Goal: Task Accomplishment & Management: Manage account settings

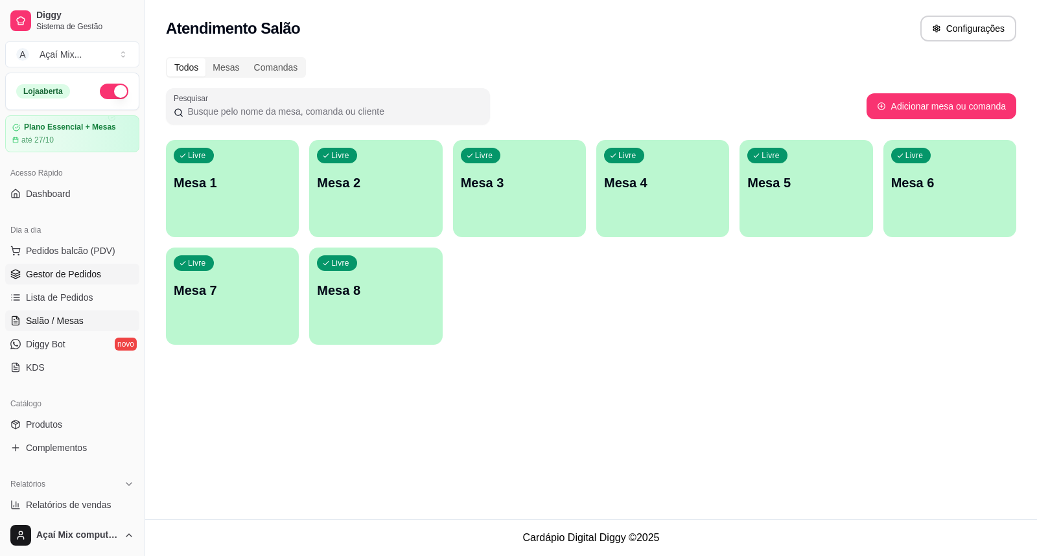
click at [14, 279] on icon at bounding box center [15, 274] width 10 height 10
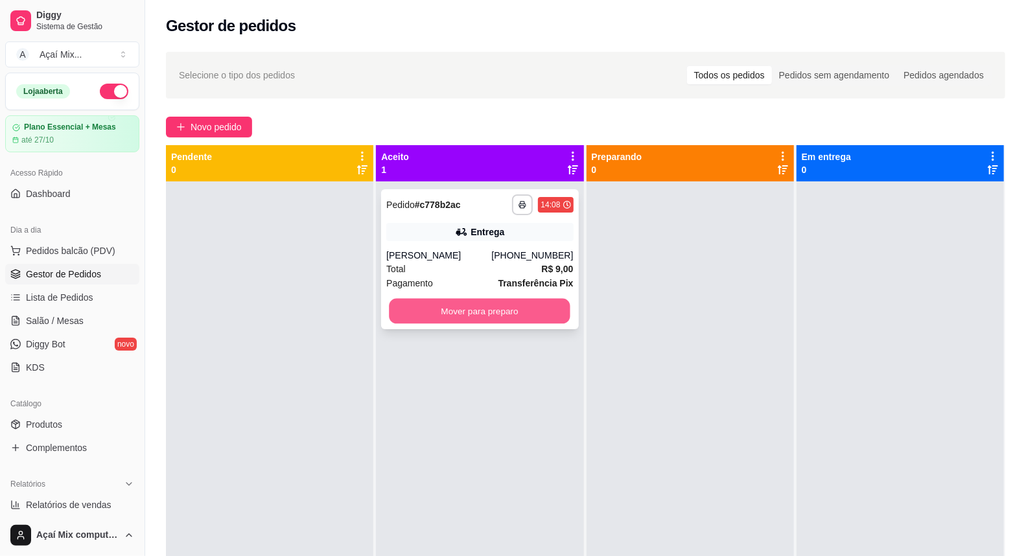
click at [520, 307] on button "Mover para preparo" at bounding box center [481, 311] width 182 height 25
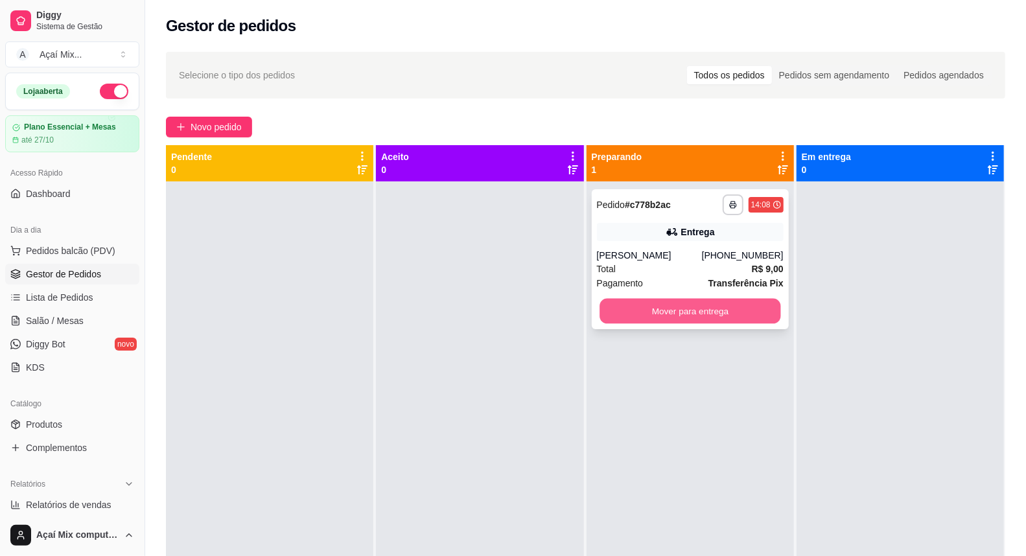
click at [686, 313] on button "Mover para entrega" at bounding box center [691, 311] width 182 height 25
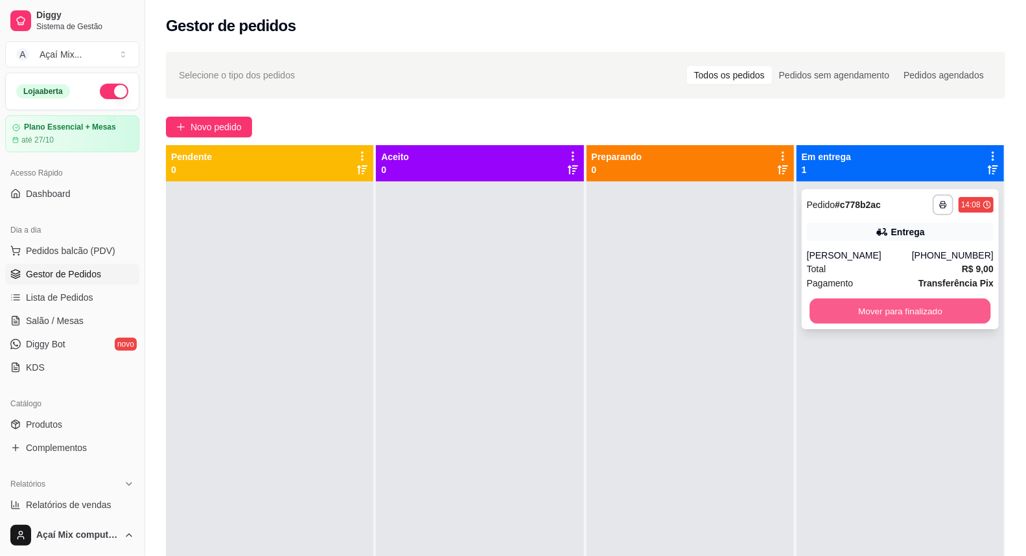
click at [865, 305] on button "Mover para finalizado" at bounding box center [901, 311] width 182 height 25
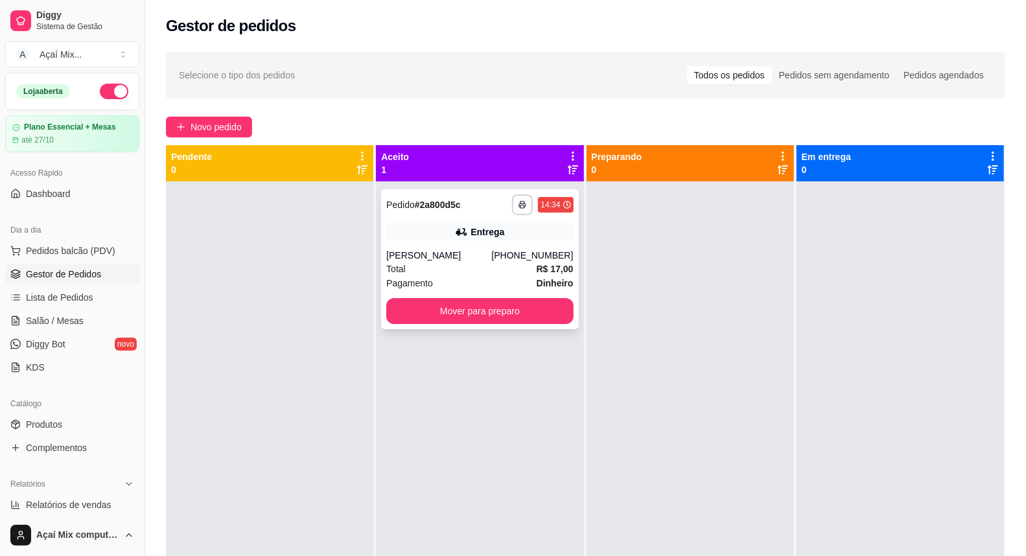
click at [530, 257] on div "[PHONE_NUMBER]" at bounding box center [532, 255] width 82 height 13
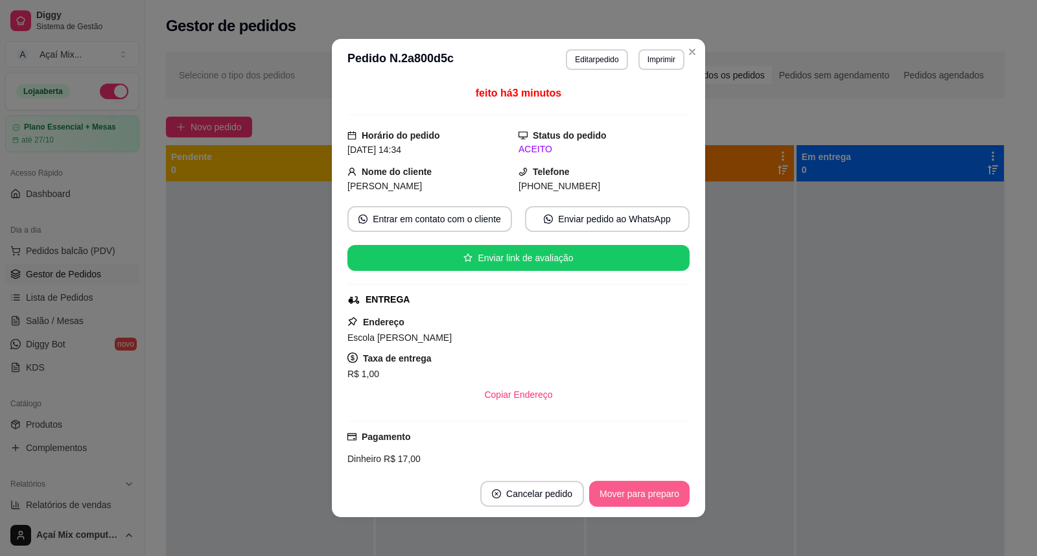
click at [625, 493] on button "Mover para preparo" at bounding box center [639, 494] width 100 height 26
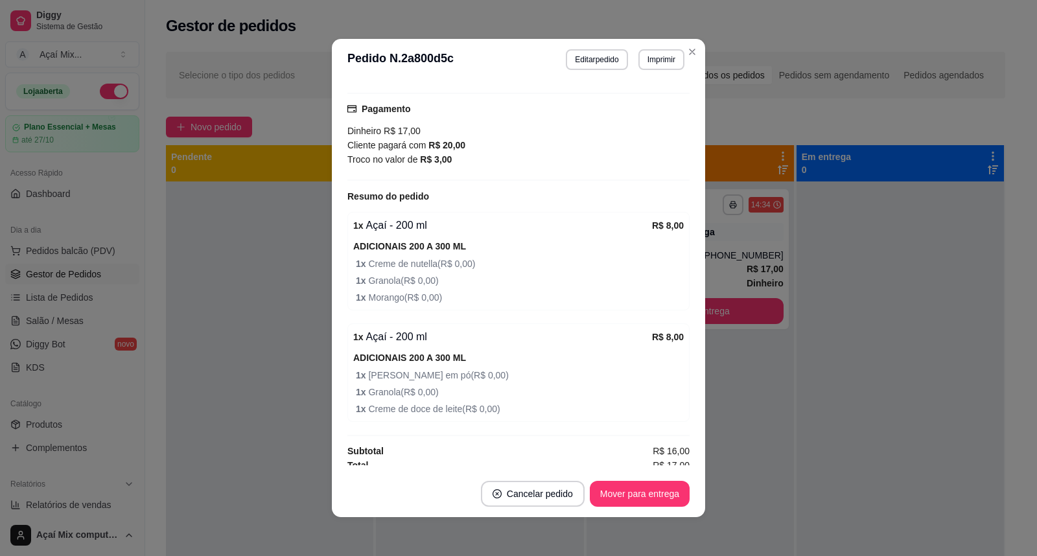
scroll to position [336, 0]
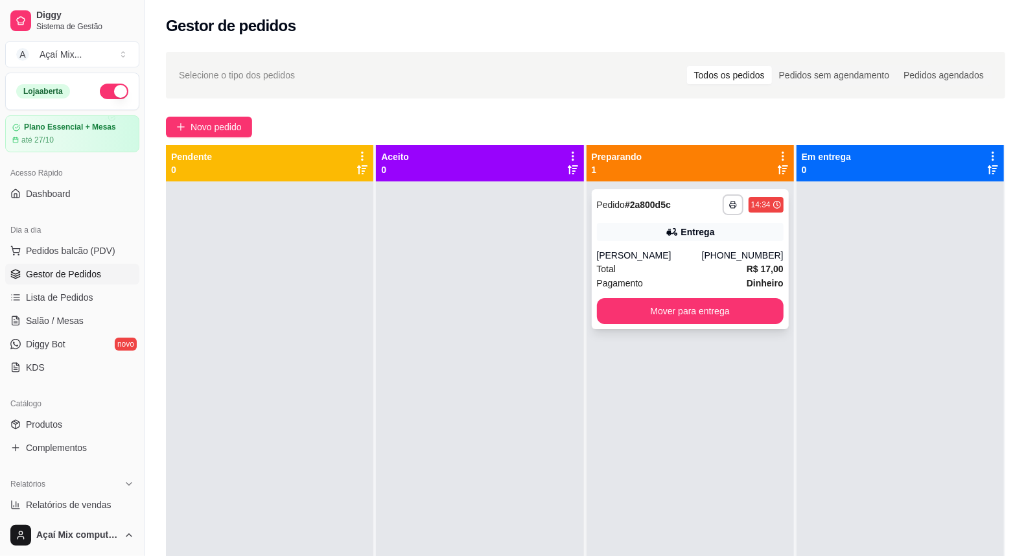
click at [644, 287] on div "**********" at bounding box center [690, 259] width 197 height 140
click at [729, 198] on button "button" at bounding box center [733, 204] width 20 height 20
click at [711, 245] on button "Impressora" at bounding box center [692, 250] width 94 height 21
click at [730, 199] on button "button" at bounding box center [733, 204] width 21 height 21
click at [710, 242] on button "Impressora" at bounding box center [691, 250] width 91 height 20
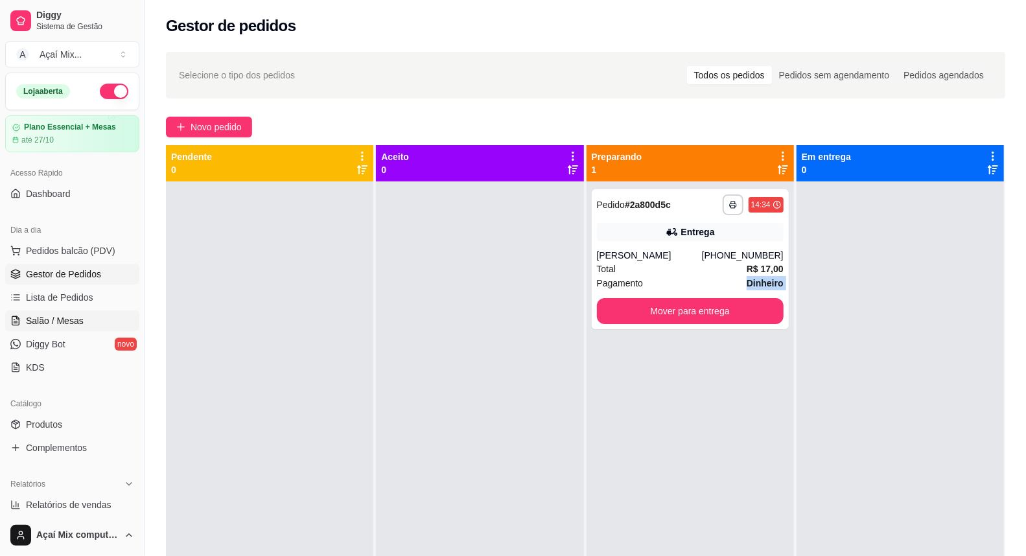
click at [75, 323] on span "Salão / Mesas" at bounding box center [55, 320] width 58 height 13
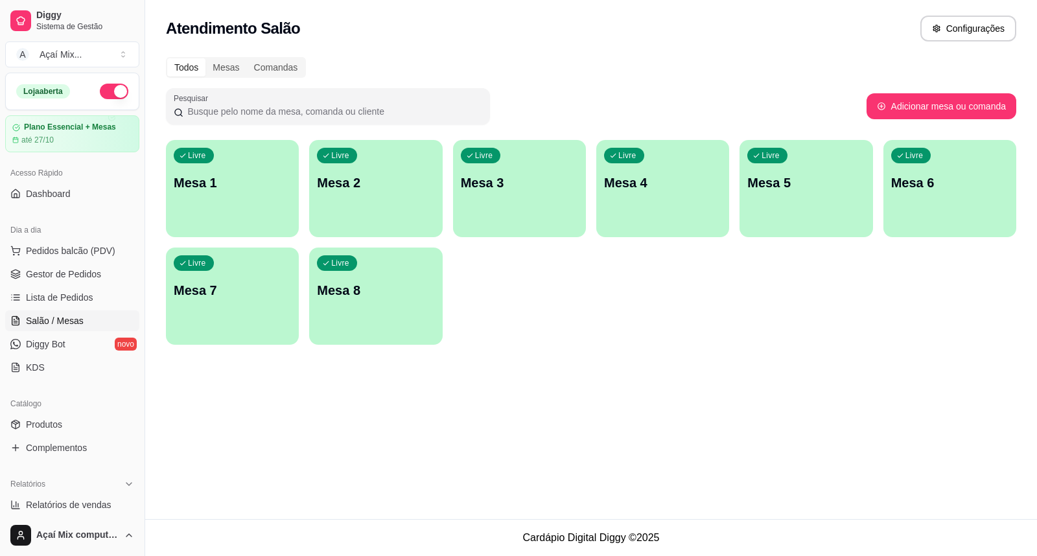
click at [231, 301] on div "Livre Mesa 7" at bounding box center [232, 289] width 133 height 82
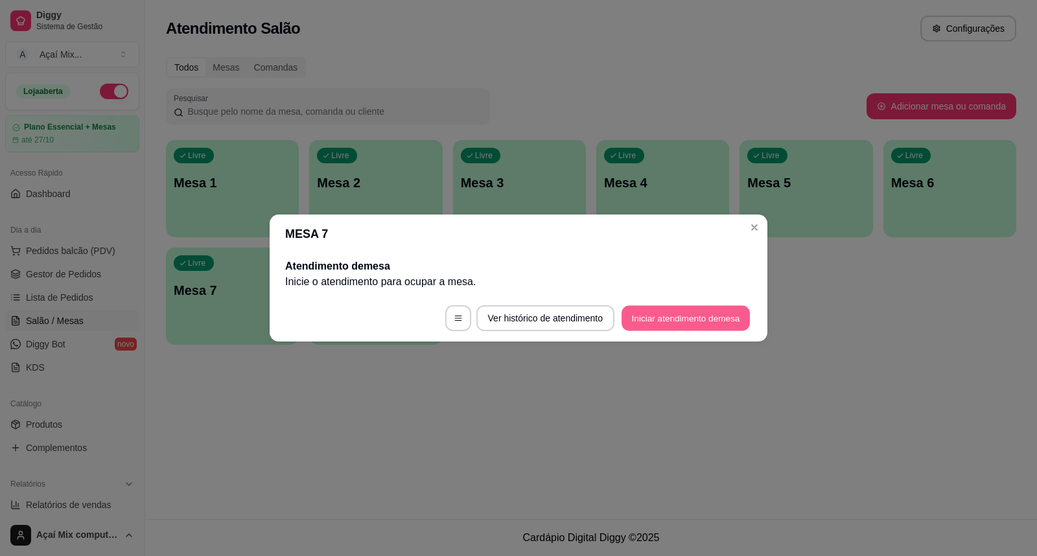
click at [666, 324] on button "Iniciar atendimento de mesa" at bounding box center [686, 318] width 128 height 25
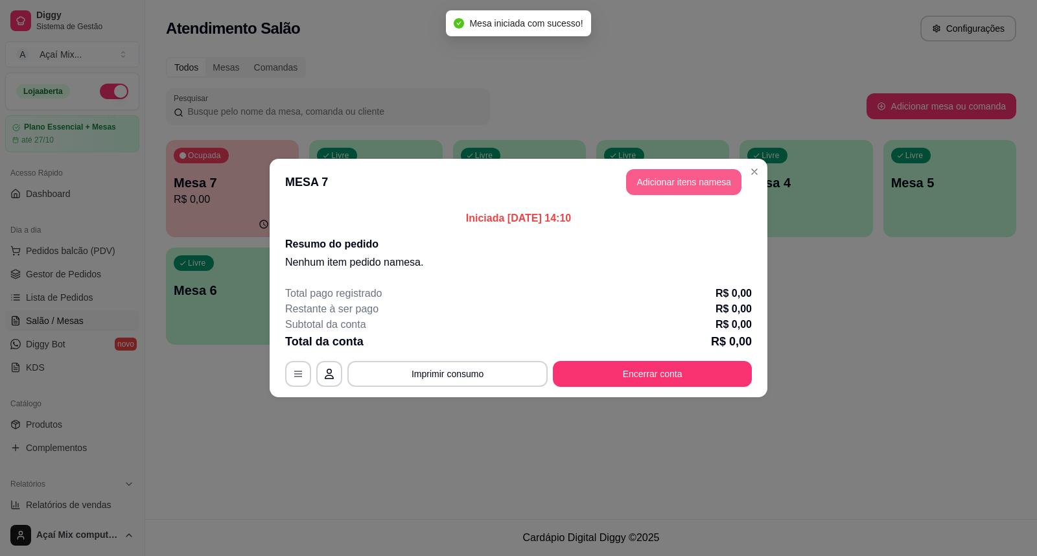
click at [705, 182] on button "Adicionar itens na mesa" at bounding box center [683, 182] width 115 height 26
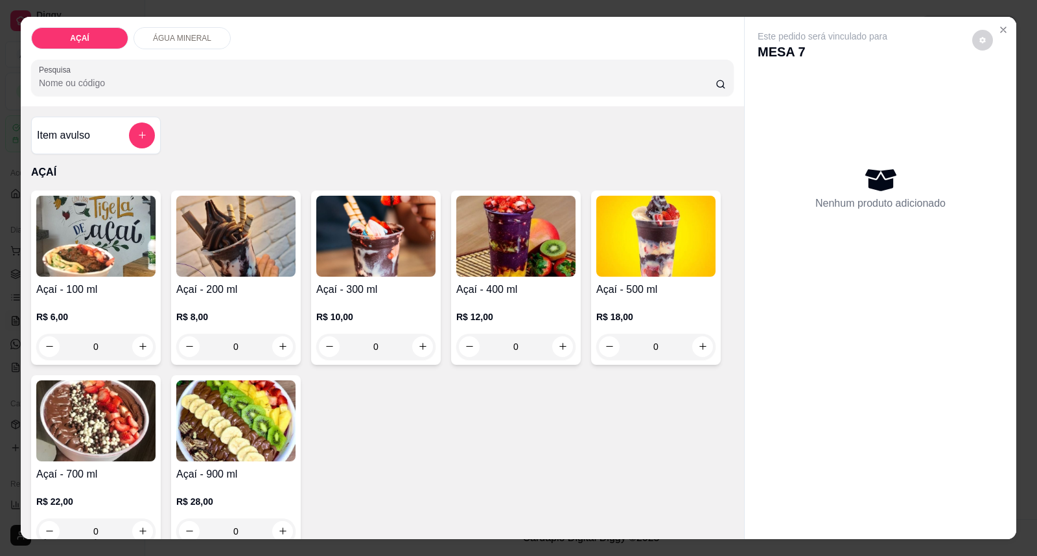
click at [260, 270] on img at bounding box center [235, 236] width 119 height 81
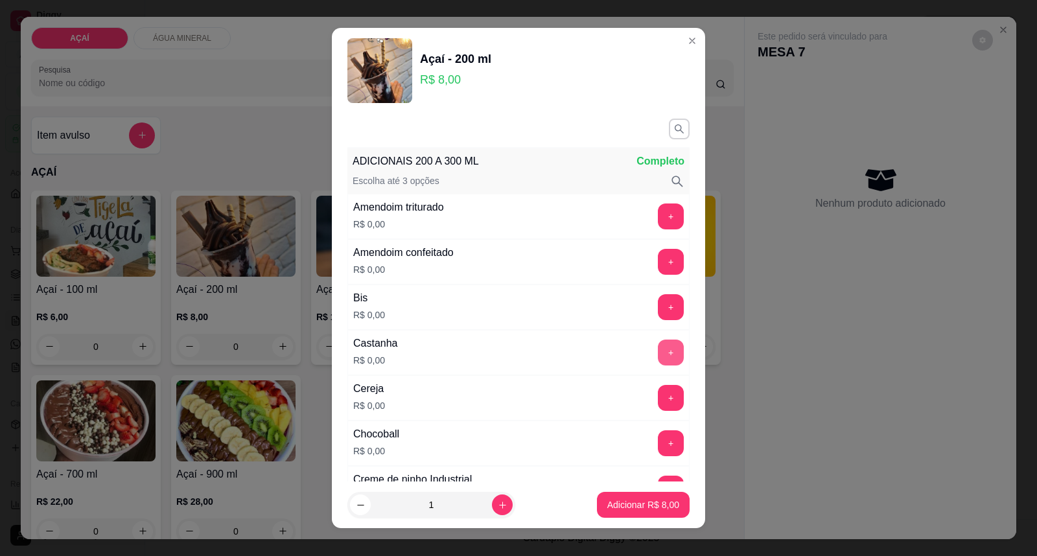
click at [658, 349] on button "+" at bounding box center [671, 353] width 26 height 26
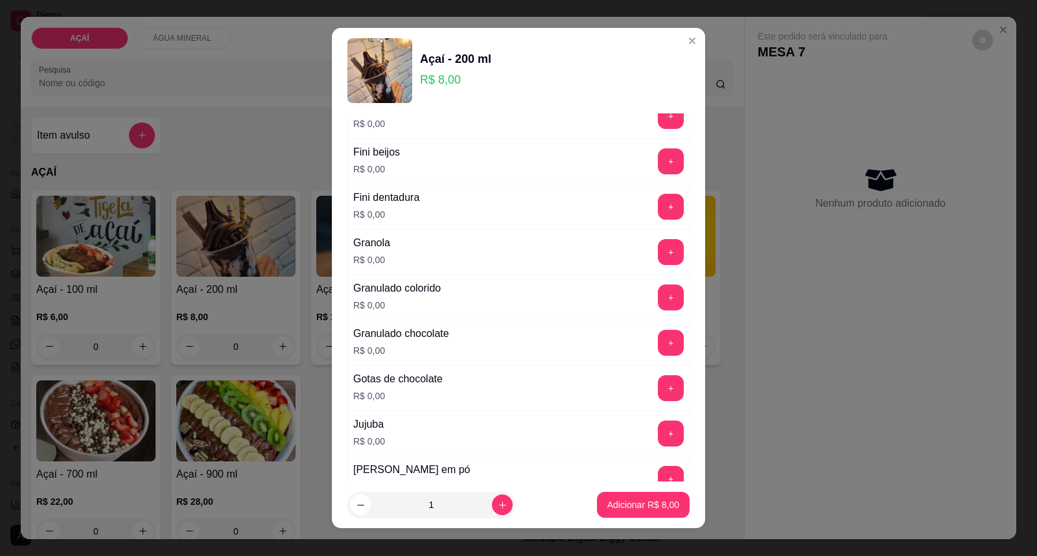
scroll to position [1080, 0]
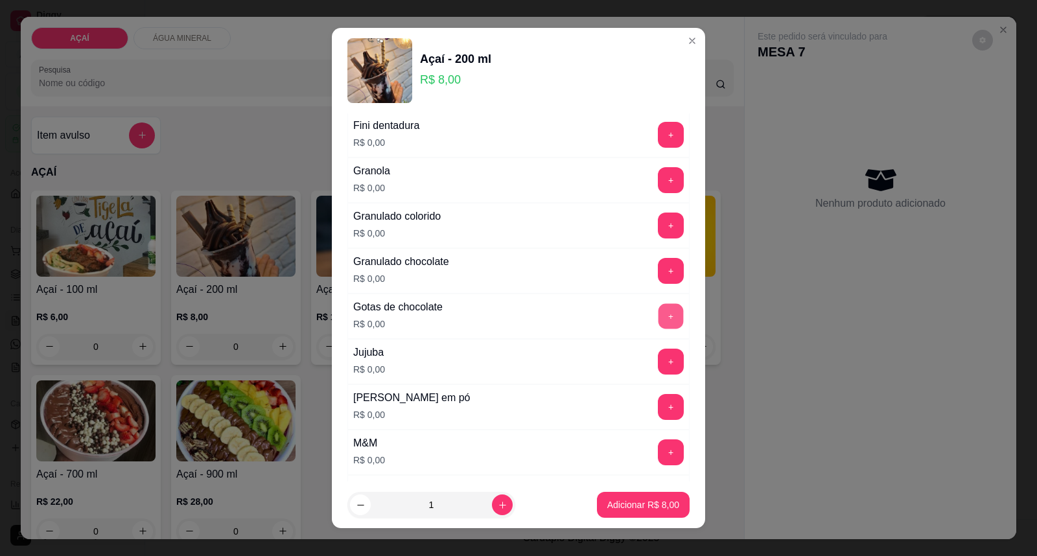
click at [659, 314] on button "+" at bounding box center [671, 316] width 25 height 25
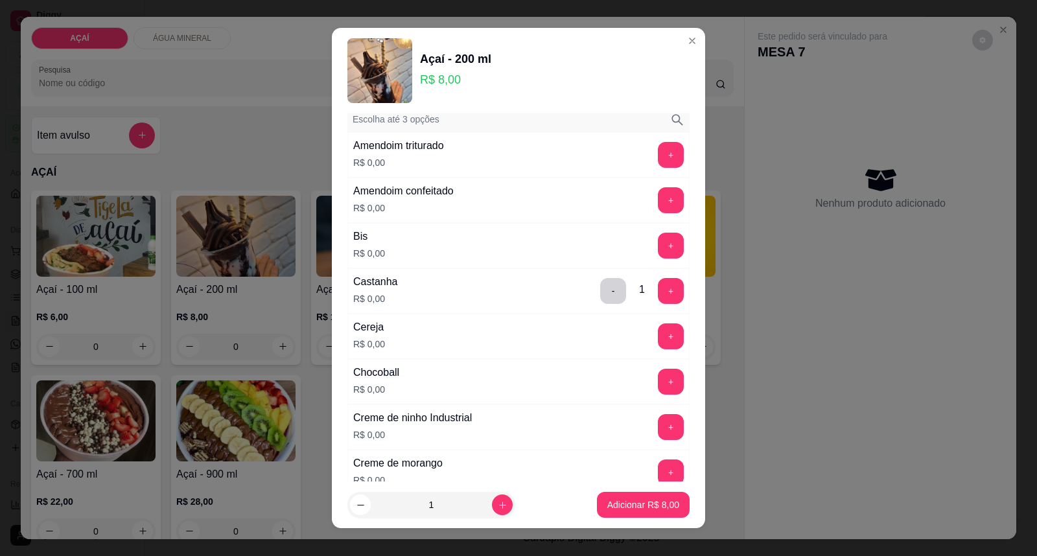
scroll to position [0, 0]
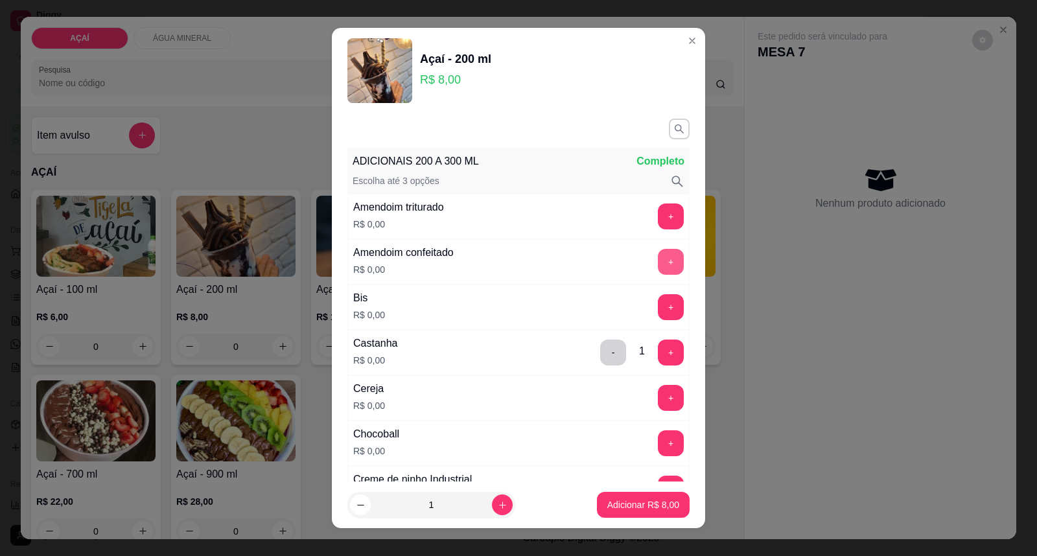
click at [658, 261] on button "+" at bounding box center [671, 262] width 26 height 26
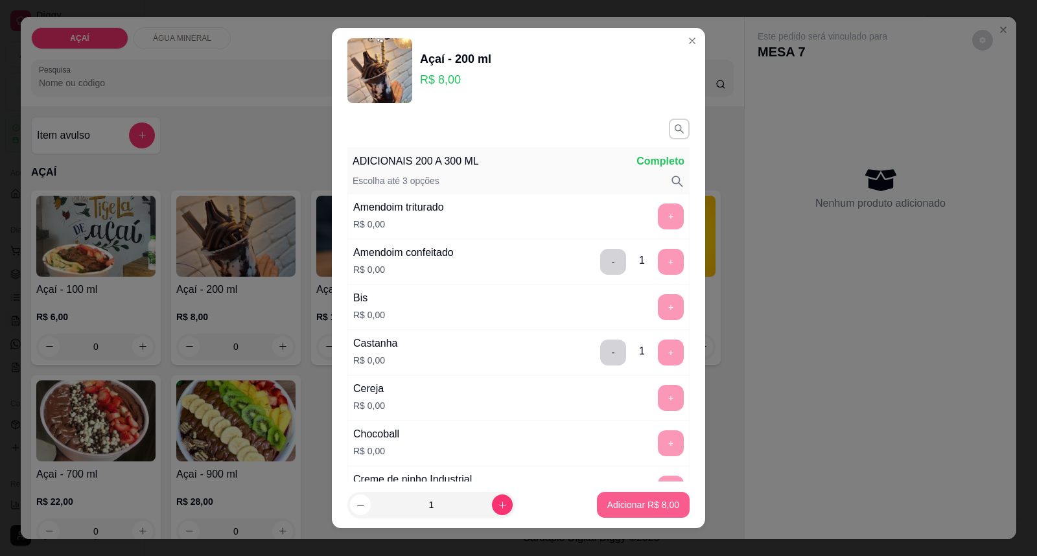
click at [618, 501] on p "Adicionar R$ 8,00" at bounding box center [643, 504] width 72 height 13
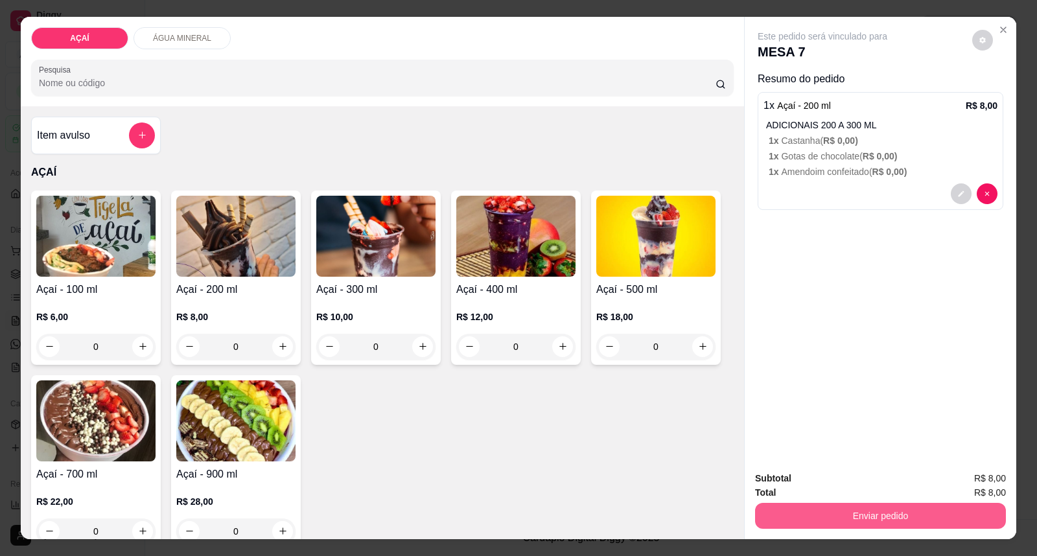
click at [950, 522] on button "Enviar pedido" at bounding box center [880, 516] width 251 height 26
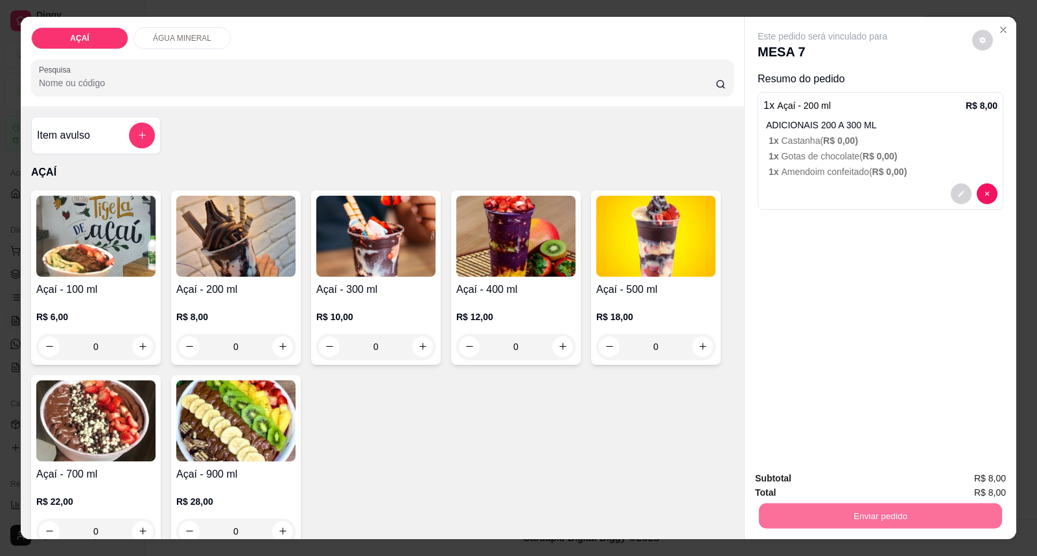
click at [959, 473] on button "Enviar pedido" at bounding box center [971, 485] width 73 height 25
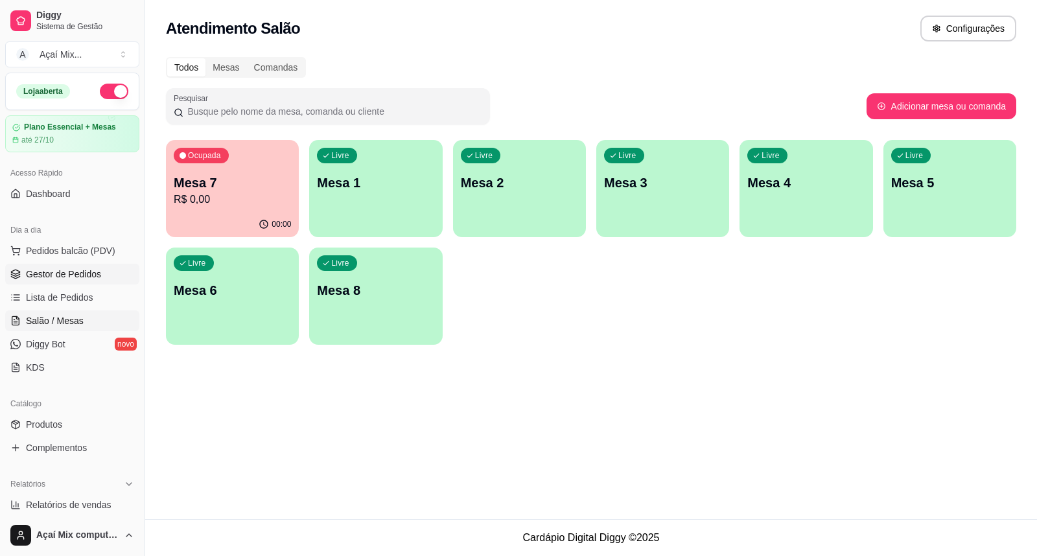
click at [45, 269] on span "Gestor de Pedidos" at bounding box center [63, 274] width 75 height 13
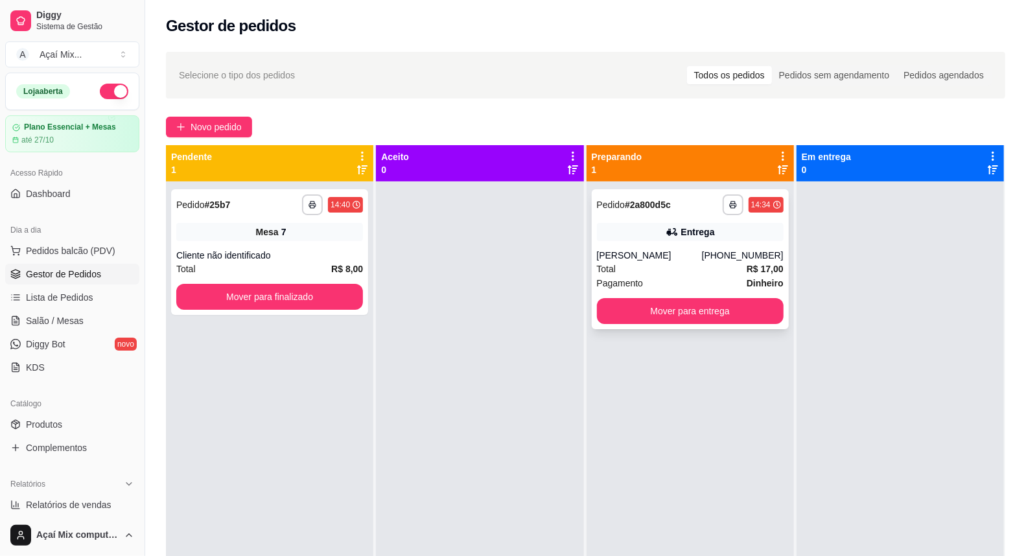
click at [617, 238] on div "Entrega" at bounding box center [690, 232] width 187 height 18
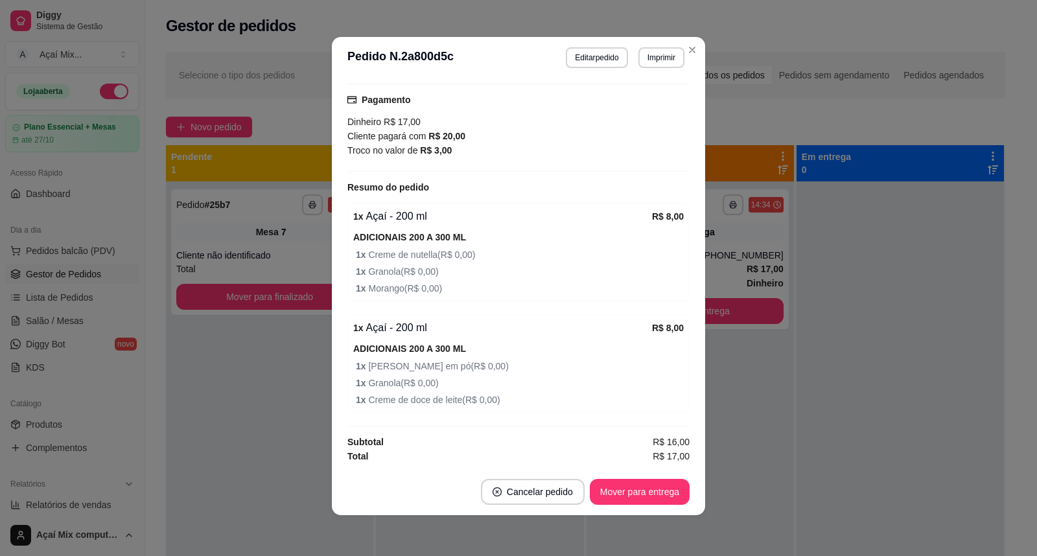
scroll to position [3, 0]
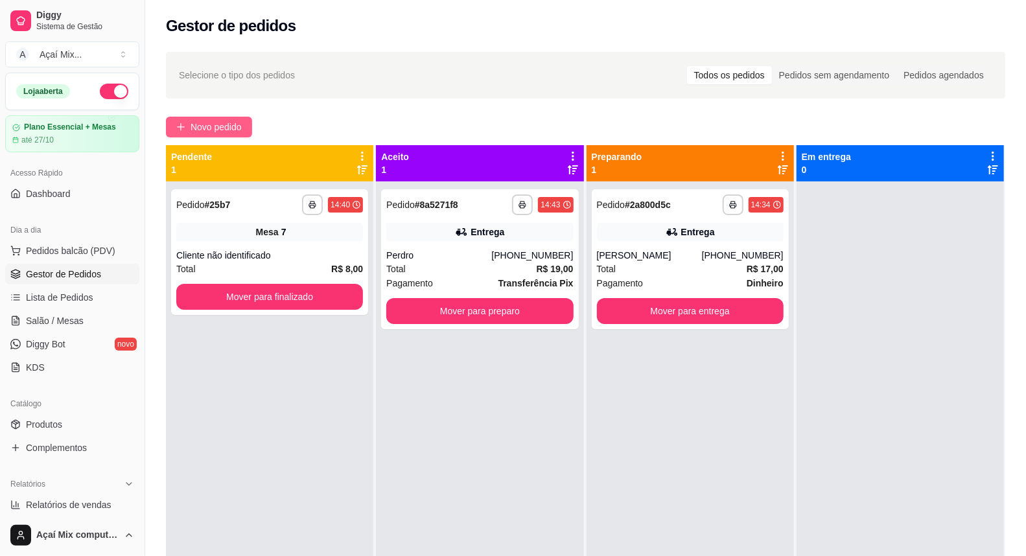
click at [215, 121] on span "Novo pedido" at bounding box center [216, 127] width 51 height 14
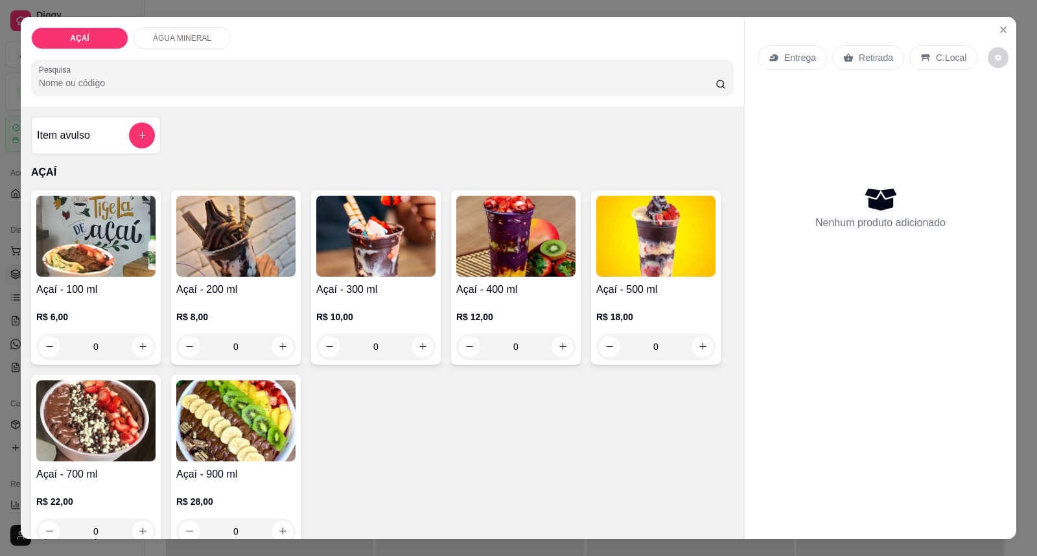
click at [485, 298] on div "R$ 12,00 0" at bounding box center [515, 329] width 119 height 62
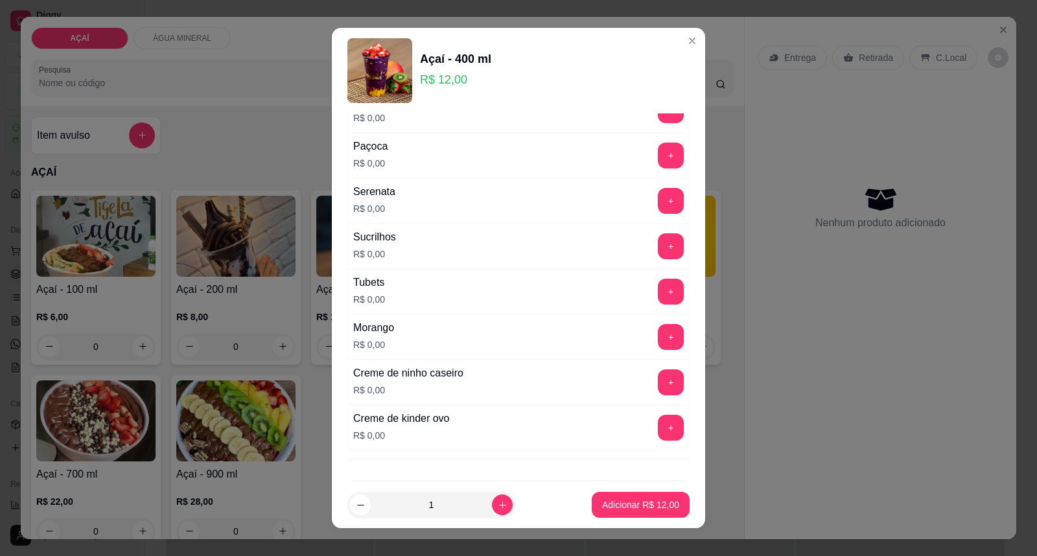
scroll to position [1584, 0]
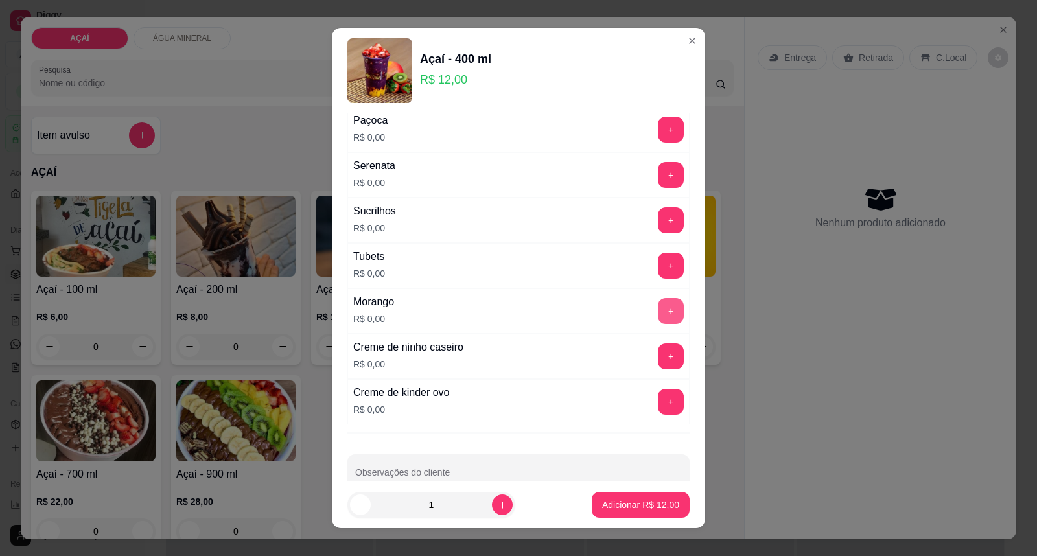
click at [658, 307] on button "+" at bounding box center [671, 311] width 26 height 26
click at [658, 367] on button "+" at bounding box center [671, 357] width 26 height 26
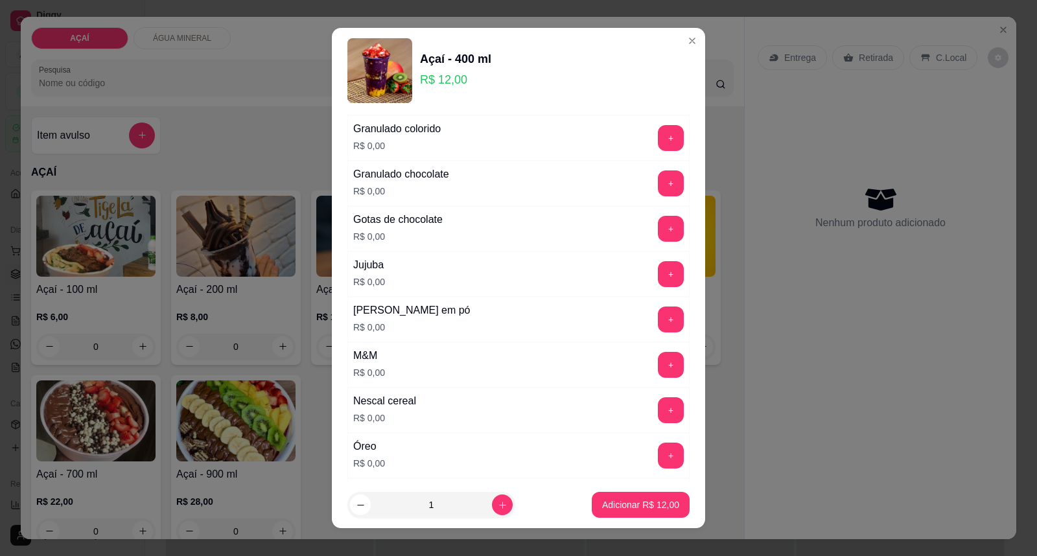
scroll to position [1152, 0]
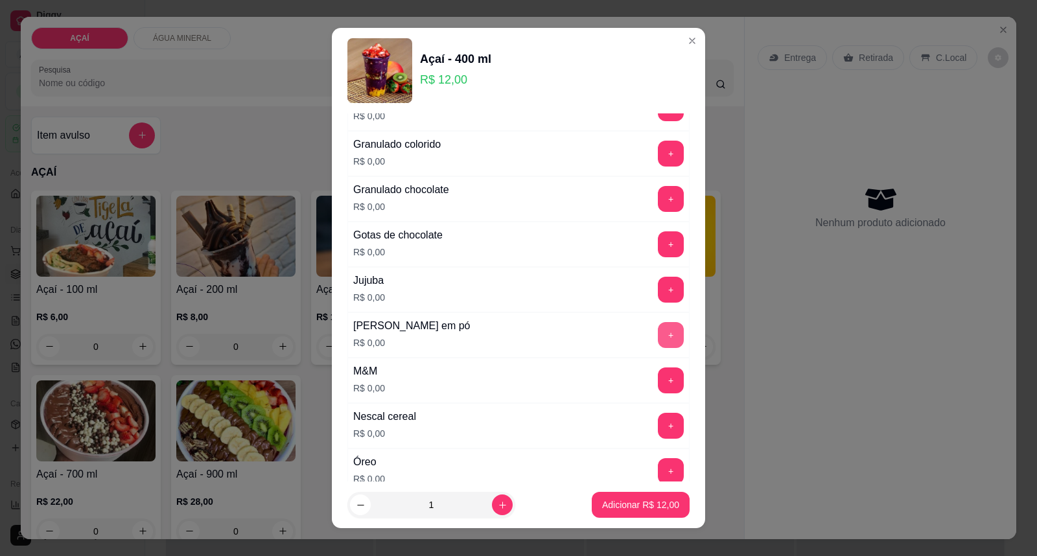
click at [658, 336] on button "+" at bounding box center [671, 335] width 26 height 26
click at [627, 500] on p "Adicionar R$ 12,00" at bounding box center [641, 504] width 75 height 12
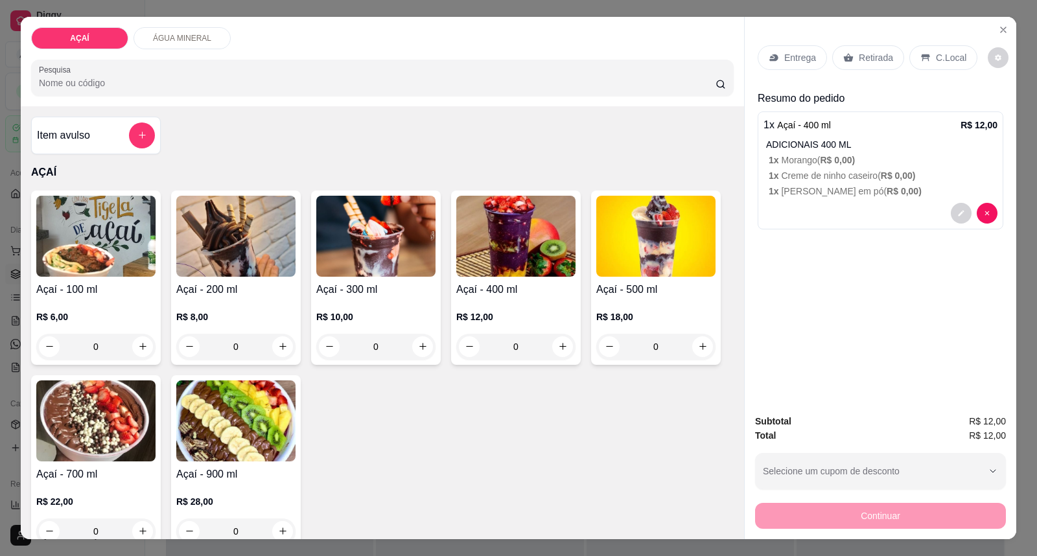
click at [514, 314] on p "R$ 12,00" at bounding box center [515, 317] width 119 height 13
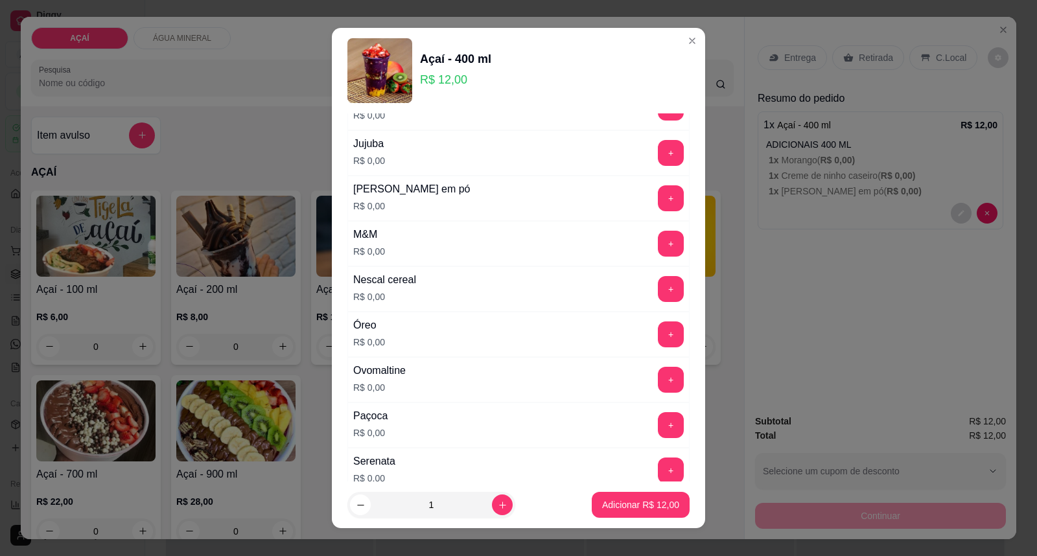
scroll to position [1224, 0]
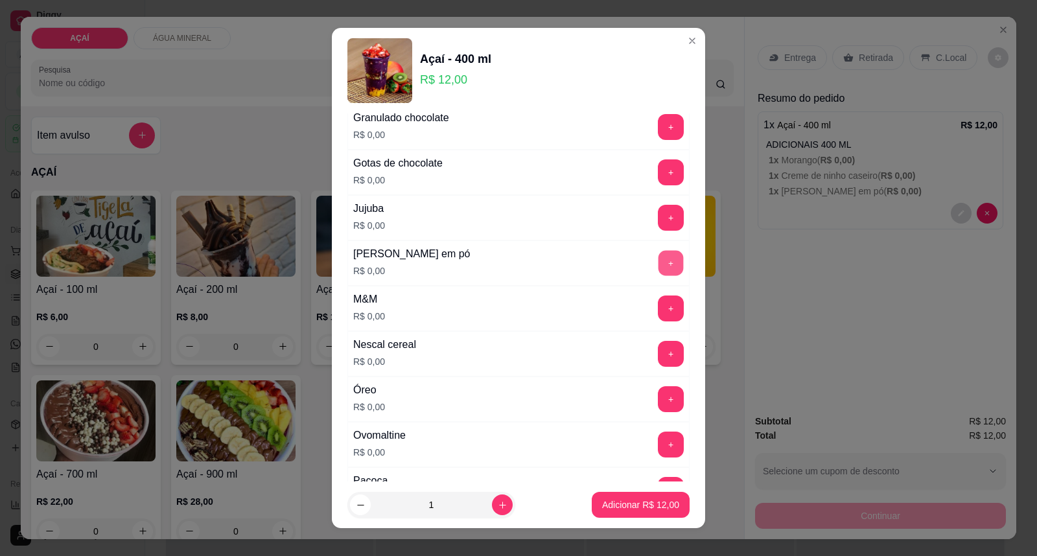
click at [659, 276] on button "+" at bounding box center [671, 263] width 25 height 25
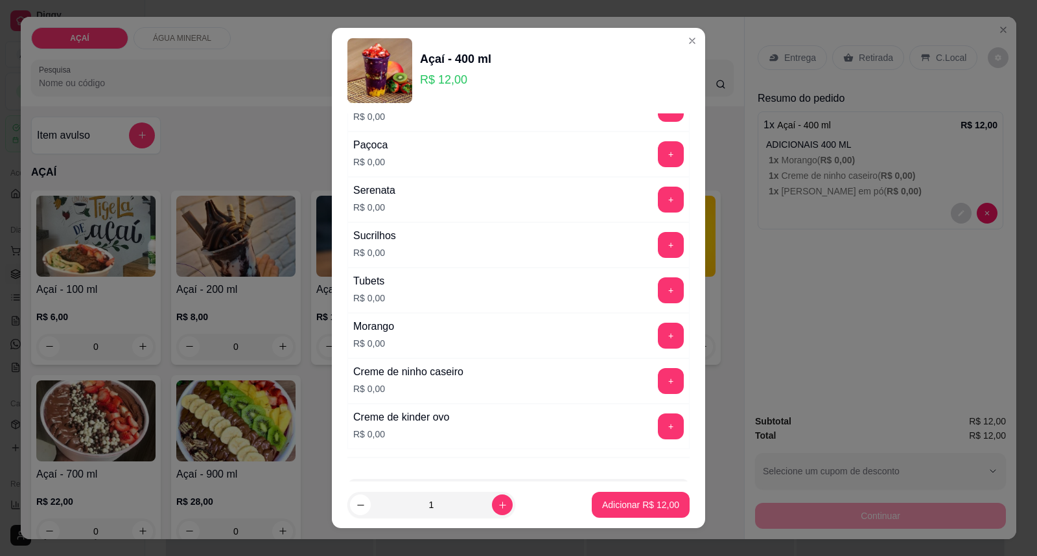
scroll to position [1584, 0]
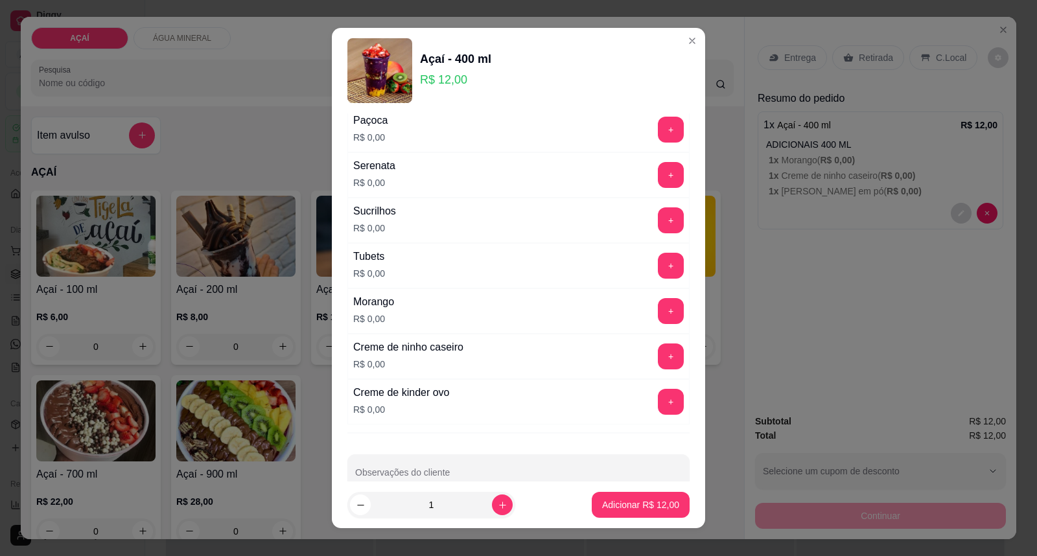
drag, startPoint x: 640, startPoint y: 345, endPoint x: 639, endPoint y: 357, distance: 12.3
click at [639, 357] on div "Creme de ninho caseiro R$ 0,00 +" at bounding box center [518, 356] width 342 height 45
click at [658, 359] on button "+" at bounding box center [671, 357] width 26 height 26
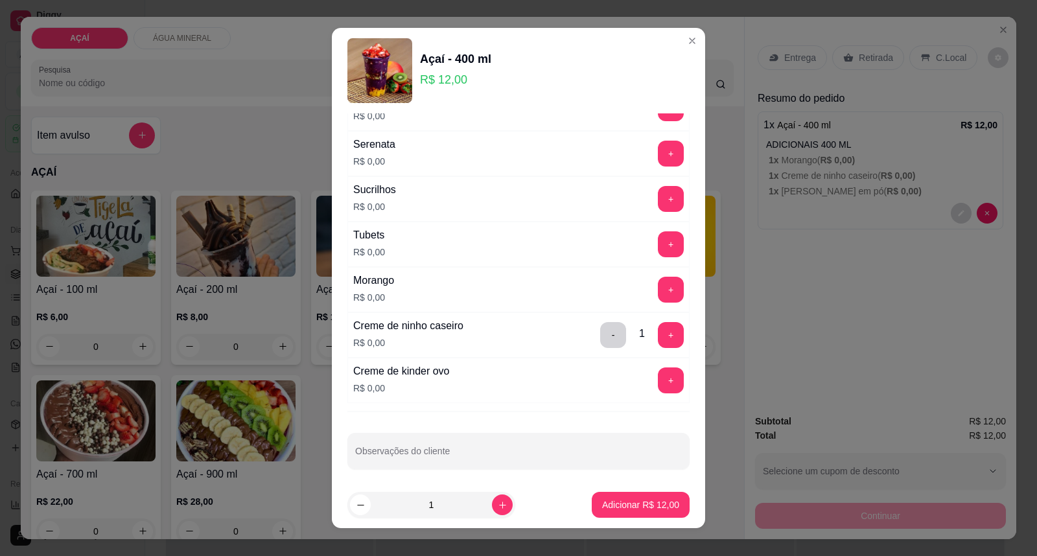
scroll to position [1615, 0]
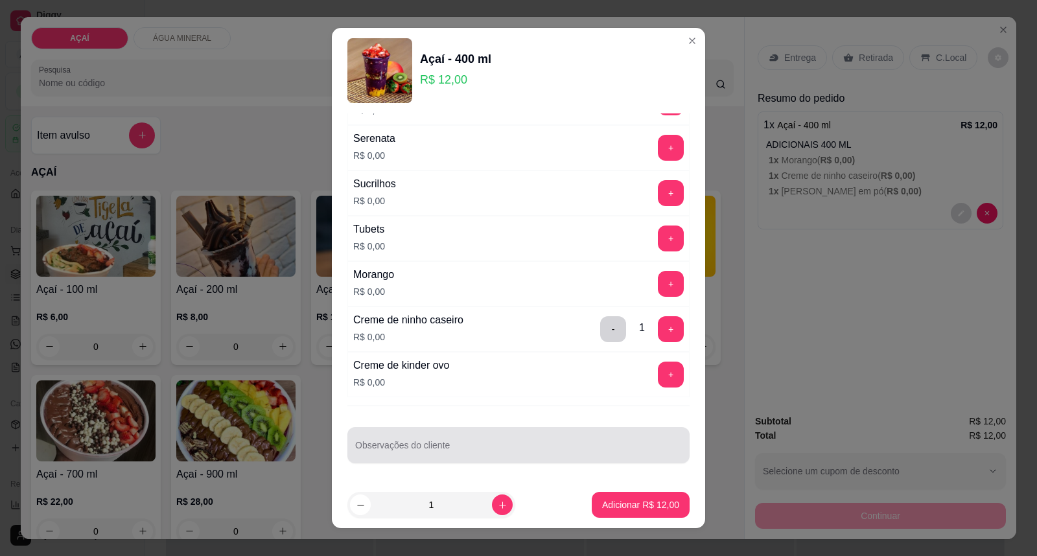
click at [502, 440] on div at bounding box center [518, 445] width 327 height 26
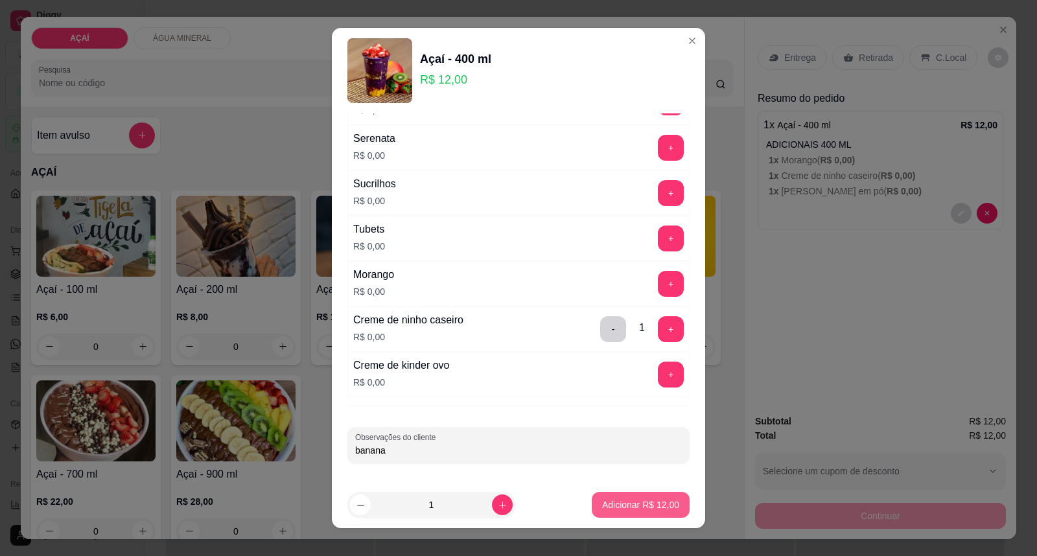
type input "banana"
click at [606, 516] on button "Adicionar R$ 12,00" at bounding box center [641, 505] width 98 height 26
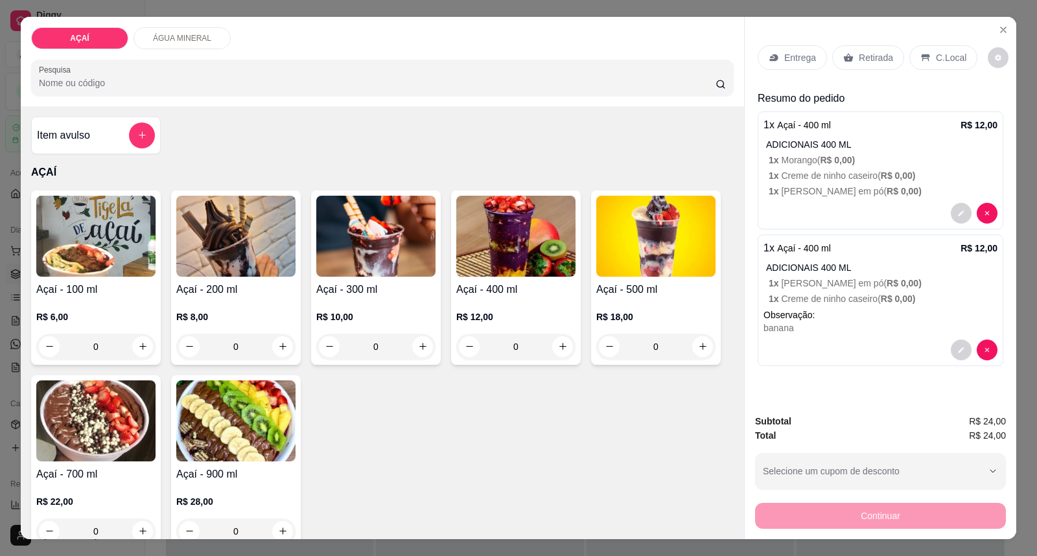
click at [784, 68] on div "Entrega" at bounding box center [792, 57] width 69 height 25
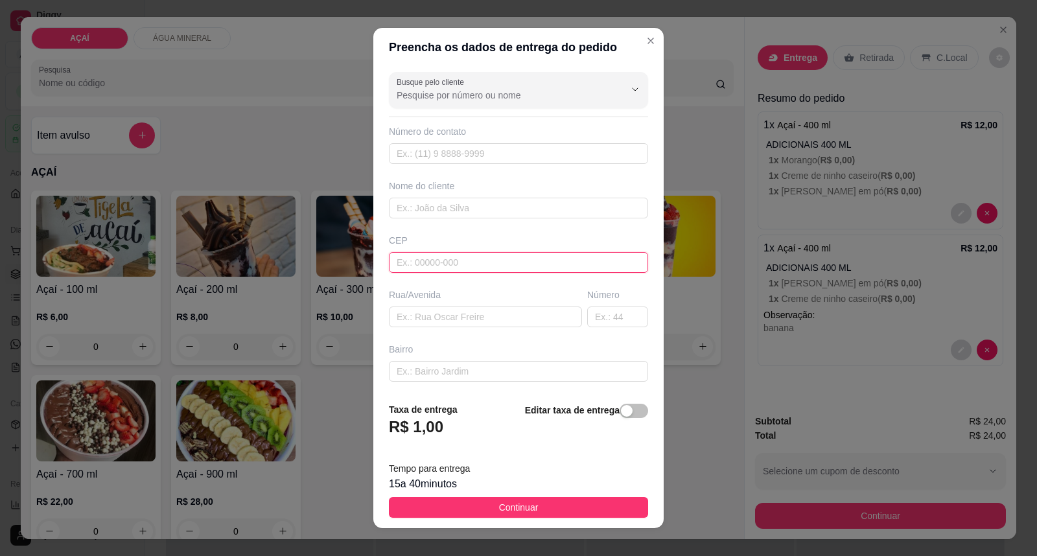
click at [407, 263] on input "text" at bounding box center [518, 262] width 259 height 21
type input "57520000"
type input "Maravilha"
type input "5752000000"
type input "8183-1837"
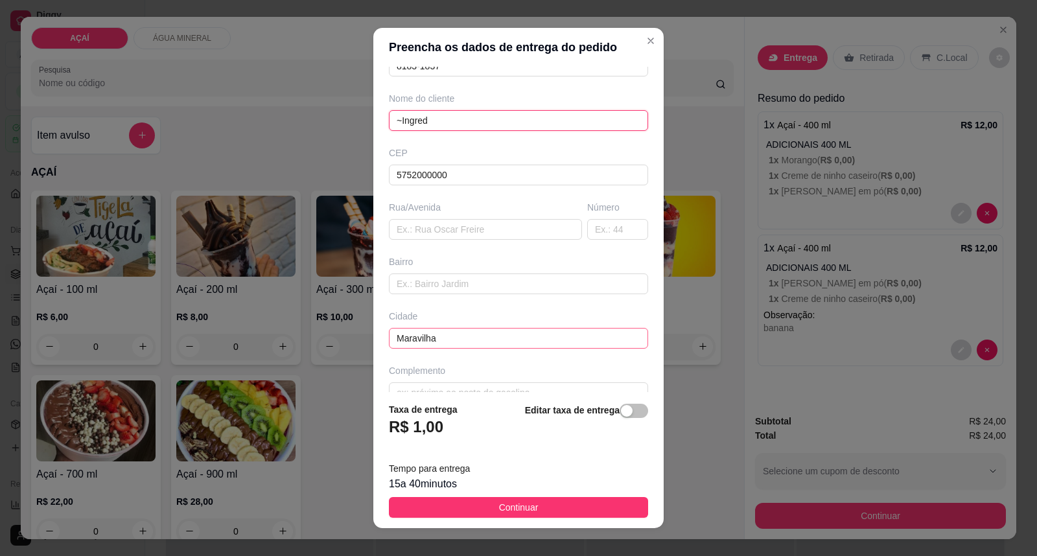
scroll to position [111, 0]
type input "~Ingred"
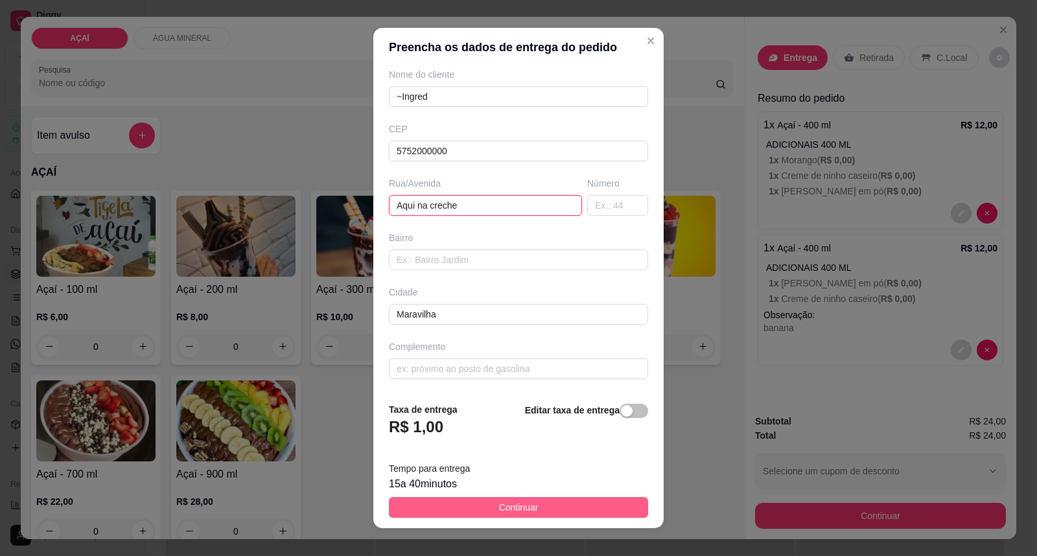
type input "Aqui na creche"
click at [487, 499] on button "Continuar" at bounding box center [518, 507] width 259 height 21
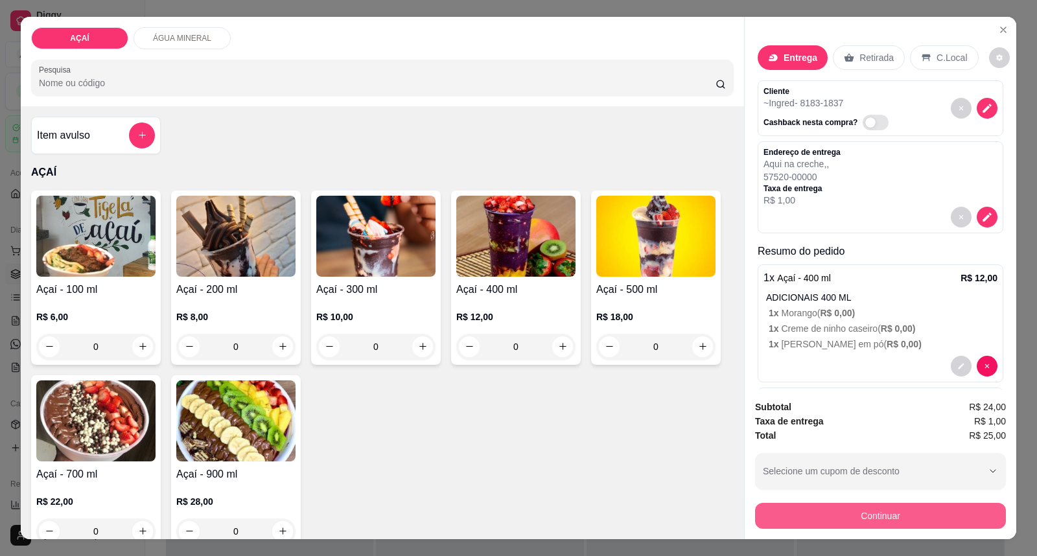
click at [862, 523] on button "Continuar" at bounding box center [880, 516] width 251 height 26
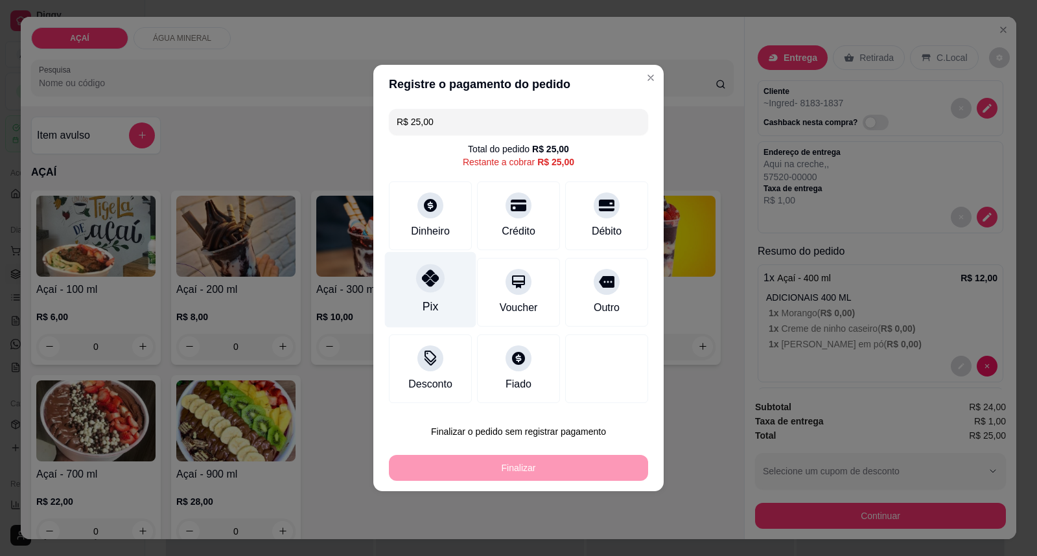
click at [448, 277] on div "Pix" at bounding box center [430, 290] width 91 height 76
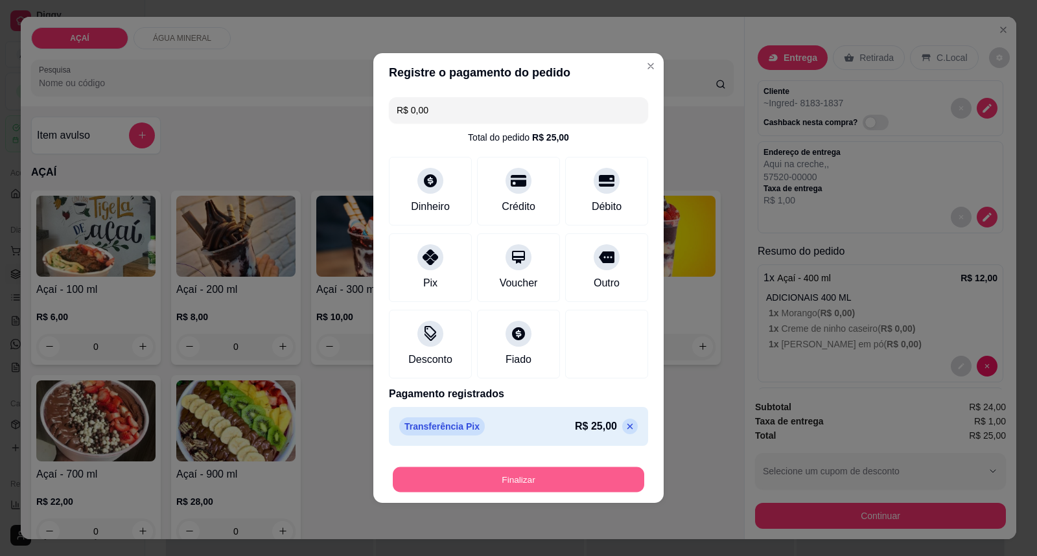
click at [465, 482] on button "Finalizar" at bounding box center [519, 479] width 252 height 25
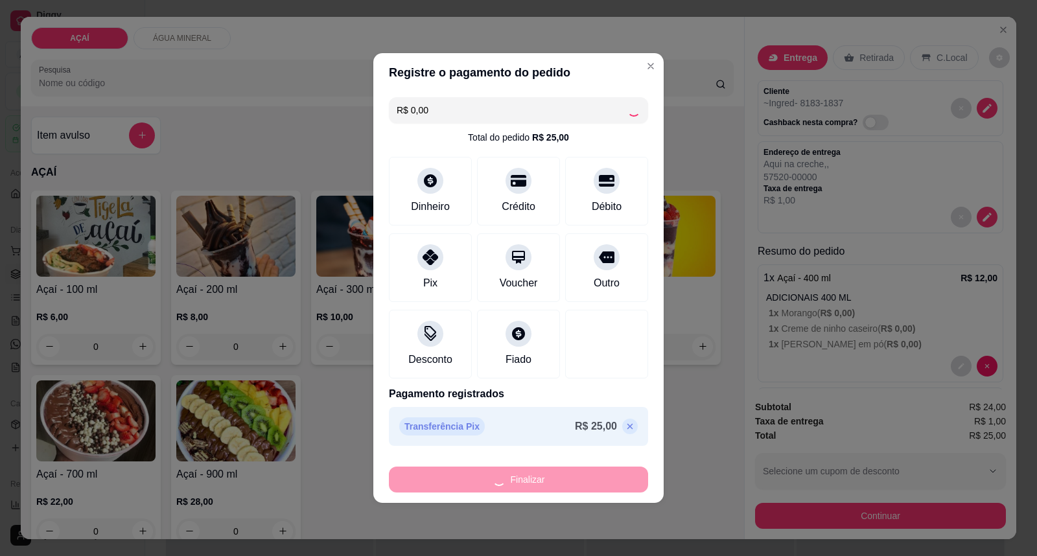
type input "-R$ 25,00"
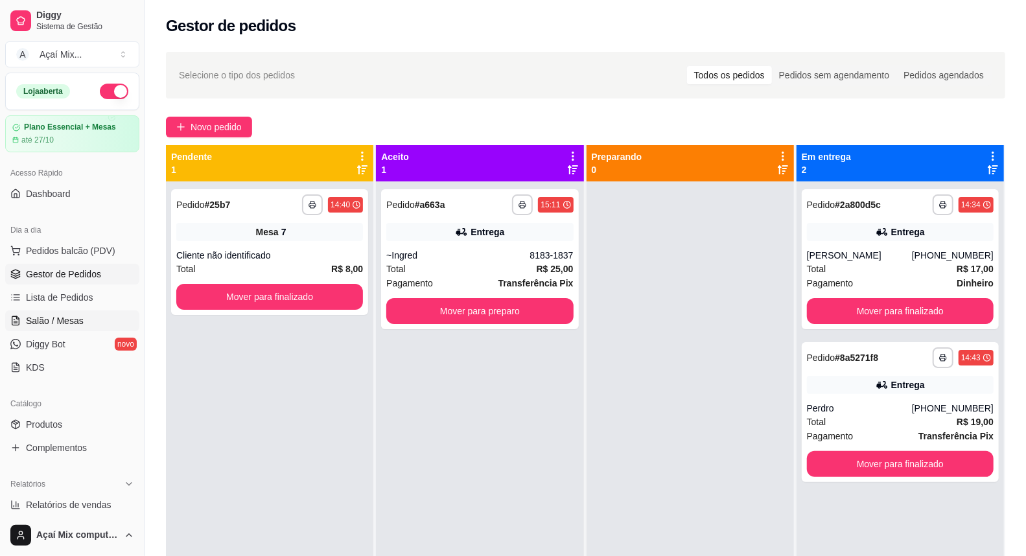
click at [37, 327] on span "Salão / Mesas" at bounding box center [55, 320] width 58 height 13
click at [75, 321] on span "Salão / Mesas" at bounding box center [55, 320] width 58 height 13
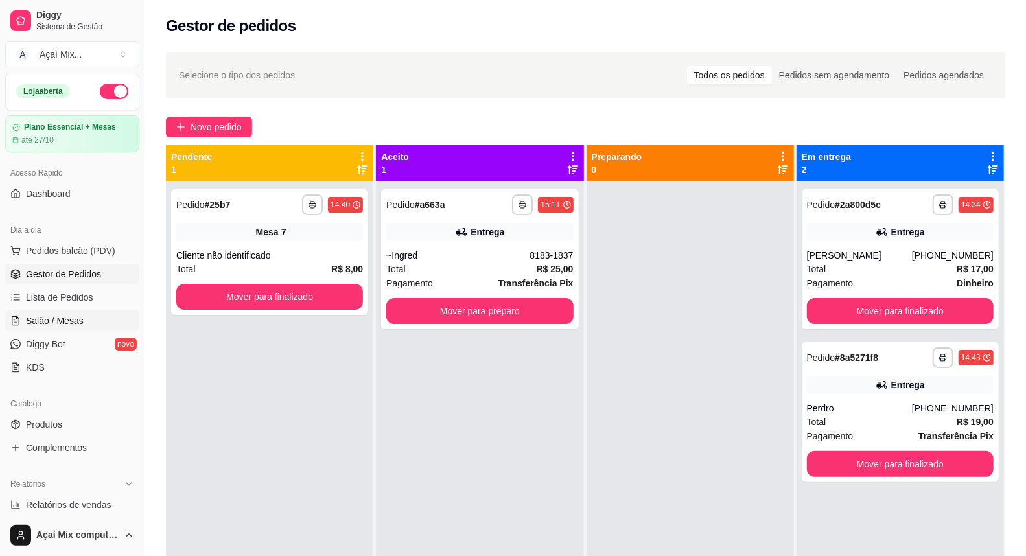
click at [75, 321] on span "Salão / Mesas" at bounding box center [55, 320] width 58 height 13
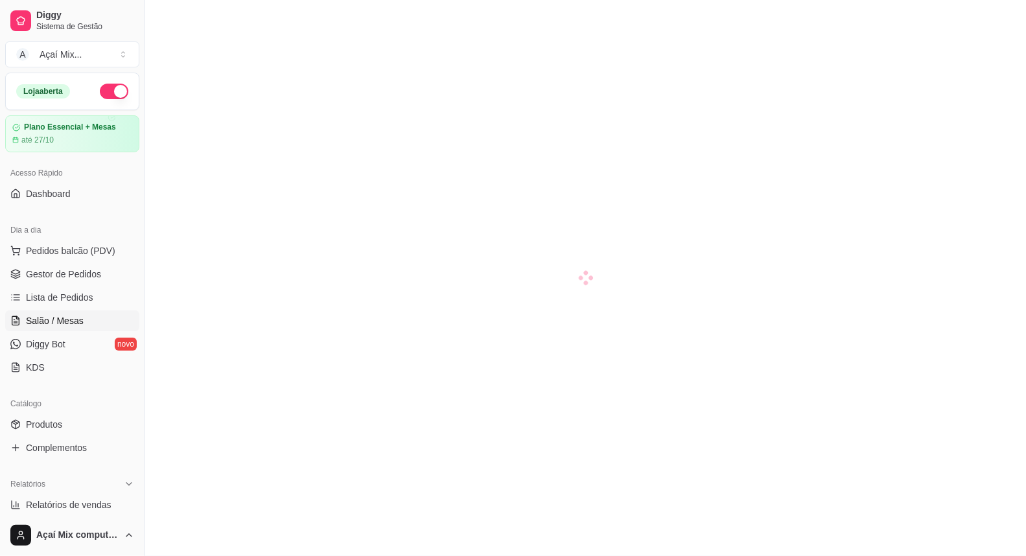
click at [75, 321] on span "Salão / Mesas" at bounding box center [55, 320] width 58 height 13
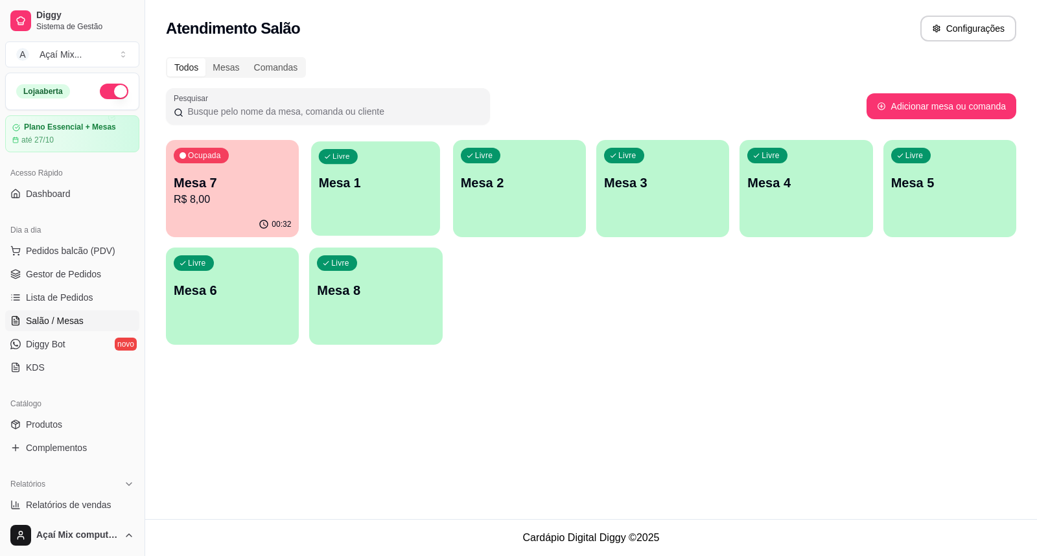
click at [377, 190] on p "Mesa 1" at bounding box center [376, 183] width 114 height 18
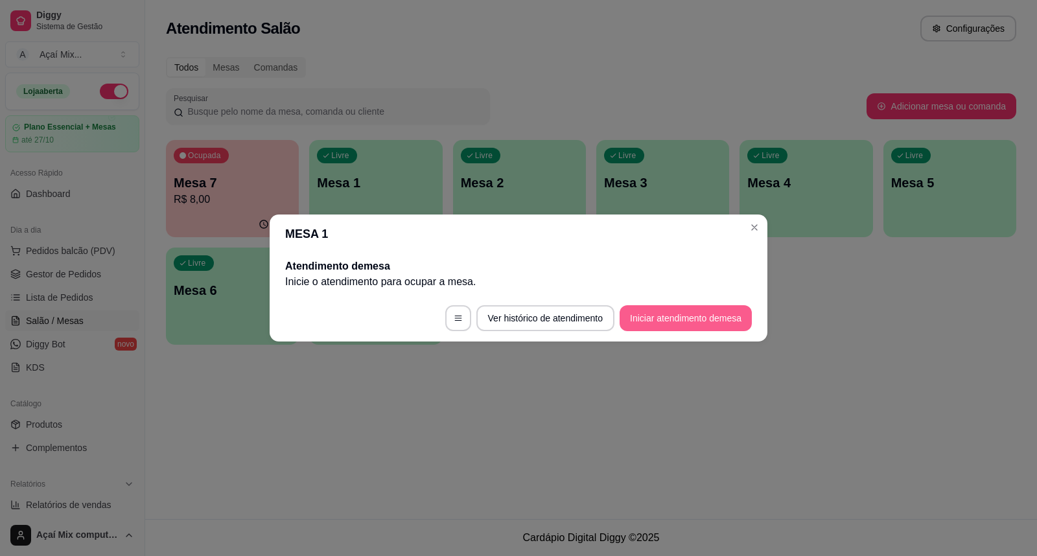
click at [703, 307] on button "Iniciar atendimento de mesa" at bounding box center [686, 318] width 132 height 26
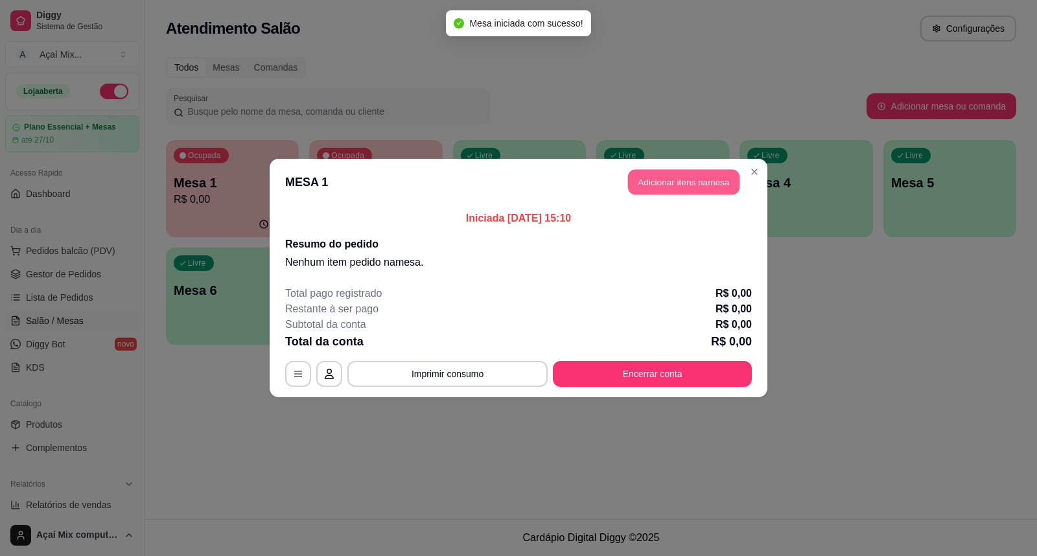
click at [687, 182] on button "Adicionar itens na mesa" at bounding box center [683, 182] width 111 height 25
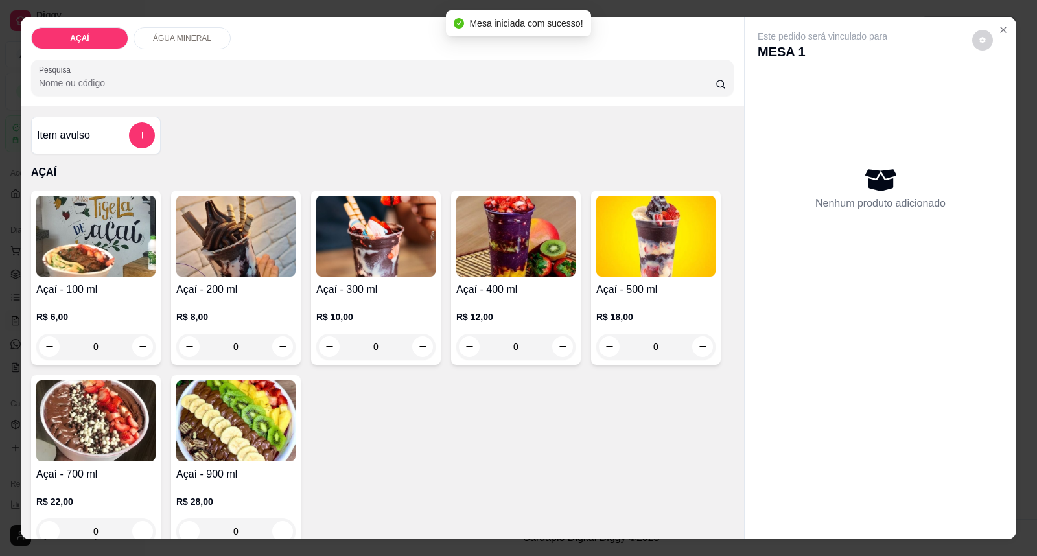
click at [92, 301] on div "R$ 6,00 0" at bounding box center [95, 329] width 119 height 62
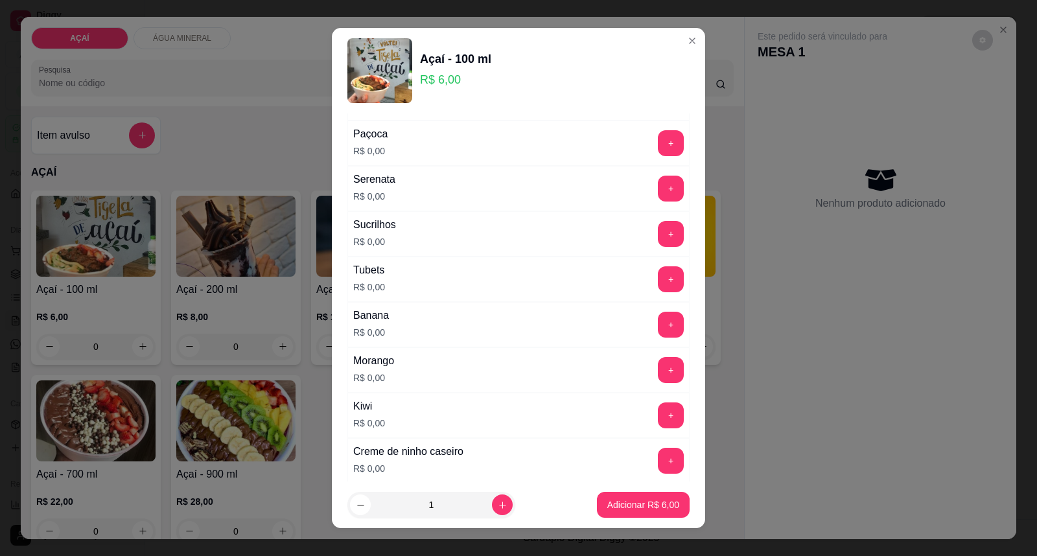
scroll to position [1707, 0]
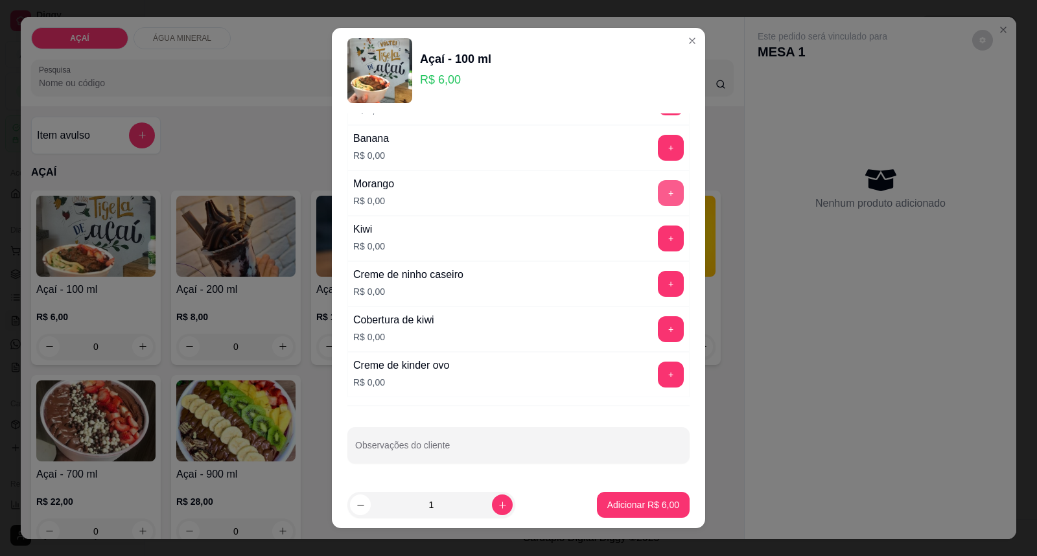
click at [644, 179] on div "Morango R$ 0,00 +" at bounding box center [518, 192] width 342 height 45
click at [659, 188] on button "+" at bounding box center [671, 193] width 25 height 25
click at [658, 154] on button "+" at bounding box center [671, 148] width 26 height 26
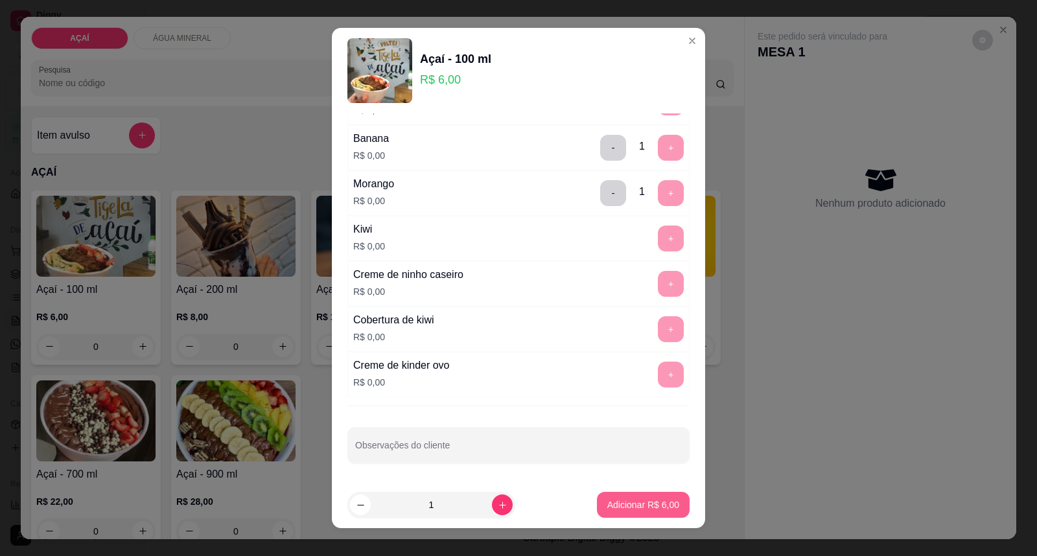
click at [607, 511] on p "Adicionar R$ 6,00" at bounding box center [643, 504] width 72 height 13
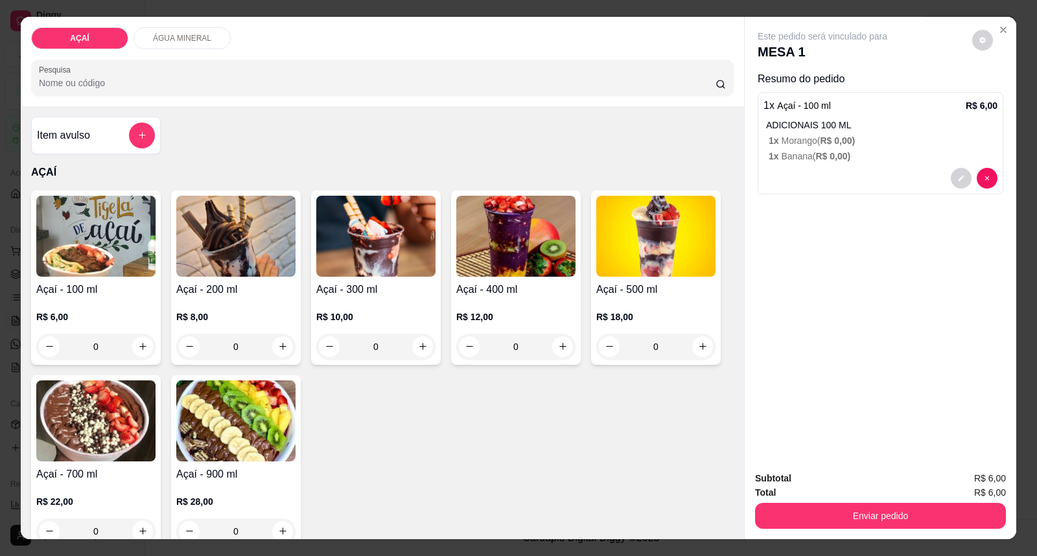
click at [843, 135] on span "R$ 0,00 )" at bounding box center [837, 140] width 35 height 10
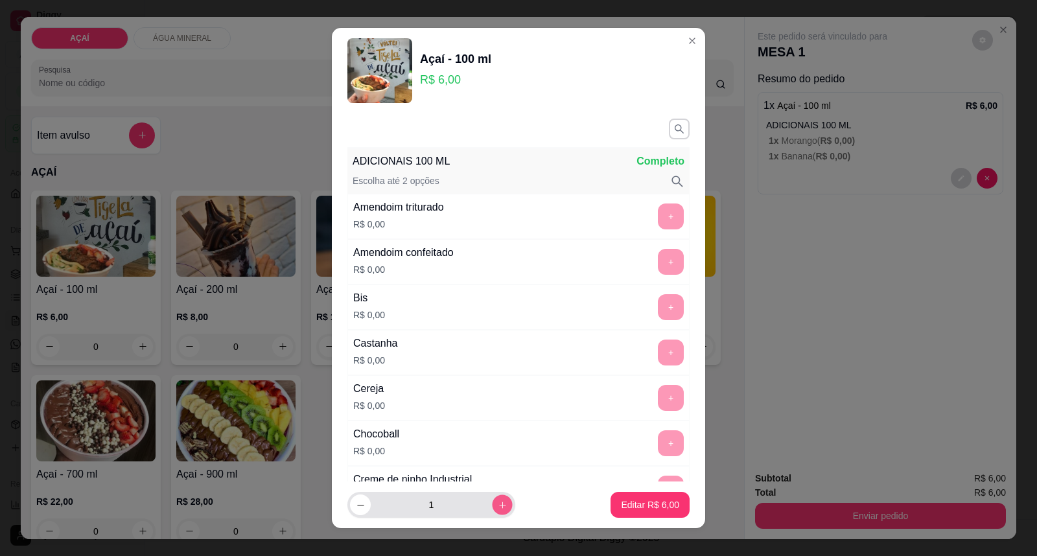
click at [492, 499] on button "increase-product-quantity" at bounding box center [502, 505] width 20 height 20
type input "2"
click at [626, 515] on button "Editar R$ 12,00" at bounding box center [647, 505] width 81 height 25
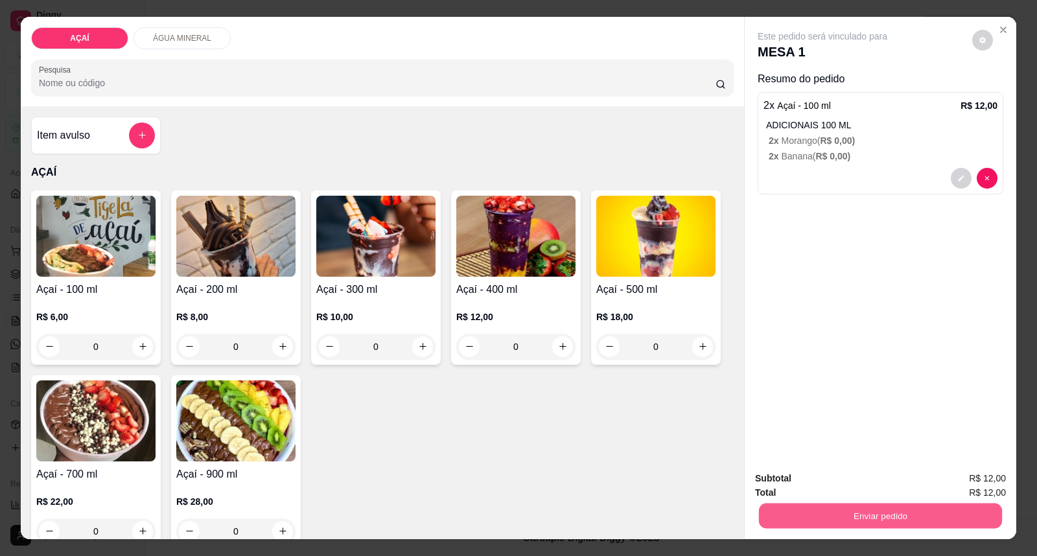
click at [845, 529] on div "Enviar pedido" at bounding box center [880, 514] width 251 height 29
click at [983, 493] on button "Enviar pedido" at bounding box center [971, 485] width 71 height 24
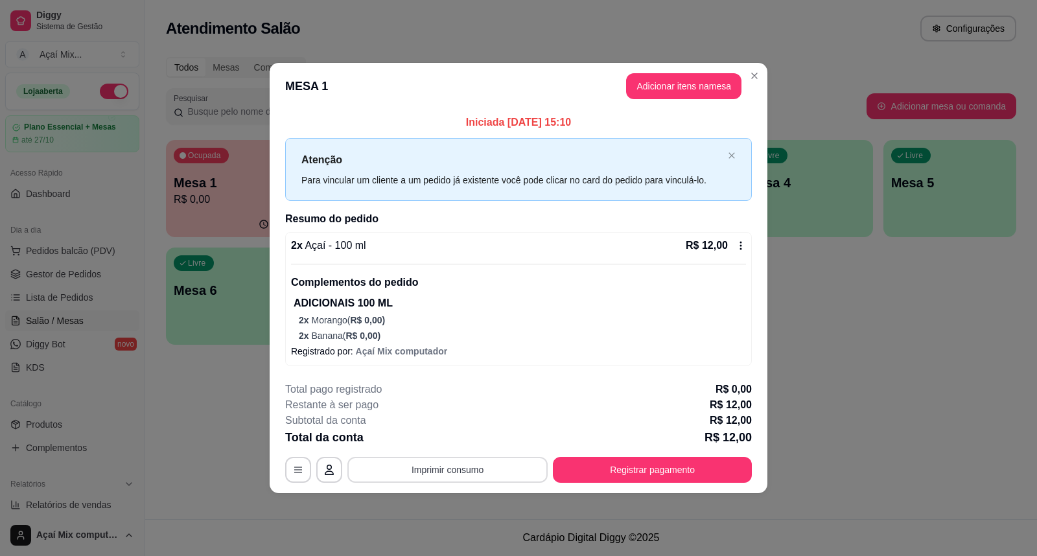
click at [451, 475] on button "Imprimir consumo" at bounding box center [447, 470] width 200 height 26
click at [452, 443] on button "Impressora" at bounding box center [451, 440] width 91 height 20
click at [458, 476] on button "Imprimir consumo" at bounding box center [448, 470] width 194 height 25
click at [475, 438] on button "Impressora" at bounding box center [451, 440] width 91 height 20
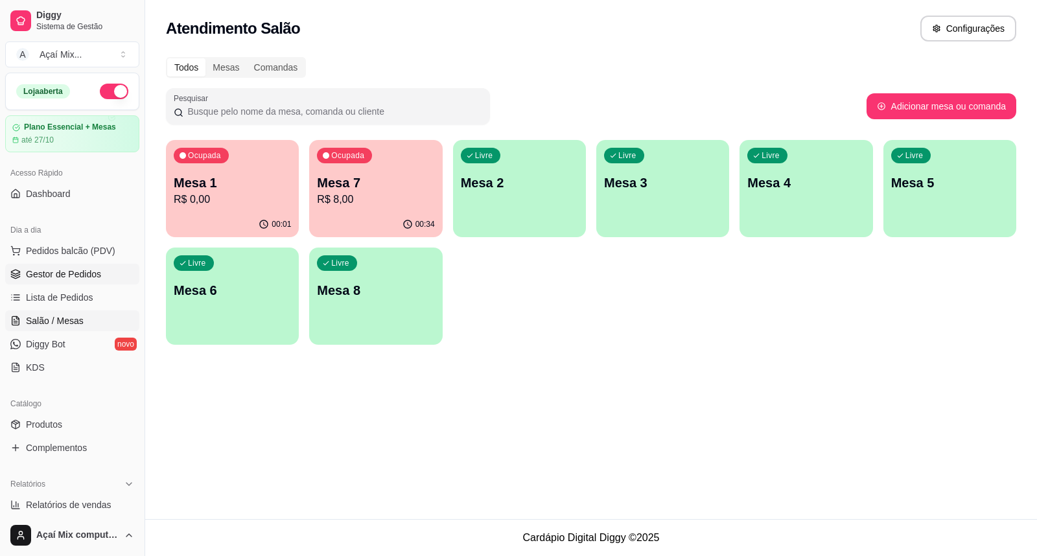
click at [88, 274] on span "Gestor de Pedidos" at bounding box center [63, 274] width 75 height 13
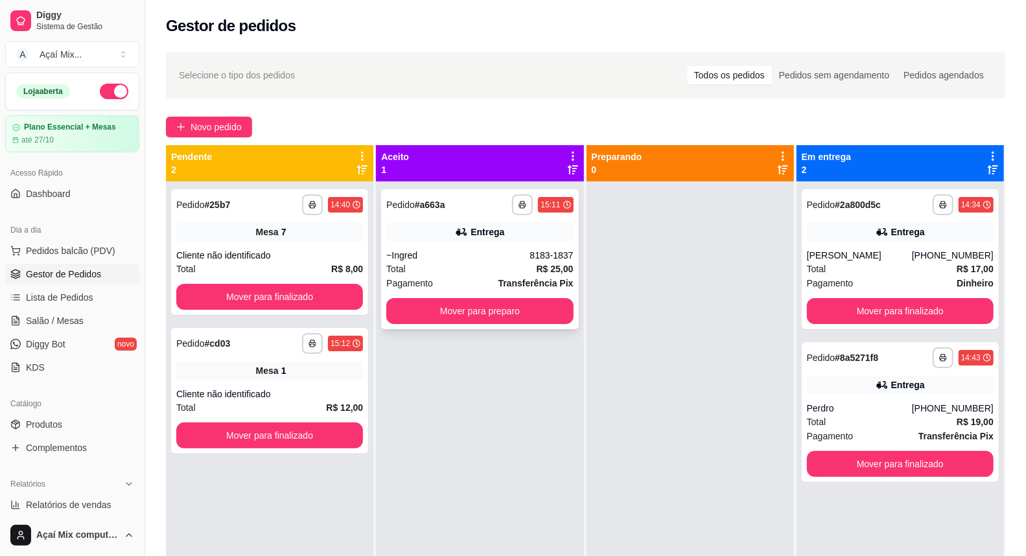
click at [482, 249] on div "~Ingred" at bounding box center [457, 255] width 143 height 13
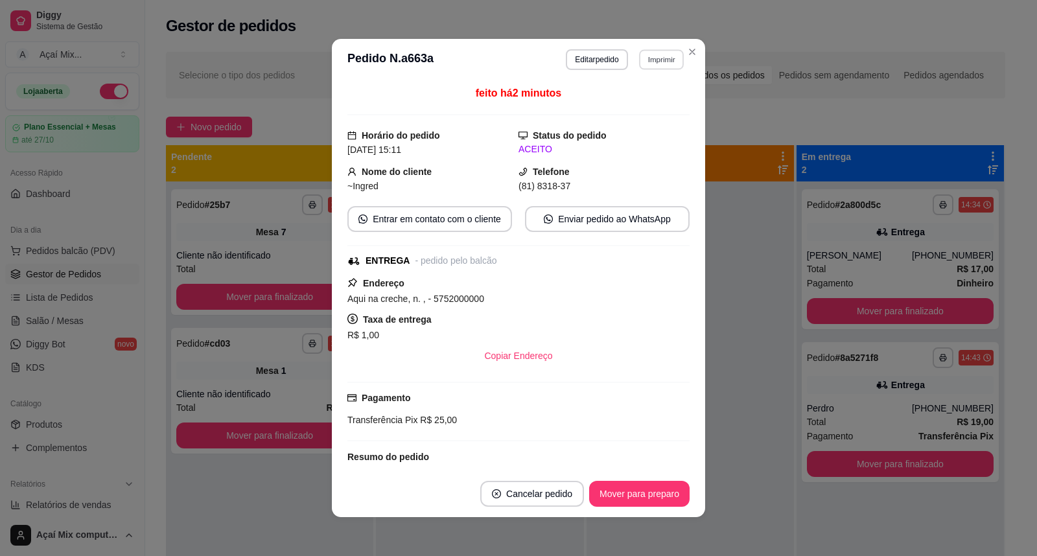
click at [642, 66] on button "Imprimir" at bounding box center [661, 59] width 45 height 20
click at [638, 102] on button "Impressora" at bounding box center [634, 105] width 94 height 21
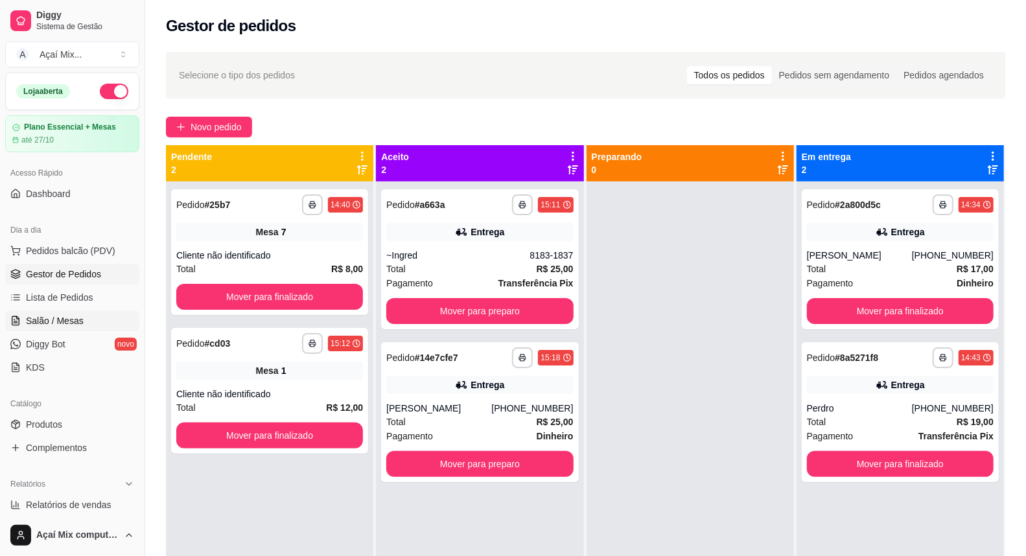
click at [74, 316] on span "Salão / Mesas" at bounding box center [55, 320] width 58 height 13
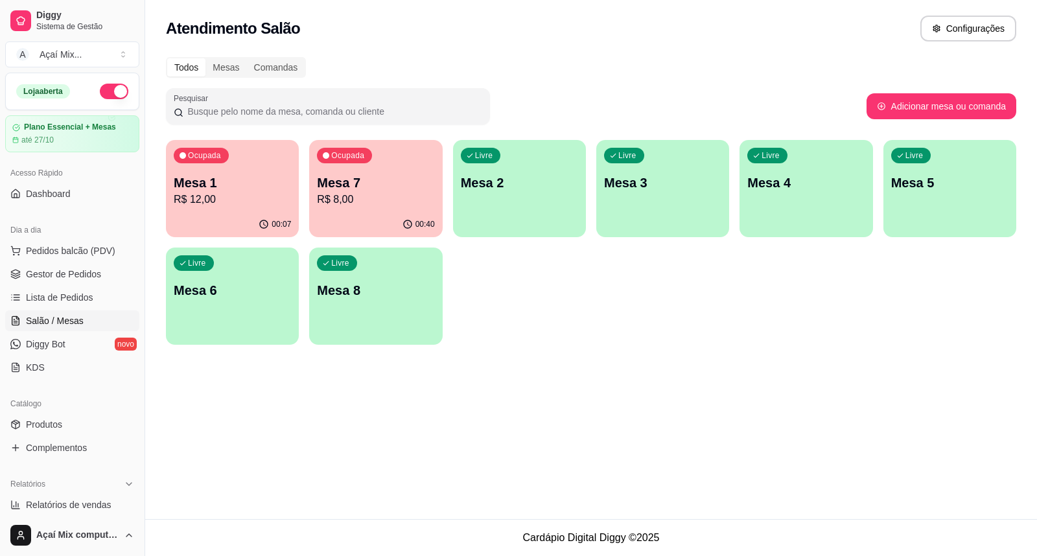
click at [469, 204] on div "Livre Mesa 2" at bounding box center [519, 181] width 133 height 82
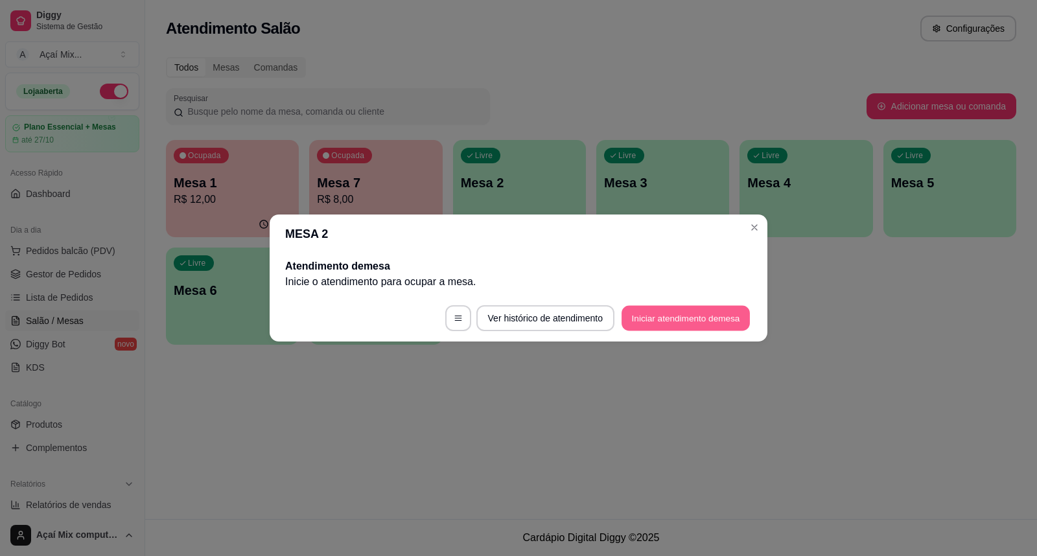
click at [639, 320] on button "Iniciar atendimento de mesa" at bounding box center [686, 318] width 128 height 25
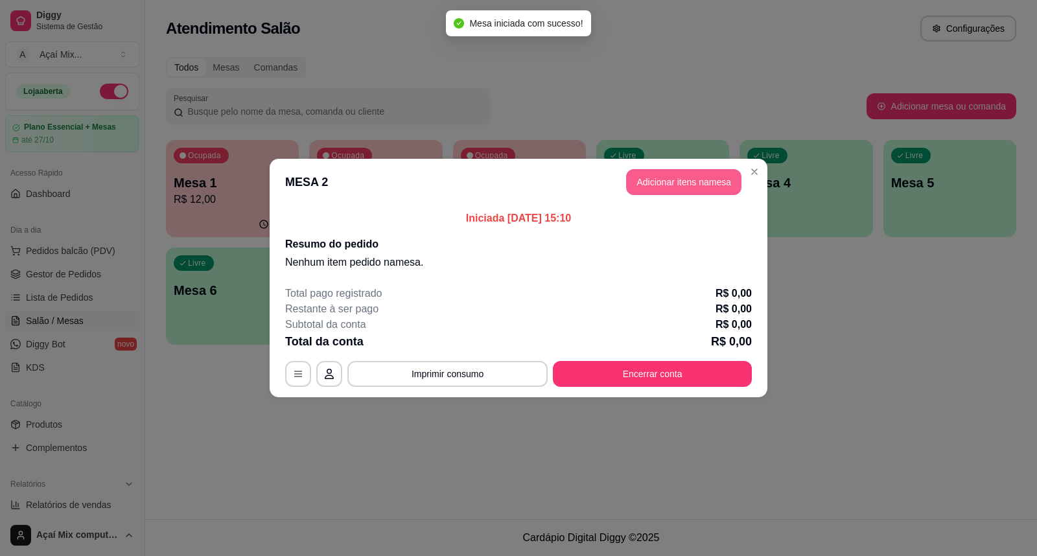
click at [703, 191] on button "Adicionar itens na mesa" at bounding box center [683, 182] width 115 height 26
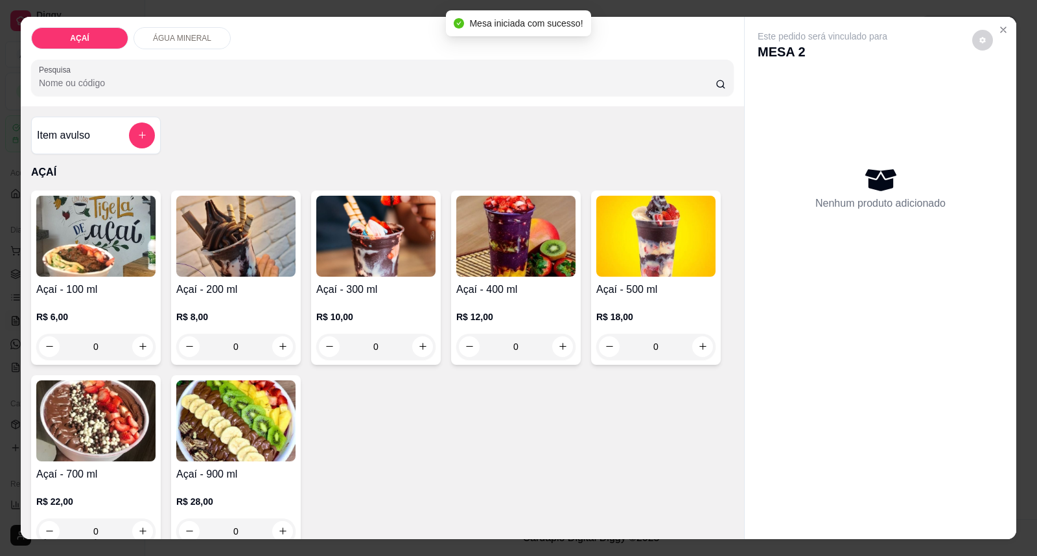
click at [180, 318] on p "R$ 8,00" at bounding box center [235, 317] width 119 height 13
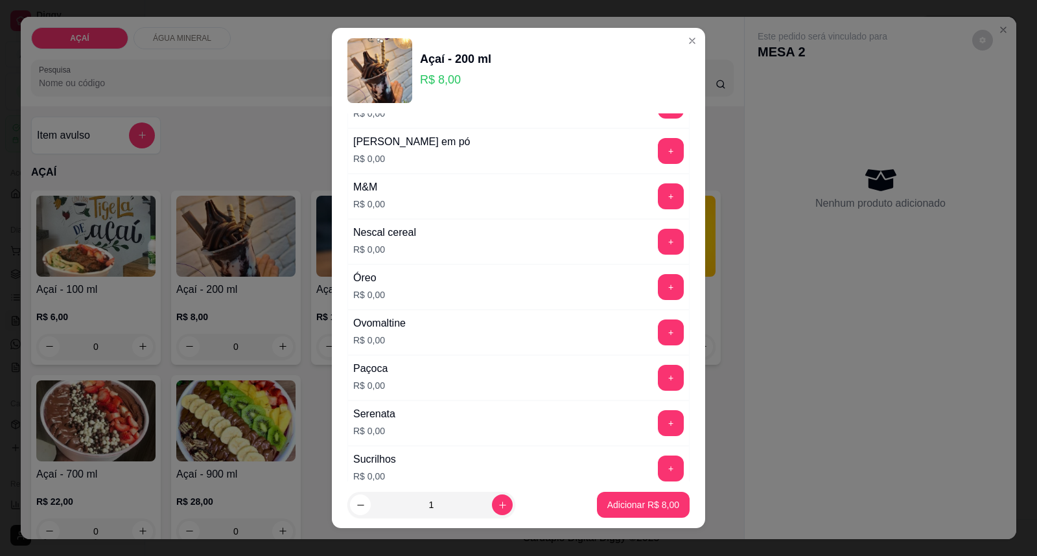
scroll to position [1368, 0]
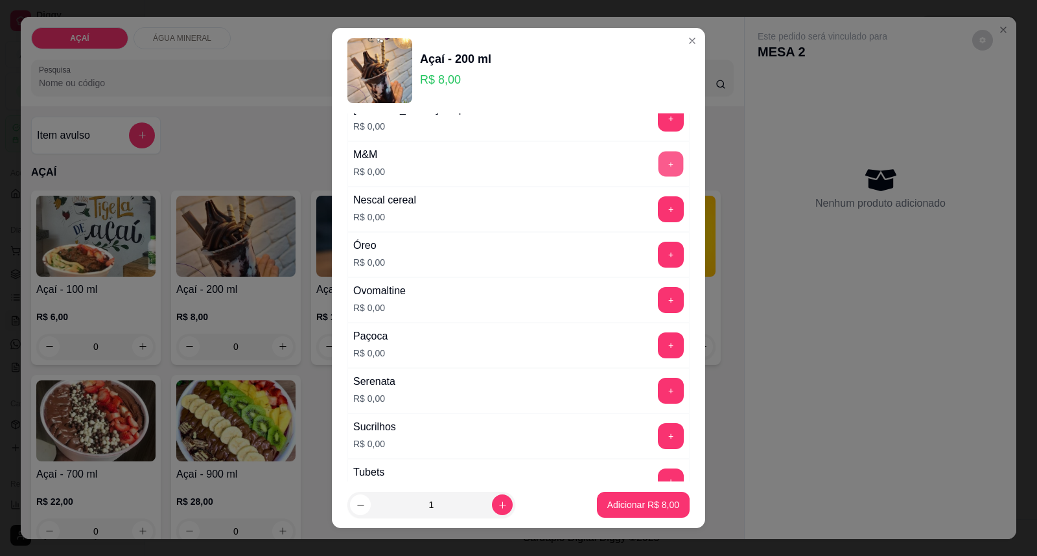
click at [659, 172] on button "+" at bounding box center [671, 164] width 25 height 25
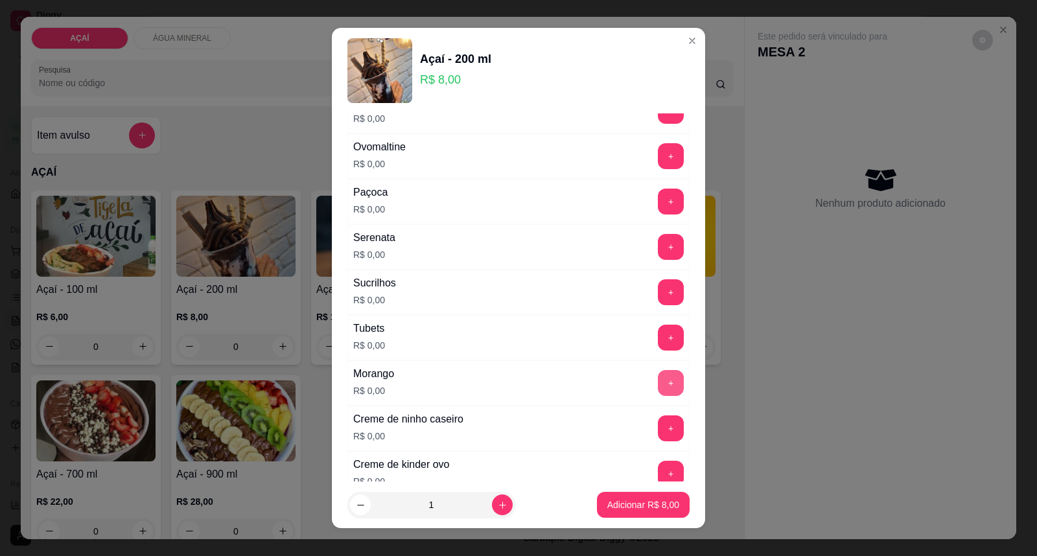
click at [658, 379] on button "+" at bounding box center [671, 383] width 26 height 26
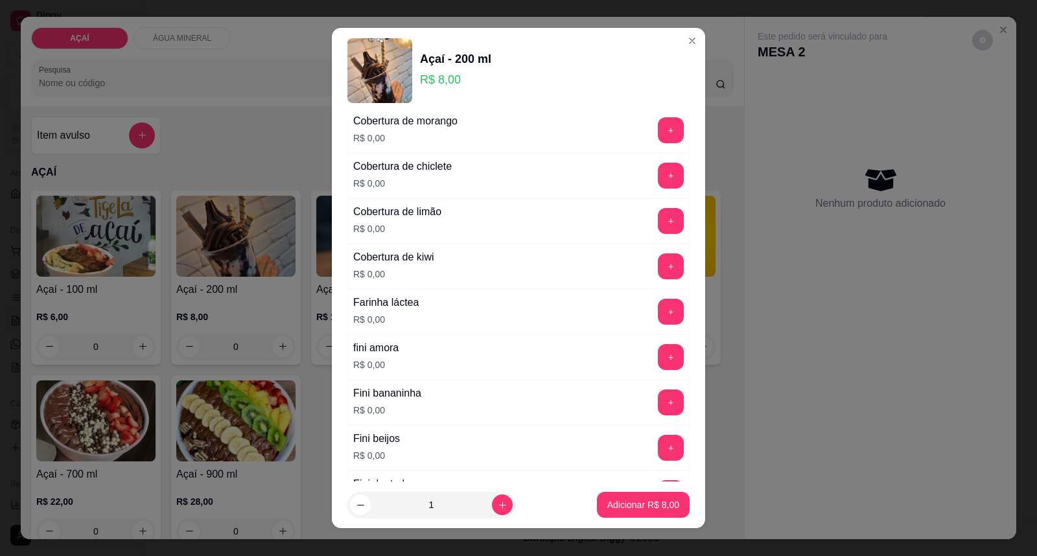
scroll to position [720, 0]
click at [658, 417] on button "+" at bounding box center [671, 404] width 26 height 26
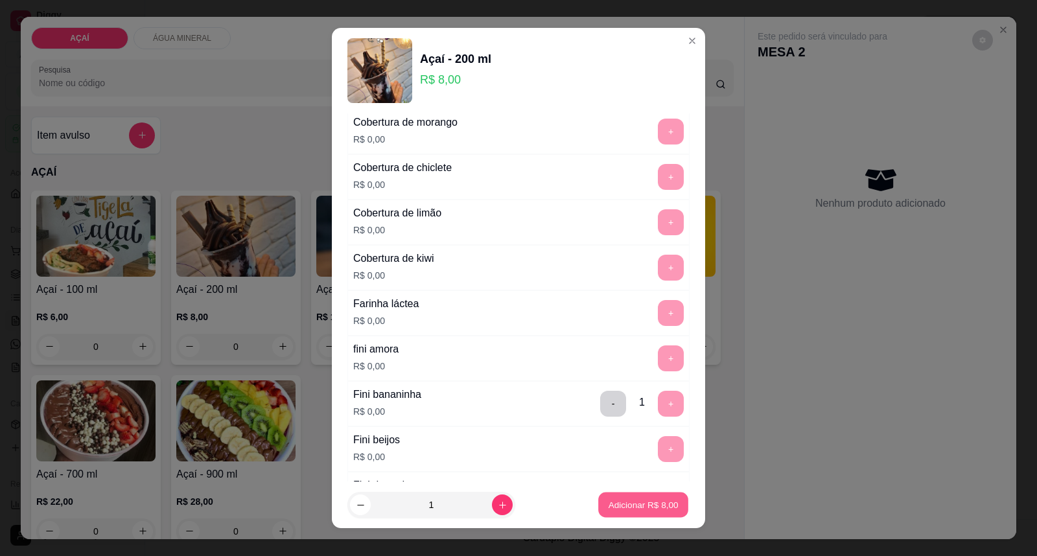
click at [648, 512] on button "Adicionar R$ 8,00" at bounding box center [643, 505] width 90 height 25
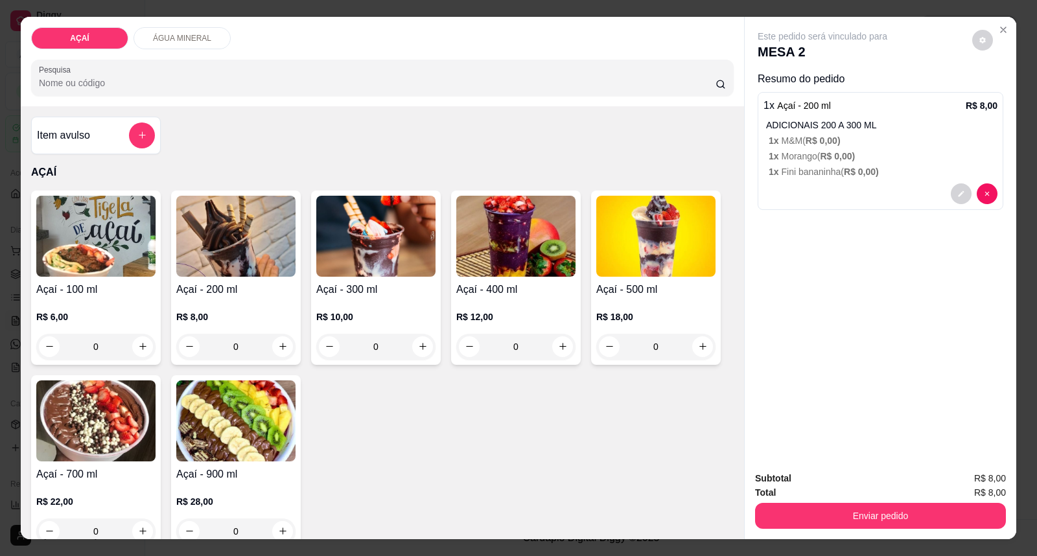
drag, startPoint x: 886, startPoint y: 533, endPoint x: 884, endPoint y: 501, distance: 31.8
click at [884, 524] on div "Subtotal R$ 8,00 Total R$ 8,00 Enviar pedido" at bounding box center [881, 500] width 272 height 78
click at [884, 500] on div "Enviar pedido" at bounding box center [880, 514] width 251 height 29
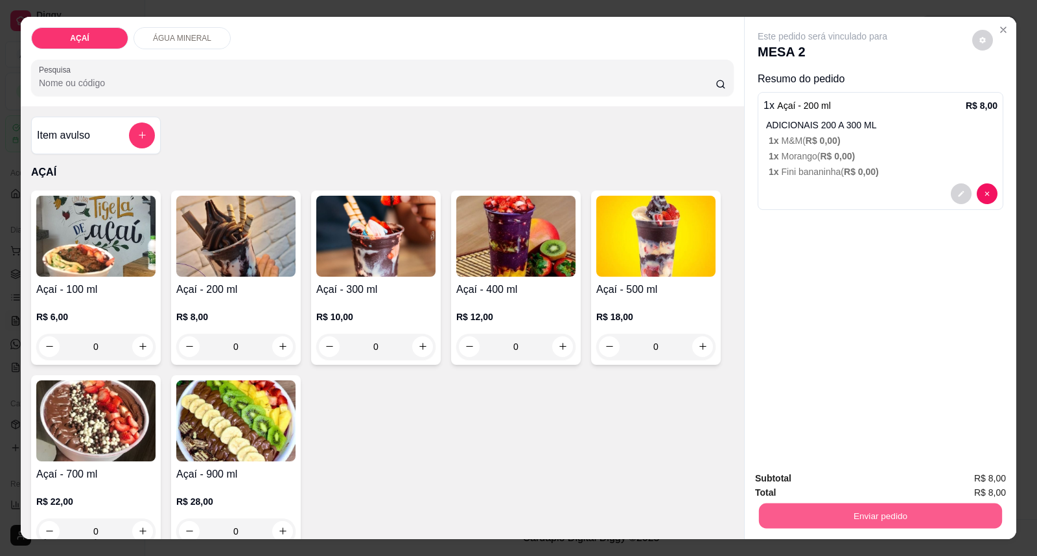
click at [912, 511] on button "Enviar pedido" at bounding box center [880, 516] width 243 height 25
click at [962, 480] on button "Enviar pedido" at bounding box center [971, 485] width 71 height 24
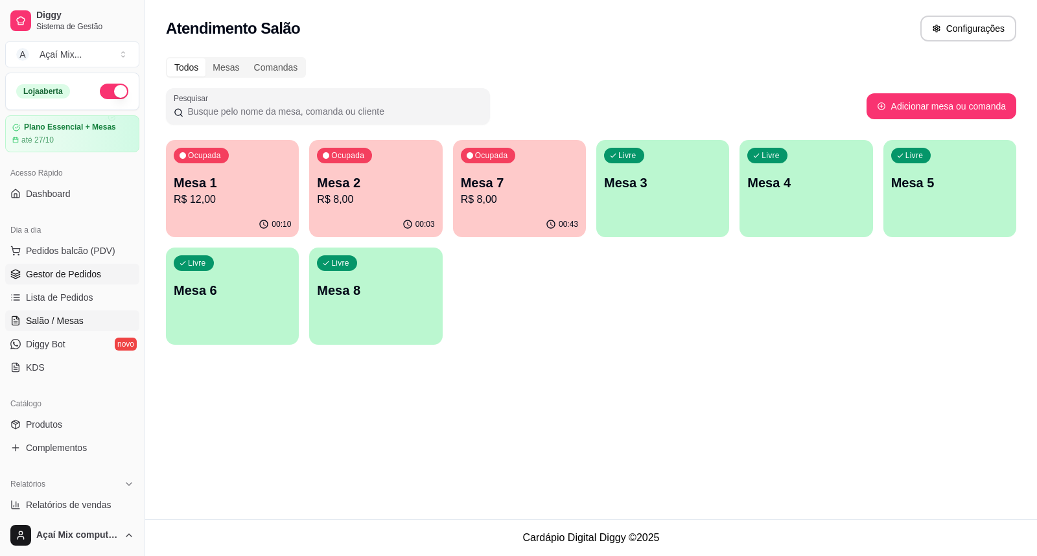
click at [30, 268] on span "Gestor de Pedidos" at bounding box center [63, 274] width 75 height 13
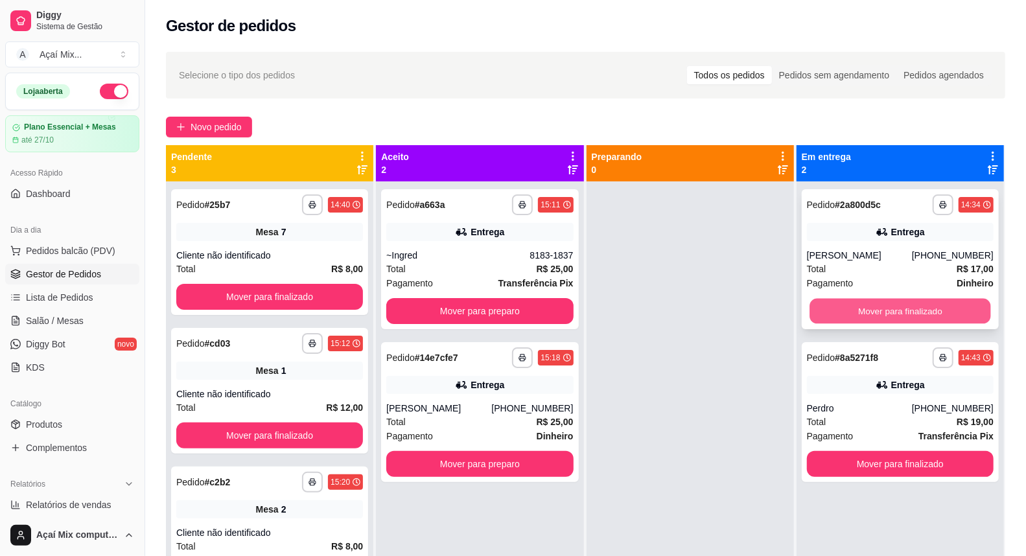
click at [832, 318] on button "Mover para finalizado" at bounding box center [901, 311] width 182 height 25
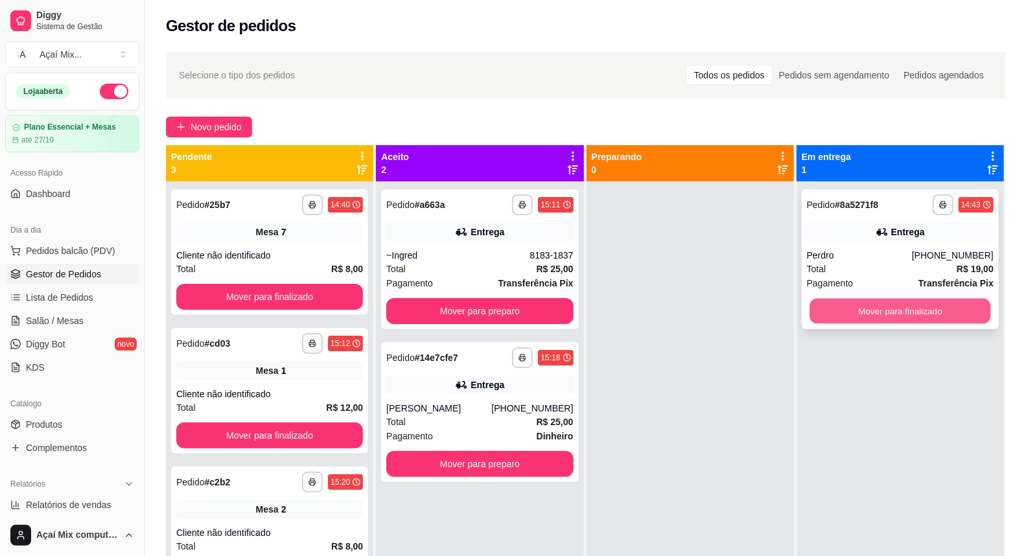
click at [834, 321] on button "Mover para finalizado" at bounding box center [901, 311] width 182 height 25
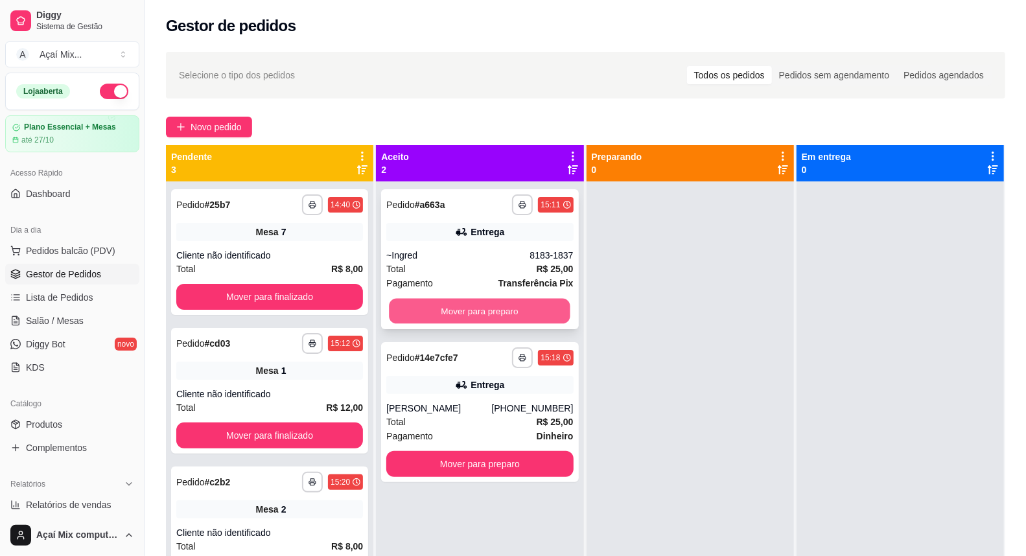
click at [541, 308] on button "Mover para preparo" at bounding box center [481, 311] width 182 height 25
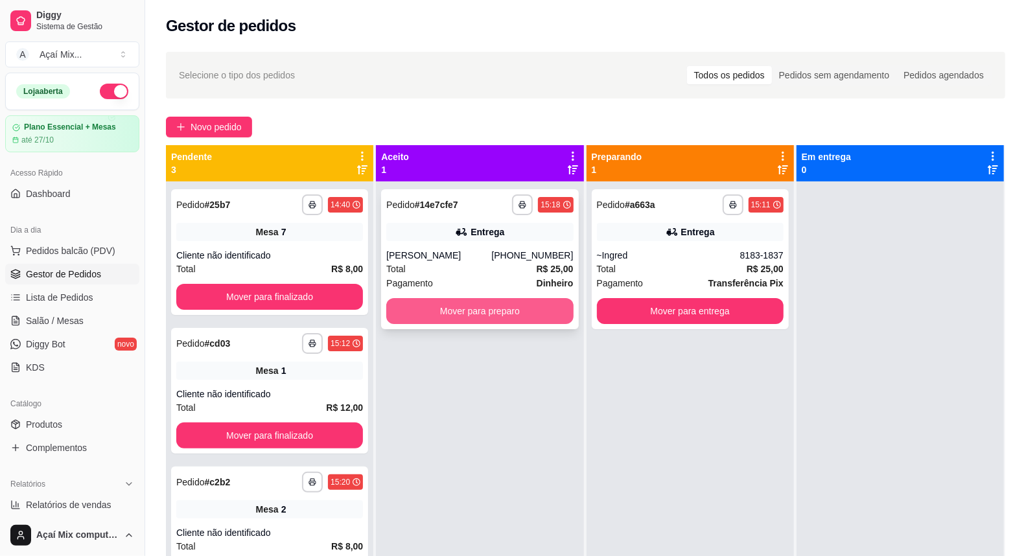
click at [548, 305] on button "Mover para preparo" at bounding box center [479, 311] width 187 height 26
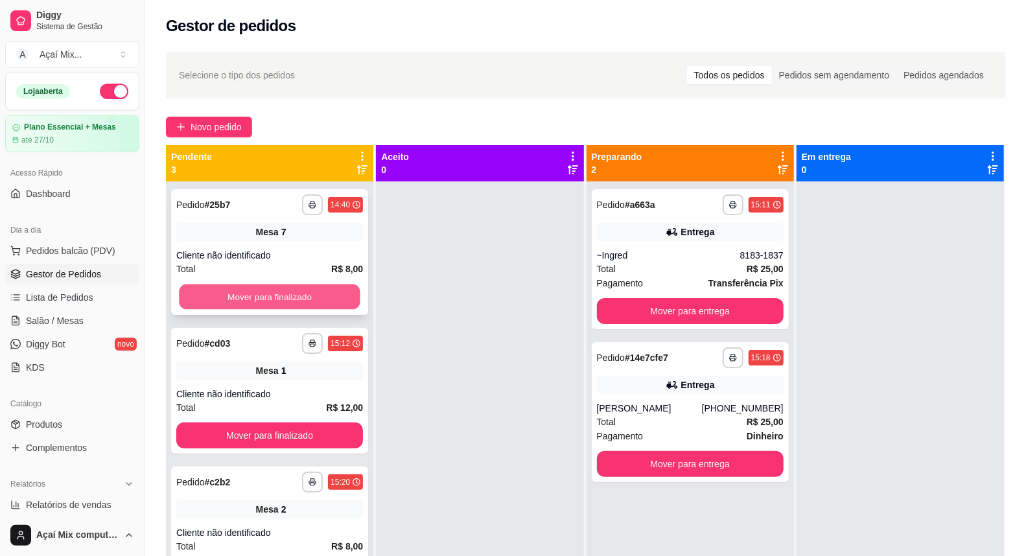
click at [331, 297] on button "Mover para finalizado" at bounding box center [270, 297] width 182 height 25
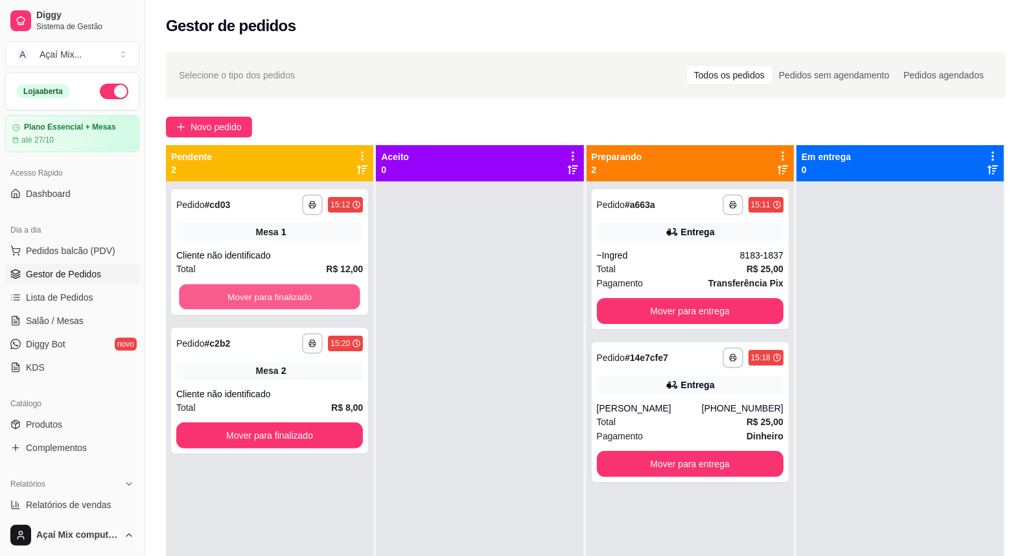
click at [331, 297] on button "Mover para finalizado" at bounding box center [270, 297] width 182 height 25
click at [331, 297] on div "Mover para finalizado" at bounding box center [269, 297] width 187 height 26
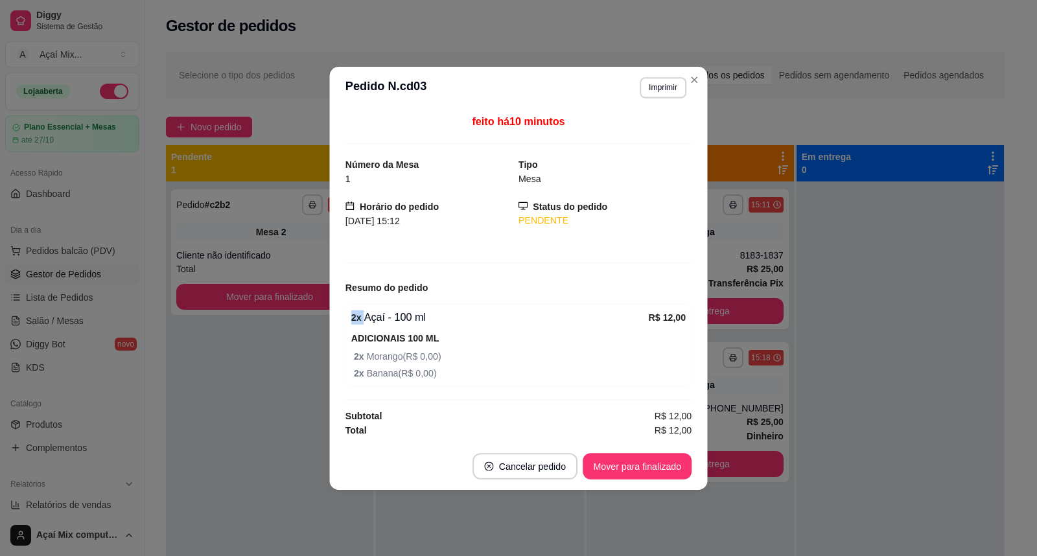
click at [331, 297] on div "**********" at bounding box center [519, 278] width 1050 height 563
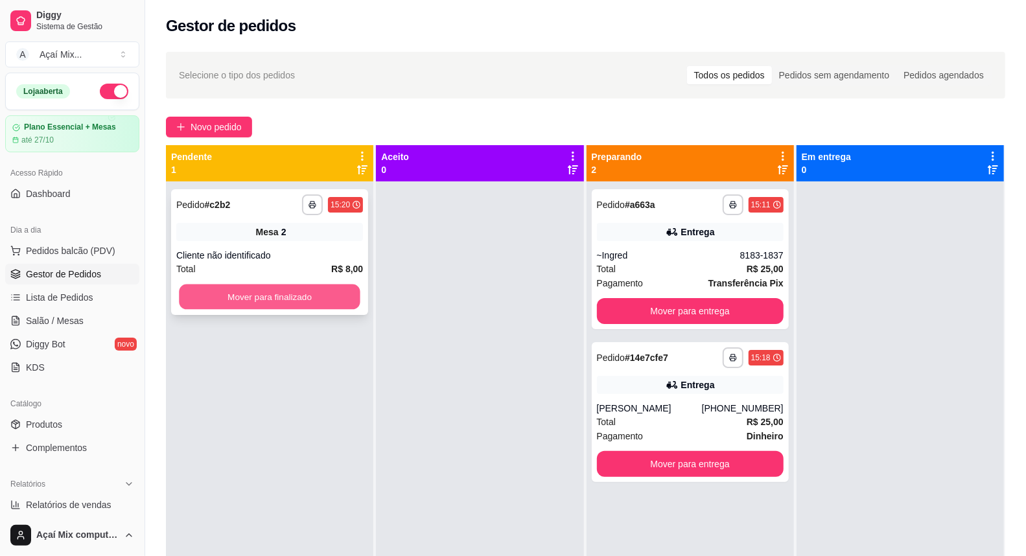
click at [308, 294] on button "Mover para finalizado" at bounding box center [270, 297] width 182 height 25
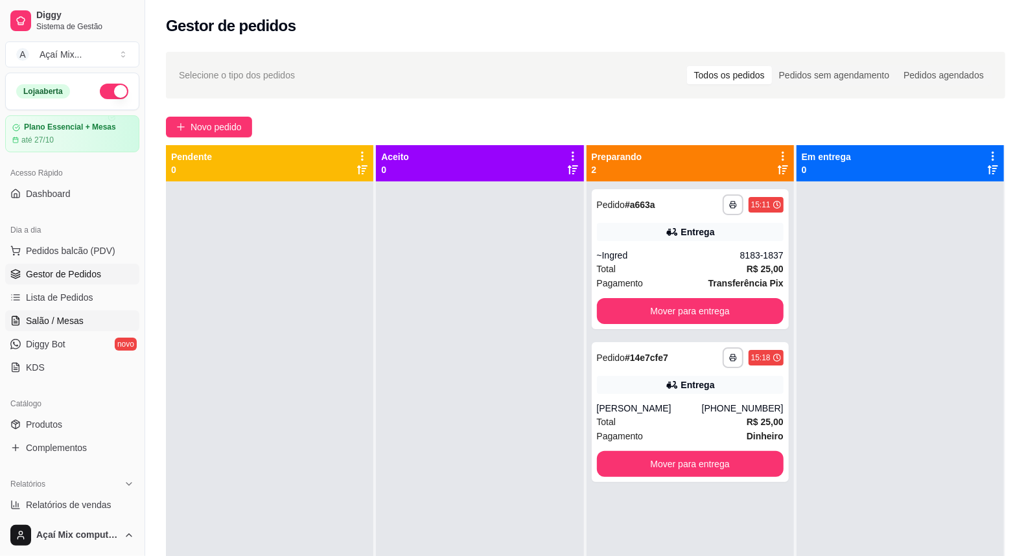
click at [39, 318] on span "Salão / Mesas" at bounding box center [55, 320] width 58 height 13
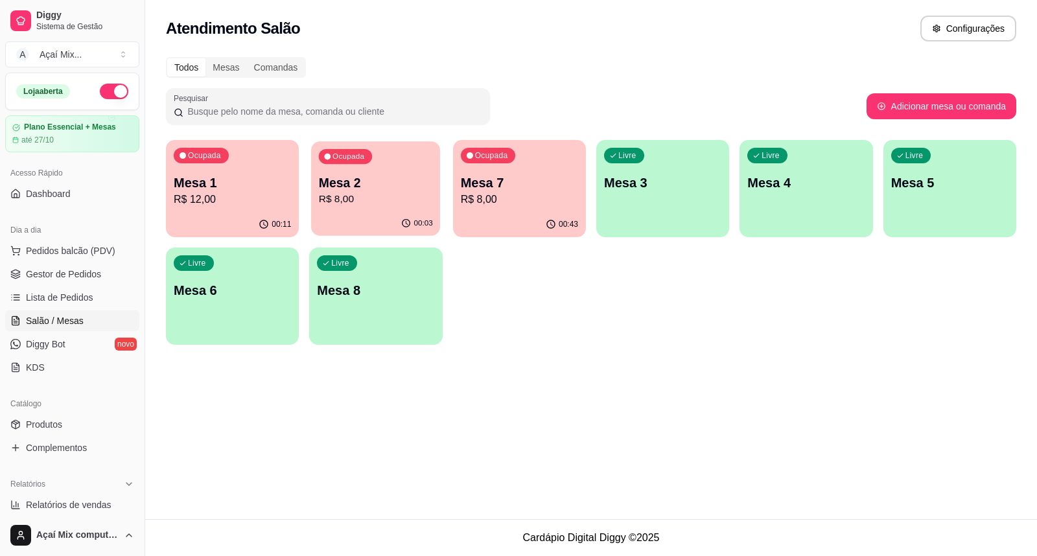
click at [322, 206] on p "R$ 8,00" at bounding box center [376, 199] width 114 height 15
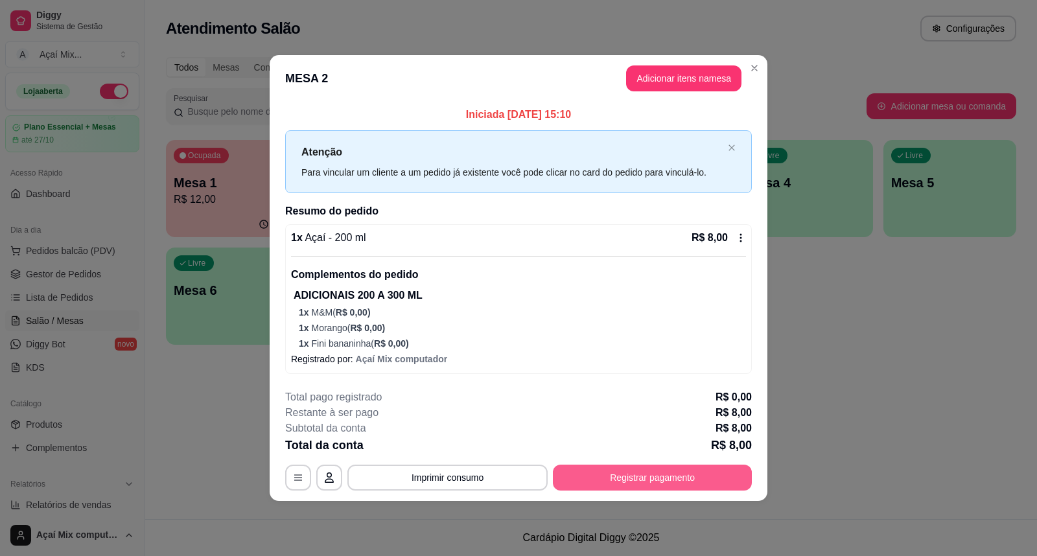
click at [577, 470] on button "Registrar pagamento" at bounding box center [652, 478] width 199 height 26
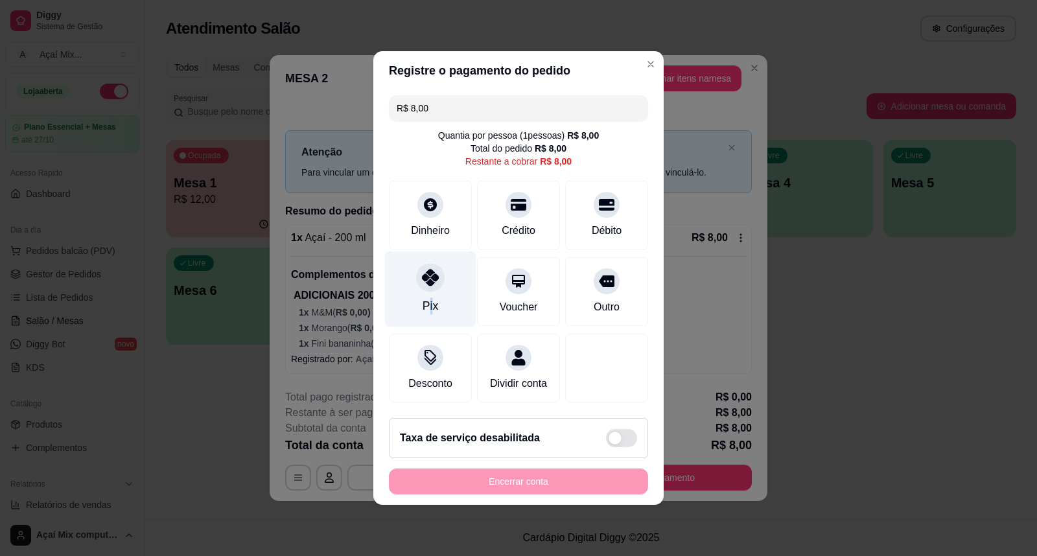
click at [429, 300] on div "Pix" at bounding box center [431, 306] width 16 height 17
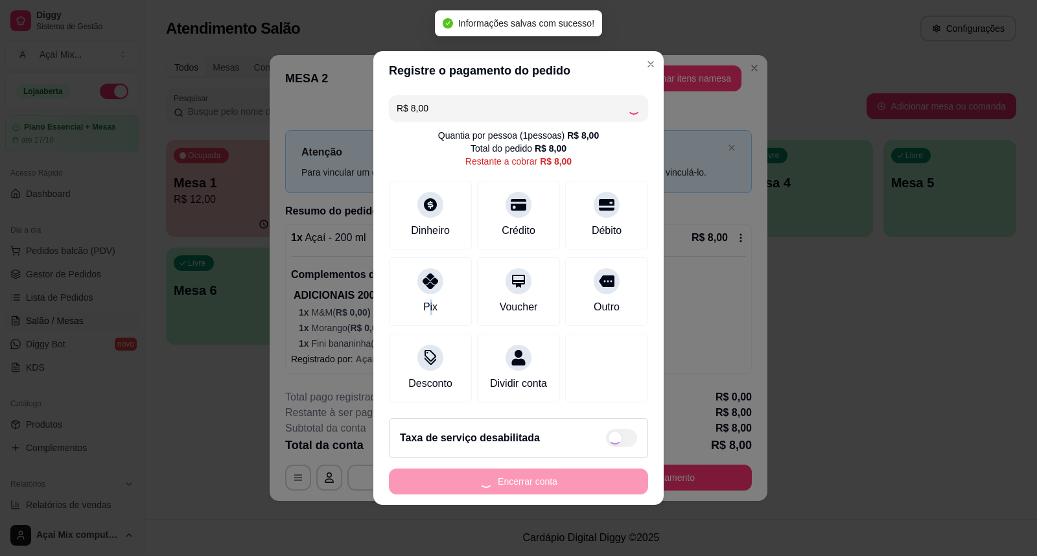
type input "R$ 0,00"
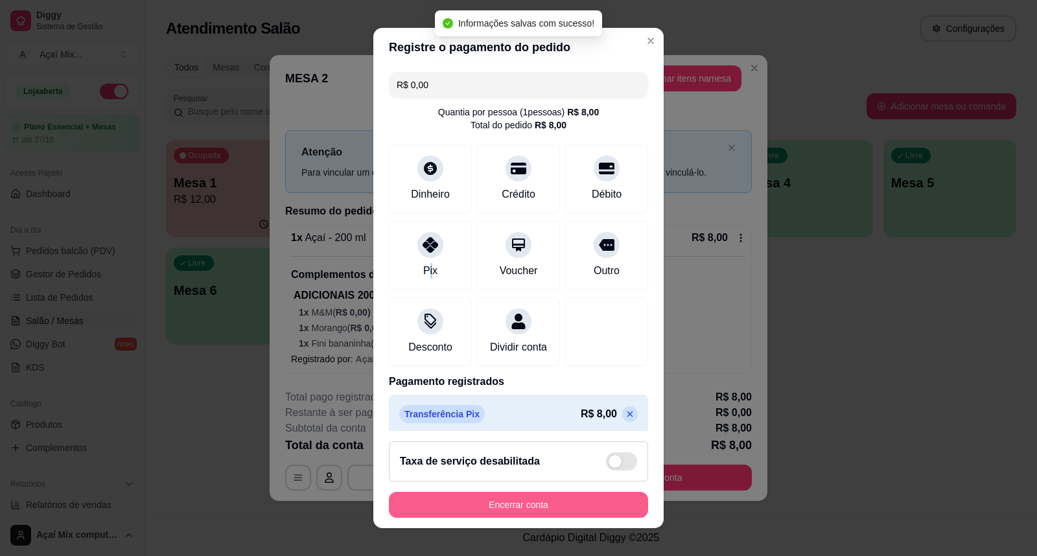
click at [459, 506] on button "Encerrar conta" at bounding box center [518, 505] width 259 height 26
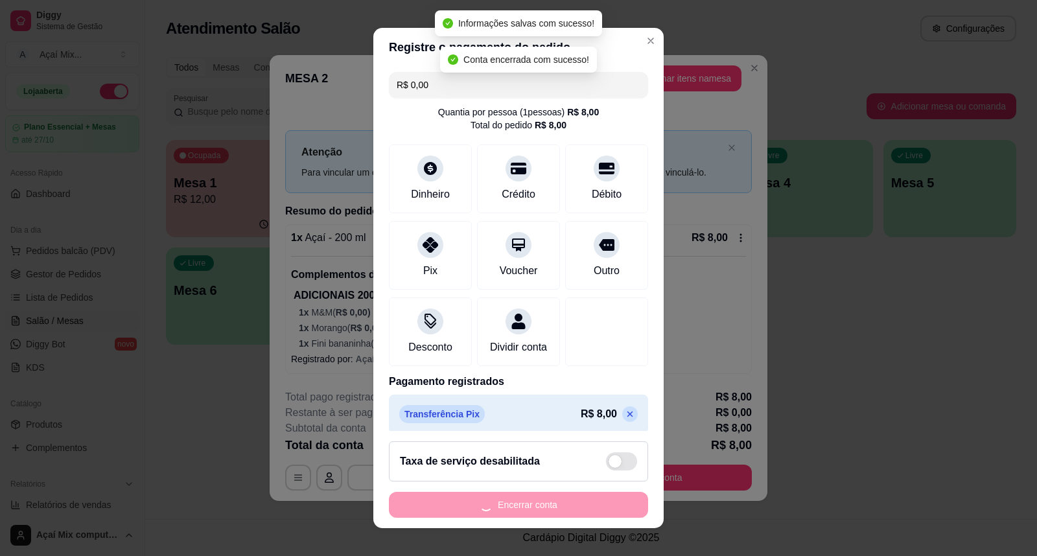
click at [465, 504] on div "Encerrar conta" at bounding box center [518, 505] width 259 height 26
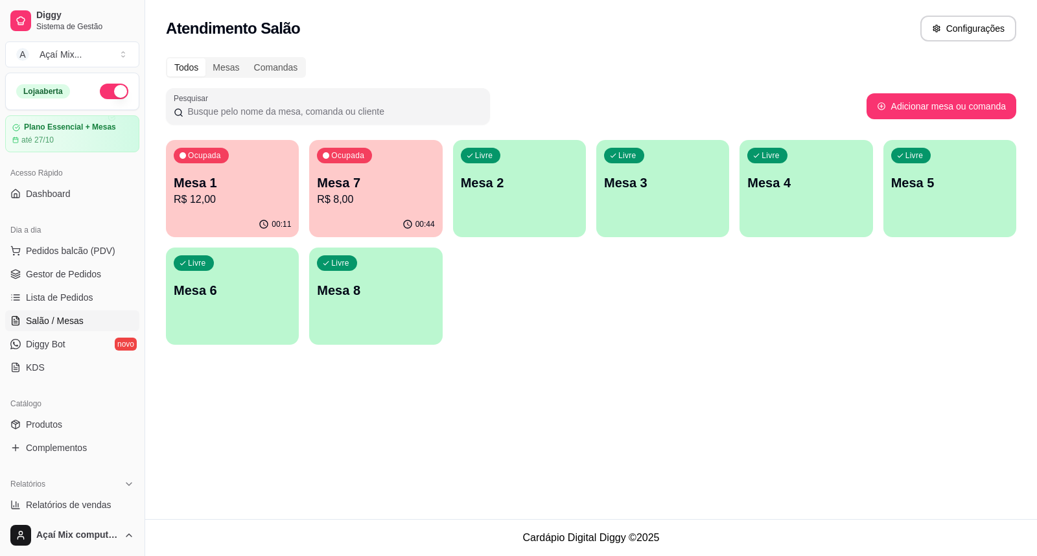
click at [364, 192] on p "R$ 8,00" at bounding box center [375, 200] width 117 height 16
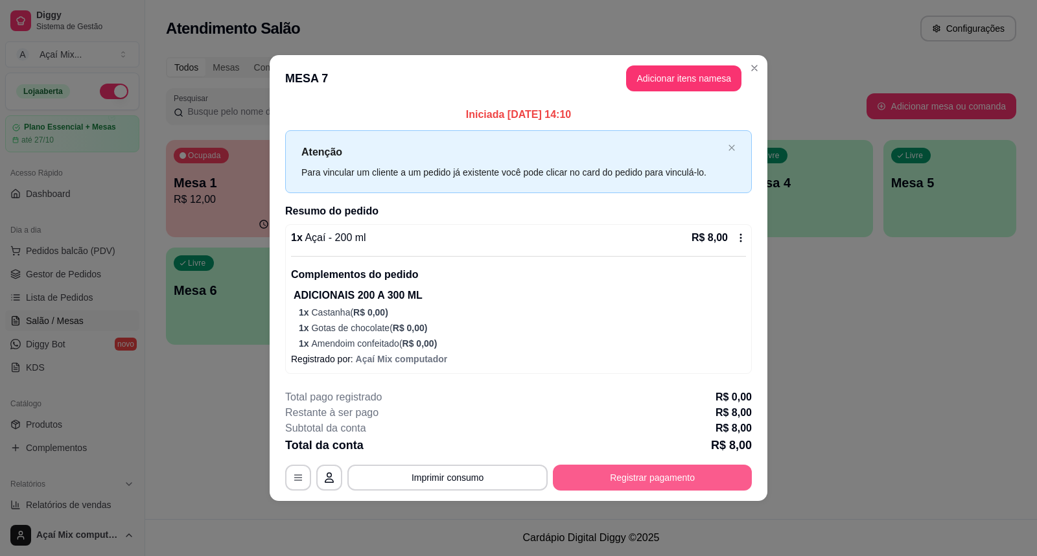
click at [604, 477] on button "Registrar pagamento" at bounding box center [652, 478] width 199 height 26
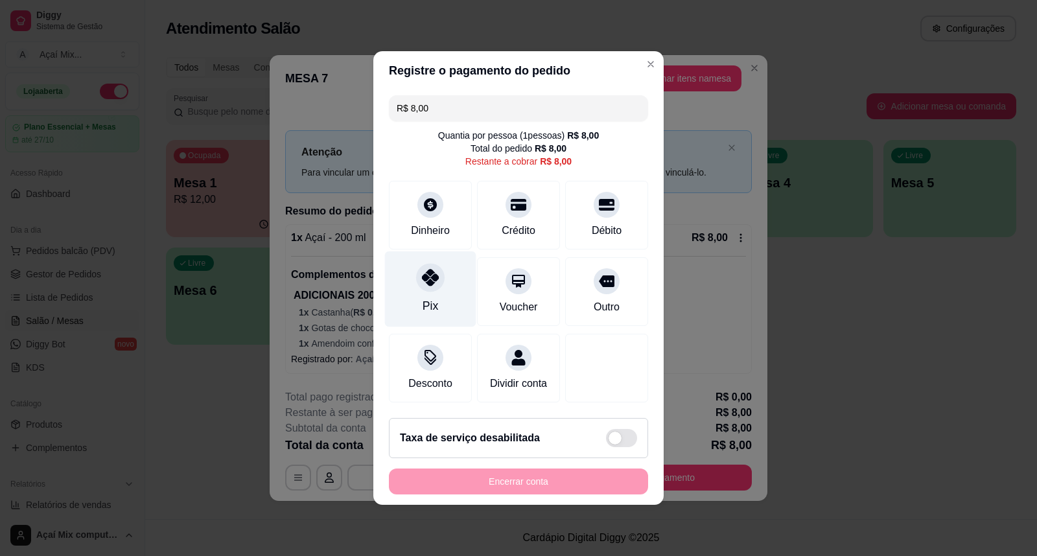
click at [445, 290] on div "Pix" at bounding box center [430, 290] width 91 height 76
type input "R$ 0,00"
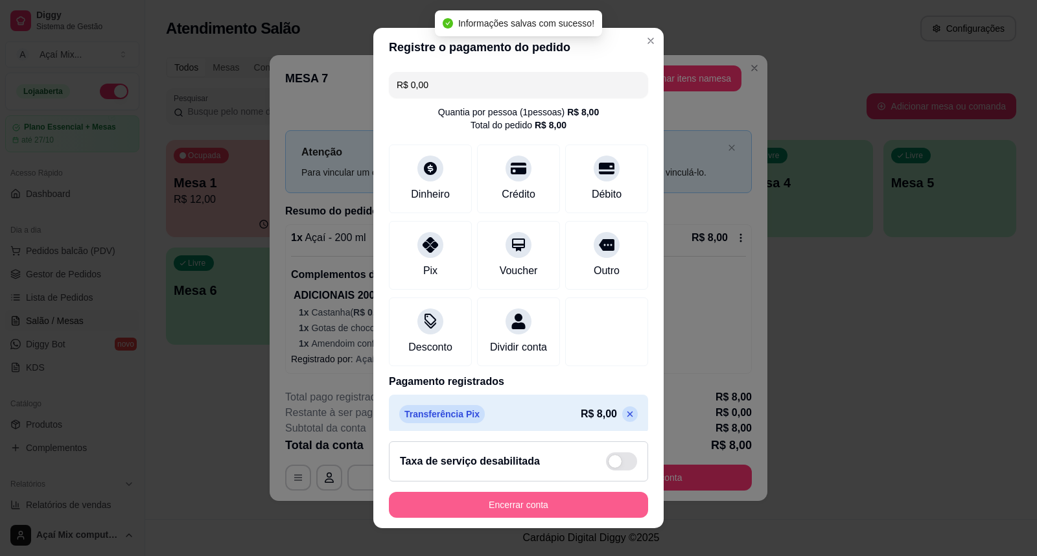
click at [465, 511] on button "Encerrar conta" at bounding box center [518, 505] width 259 height 26
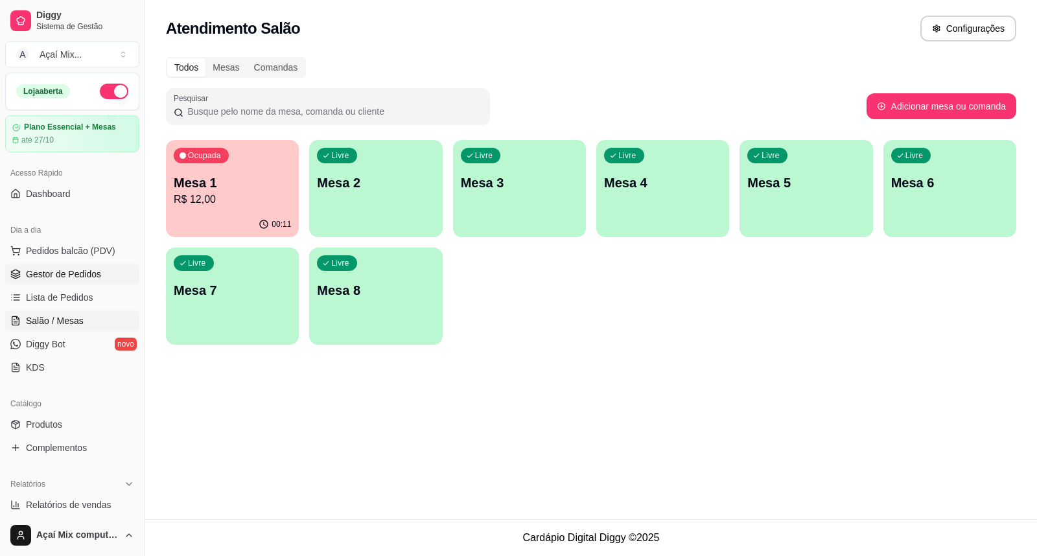
click at [61, 274] on span "Gestor de Pedidos" at bounding box center [63, 274] width 75 height 13
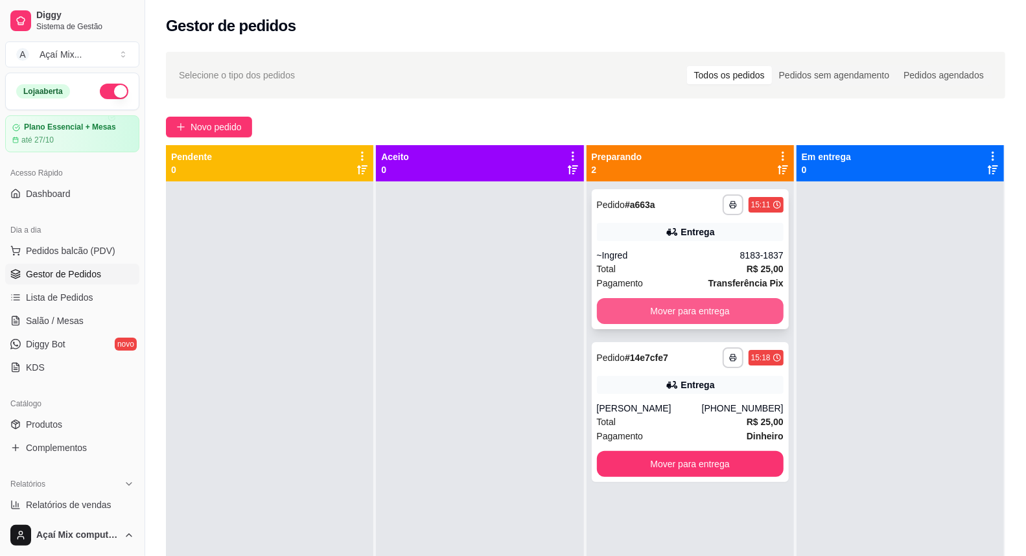
click at [676, 319] on button "Mover para entrega" at bounding box center [690, 311] width 187 height 26
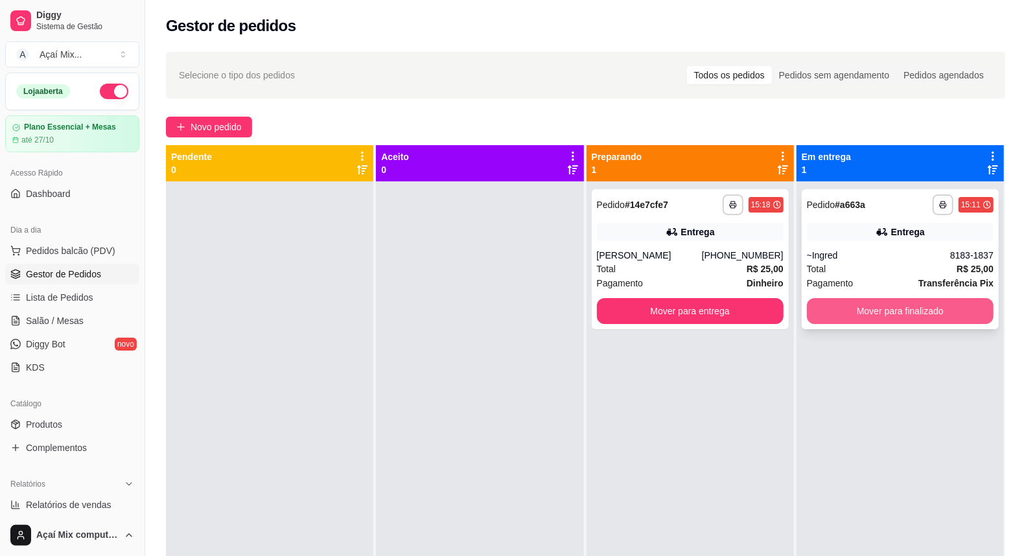
click at [891, 298] on div "Mover para finalizado" at bounding box center [900, 311] width 187 height 26
click at [830, 313] on button "Mover para finalizado" at bounding box center [901, 311] width 182 height 25
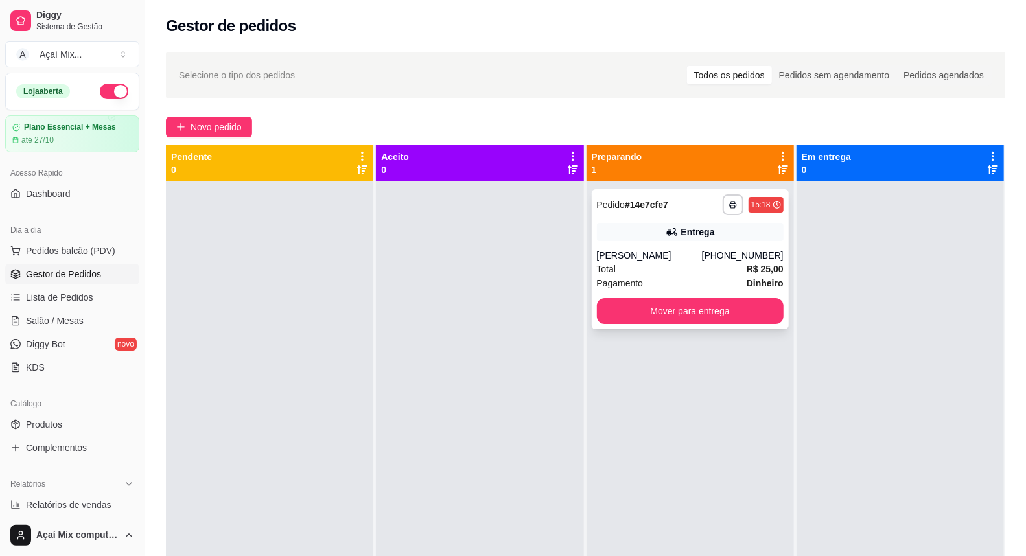
click at [642, 296] on div "**********" at bounding box center [690, 259] width 197 height 140
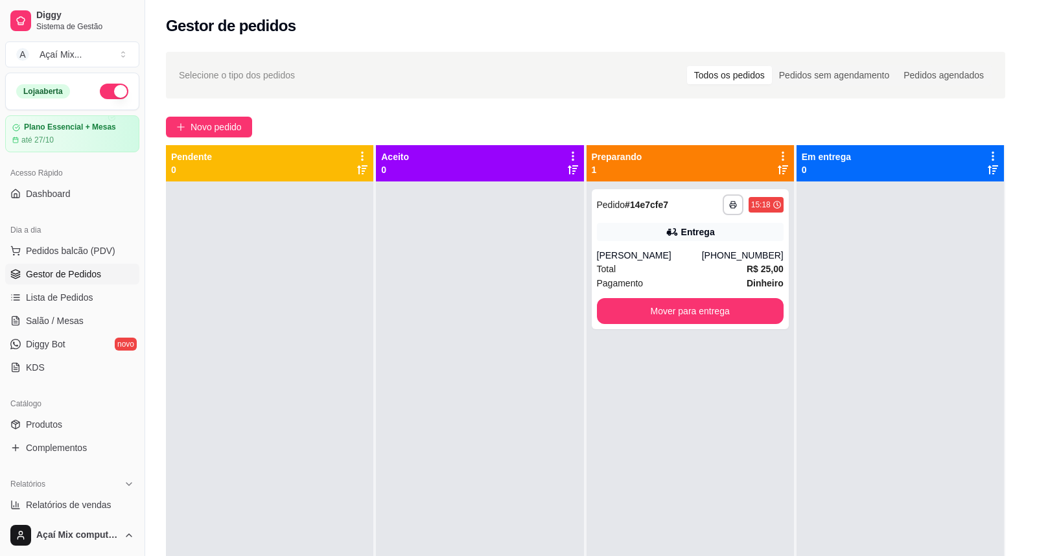
click at [649, 303] on div "ENTREGA" at bounding box center [517, 300] width 340 height 14
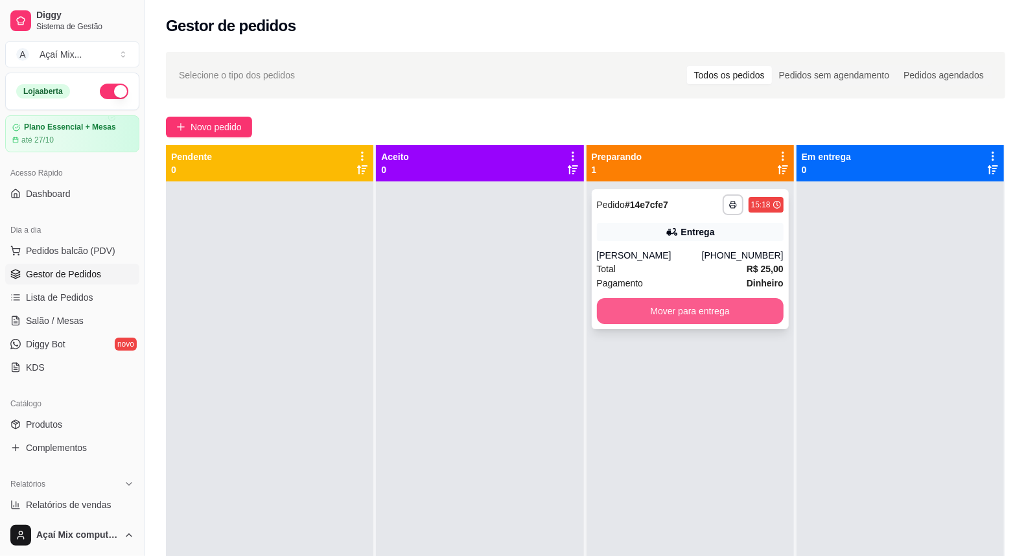
click at [734, 309] on button "Mover para entrega" at bounding box center [690, 311] width 187 height 26
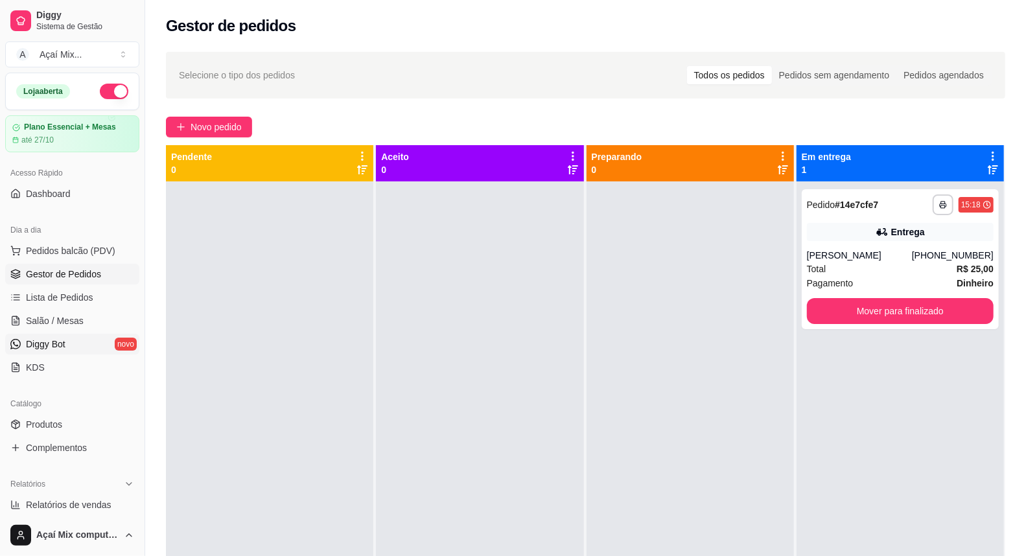
click at [51, 337] on link "Diggy Bot novo" at bounding box center [72, 344] width 134 height 21
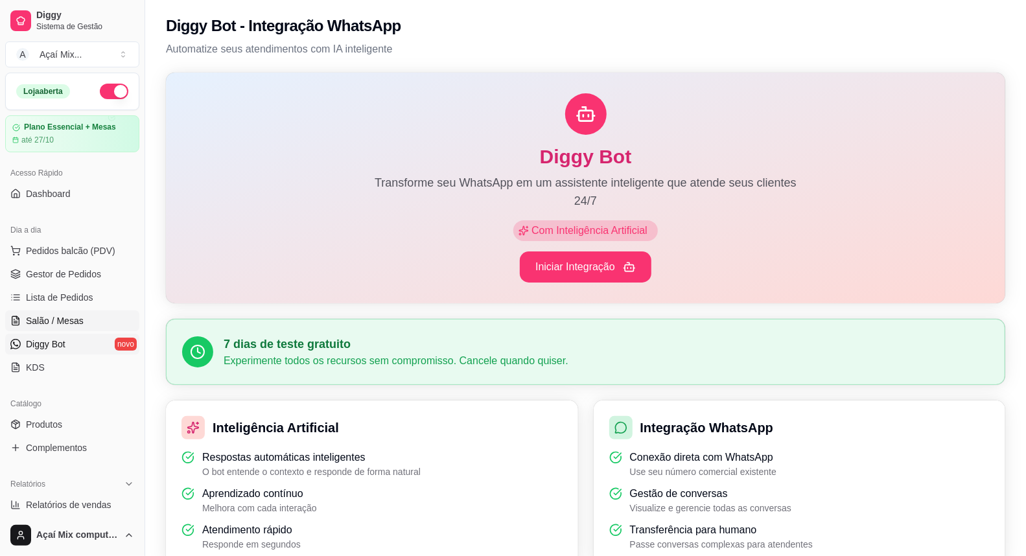
click at [44, 327] on span "Salão / Mesas" at bounding box center [55, 320] width 58 height 13
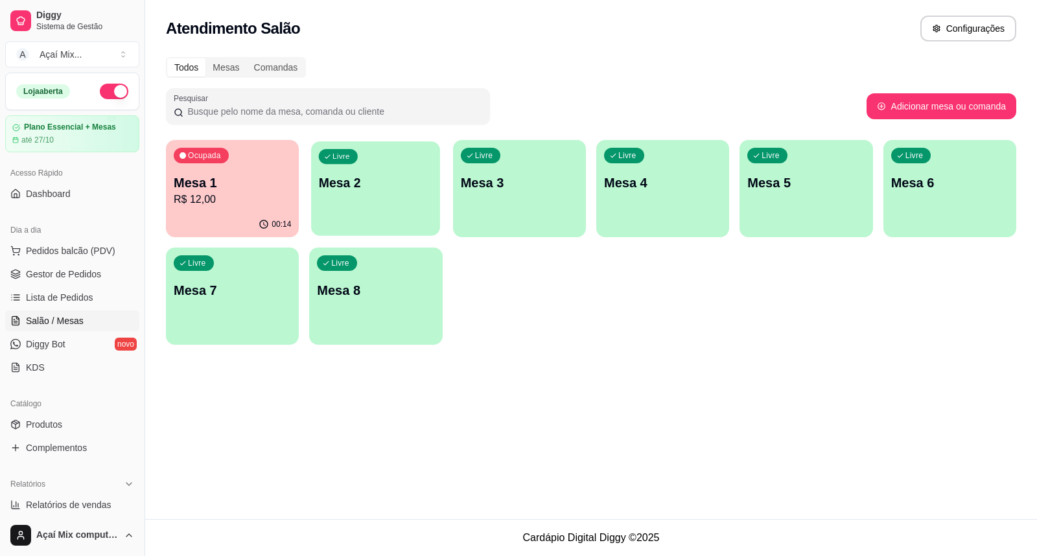
click at [340, 202] on div "Livre Mesa 2" at bounding box center [375, 180] width 129 height 79
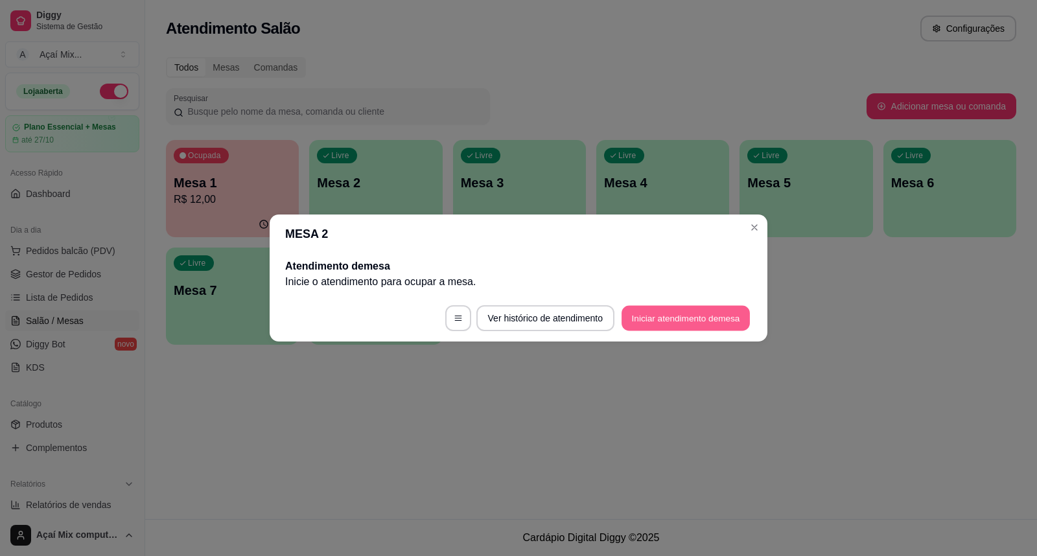
click at [639, 320] on button "Iniciar atendimento de mesa" at bounding box center [686, 318] width 128 height 25
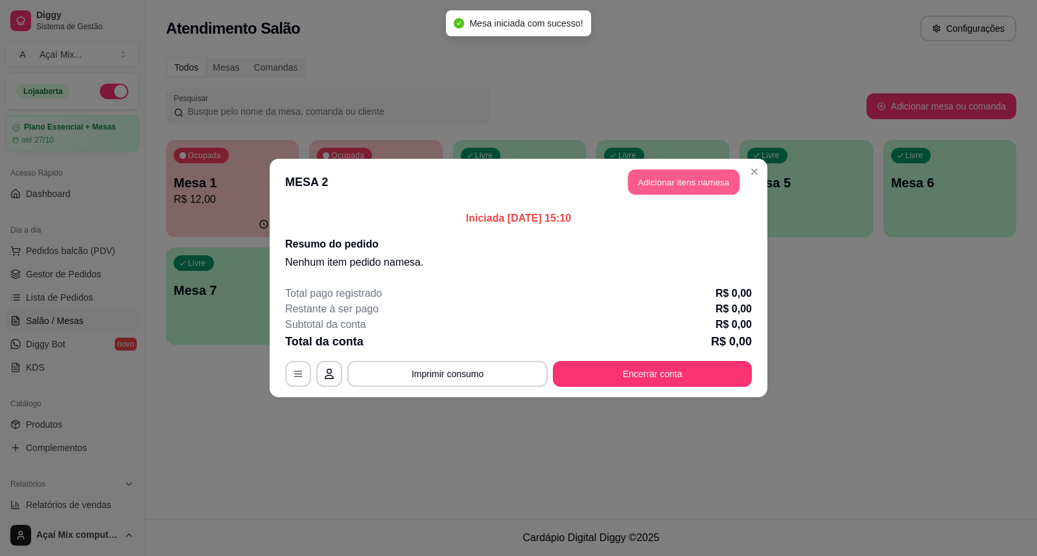
click at [716, 179] on button "Adicionar itens na mesa" at bounding box center [683, 182] width 111 height 25
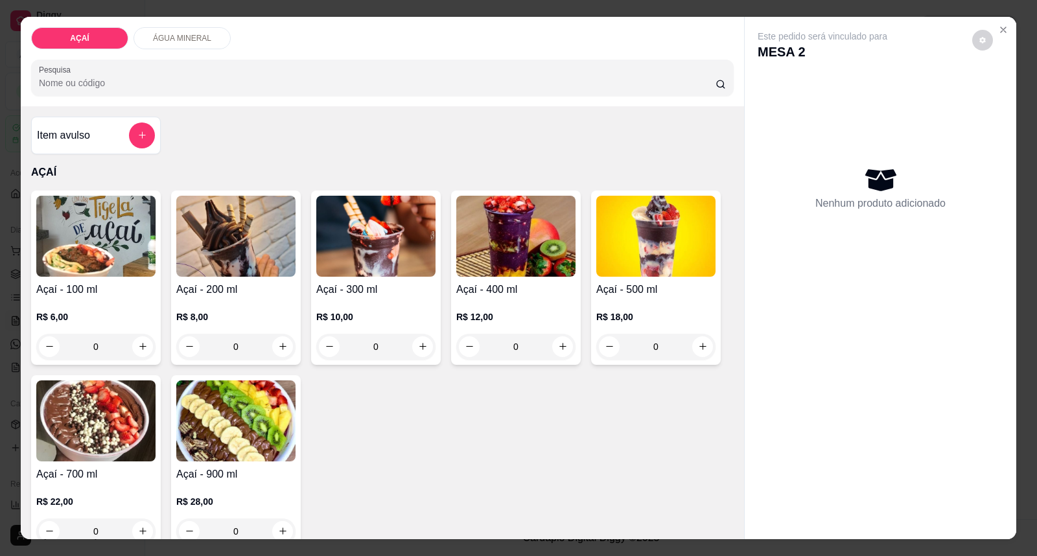
click at [106, 296] on h4 "Açaí - 100 ml" at bounding box center [95, 290] width 119 height 16
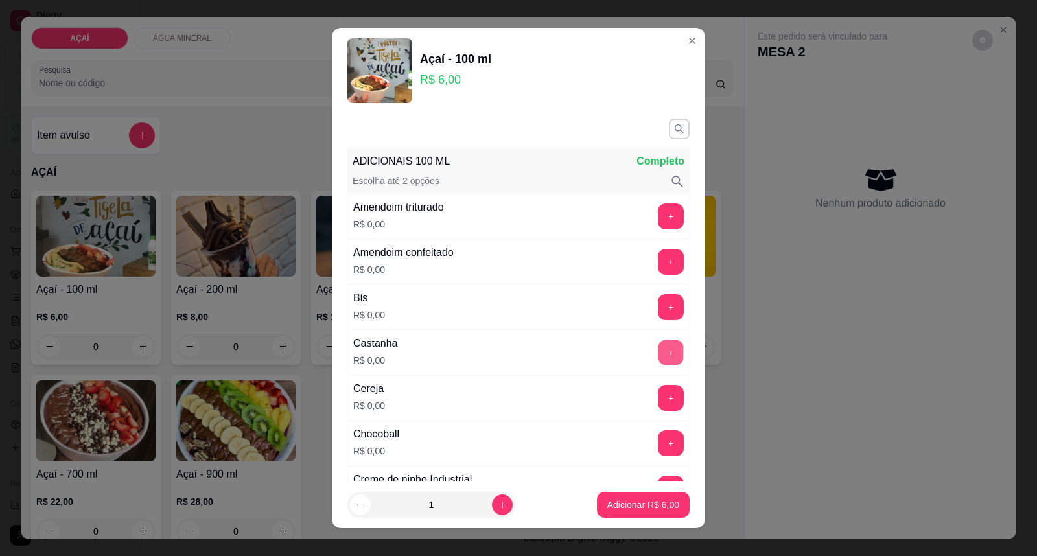
click at [659, 355] on button "+" at bounding box center [671, 352] width 25 height 25
click at [659, 217] on button "+" at bounding box center [671, 216] width 25 height 25
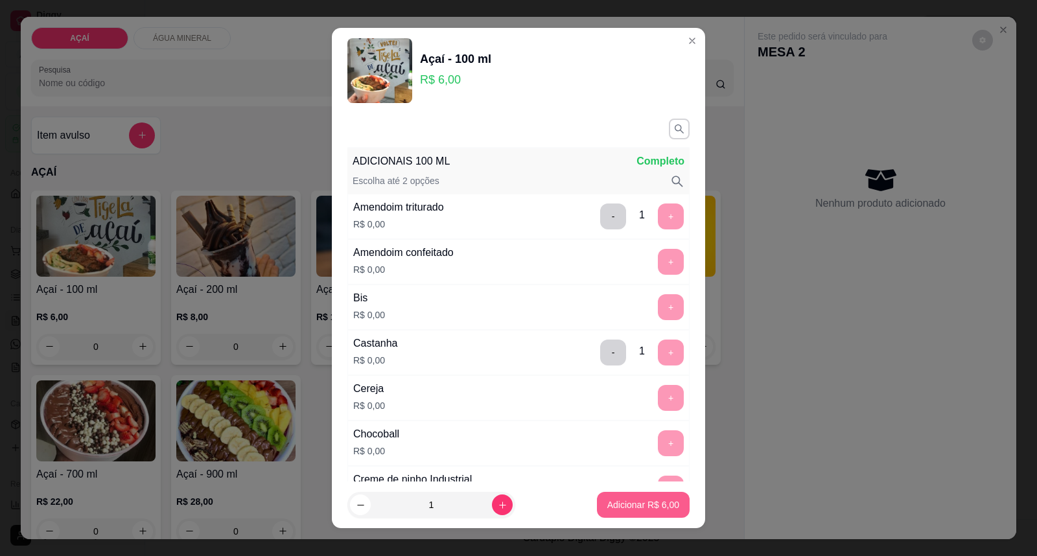
click at [626, 502] on p "Adicionar R$ 6,00" at bounding box center [643, 504] width 72 height 13
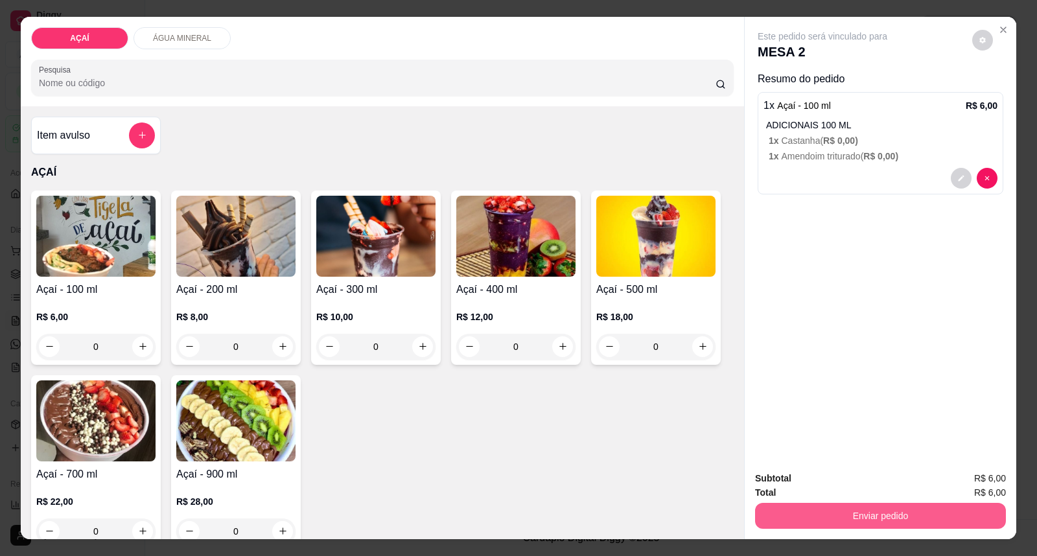
click at [786, 521] on button "Enviar pedido" at bounding box center [880, 516] width 251 height 26
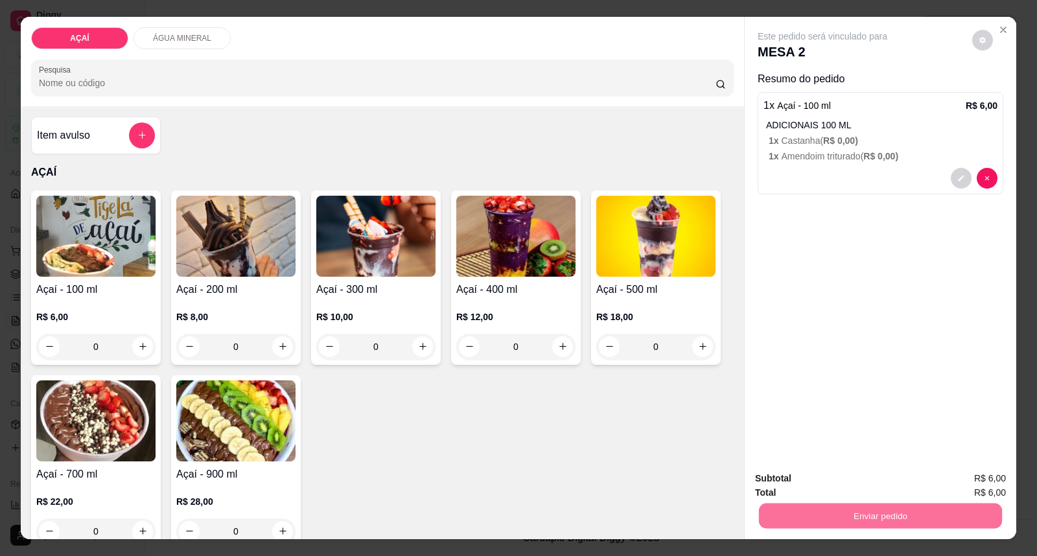
click at [996, 488] on button "Enviar pedido" at bounding box center [971, 485] width 71 height 24
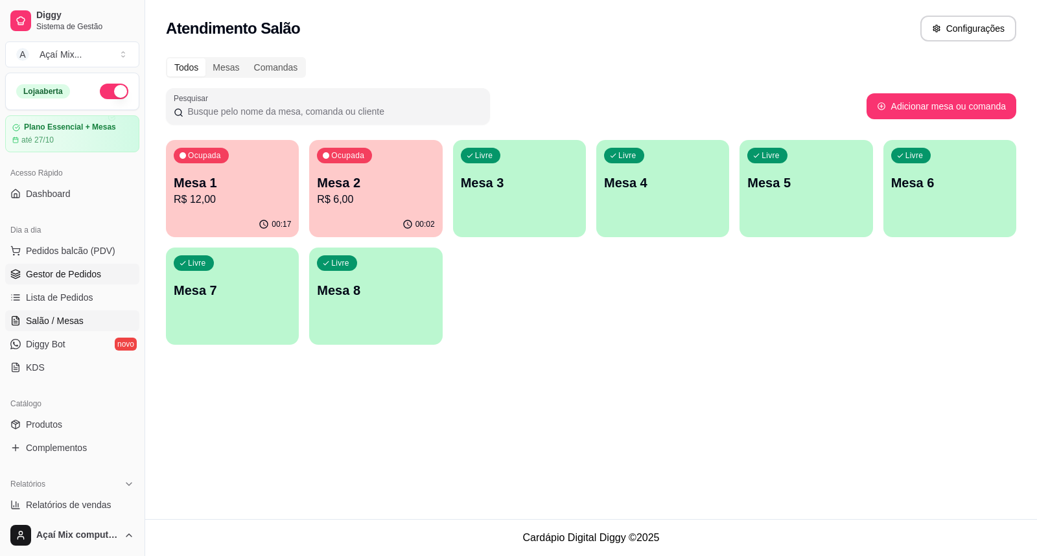
click at [70, 276] on span "Gestor de Pedidos" at bounding box center [63, 274] width 75 height 13
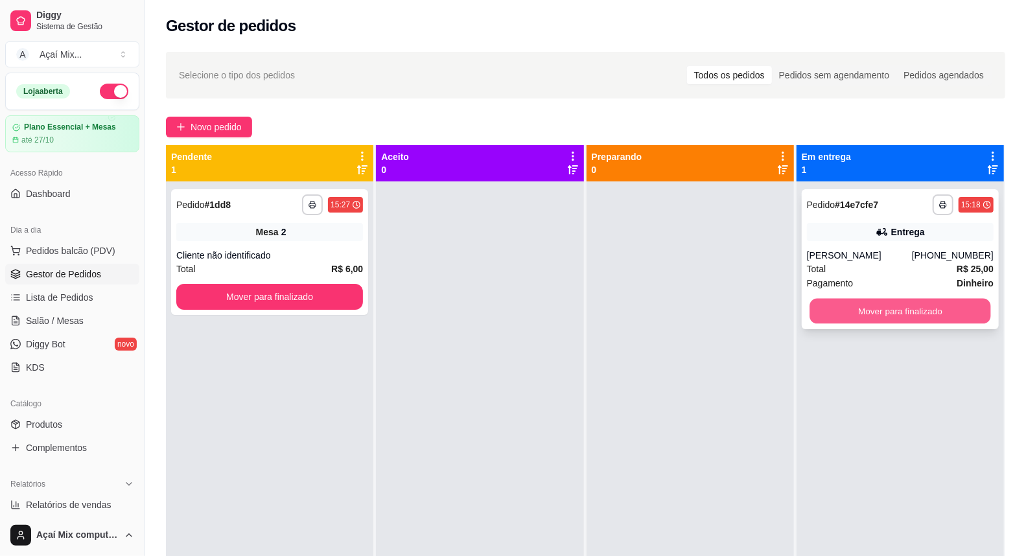
click at [859, 313] on button "Mover para finalizado" at bounding box center [901, 311] width 182 height 25
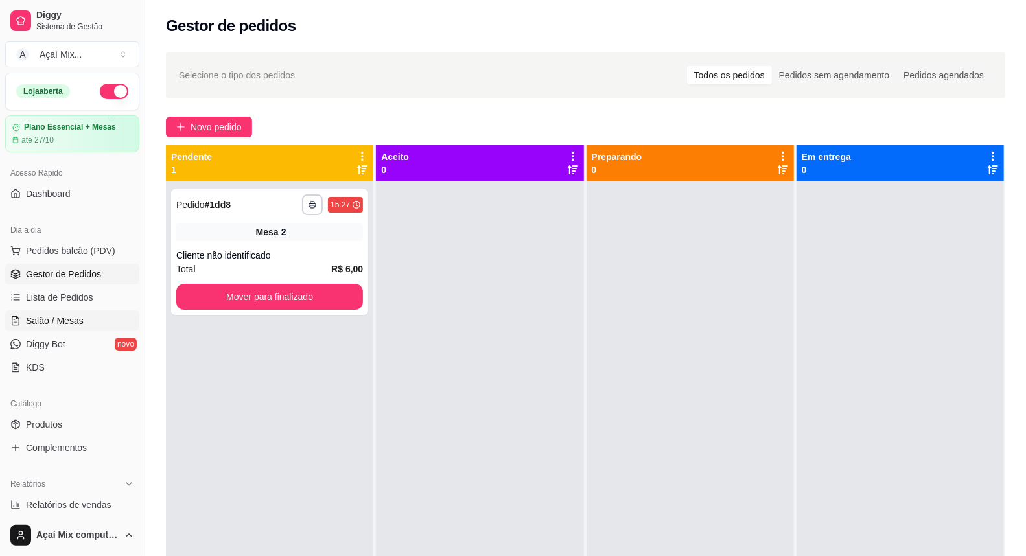
click at [91, 322] on link "Salão / Mesas" at bounding box center [72, 321] width 134 height 21
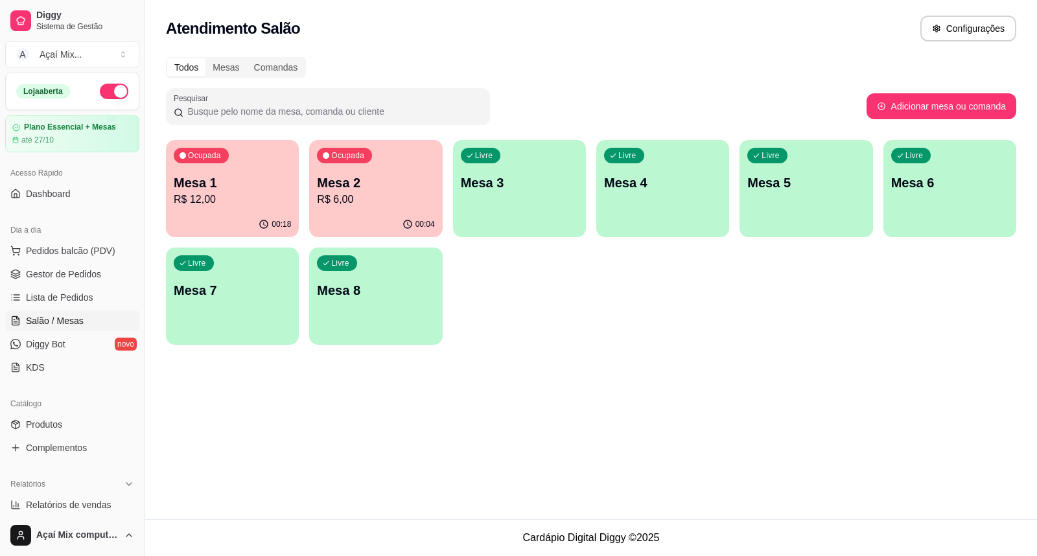
click at [409, 208] on div "Ocupada Mesa 2 R$ 6,00" at bounding box center [375, 176] width 133 height 72
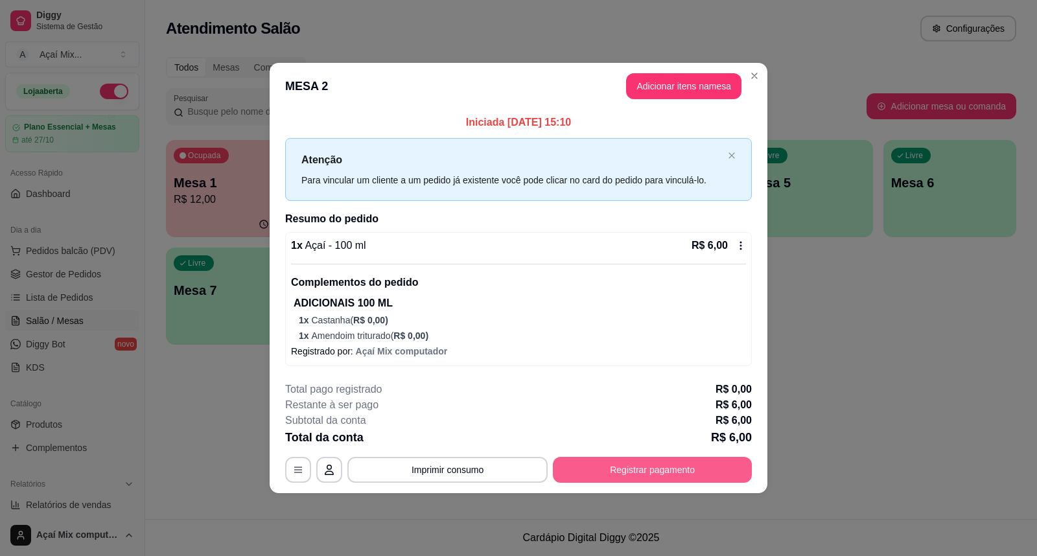
click at [630, 458] on button "Registrar pagamento" at bounding box center [652, 470] width 199 height 26
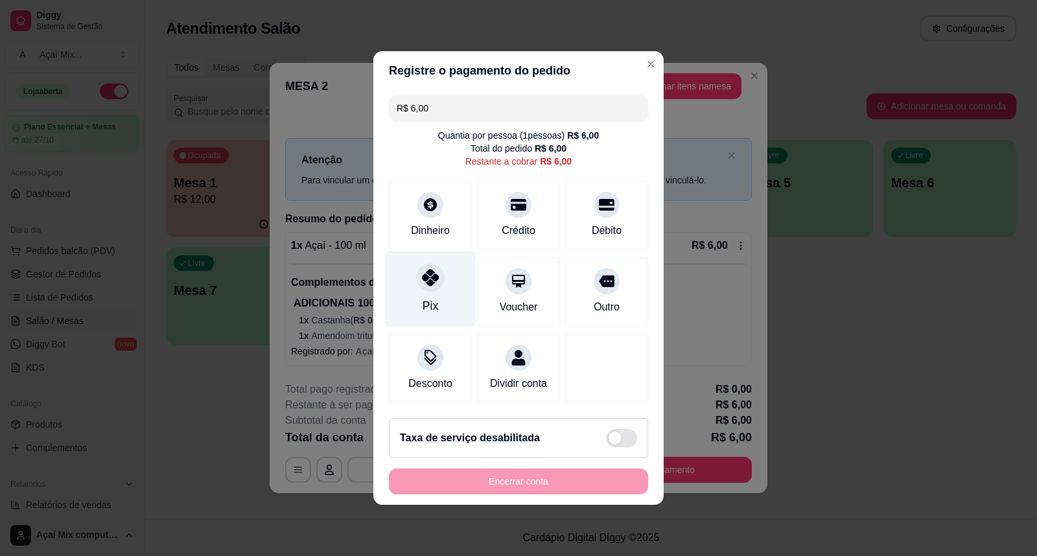
click at [443, 285] on div "Pix" at bounding box center [430, 290] width 91 height 76
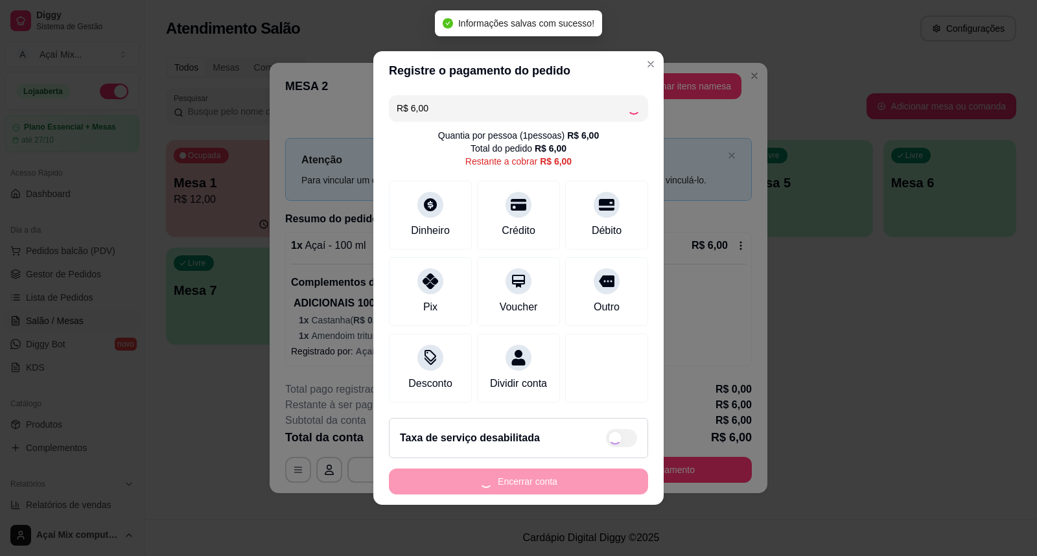
type input "R$ 0,00"
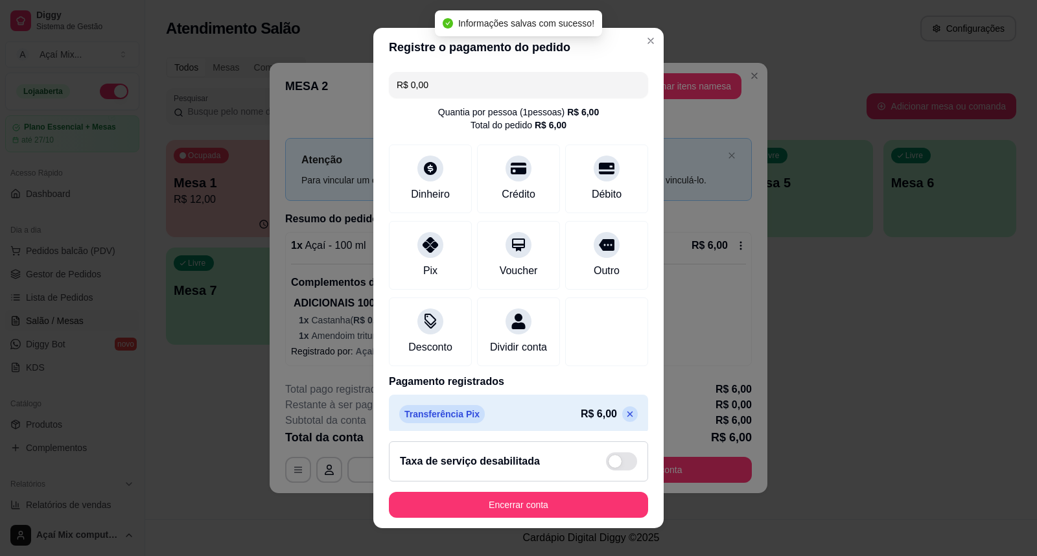
click at [580, 488] on footer "Taxa de serviço desabilitada Encerrar conta" at bounding box center [518, 479] width 290 height 97
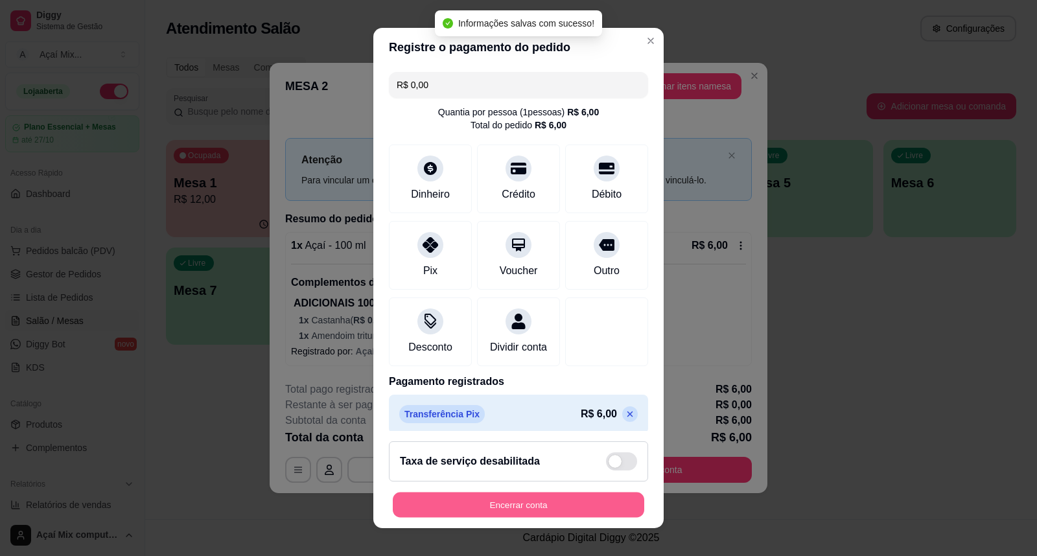
click at [580, 511] on button "Encerrar conta" at bounding box center [519, 505] width 252 height 25
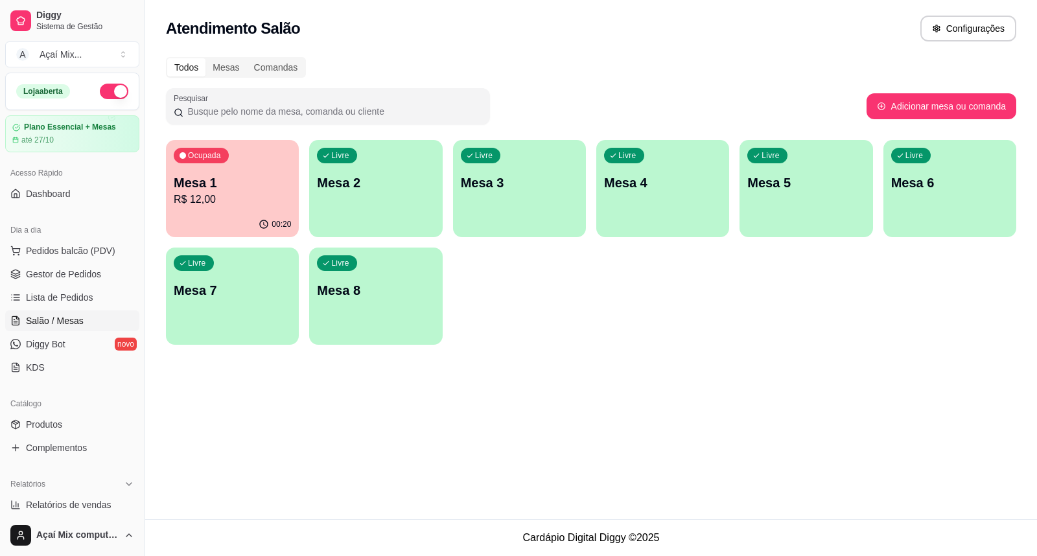
click at [370, 211] on div "Livre Mesa 2" at bounding box center [375, 181] width 133 height 82
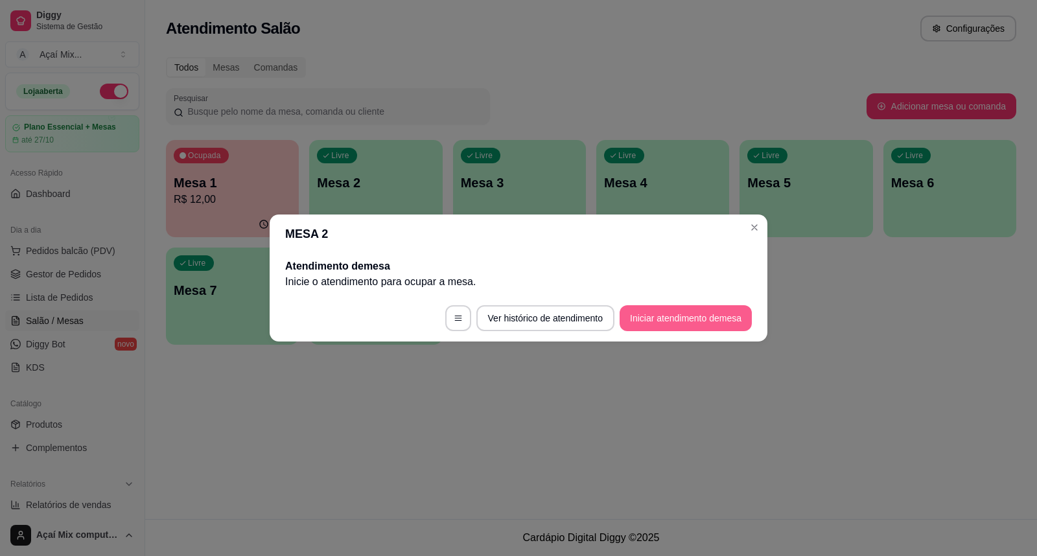
click at [694, 321] on button "Iniciar atendimento de mesa" at bounding box center [686, 318] width 132 height 26
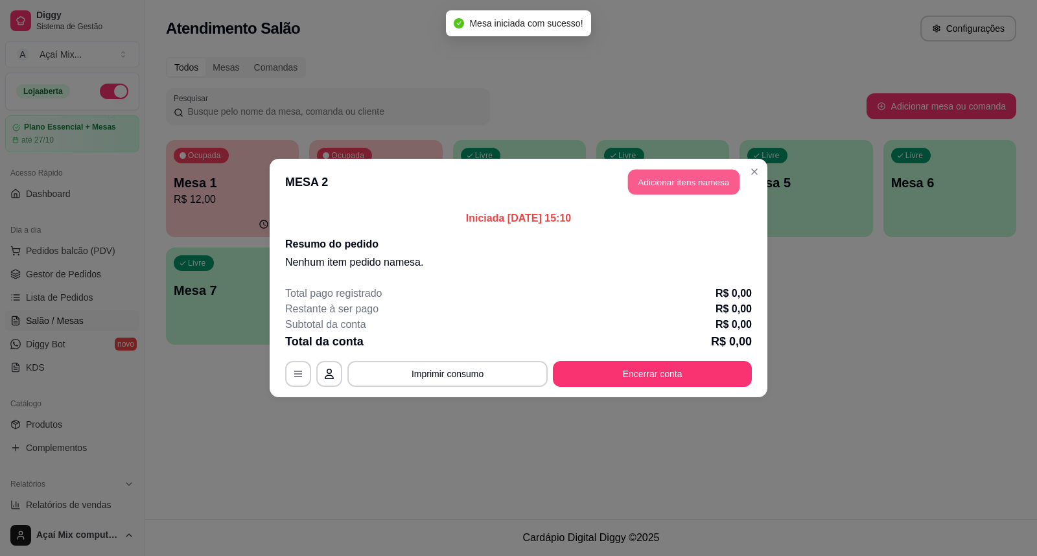
click at [644, 176] on button "Adicionar itens na mesa" at bounding box center [683, 182] width 111 height 25
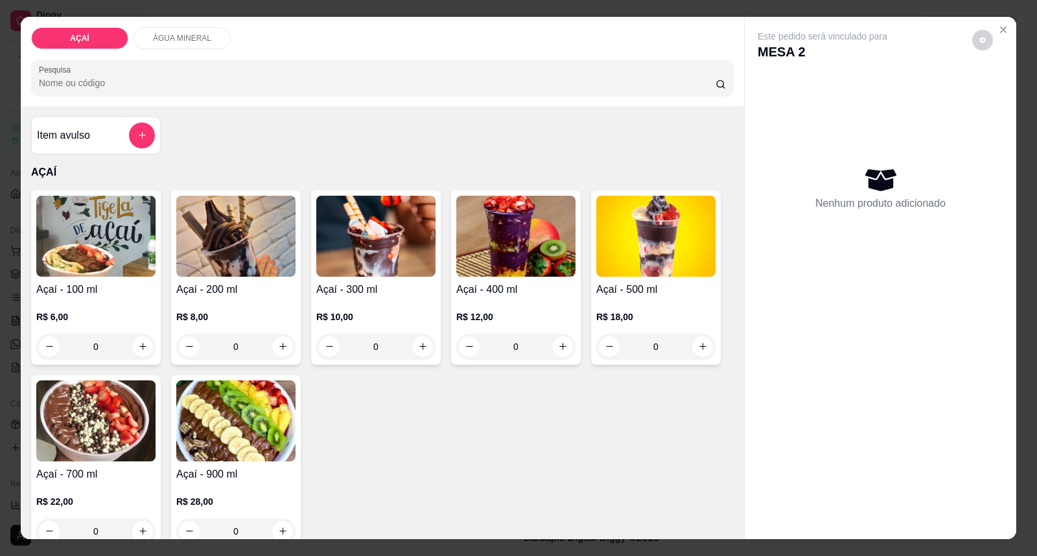
click at [523, 280] on div "Açaí - 400 ml R$ 12,00 0" at bounding box center [516, 278] width 130 height 174
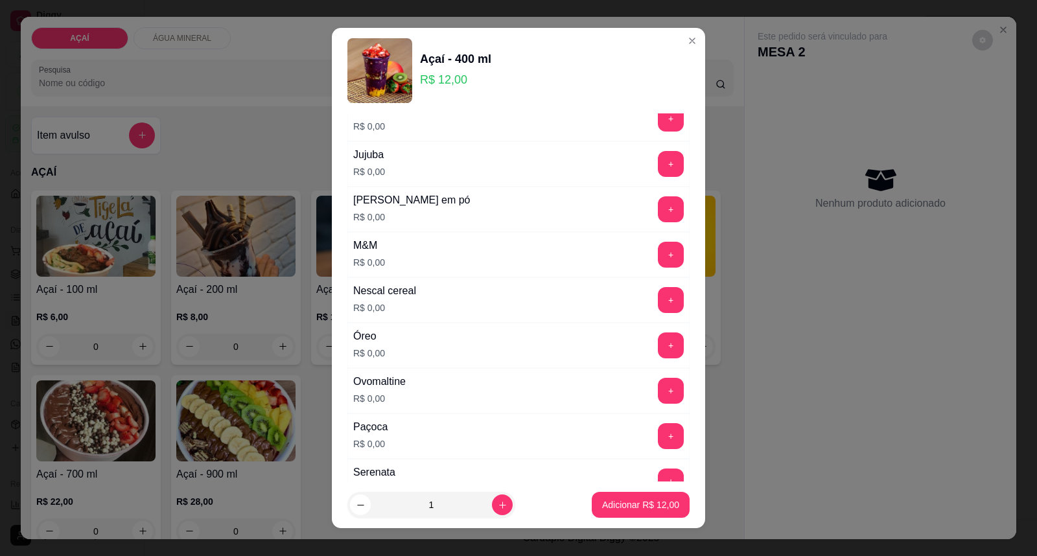
scroll to position [1368, 0]
click at [632, 331] on div "Paçoca R$ 0,00 +" at bounding box center [518, 345] width 342 height 45
click at [658, 305] on button "+" at bounding box center [671, 300] width 26 height 26
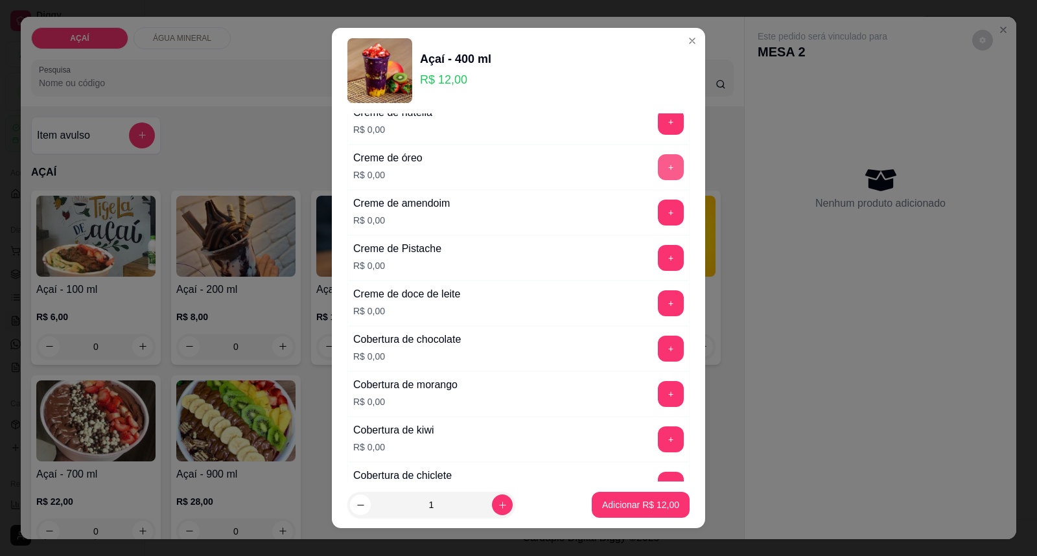
scroll to position [432, 0]
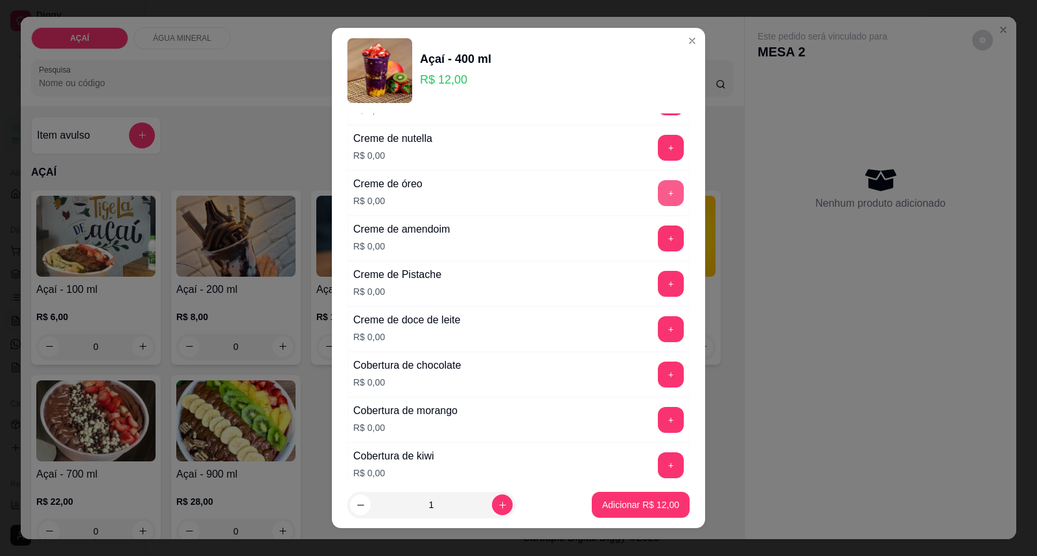
click at [658, 200] on button "+" at bounding box center [671, 193] width 26 height 26
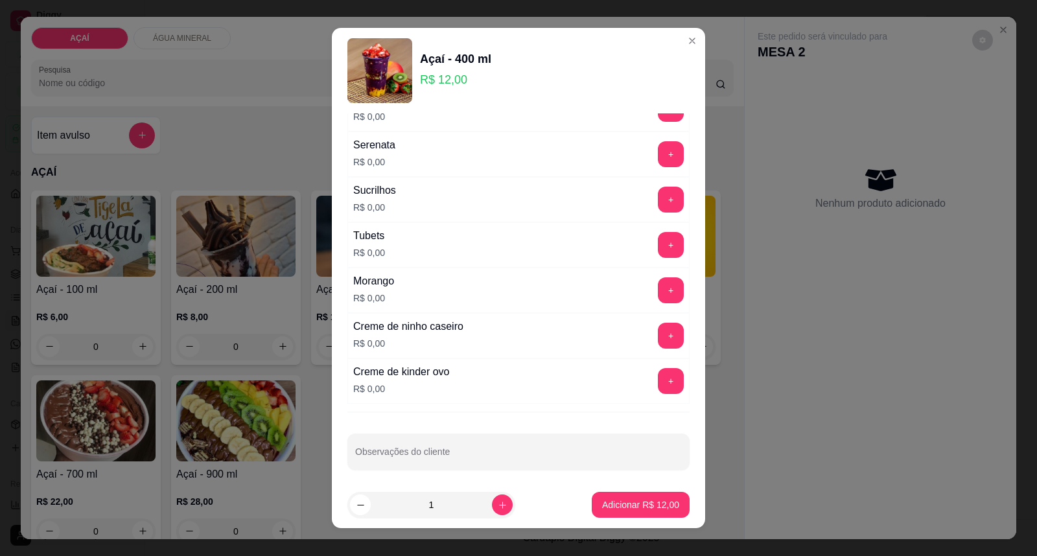
scroll to position [1615, 0]
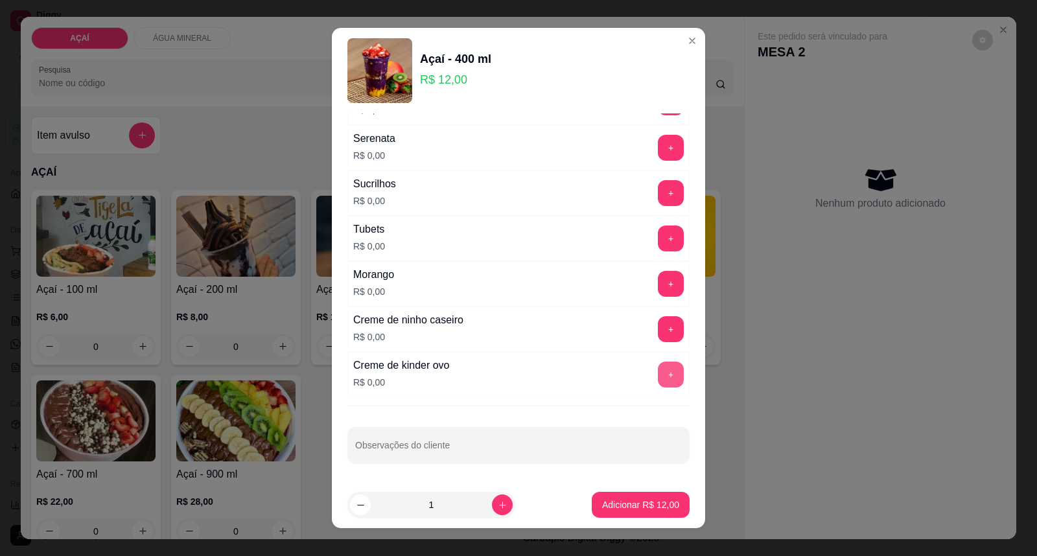
click at [658, 381] on button "+" at bounding box center [671, 375] width 26 height 26
click at [601, 368] on button "-" at bounding box center [613, 374] width 25 height 25
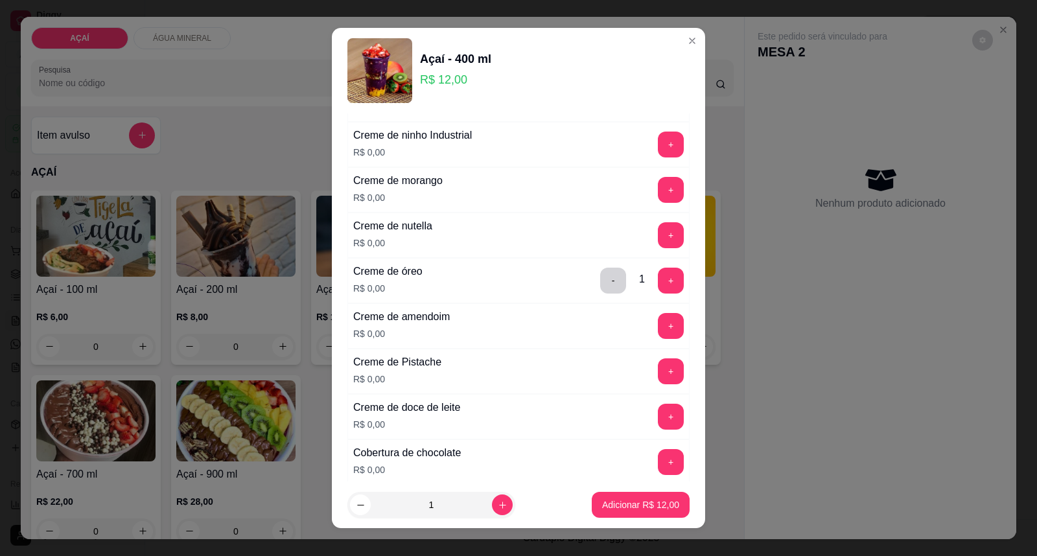
scroll to position [319, 0]
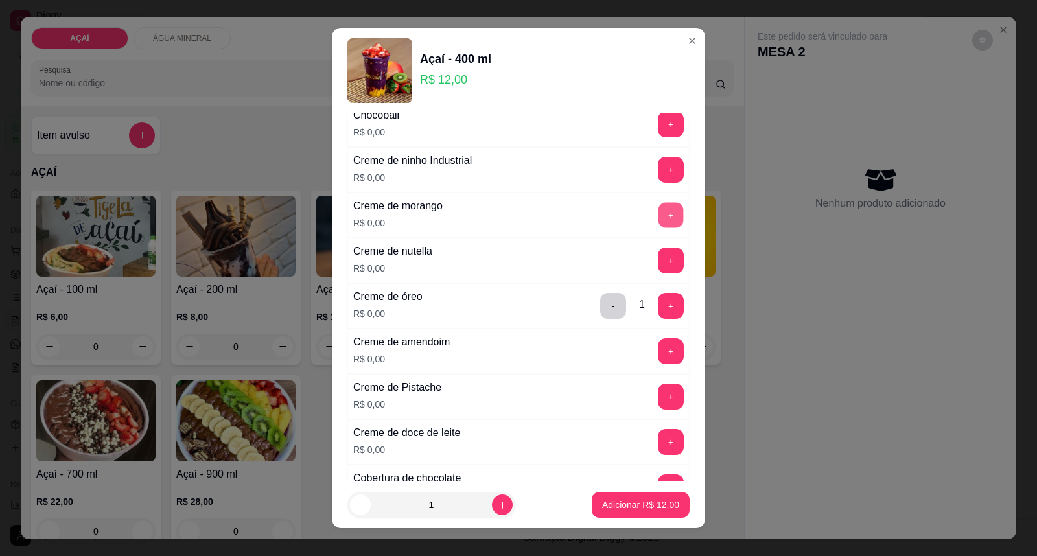
click at [659, 217] on button "+" at bounding box center [671, 215] width 25 height 25
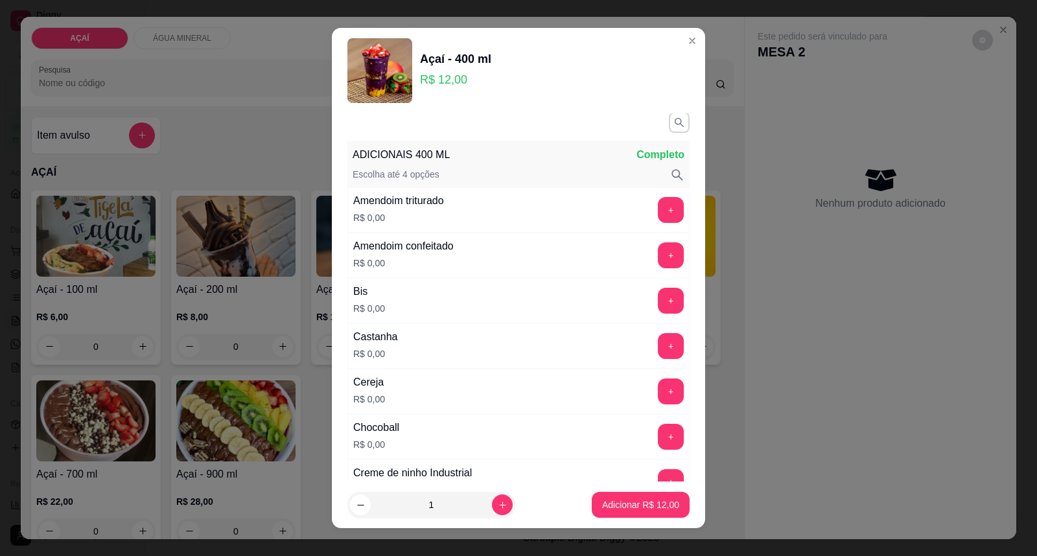
scroll to position [0, 0]
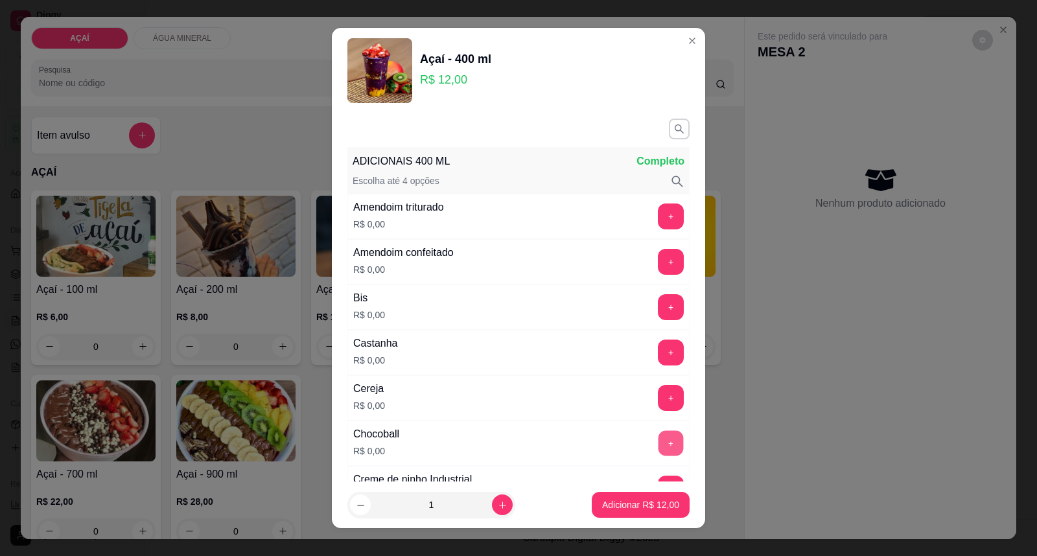
click at [659, 451] on button "+" at bounding box center [671, 443] width 25 height 25
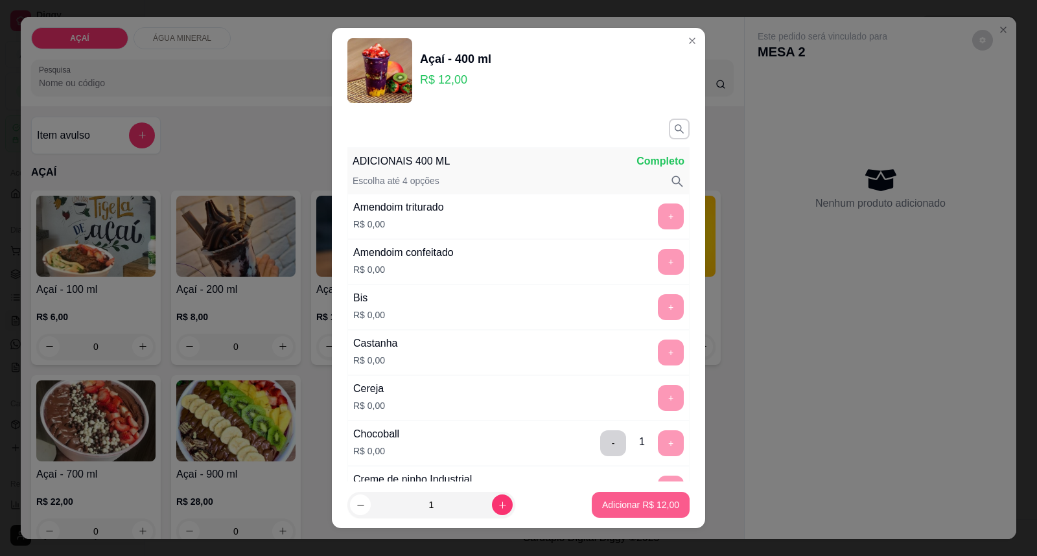
click at [624, 498] on button "Adicionar R$ 12,00" at bounding box center [641, 505] width 98 height 26
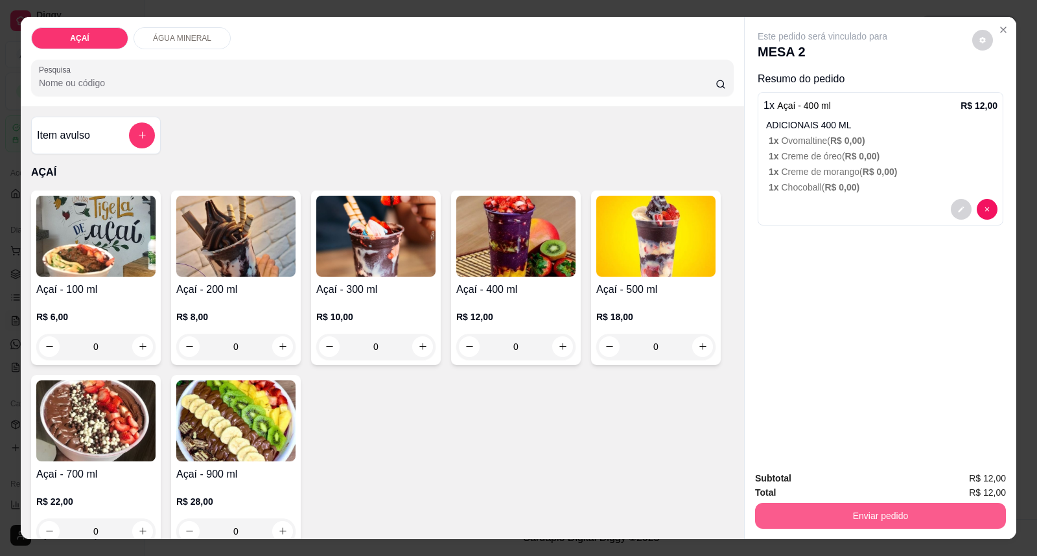
click at [839, 513] on button "Enviar pedido" at bounding box center [880, 516] width 251 height 26
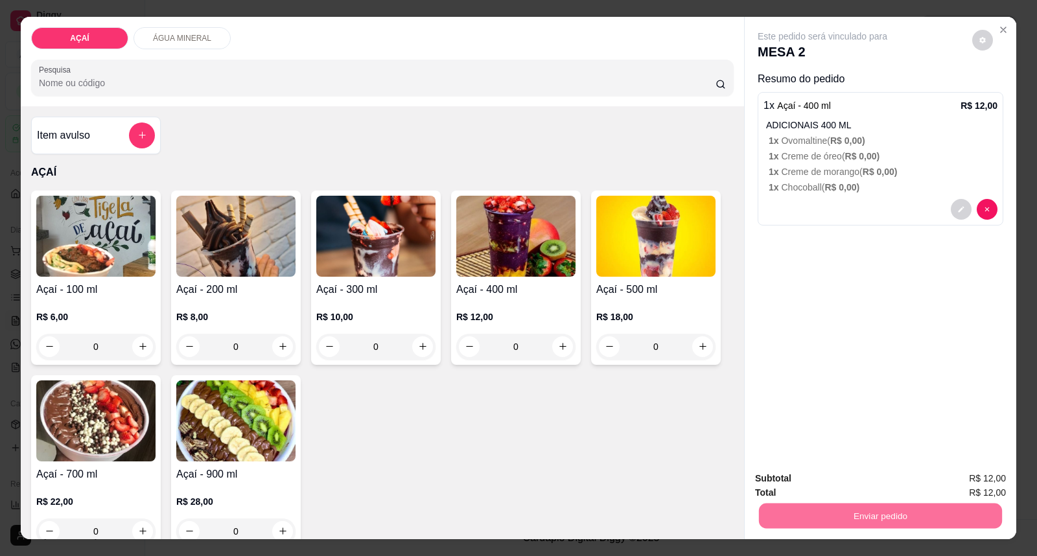
click at [967, 491] on button "Enviar pedido" at bounding box center [971, 485] width 73 height 25
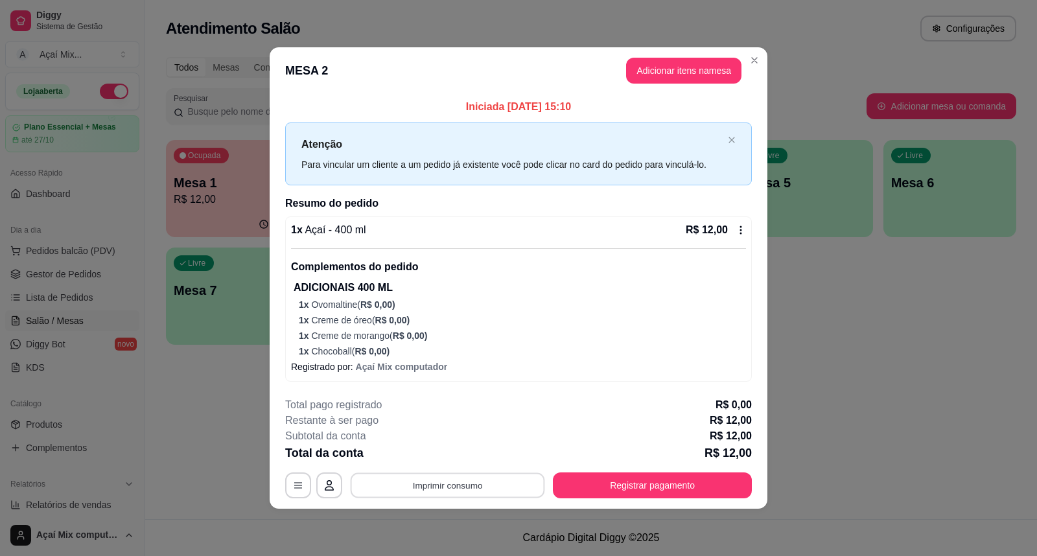
click at [430, 476] on button "Imprimir consumo" at bounding box center [448, 485] width 194 height 25
click at [478, 451] on button "Impressora" at bounding box center [451, 456] width 91 height 20
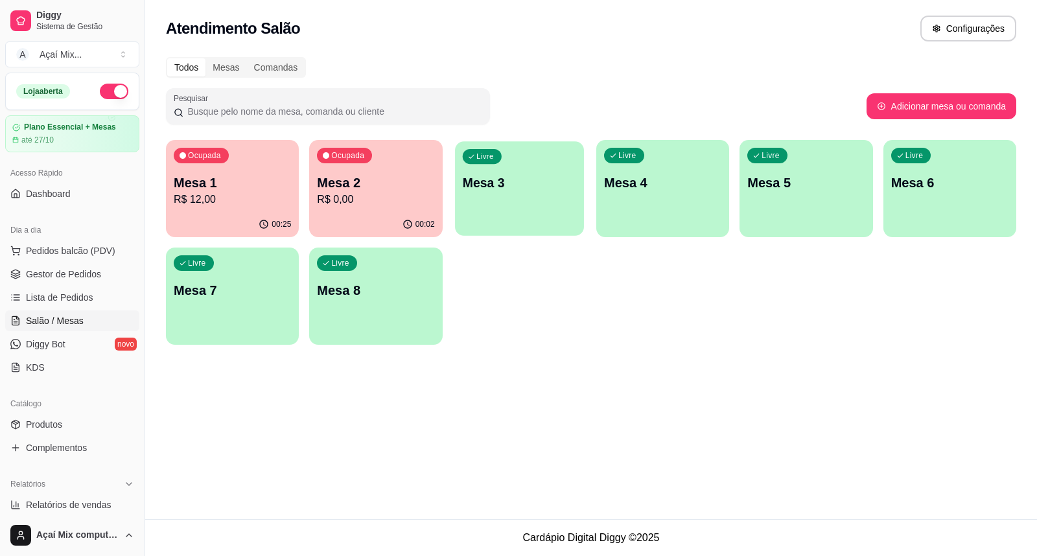
click at [545, 213] on div "Livre Mesa 3" at bounding box center [519, 180] width 129 height 79
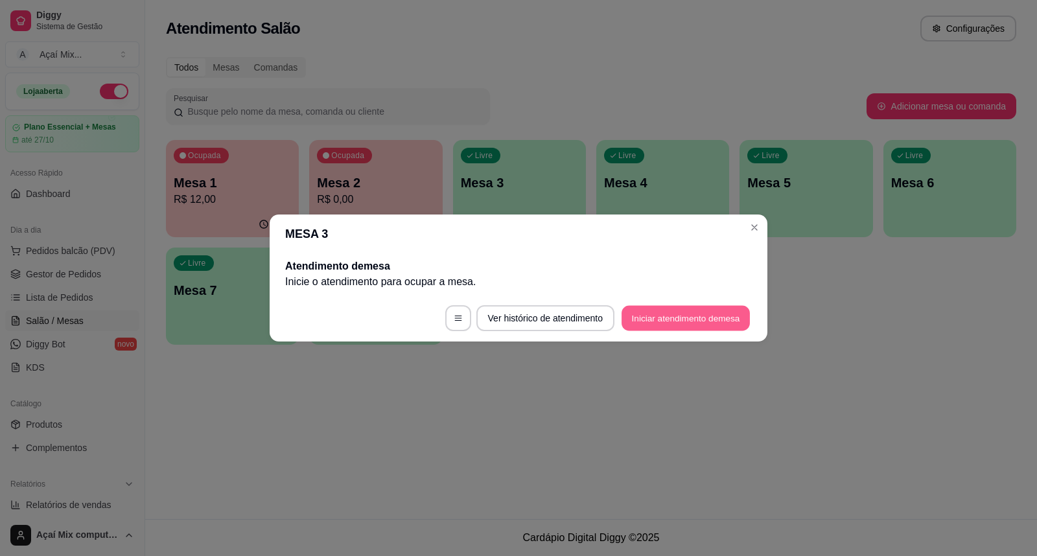
click at [698, 309] on button "Iniciar atendimento de mesa" at bounding box center [686, 318] width 128 height 25
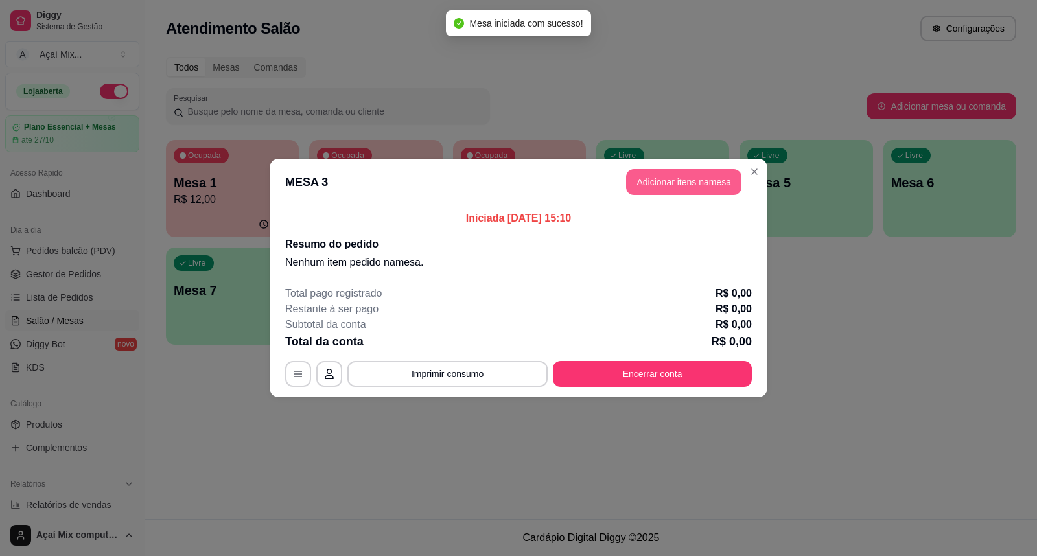
click at [692, 178] on button "Adicionar itens na mesa" at bounding box center [683, 182] width 115 height 26
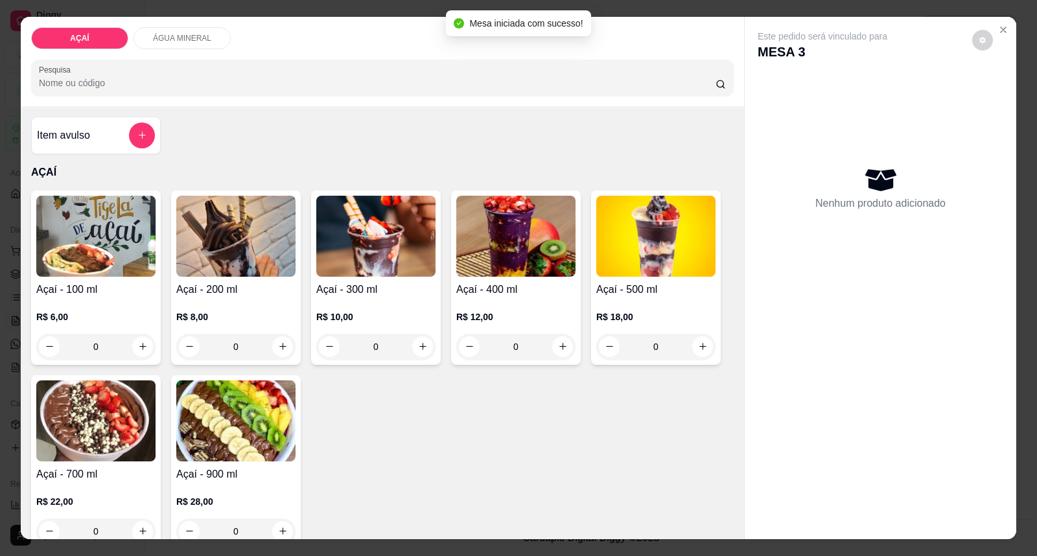
click at [276, 296] on h4 "Açaí - 200 ml" at bounding box center [235, 290] width 119 height 16
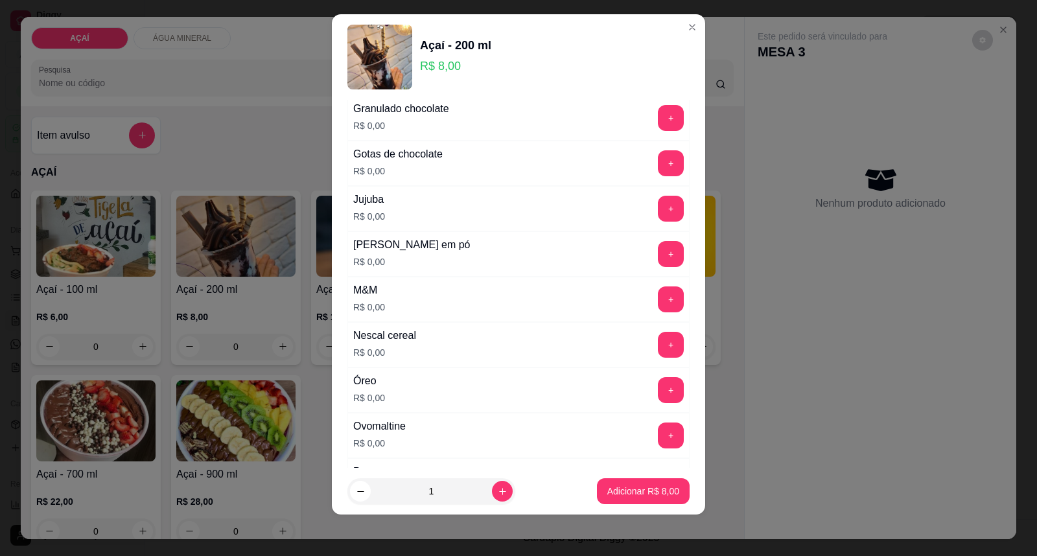
scroll to position [1183, 0]
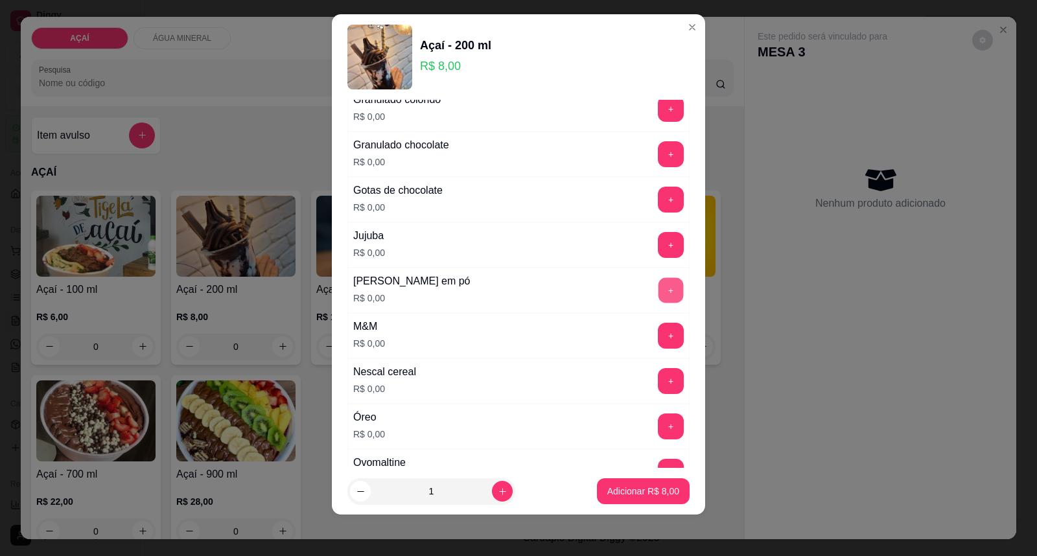
click at [659, 300] on button "+" at bounding box center [671, 290] width 25 height 25
click at [659, 299] on button "+" at bounding box center [671, 290] width 25 height 25
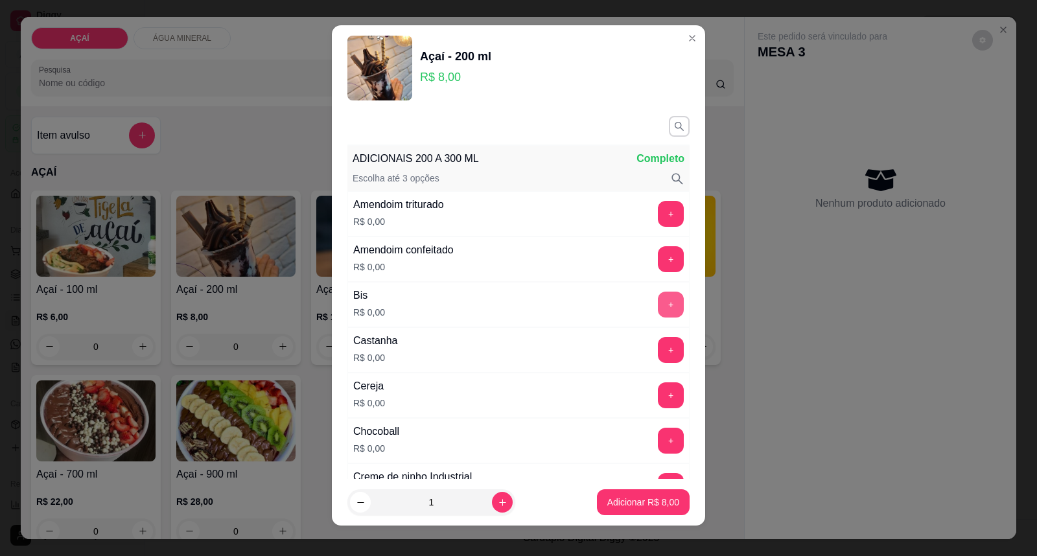
scroll to position [0, 0]
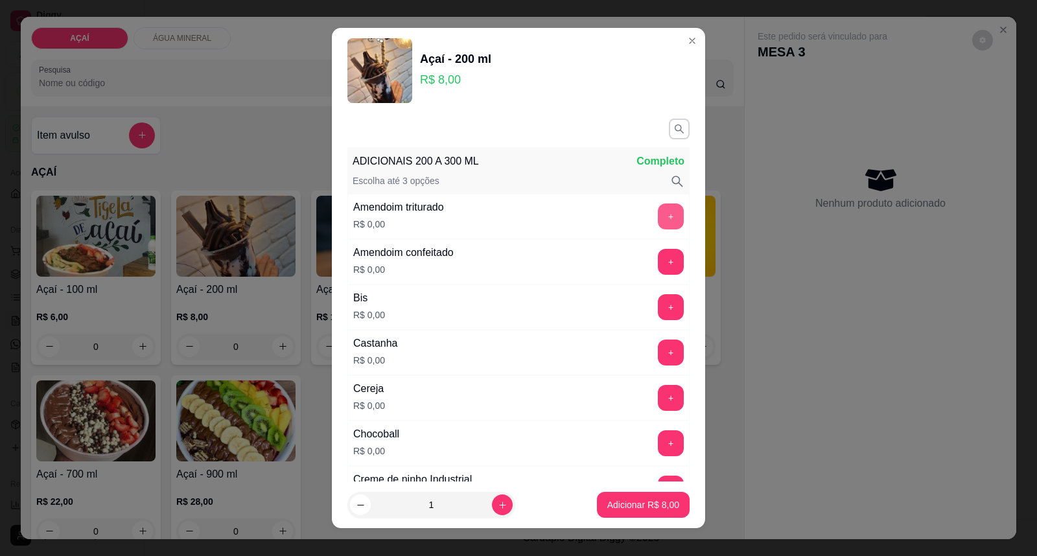
click at [658, 217] on button "+" at bounding box center [671, 217] width 26 height 26
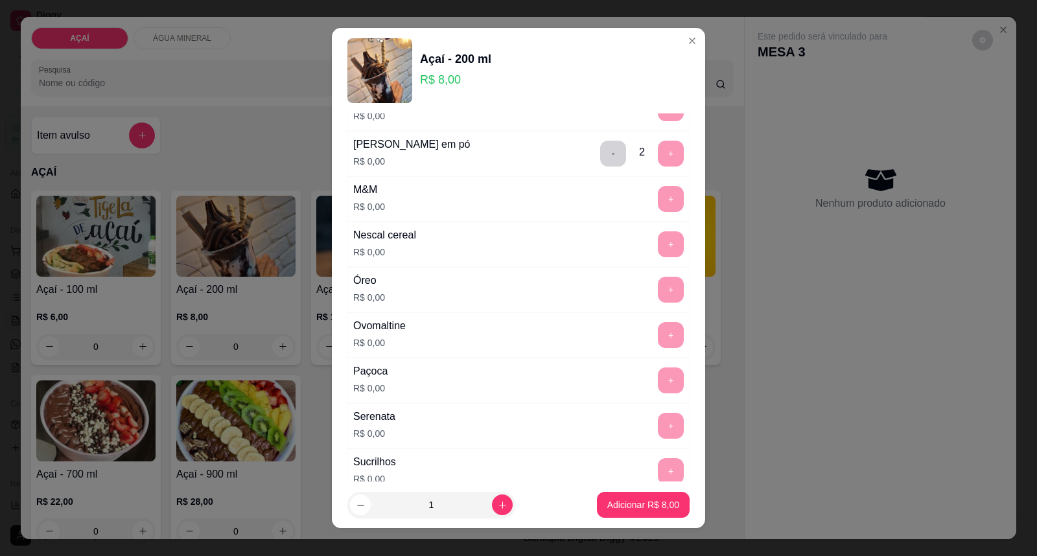
scroll to position [1368, 0]
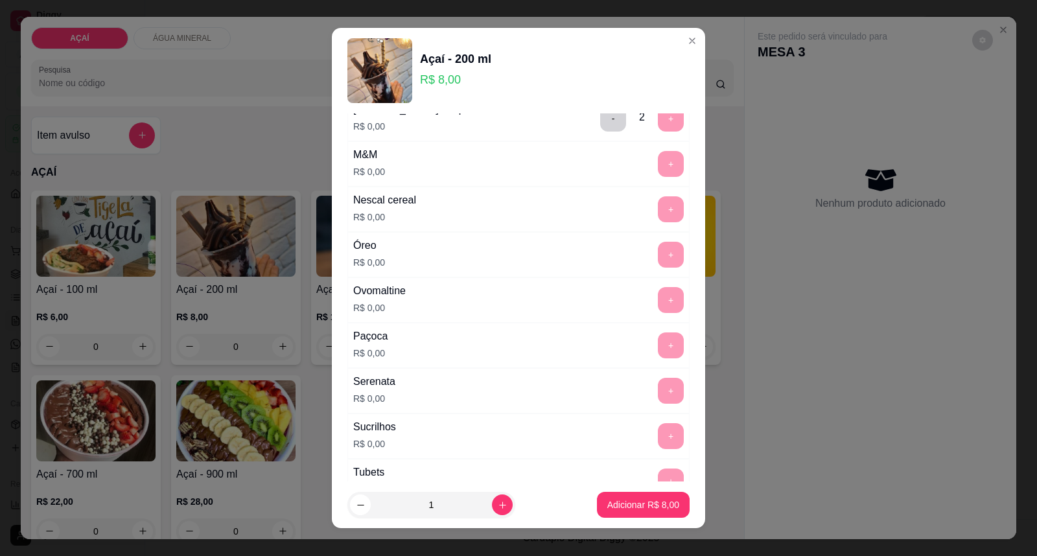
drag, startPoint x: 571, startPoint y: 113, endPoint x: 581, endPoint y: 120, distance: 12.2
click at [595, 118] on div "- 2 +" at bounding box center [642, 119] width 94 height 26
click at [601, 121] on button "-" at bounding box center [613, 118] width 25 height 25
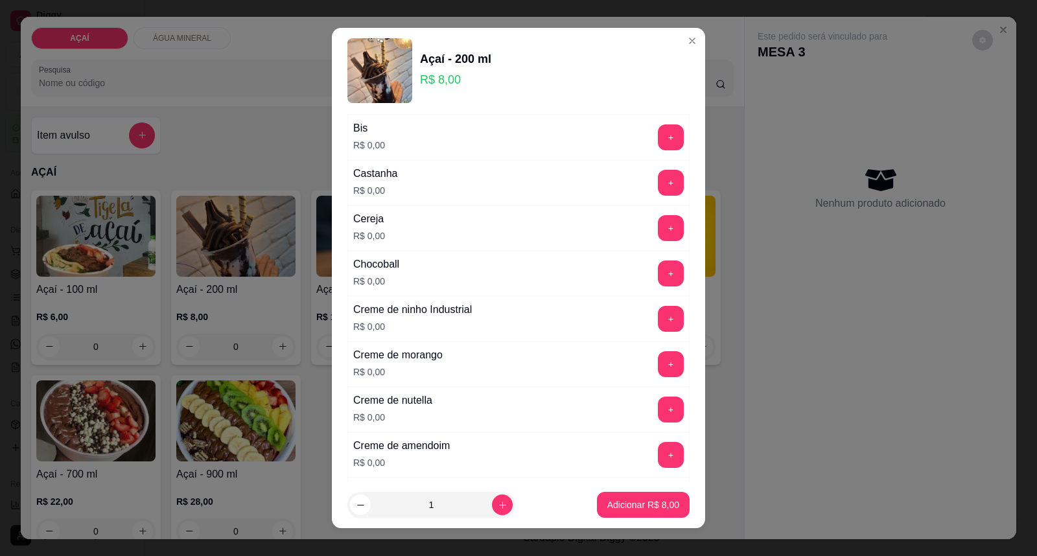
scroll to position [144, 0]
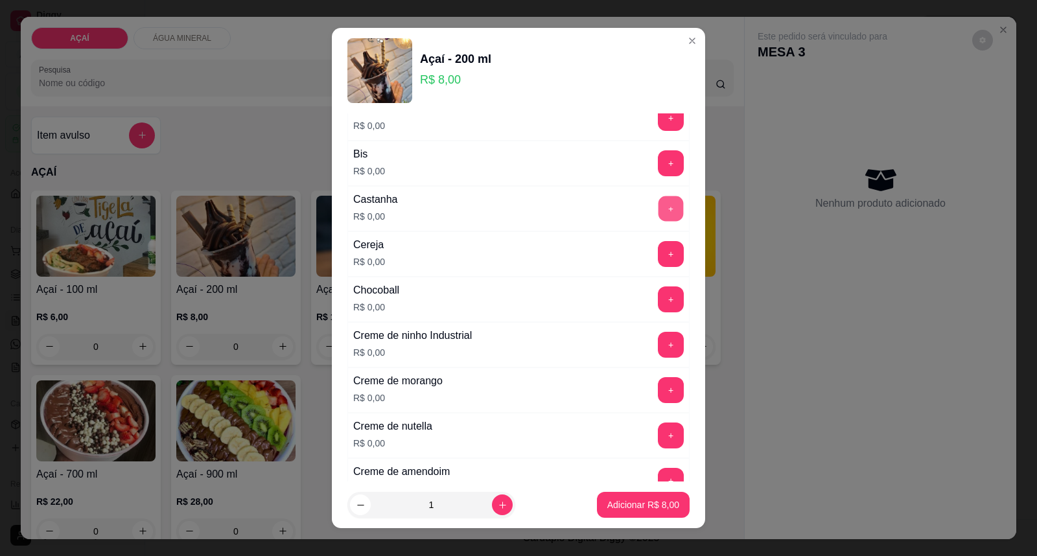
click at [659, 205] on button "+" at bounding box center [671, 208] width 25 height 25
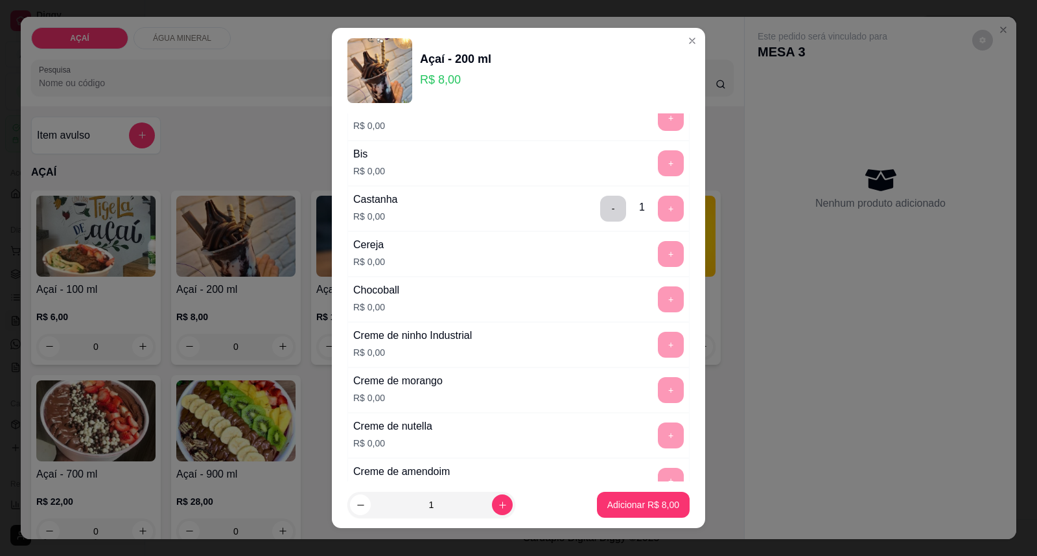
click at [618, 524] on footer "1 Adicionar R$ 8,00" at bounding box center [518, 505] width 373 height 47
click at [618, 510] on p "Adicionar R$ 8,00" at bounding box center [643, 504] width 72 height 13
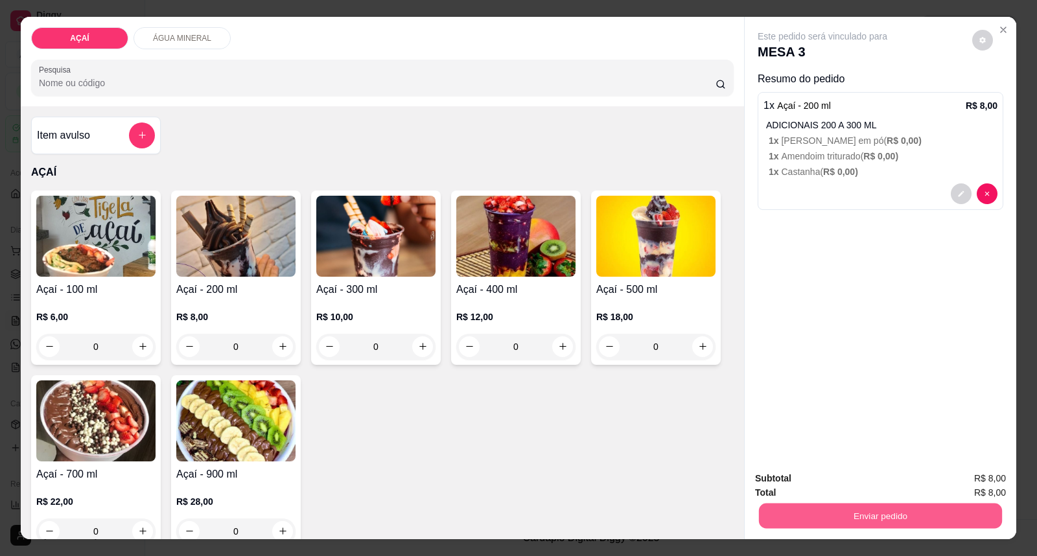
click at [867, 528] on button "Enviar pedido" at bounding box center [880, 516] width 243 height 25
click at [999, 487] on button "Enviar pedido" at bounding box center [971, 485] width 73 height 25
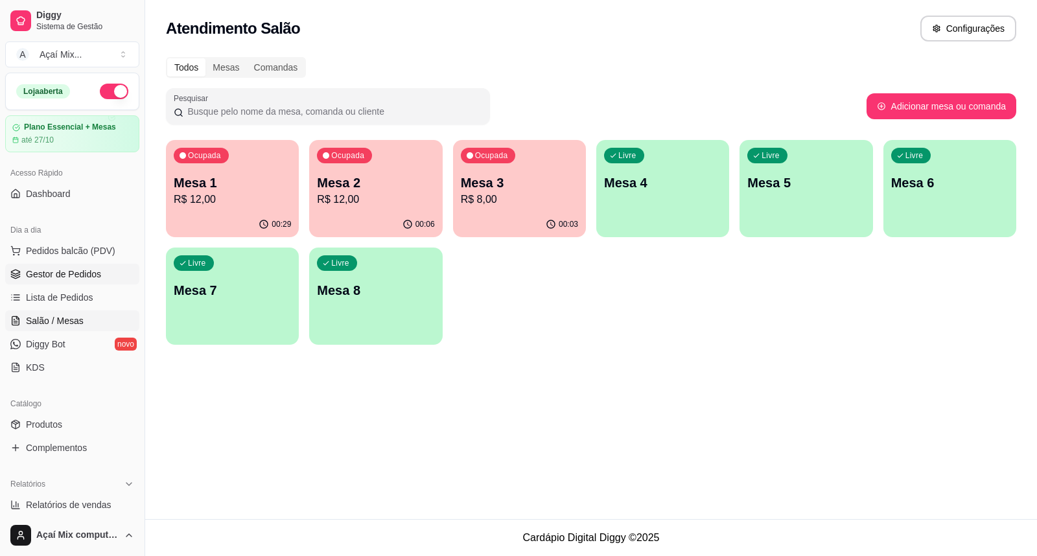
click at [58, 279] on span "Gestor de Pedidos" at bounding box center [63, 274] width 75 height 13
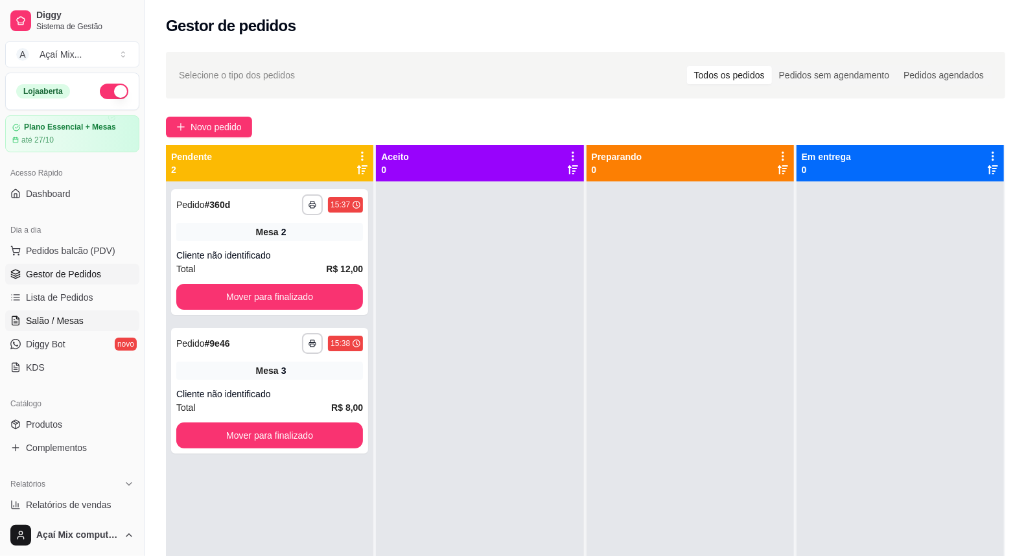
click at [44, 319] on span "Salão / Mesas" at bounding box center [55, 320] width 58 height 13
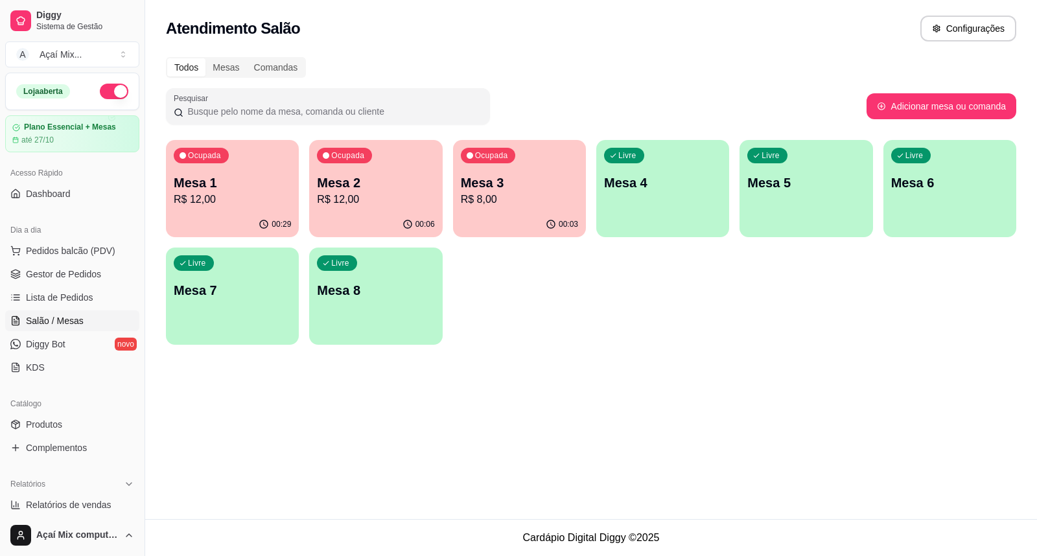
click at [497, 213] on div "00:03" at bounding box center [519, 224] width 133 height 25
click at [319, 195] on p "R$ 12,00" at bounding box center [375, 200] width 117 height 16
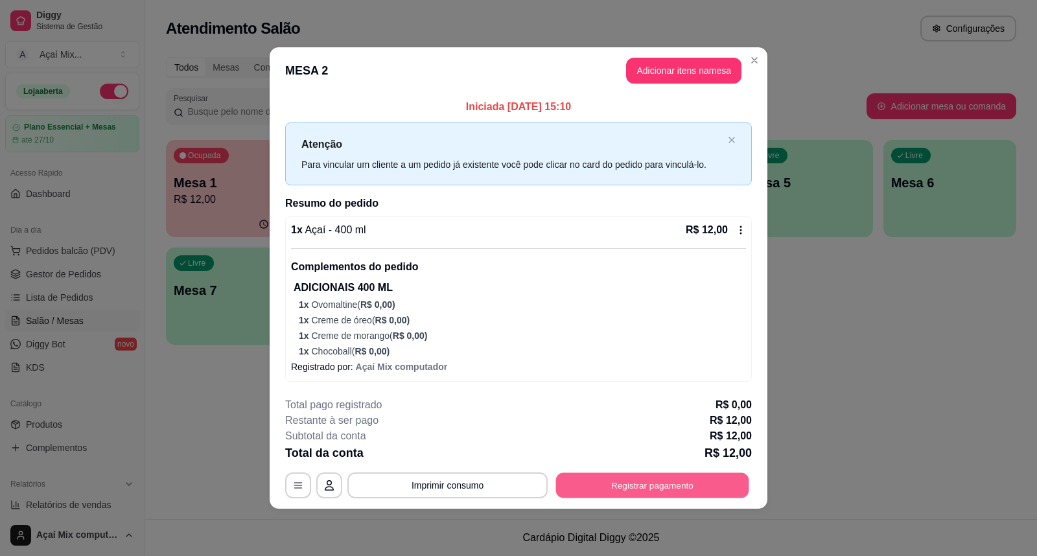
click at [587, 476] on button "Registrar pagamento" at bounding box center [652, 485] width 193 height 25
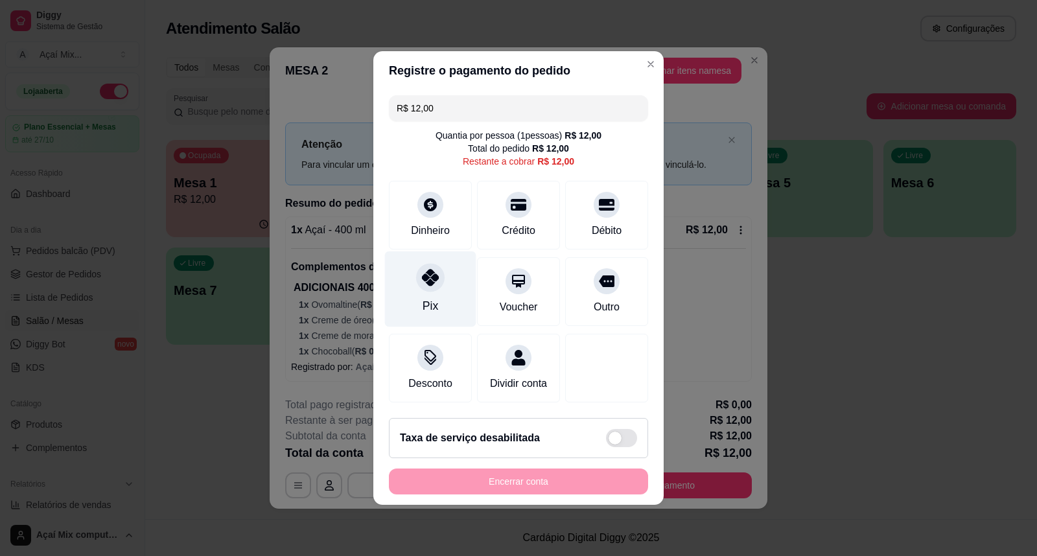
click at [423, 281] on div at bounding box center [430, 277] width 29 height 29
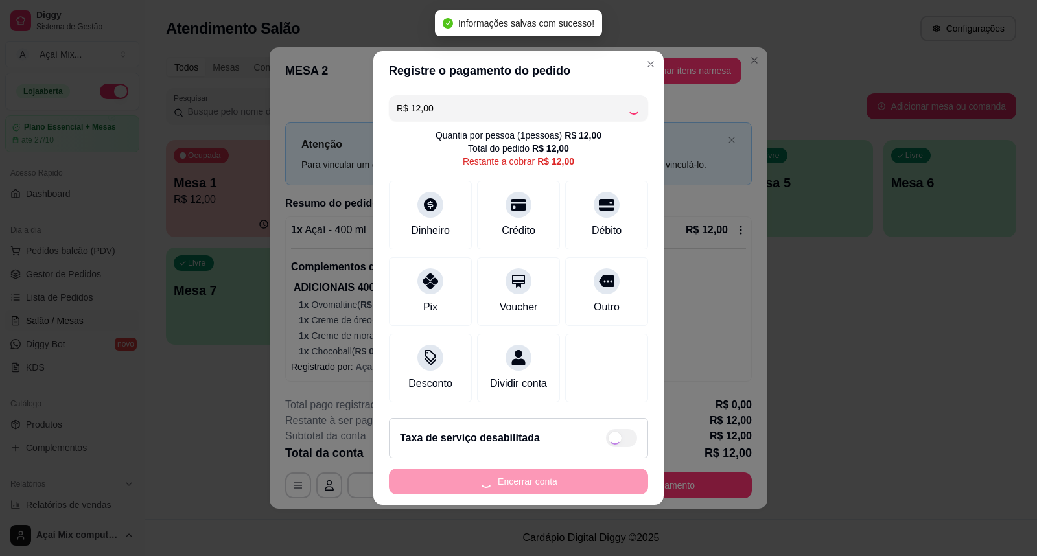
type input "R$ 0,00"
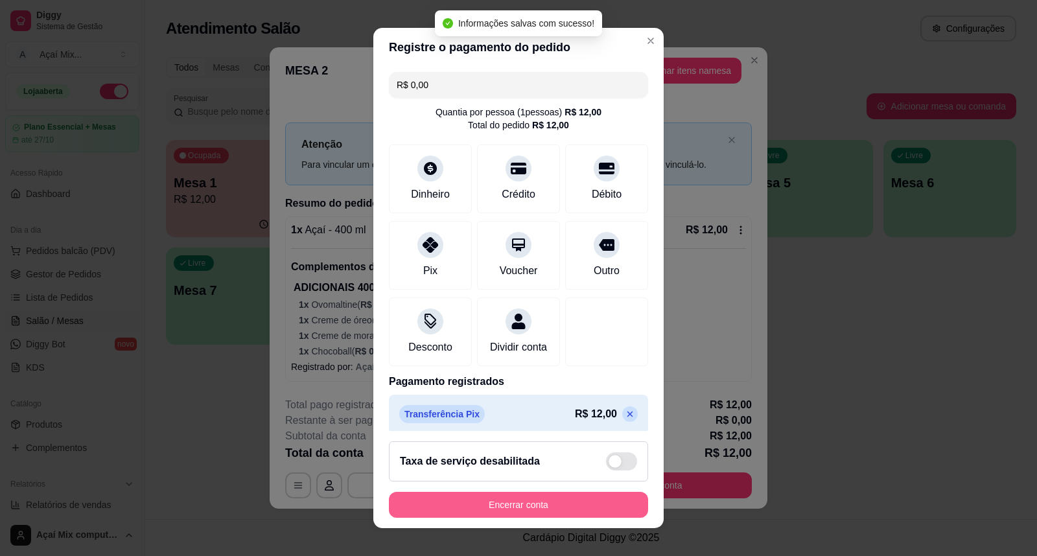
click at [554, 497] on button "Encerrar conta" at bounding box center [518, 505] width 259 height 26
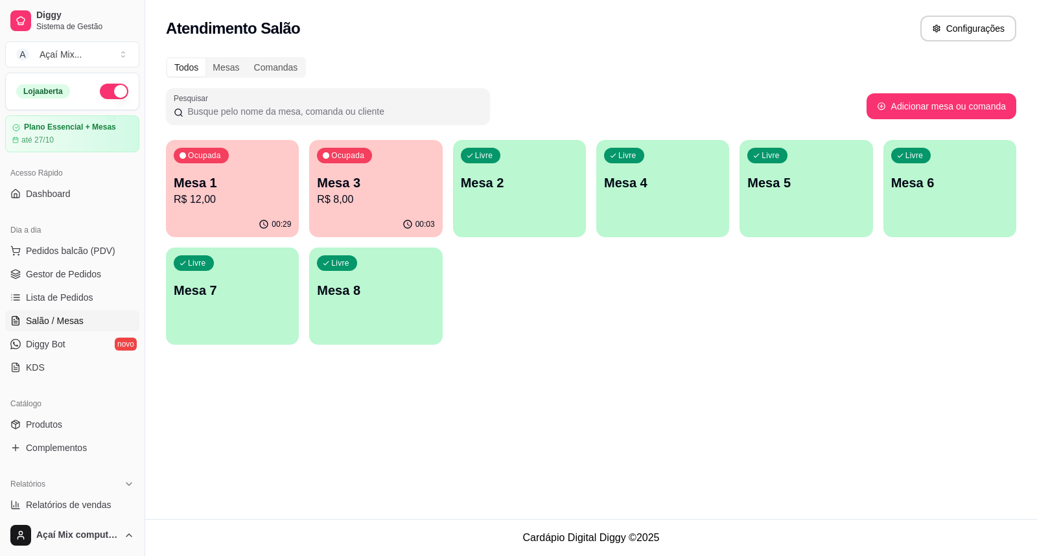
click at [353, 183] on p "Mesa 3" at bounding box center [375, 183] width 117 height 18
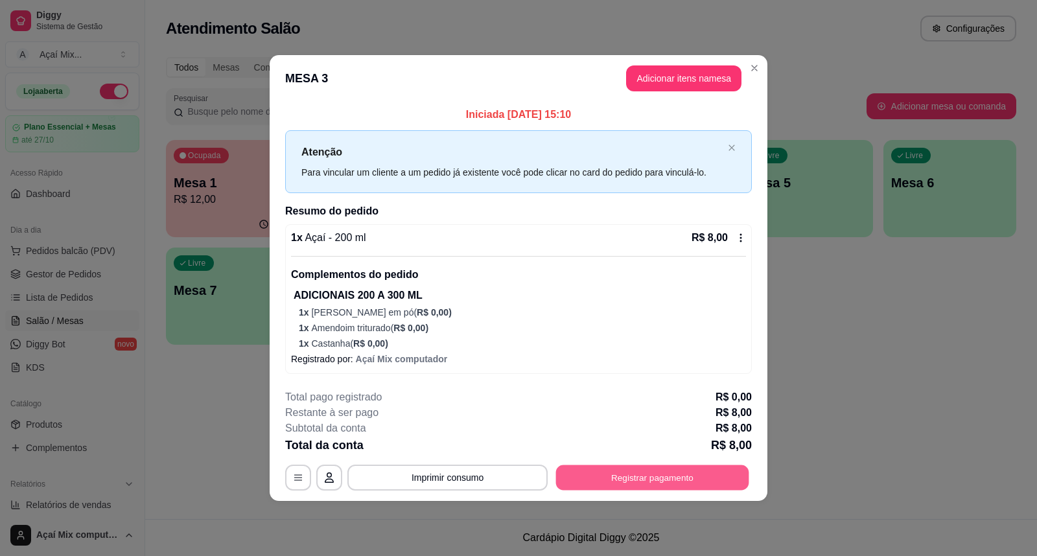
click at [565, 474] on button "Registrar pagamento" at bounding box center [652, 477] width 193 height 25
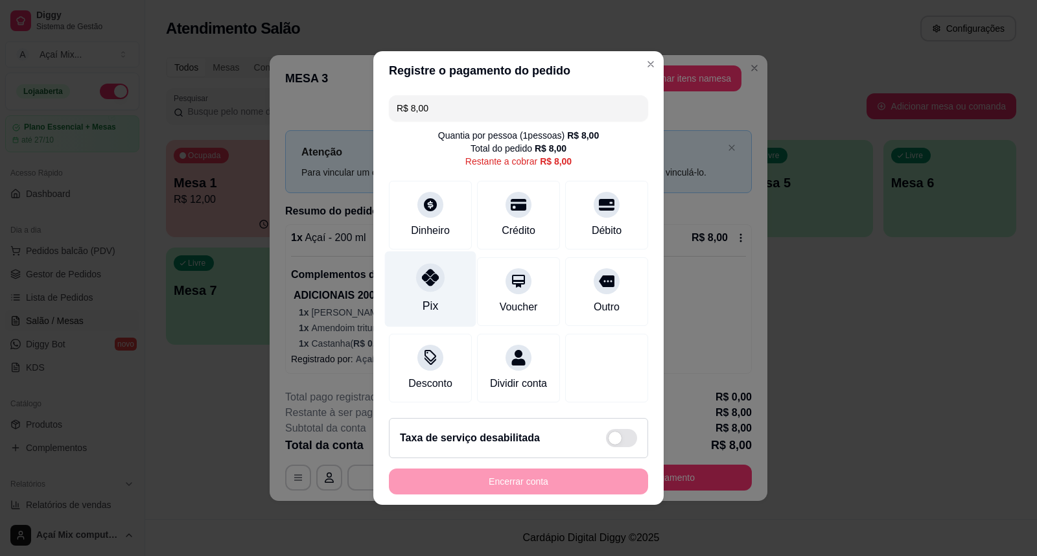
drag, startPoint x: 430, startPoint y: 270, endPoint x: 428, endPoint y: 280, distance: 10.1
click at [429, 276] on icon at bounding box center [430, 277] width 17 height 17
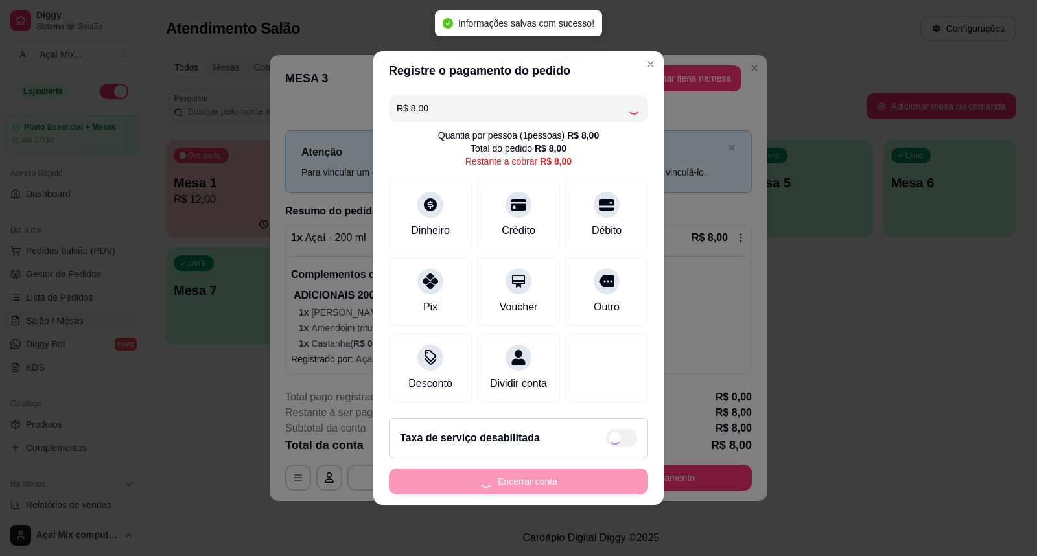
type input "R$ 0,00"
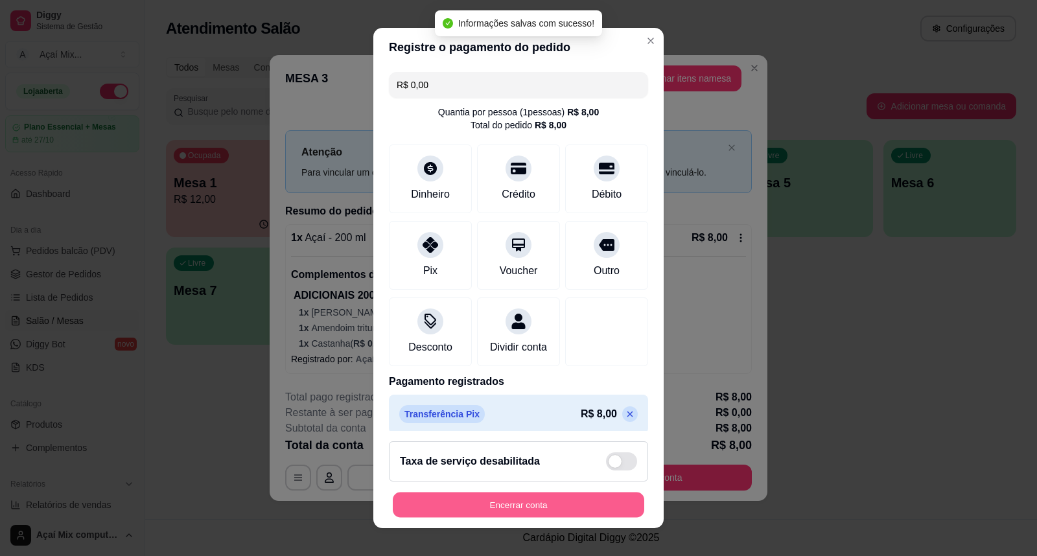
click at [494, 493] on button "Encerrar conta" at bounding box center [519, 505] width 252 height 25
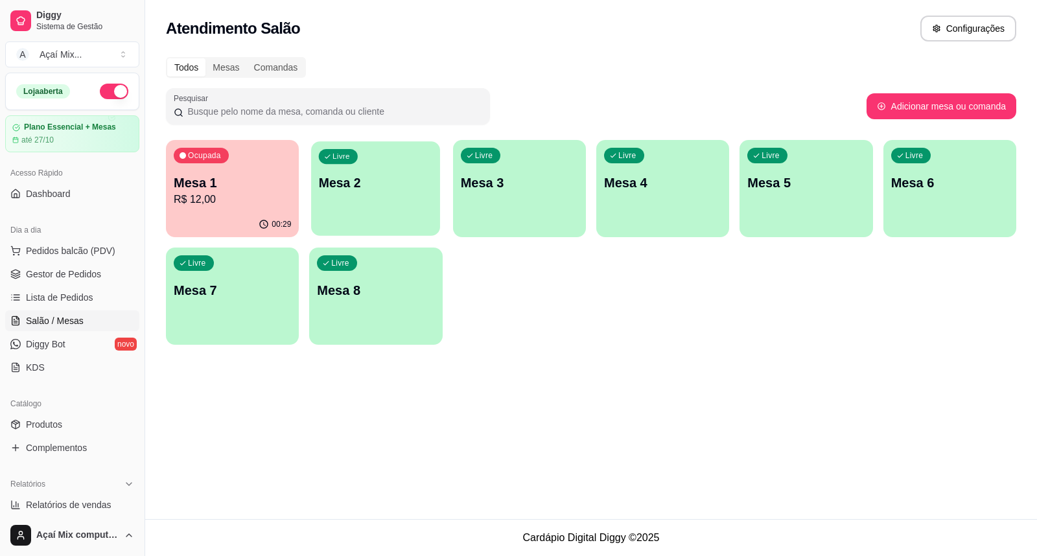
click at [346, 188] on p "Mesa 2" at bounding box center [376, 183] width 114 height 18
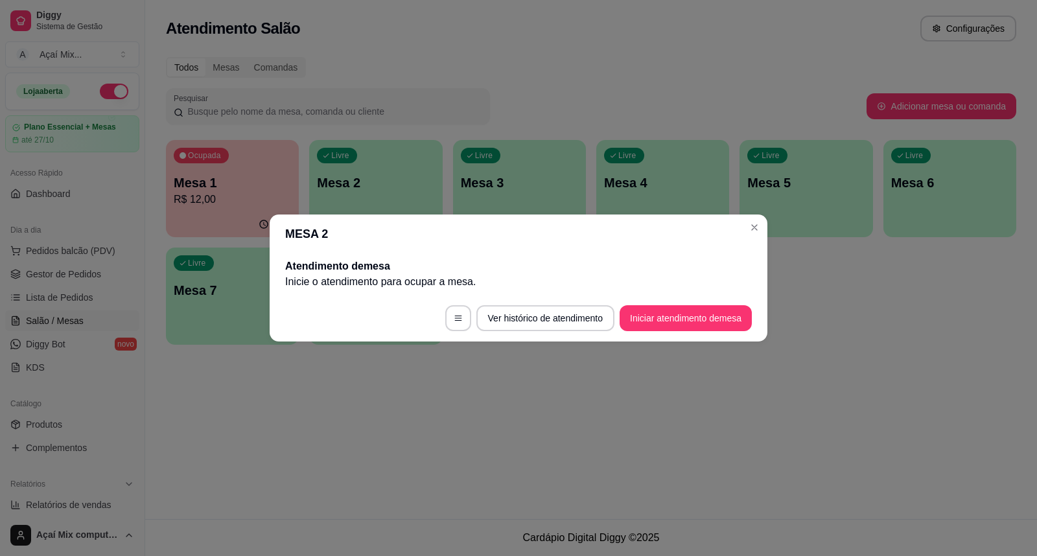
click at [661, 303] on footer "Ver histórico de atendimento Iniciar atendimento de mesa" at bounding box center [519, 318] width 498 height 47
click at [664, 312] on button "Iniciar atendimento de mesa" at bounding box center [686, 318] width 132 height 26
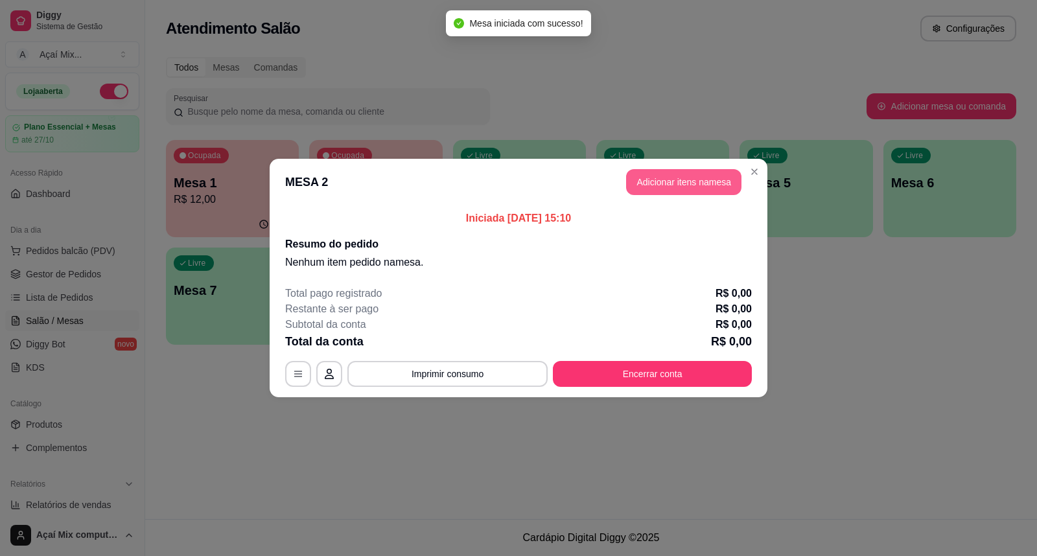
click at [694, 180] on button "Adicionar itens na mesa" at bounding box center [683, 182] width 115 height 26
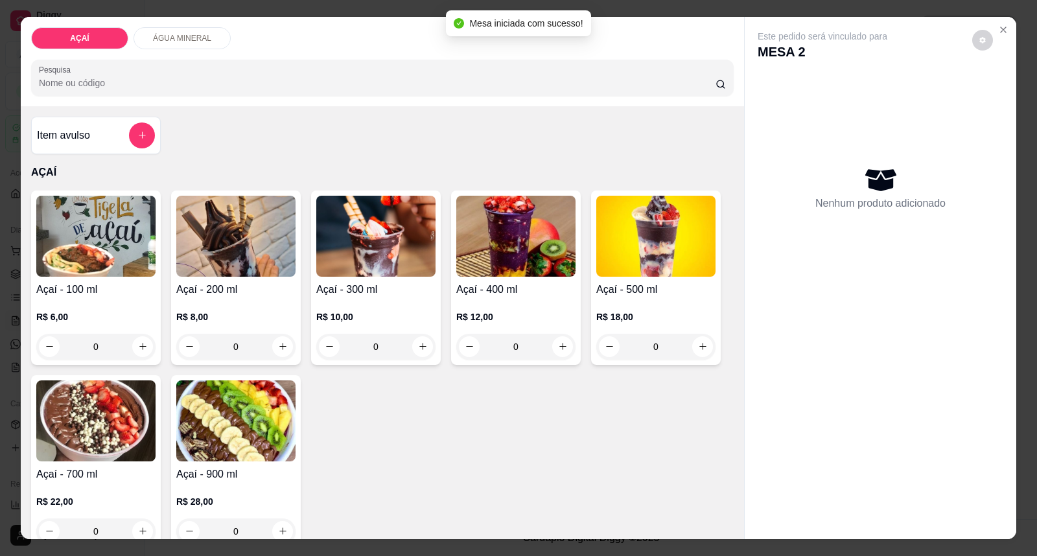
click at [126, 270] on img at bounding box center [95, 236] width 119 height 81
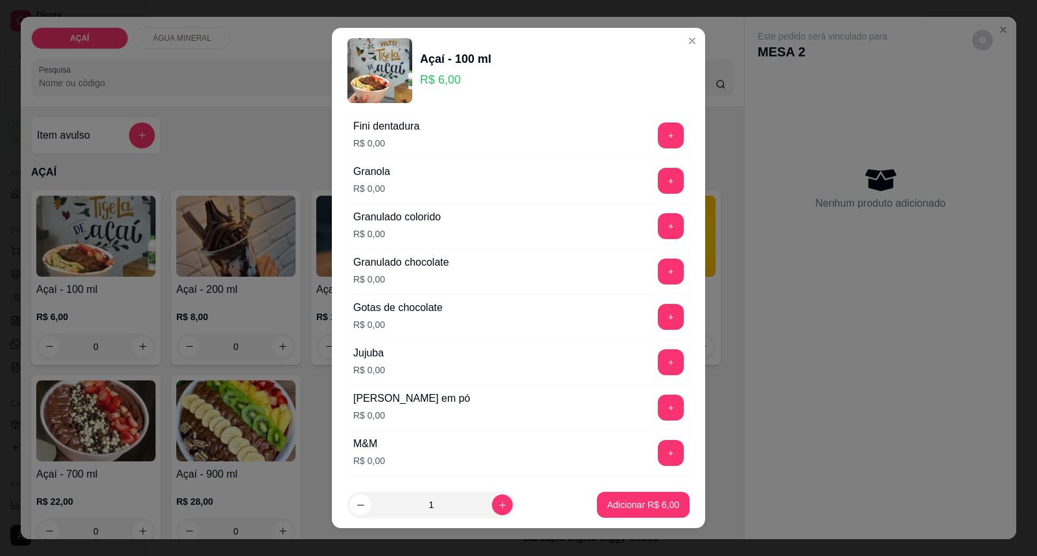
scroll to position [1152, 0]
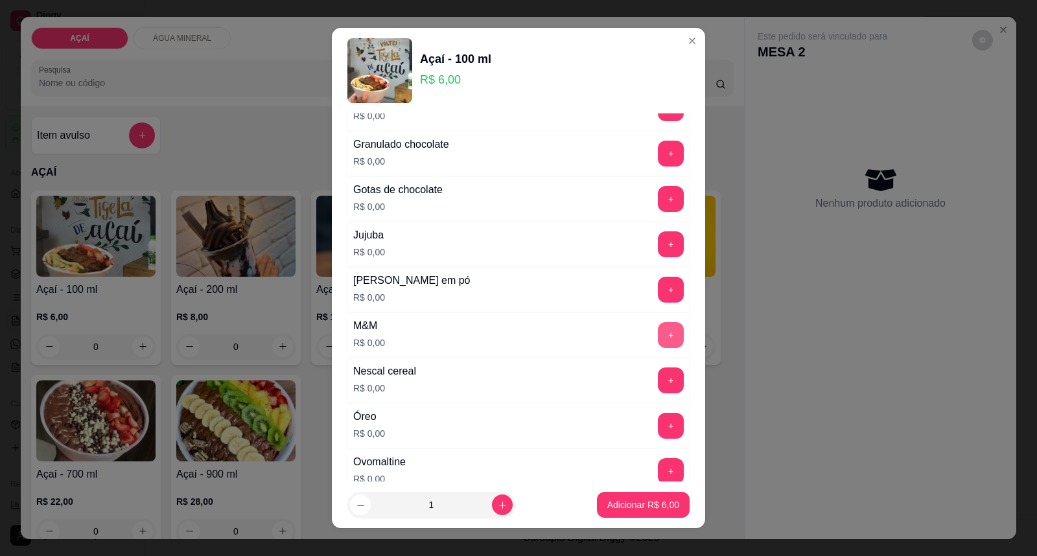
click at [658, 334] on button "+" at bounding box center [671, 335] width 26 height 26
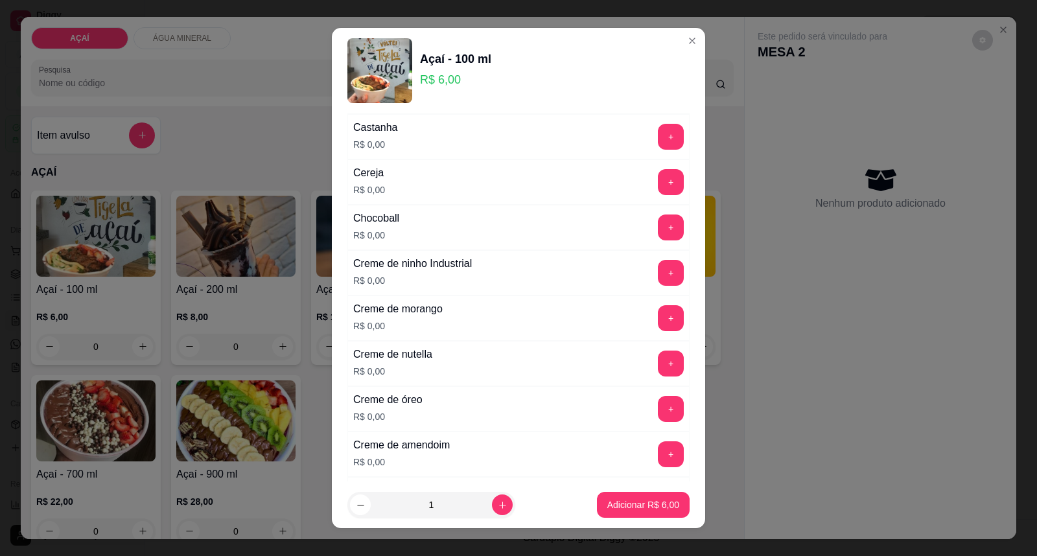
scroll to position [144, 0]
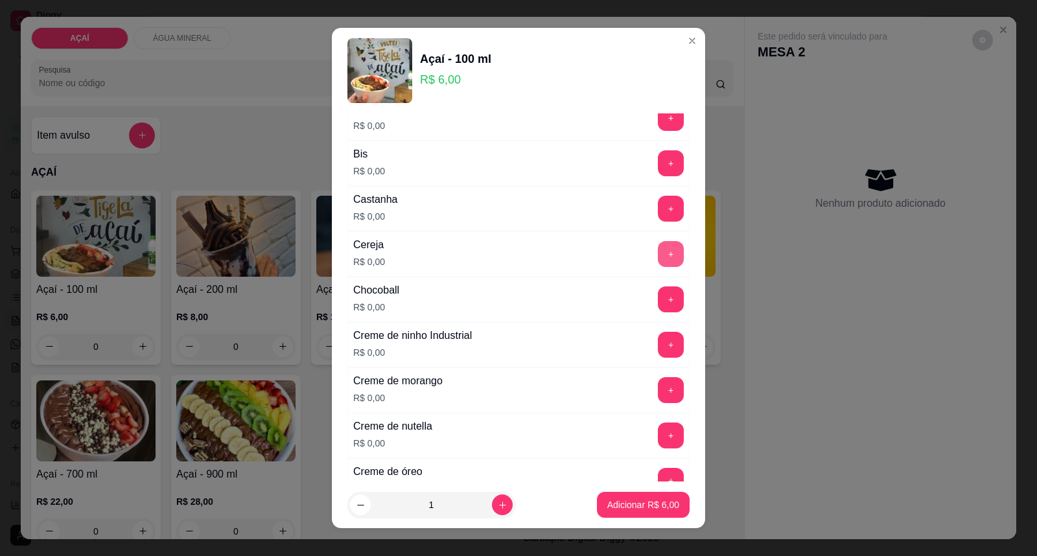
click at [658, 243] on button "+" at bounding box center [671, 254] width 26 height 26
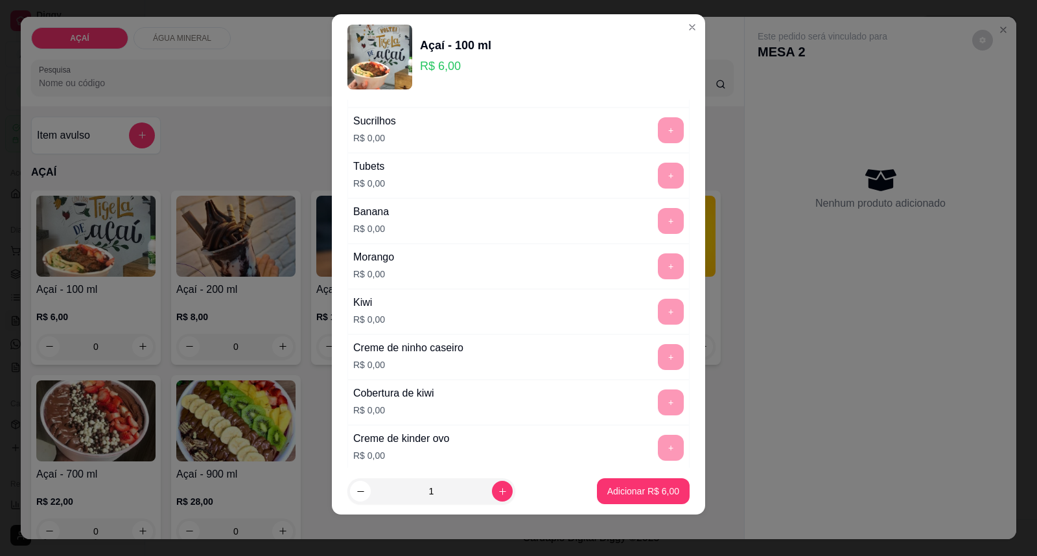
scroll to position [1707, 0]
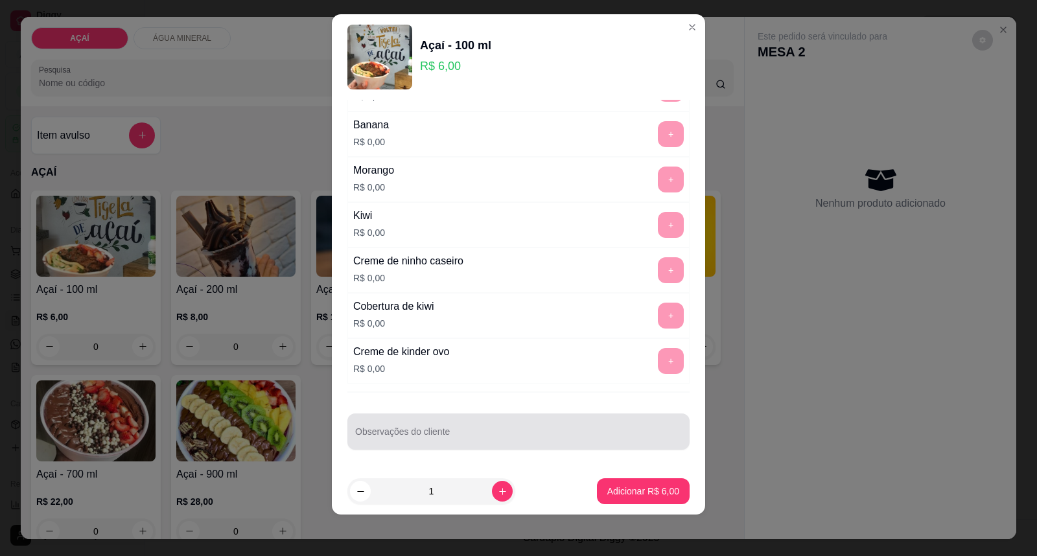
click at [392, 428] on div at bounding box center [518, 432] width 327 height 26
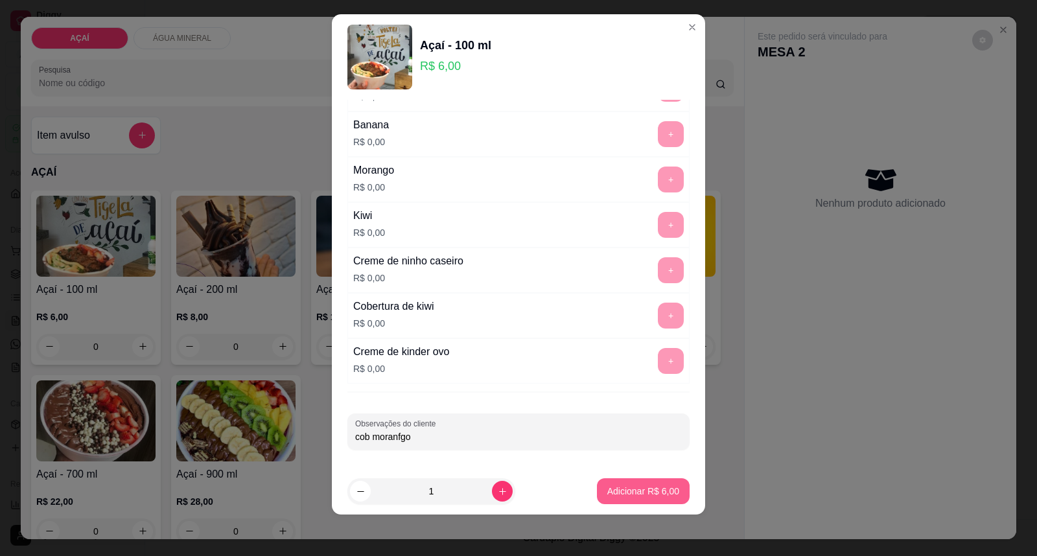
type input "cob moranfgo"
click at [607, 493] on p "Adicionar R$ 6,00" at bounding box center [643, 491] width 72 height 13
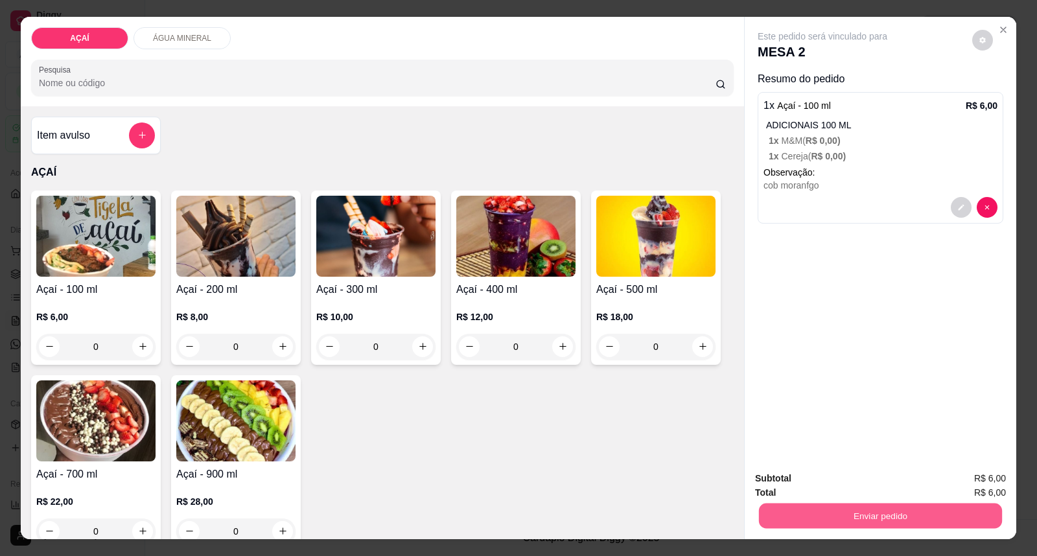
click at [800, 522] on button "Enviar pedido" at bounding box center [880, 516] width 243 height 25
click at [981, 486] on button "Enviar pedido" at bounding box center [971, 485] width 73 height 25
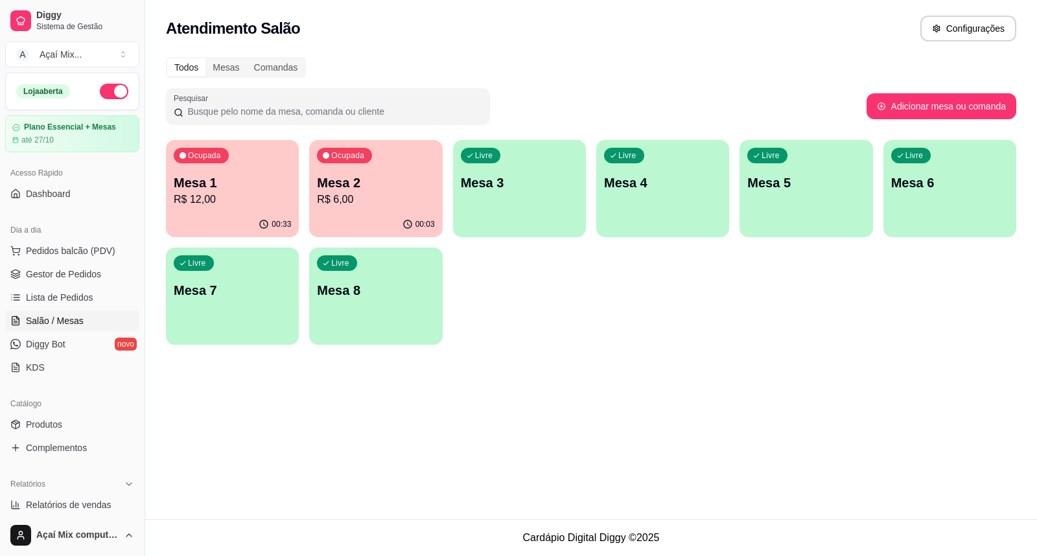
click at [350, 176] on p "Mesa 2" at bounding box center [375, 183] width 117 height 18
click at [65, 275] on span "Gestor de Pedidos" at bounding box center [63, 274] width 75 height 13
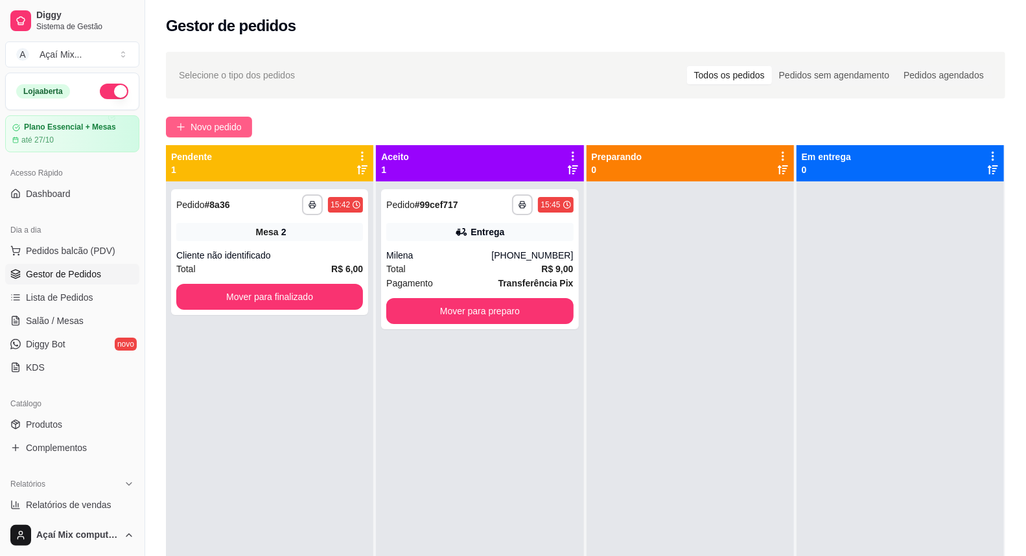
click at [189, 119] on button "Novo pedido" at bounding box center [209, 127] width 86 height 21
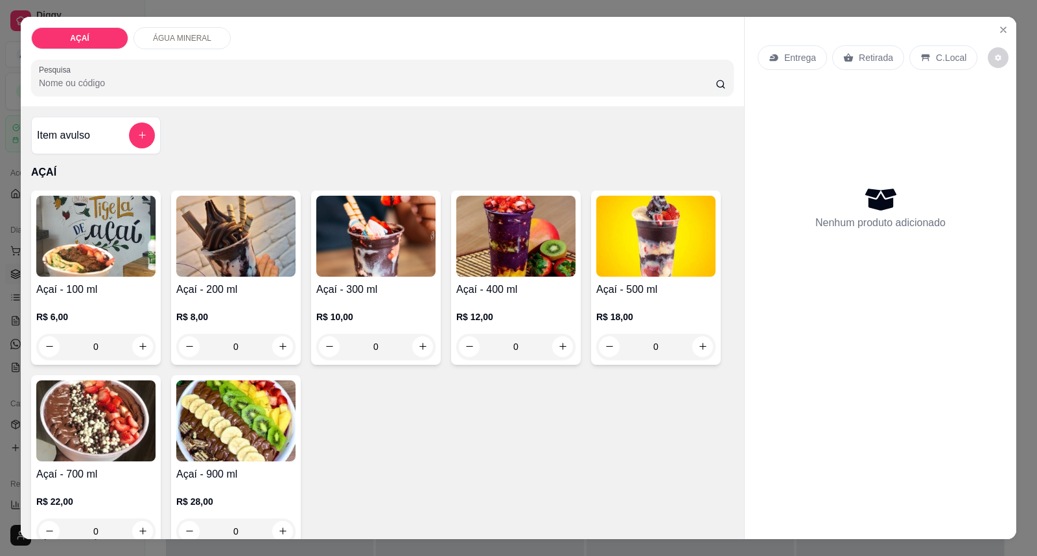
click at [194, 294] on h4 "Açaí - 200 ml" at bounding box center [235, 290] width 119 height 16
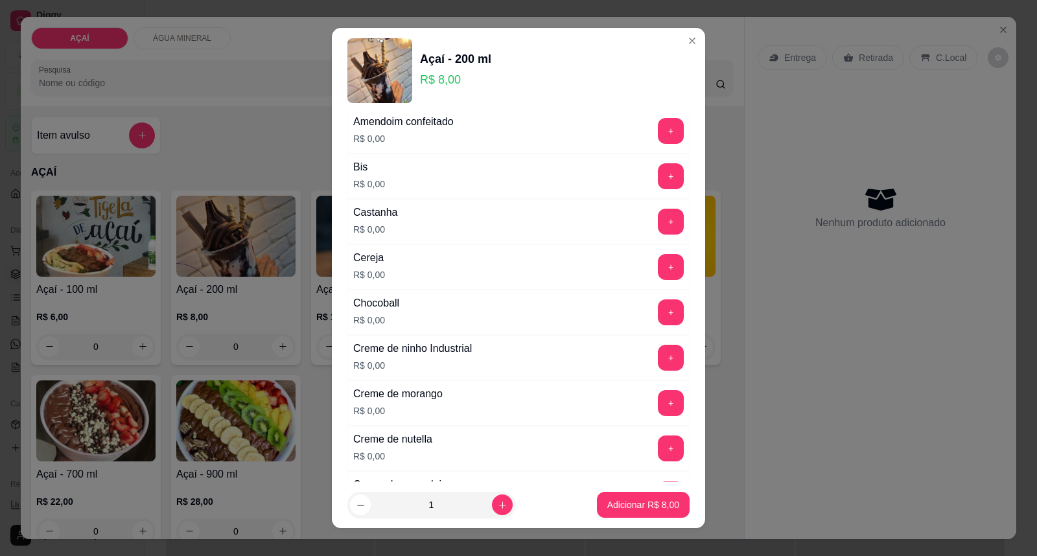
scroll to position [144, 0]
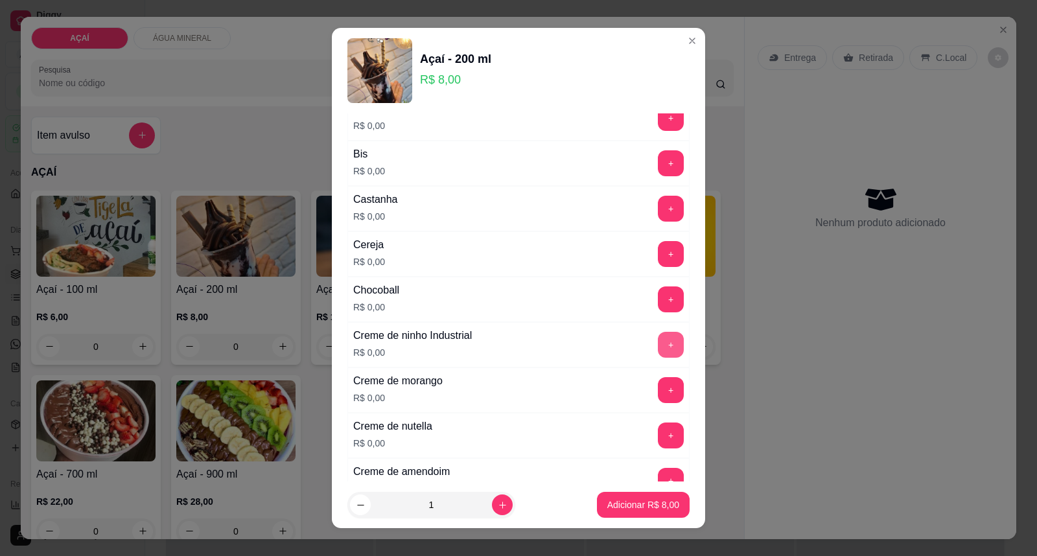
click at [658, 341] on button "+" at bounding box center [671, 345] width 26 height 26
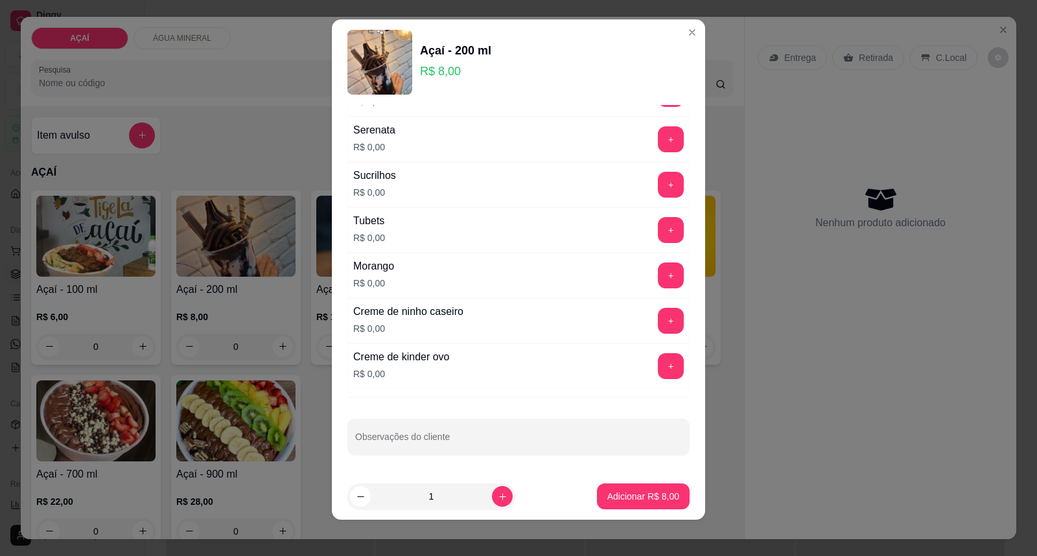
scroll to position [14, 0]
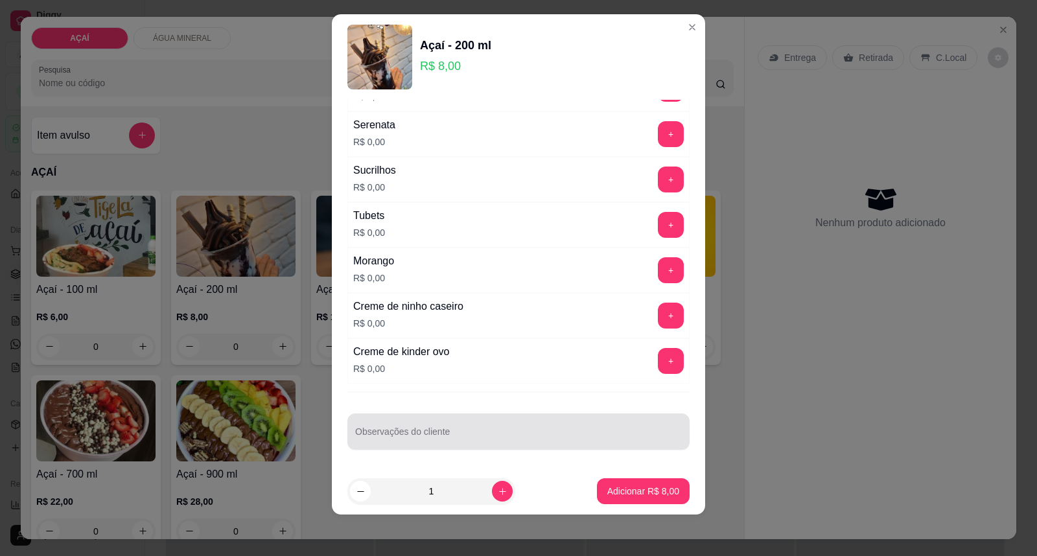
click at [553, 434] on input "Observações do cliente" at bounding box center [518, 436] width 327 height 13
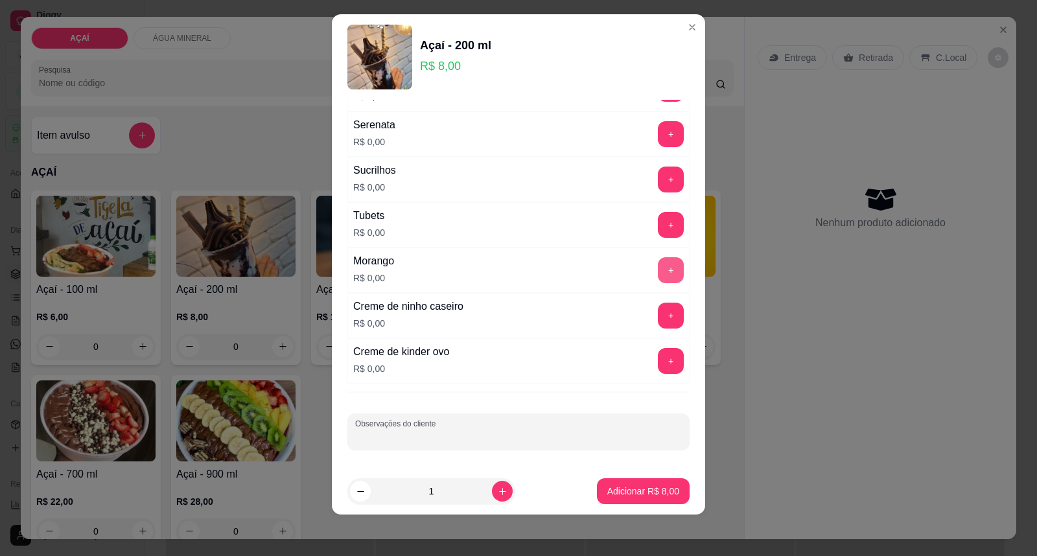
click at [658, 268] on button "+" at bounding box center [671, 270] width 26 height 26
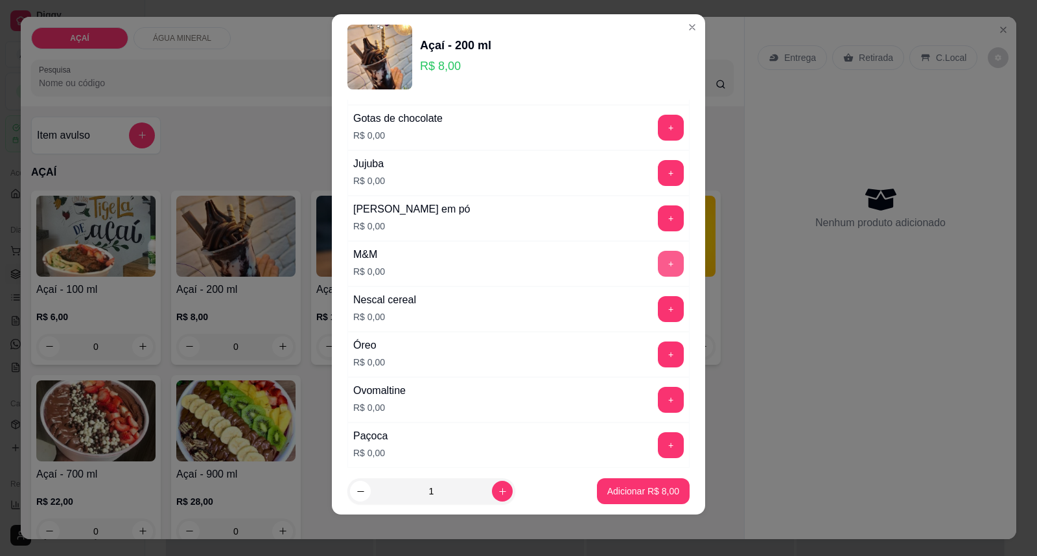
scroll to position [1183, 0]
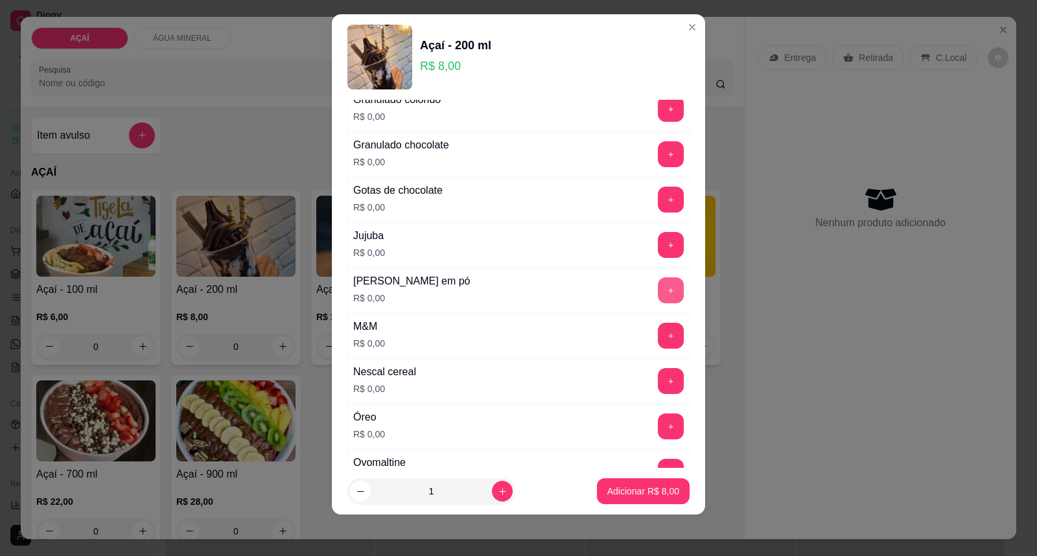
click at [658, 283] on button "+" at bounding box center [671, 290] width 26 height 26
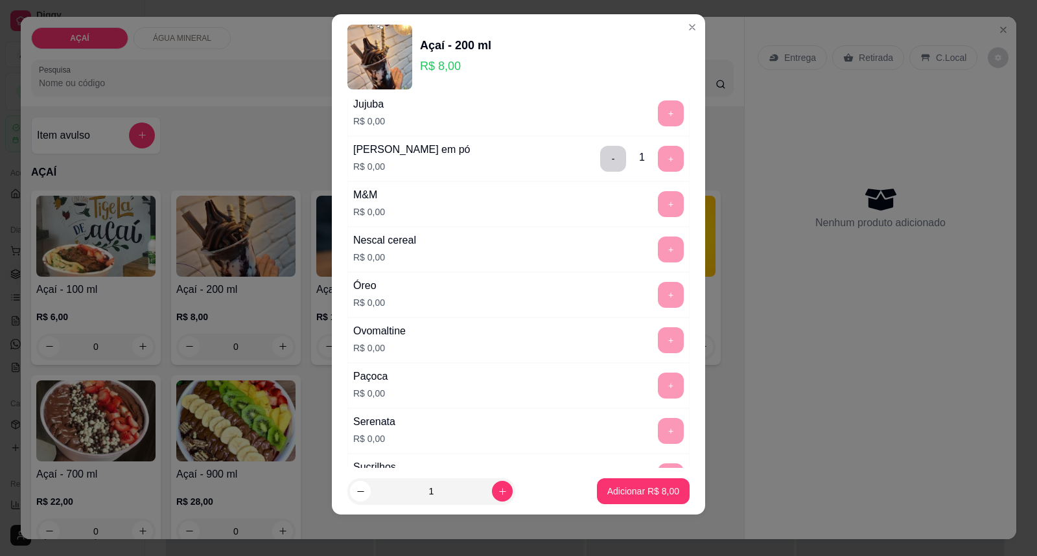
scroll to position [1440, 0]
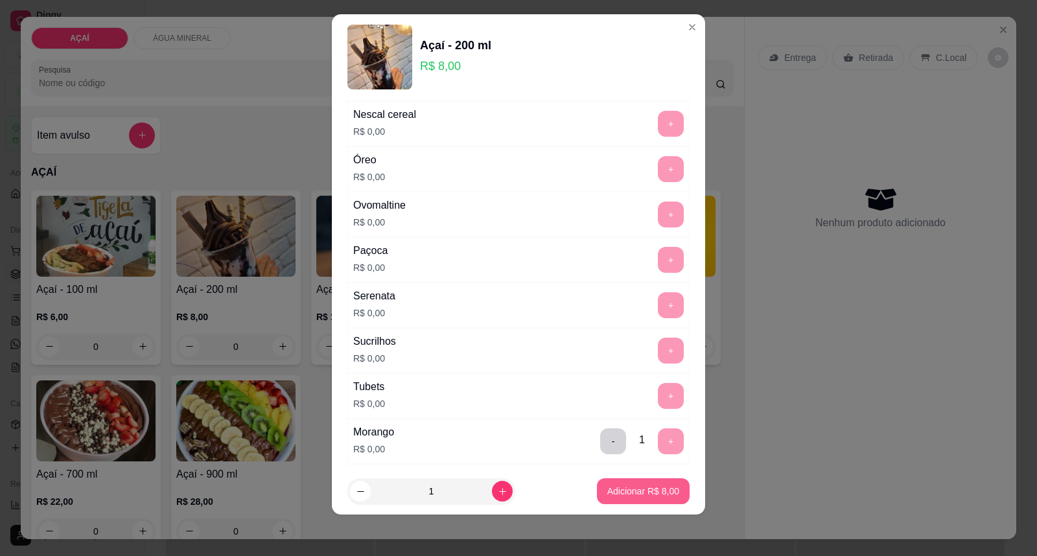
click at [623, 480] on button "Adicionar R$ 8,00" at bounding box center [643, 491] width 93 height 26
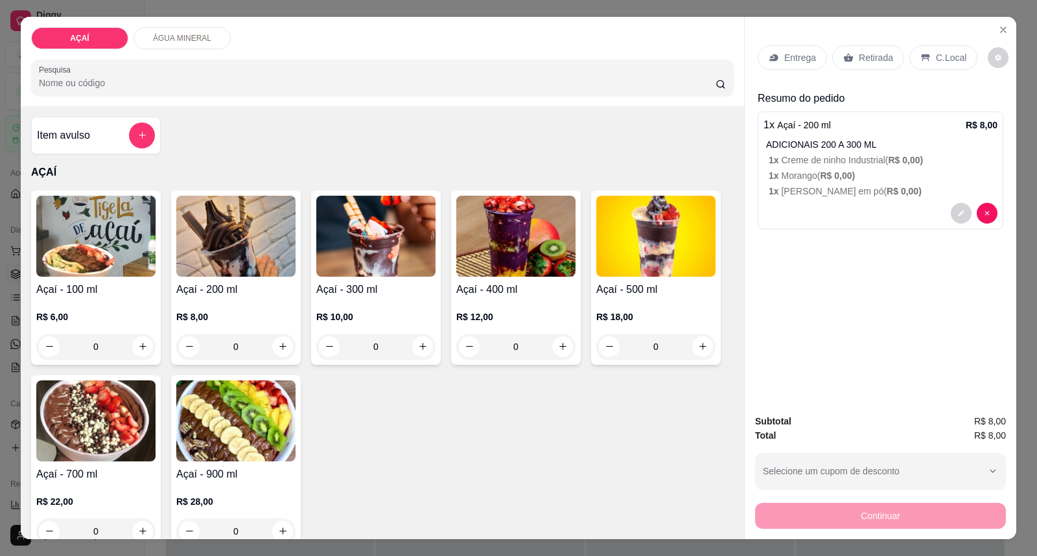
click at [216, 283] on h4 "Açaí - 200 ml" at bounding box center [235, 290] width 119 height 16
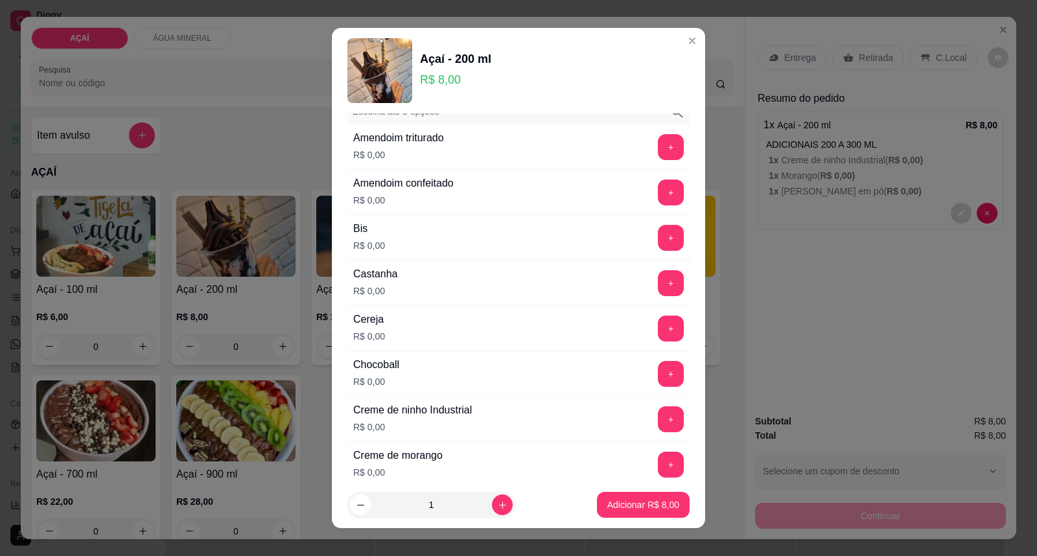
scroll to position [72, 0]
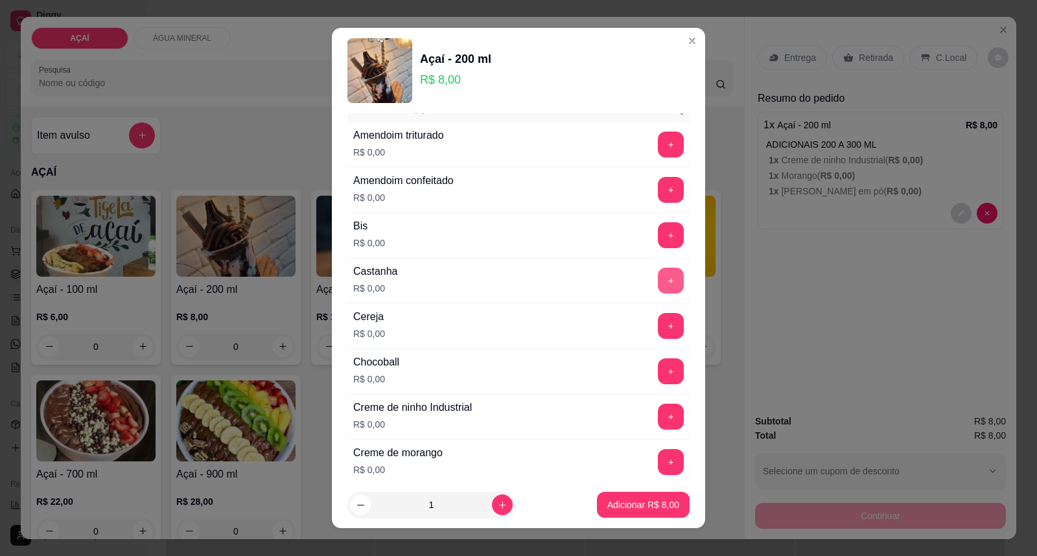
click at [658, 277] on button "+" at bounding box center [671, 281] width 26 height 26
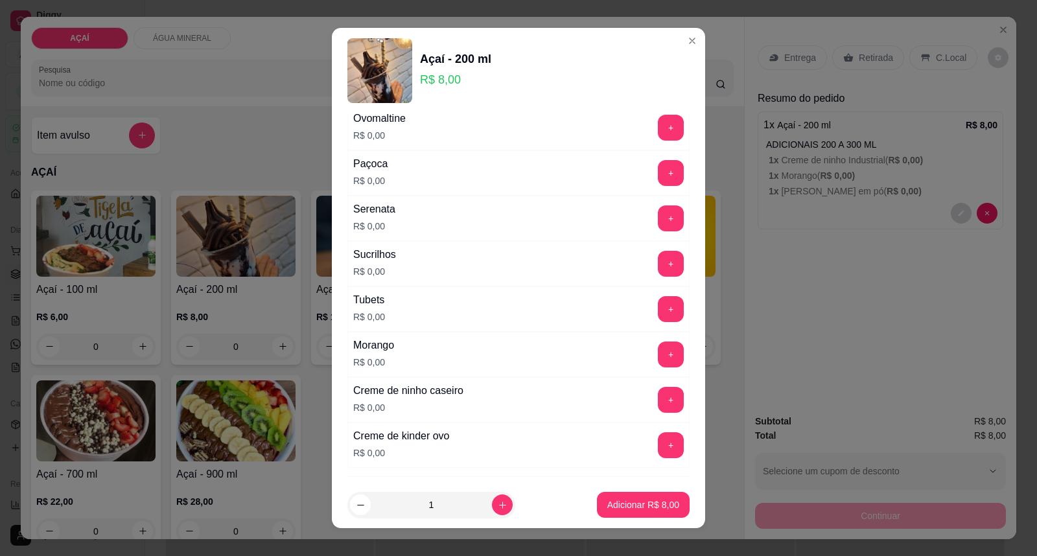
scroll to position [1615, 0]
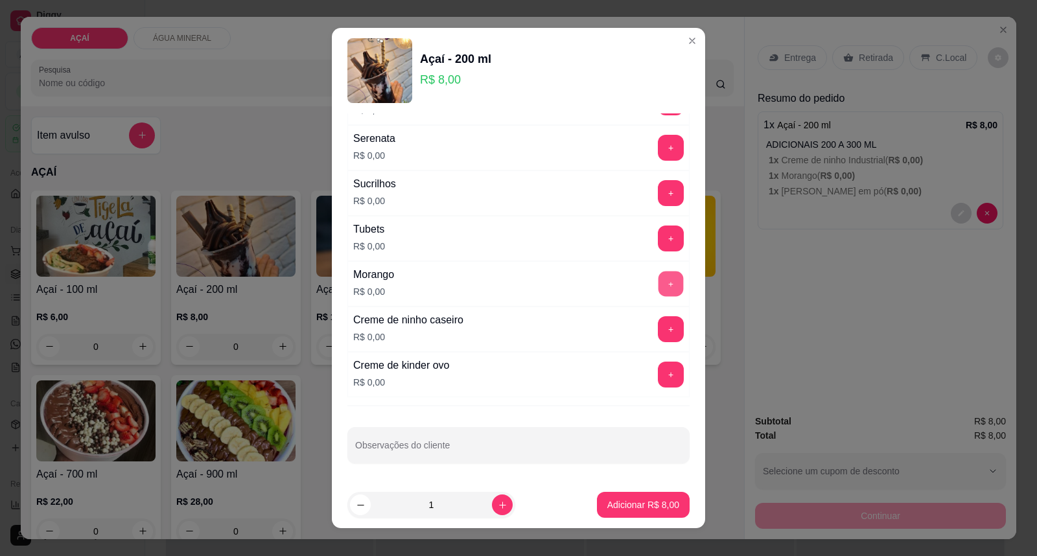
click at [659, 276] on button "+" at bounding box center [671, 284] width 25 height 25
click at [659, 325] on button "+" at bounding box center [671, 329] width 25 height 25
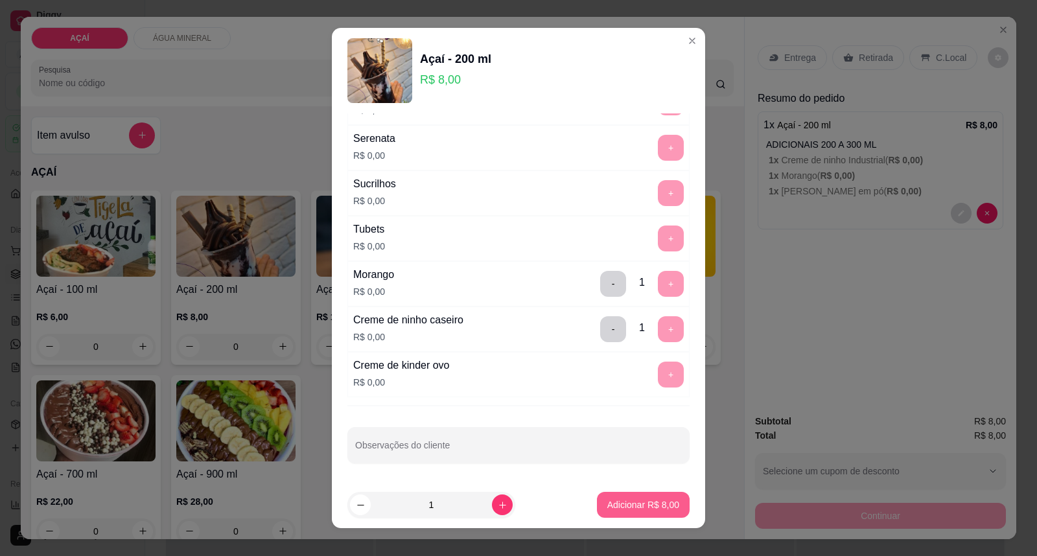
click at [619, 511] on p "Adicionar R$ 8,00" at bounding box center [643, 504] width 72 height 13
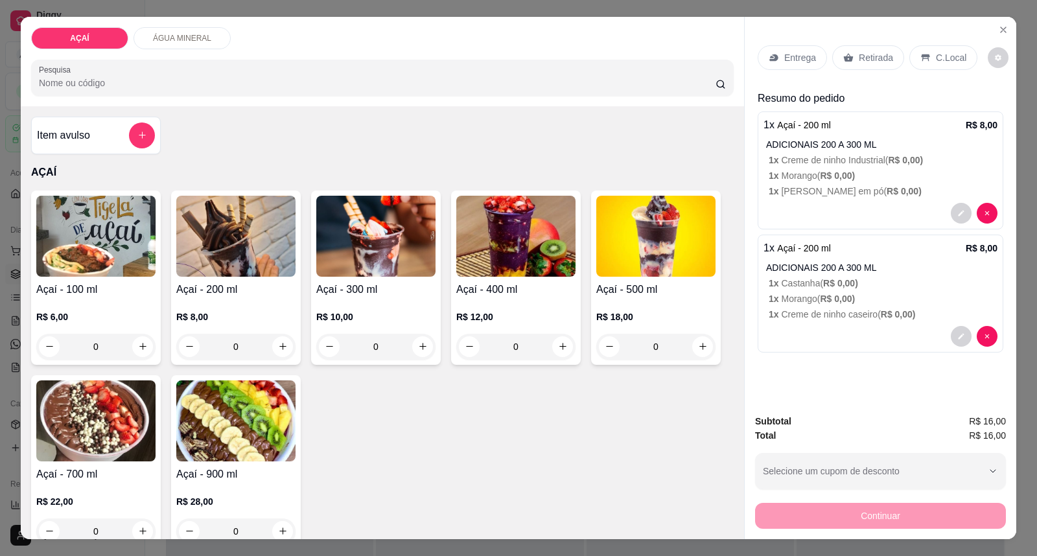
click at [762, 62] on div "Entrega" at bounding box center [792, 57] width 69 height 25
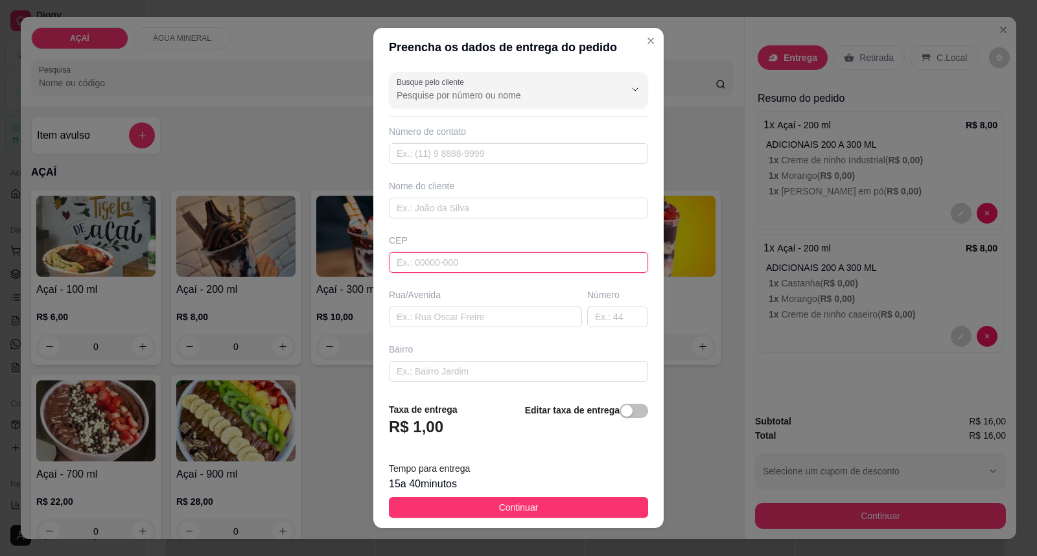
click at [521, 261] on input "text" at bounding box center [518, 262] width 259 height 21
type input "57520000"
type input "Maravilha"
type input "575200000"
type input "8106-2287"
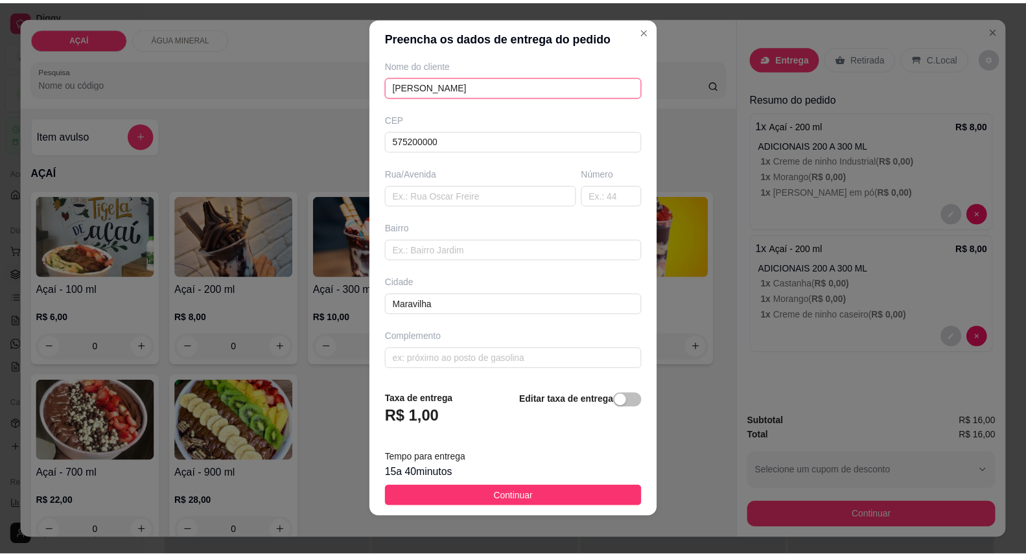
scroll to position [14, 0]
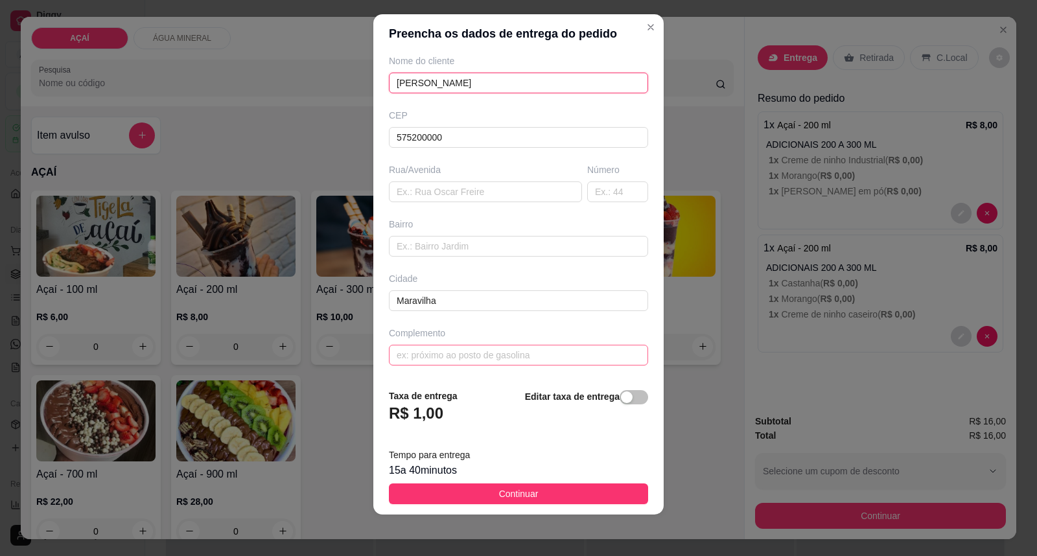
type input "[PERSON_NAME]"
click at [489, 353] on input "text" at bounding box center [518, 355] width 259 height 21
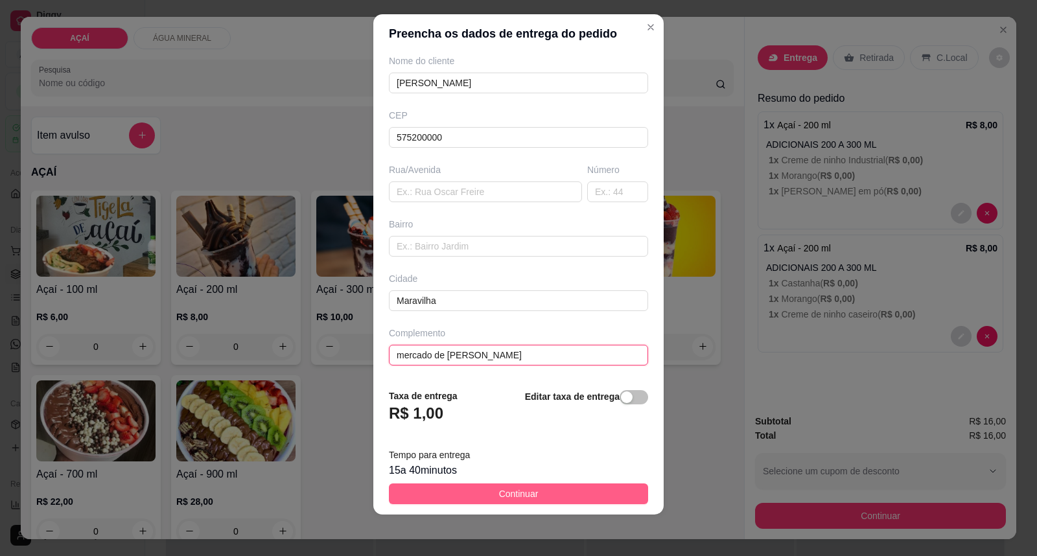
type input "mercado de [PERSON_NAME]"
click at [554, 487] on button "Continuar" at bounding box center [518, 494] width 259 height 21
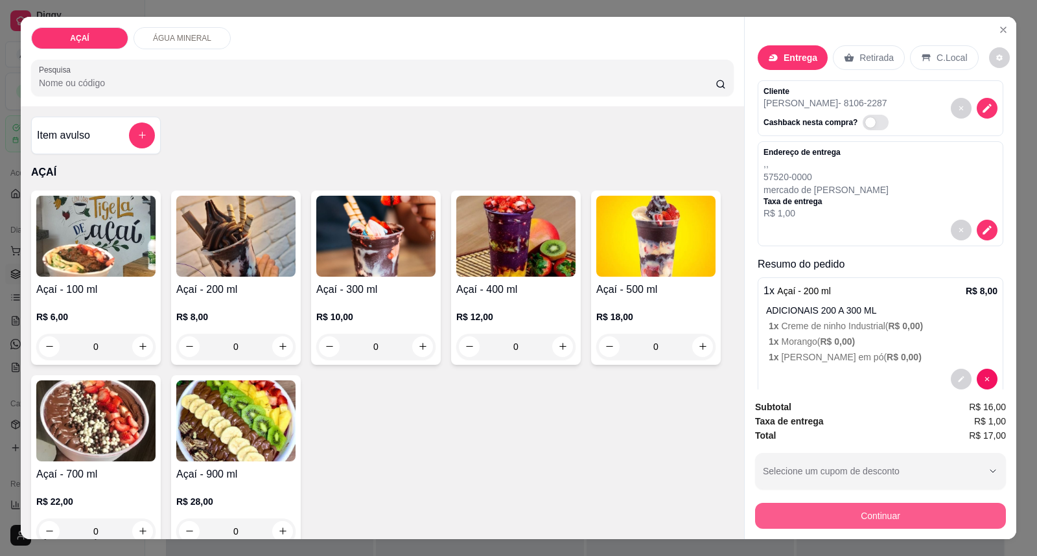
click at [814, 513] on button "Continuar" at bounding box center [880, 516] width 251 height 26
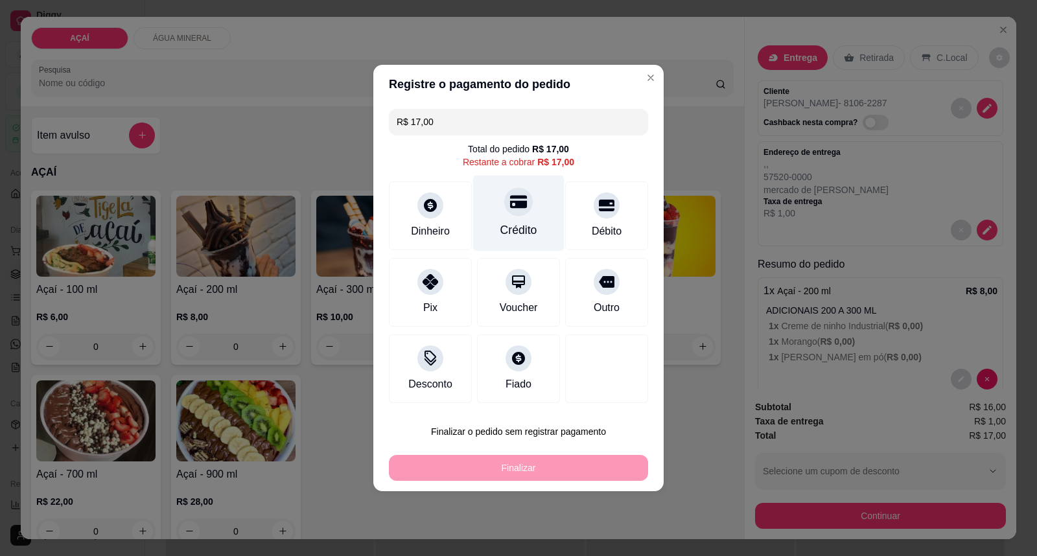
click at [489, 231] on div "Crédito" at bounding box center [518, 214] width 91 height 76
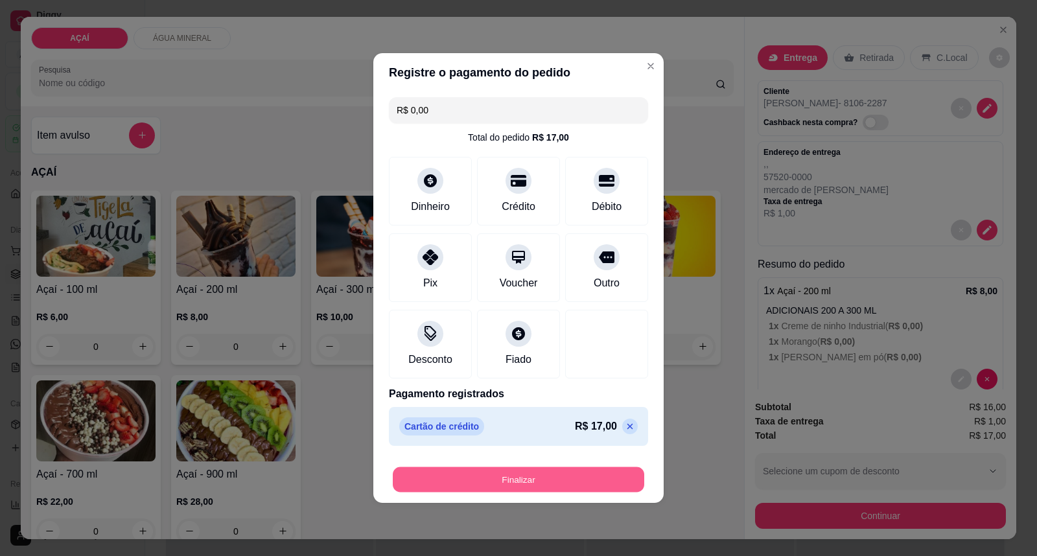
click at [477, 486] on button "Finalizar" at bounding box center [519, 479] width 252 height 25
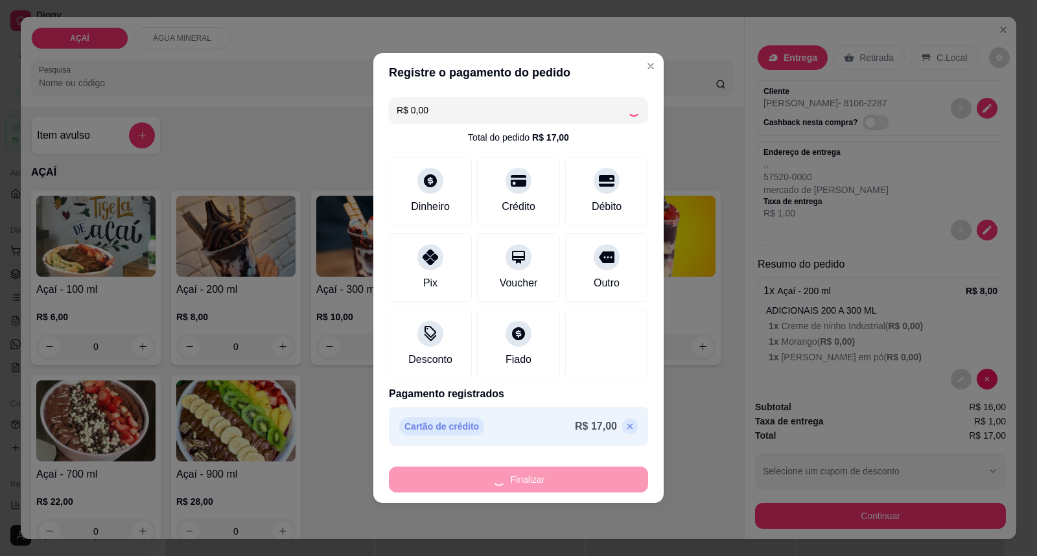
type input "-R$ 17,00"
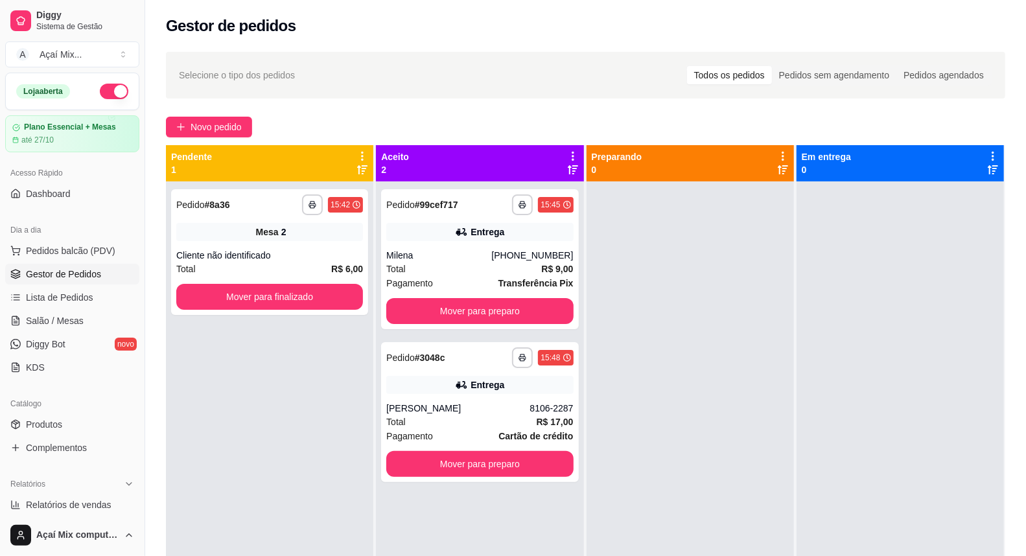
scroll to position [198, 0]
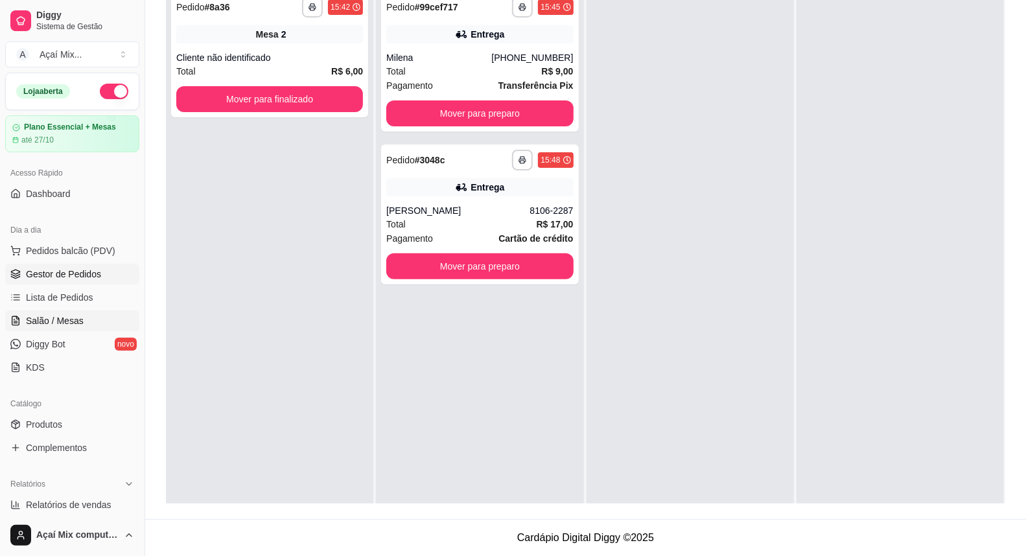
click at [83, 331] on link "Salão / Mesas" at bounding box center [72, 321] width 134 height 21
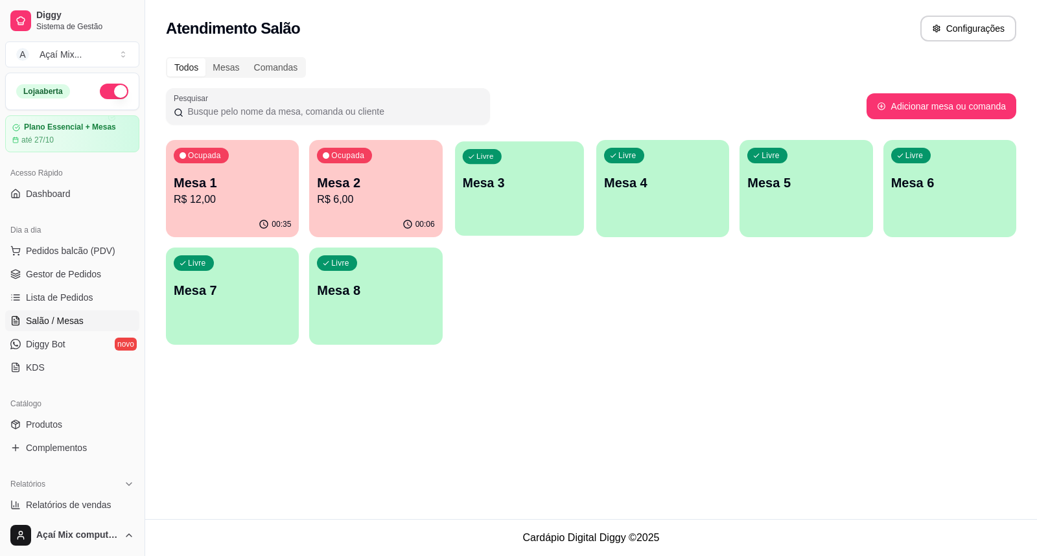
click at [478, 205] on div "Livre Mesa 3" at bounding box center [519, 180] width 129 height 79
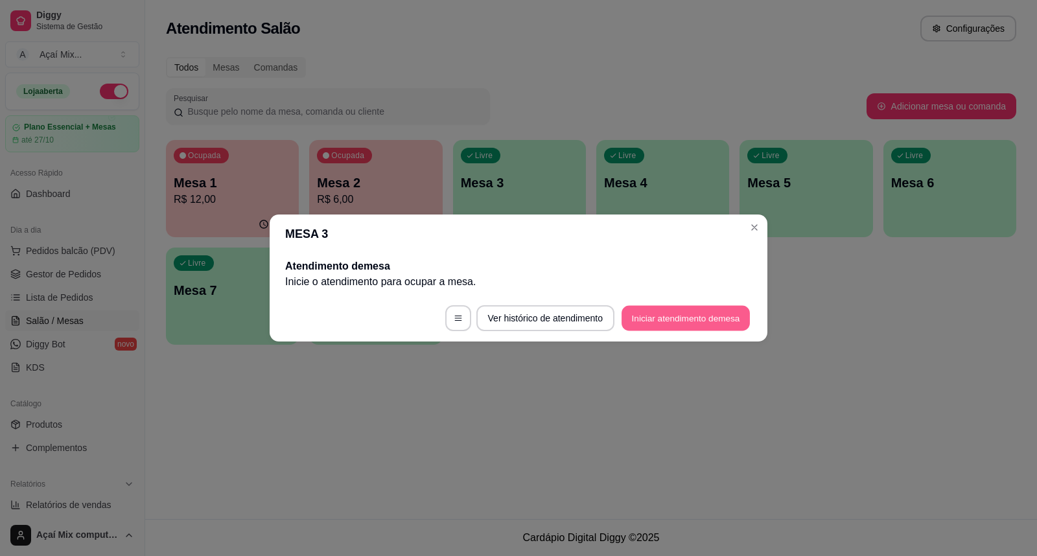
click at [694, 314] on button "Iniciar atendimento de mesa" at bounding box center [686, 318] width 128 height 25
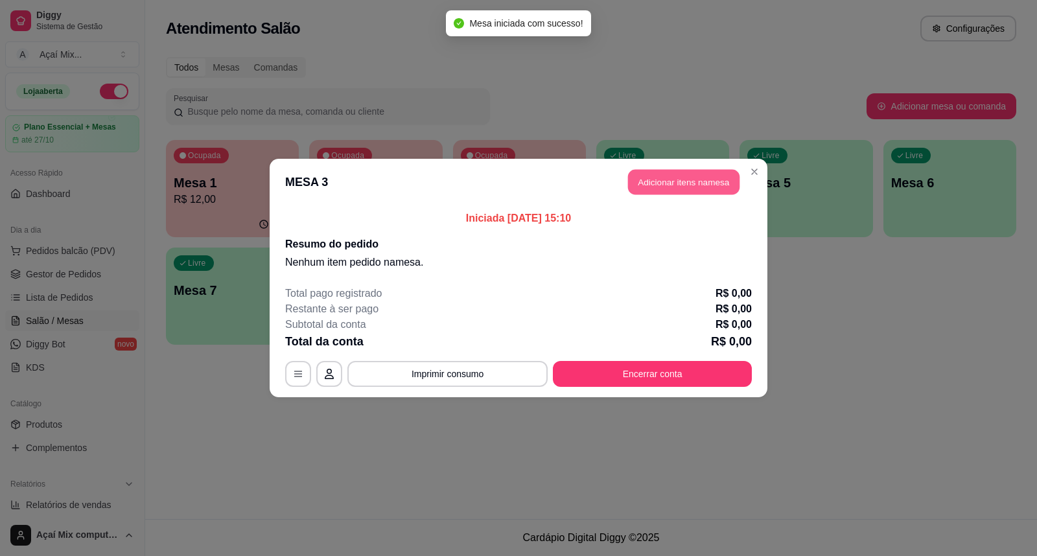
click at [704, 193] on button "Adicionar itens na mesa" at bounding box center [683, 182] width 111 height 25
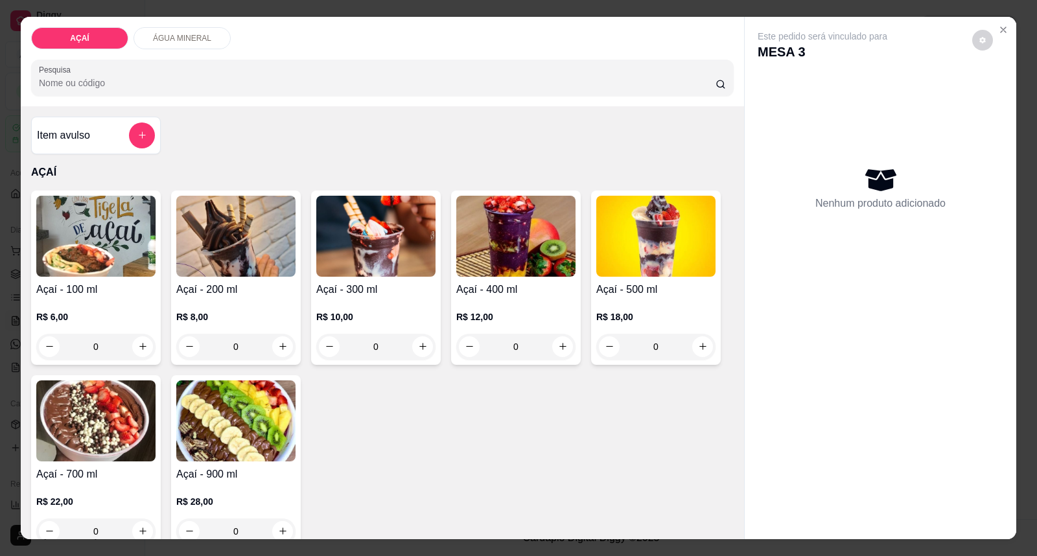
click at [380, 293] on h4 "Açaí - 300 ml" at bounding box center [375, 290] width 119 height 16
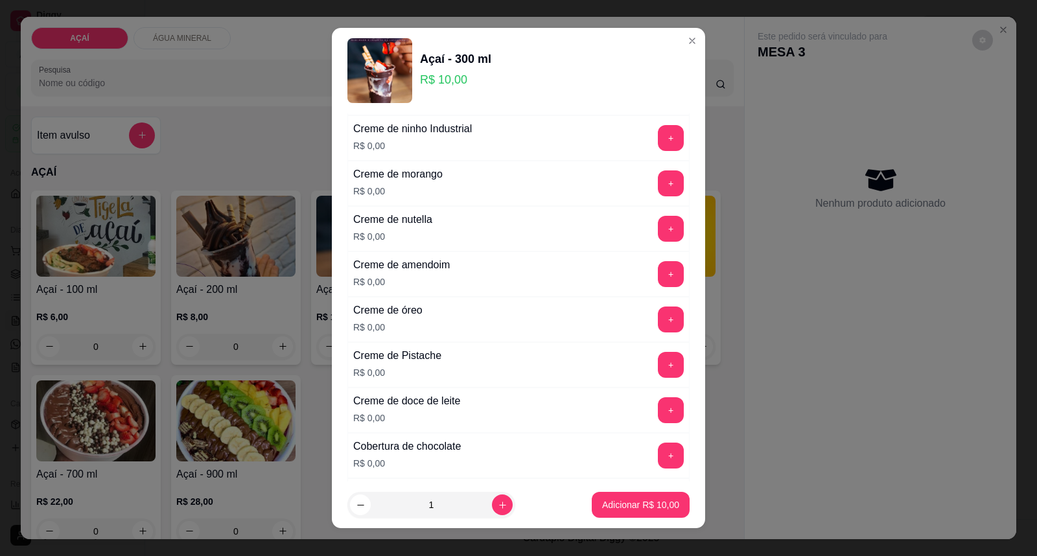
scroll to position [360, 0]
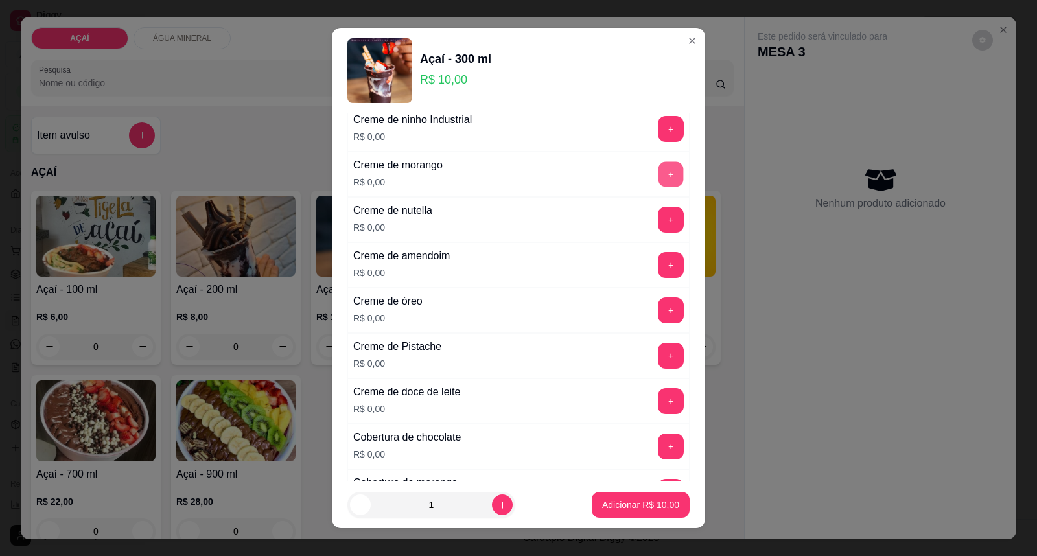
click at [659, 176] on button "+" at bounding box center [671, 174] width 25 height 25
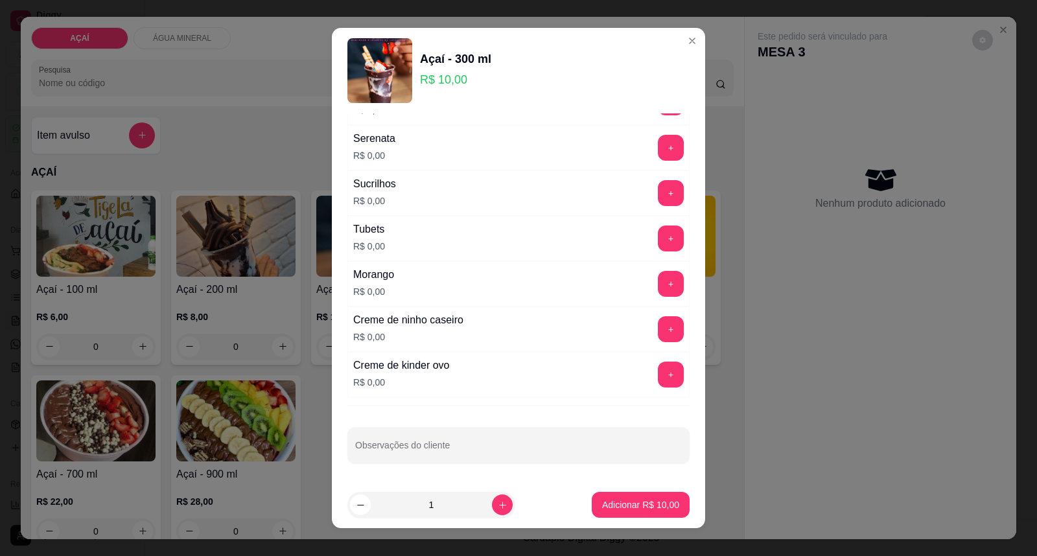
scroll to position [1615, 0]
click at [659, 290] on button "+" at bounding box center [671, 284] width 25 height 25
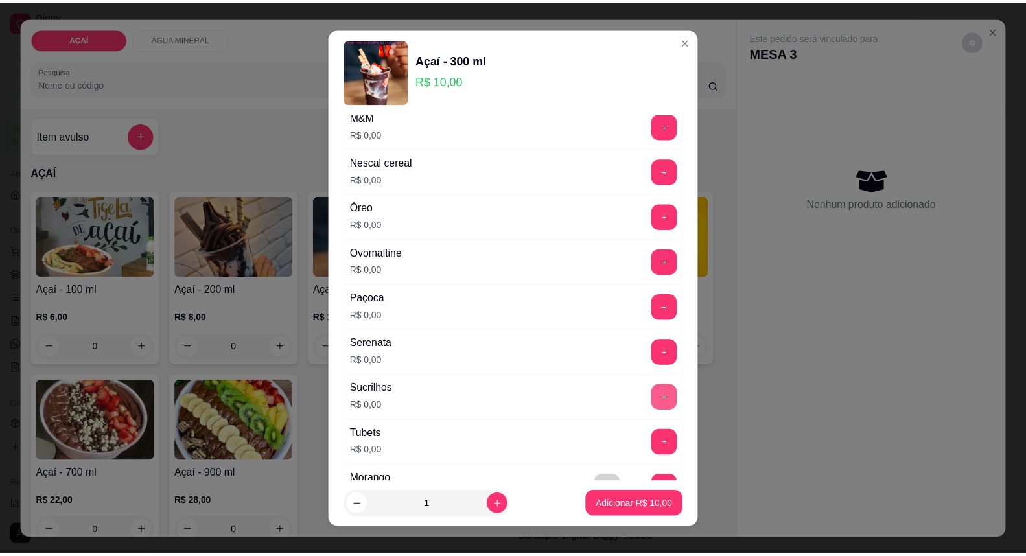
scroll to position [1399, 0]
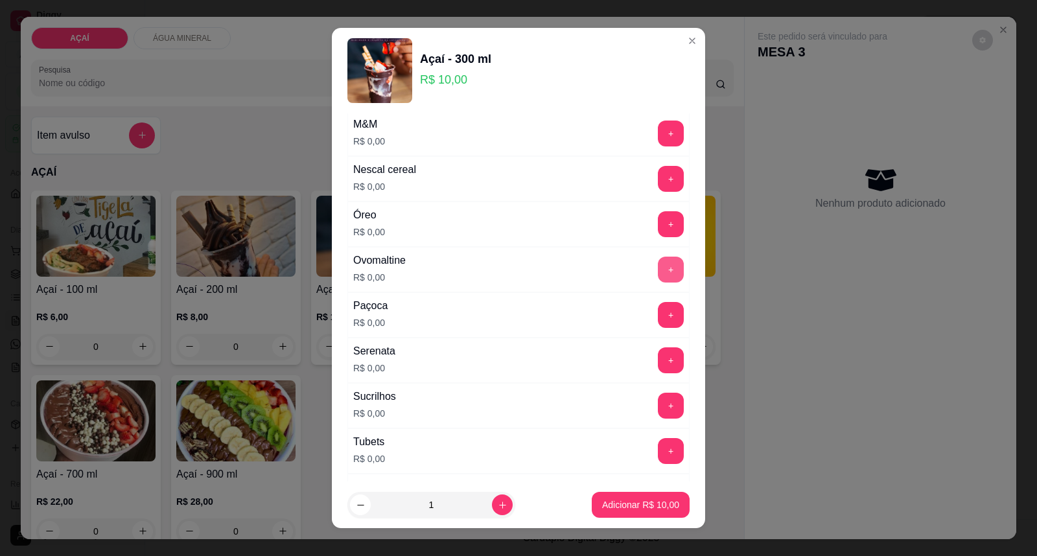
click at [658, 276] on button "+" at bounding box center [671, 270] width 26 height 26
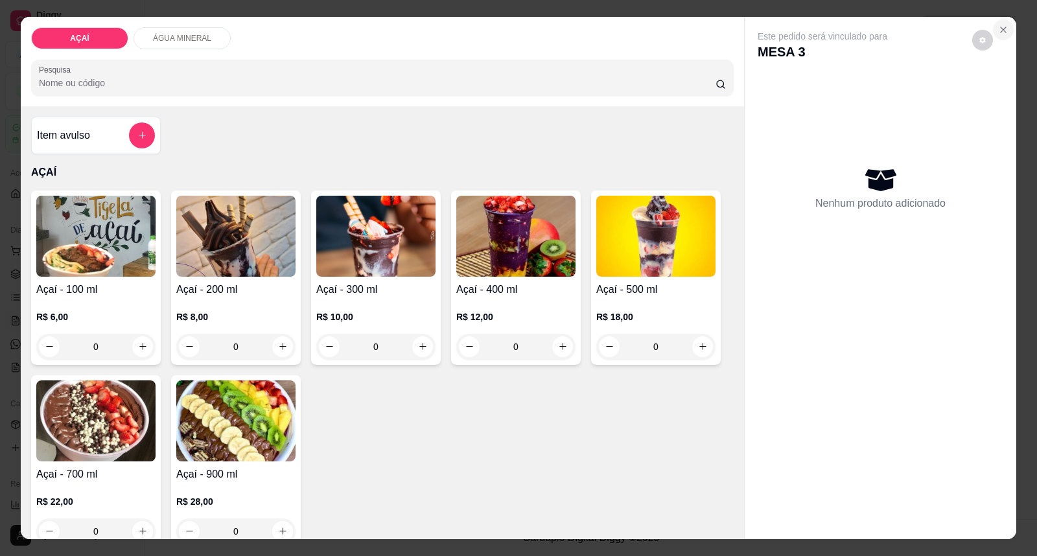
click at [996, 35] on button "Close" at bounding box center [1003, 29] width 21 height 21
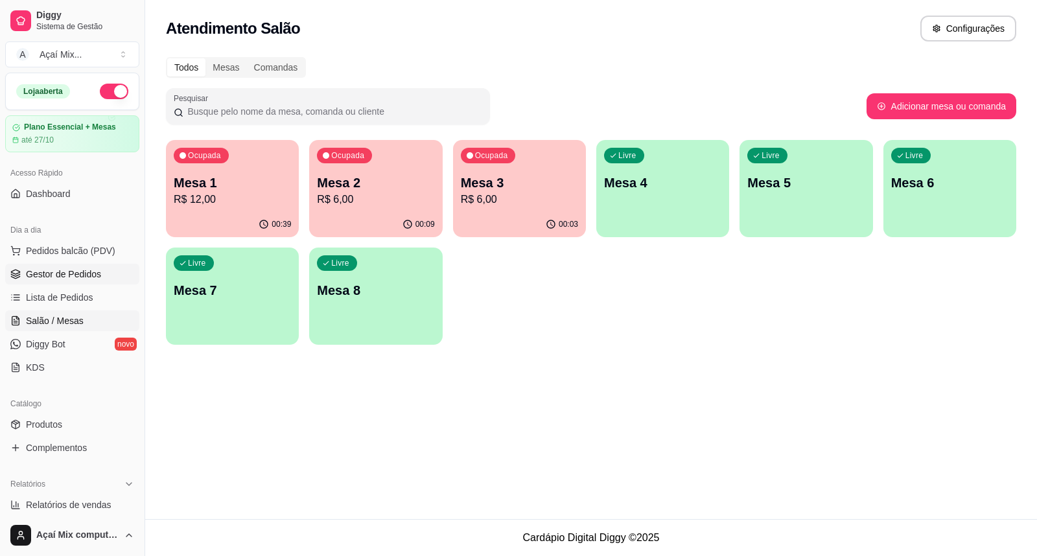
click at [44, 274] on span "Gestor de Pedidos" at bounding box center [63, 274] width 75 height 13
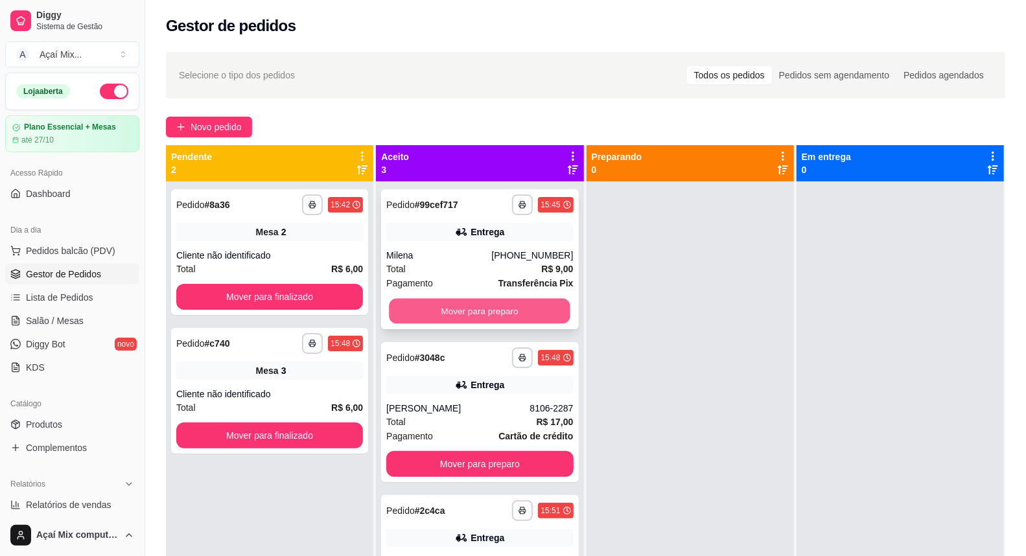
click at [490, 312] on button "Mover para preparo" at bounding box center [481, 311] width 182 height 25
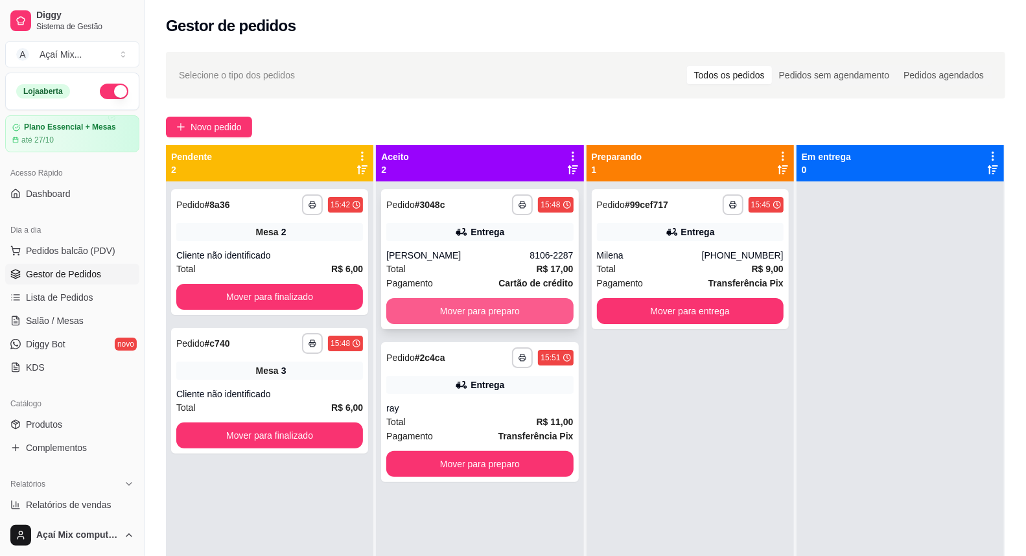
click at [548, 315] on button "Mover para preparo" at bounding box center [479, 311] width 187 height 26
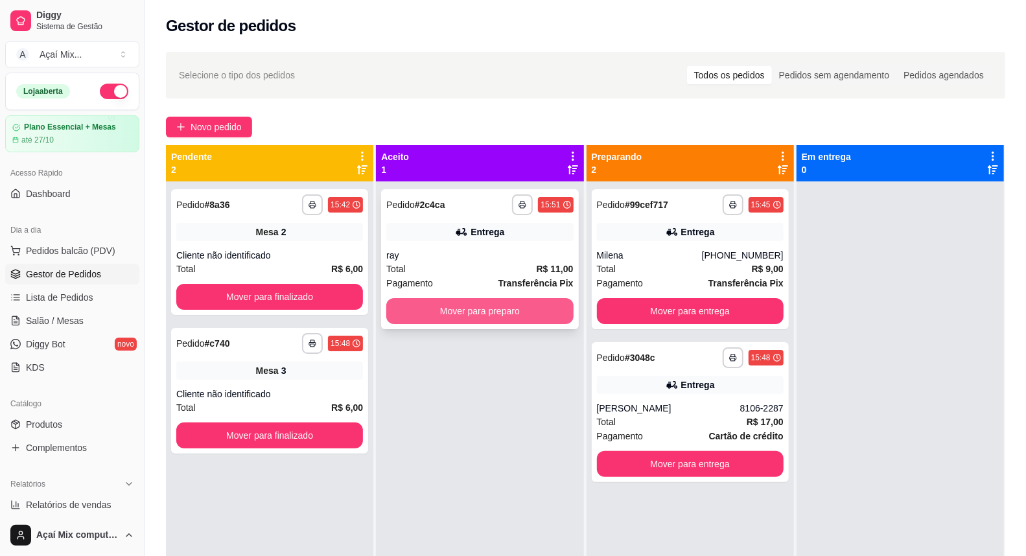
click at [517, 320] on button "Mover para preparo" at bounding box center [479, 311] width 187 height 26
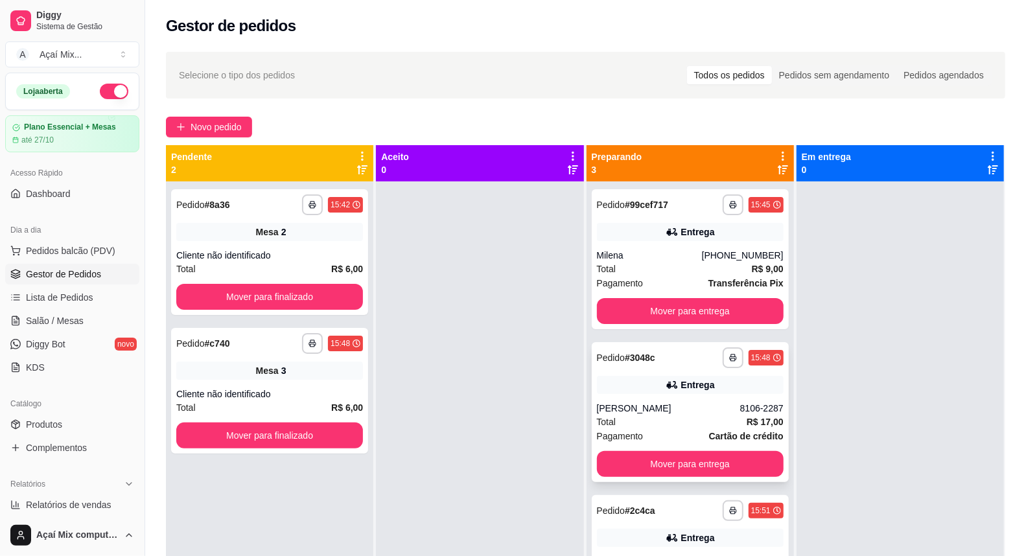
click at [687, 377] on div "Entrega" at bounding box center [690, 385] width 187 height 18
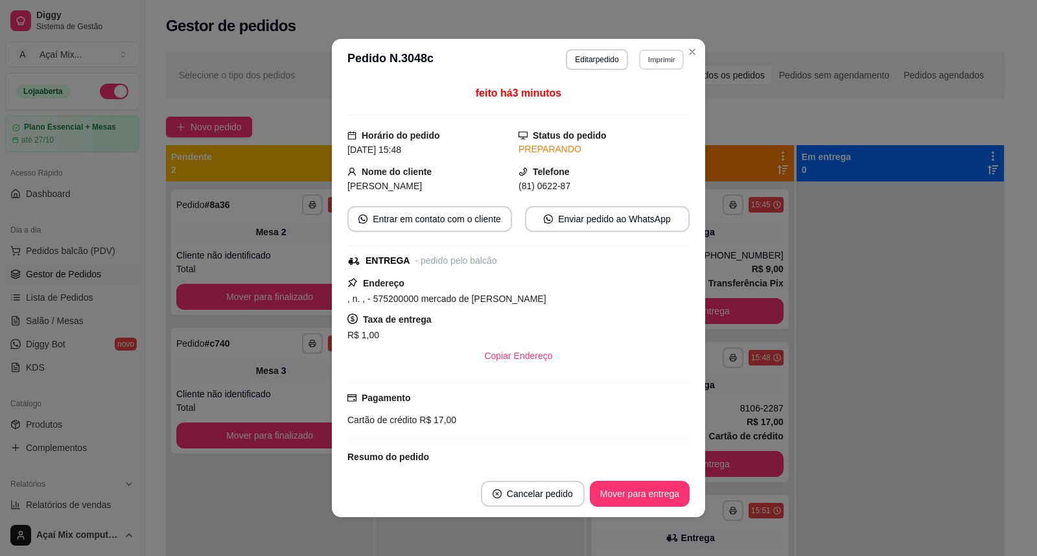
click at [665, 61] on button "Imprimir" at bounding box center [661, 59] width 45 height 20
click at [625, 110] on button "Impressora" at bounding box center [633, 105] width 91 height 20
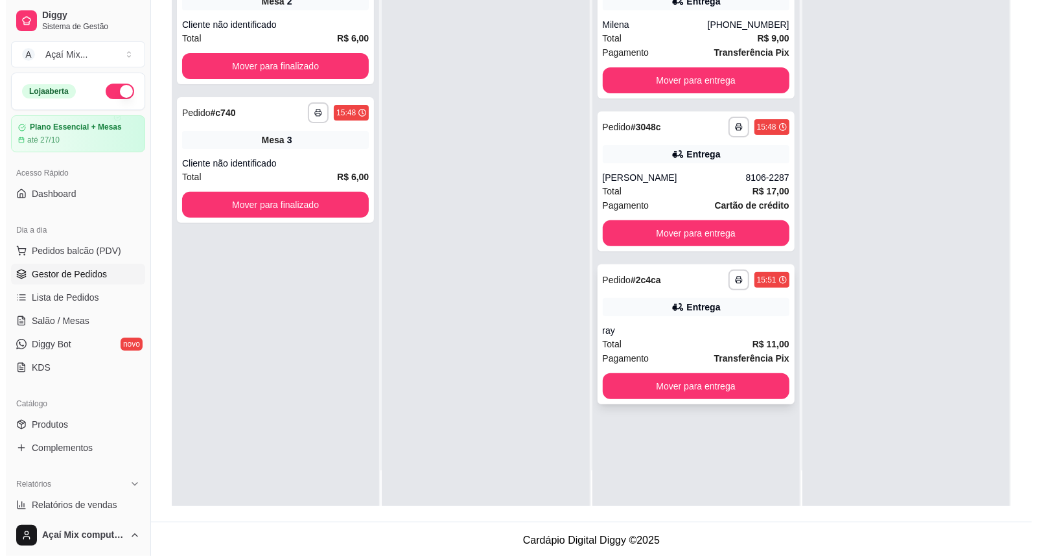
scroll to position [198, 0]
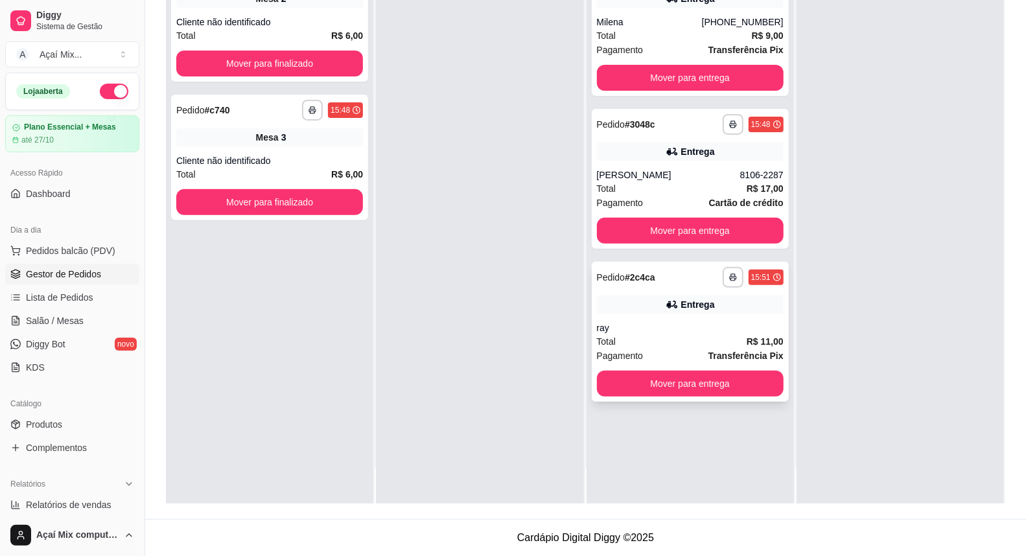
click at [645, 334] on div "Total R$ 11,00" at bounding box center [690, 341] width 187 height 14
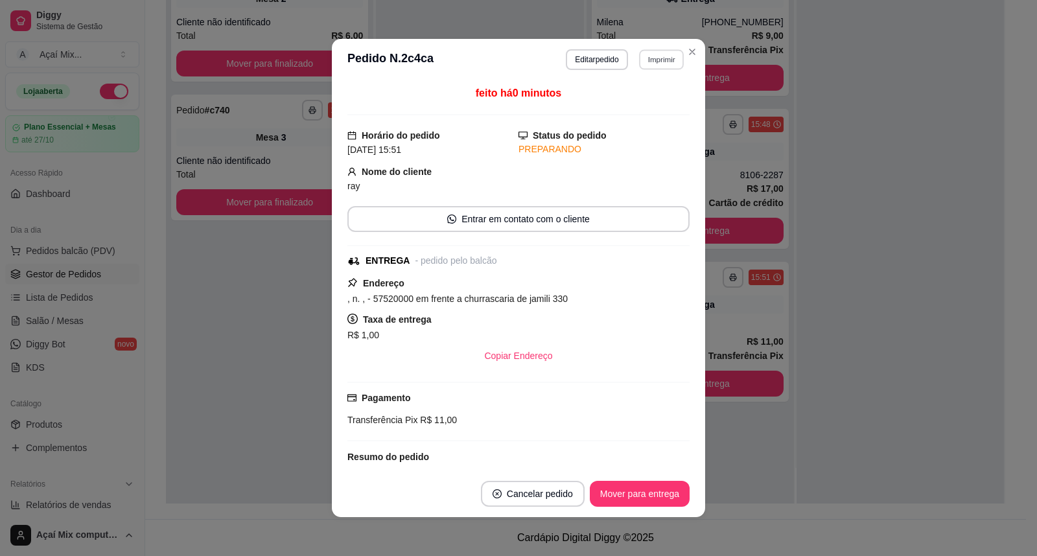
click at [647, 65] on button "Imprimir" at bounding box center [661, 59] width 45 height 20
click at [659, 105] on button "Impressora" at bounding box center [634, 106] width 94 height 21
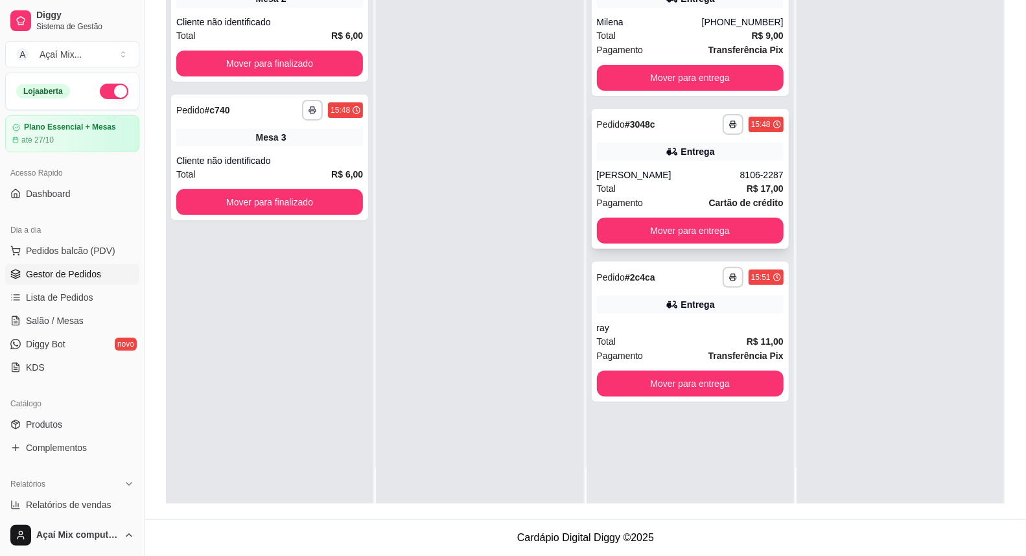
drag, startPoint x: 682, startPoint y: 180, endPoint x: 692, endPoint y: 178, distance: 9.8
click at [692, 178] on div "[PERSON_NAME]" at bounding box center [668, 175] width 143 height 13
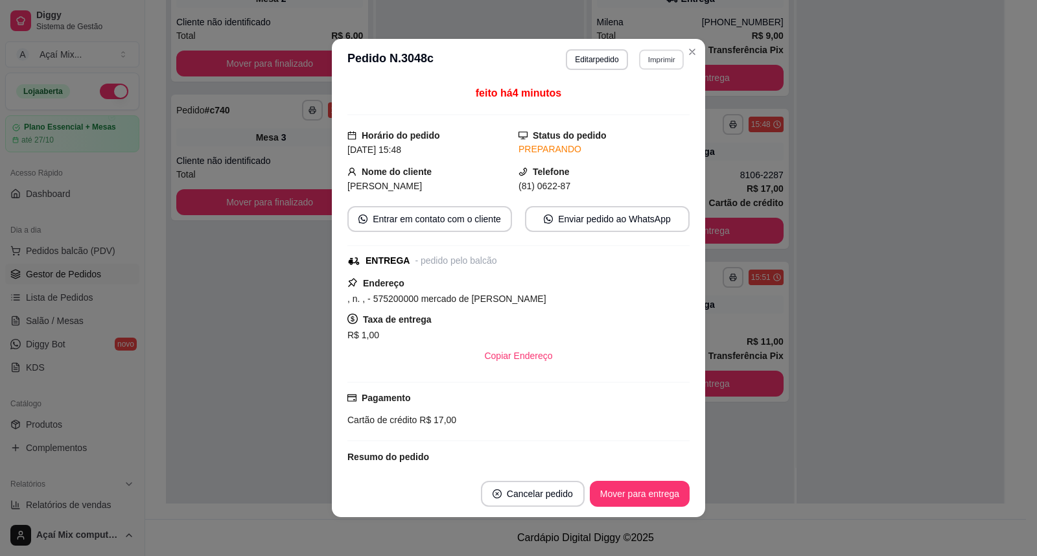
click at [646, 54] on button "Imprimir" at bounding box center [661, 59] width 45 height 20
click at [637, 104] on button "Impressora" at bounding box center [633, 106] width 91 height 20
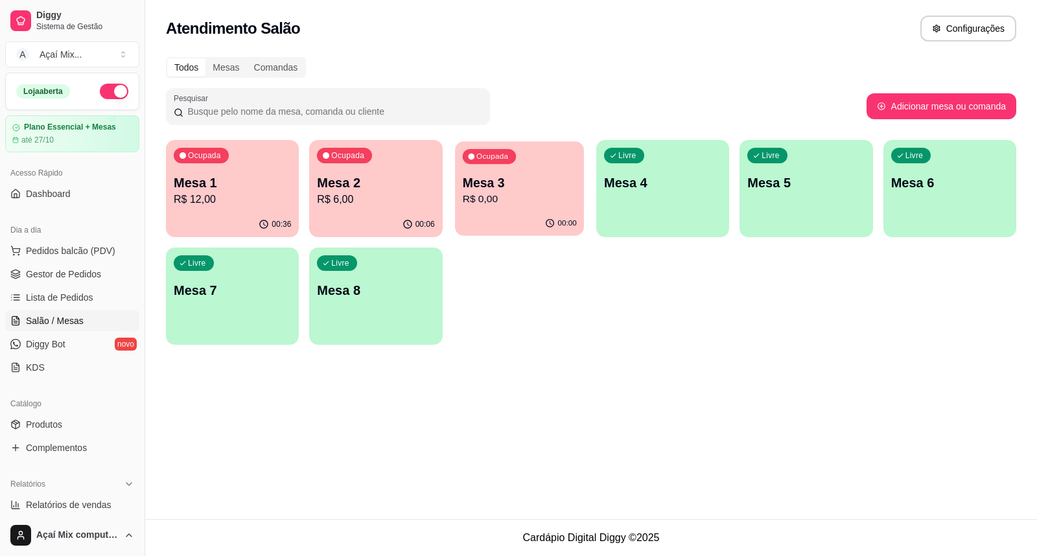
click at [535, 195] on p "R$ 0,00" at bounding box center [519, 199] width 114 height 15
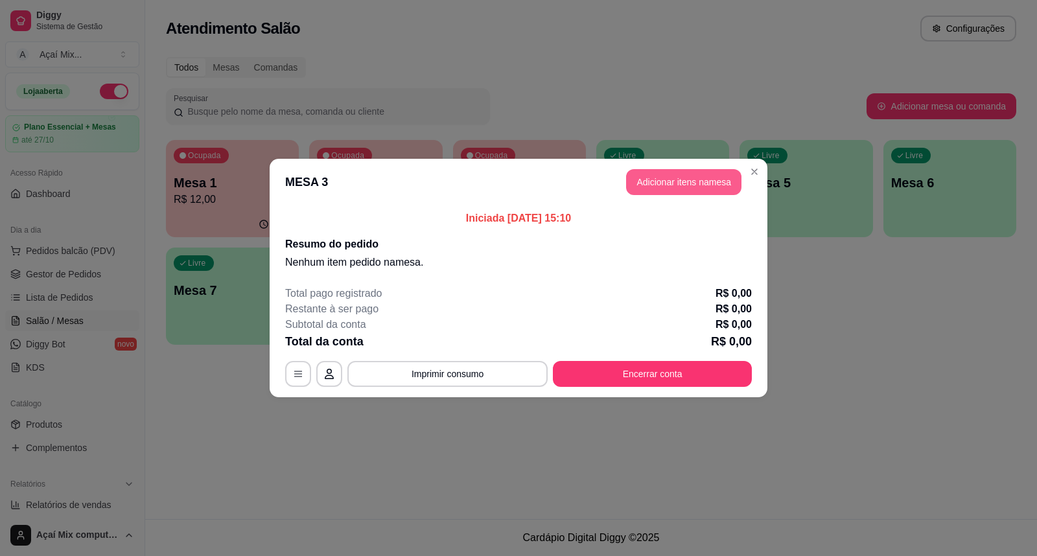
click at [658, 178] on button "Adicionar itens na mesa" at bounding box center [683, 182] width 115 height 26
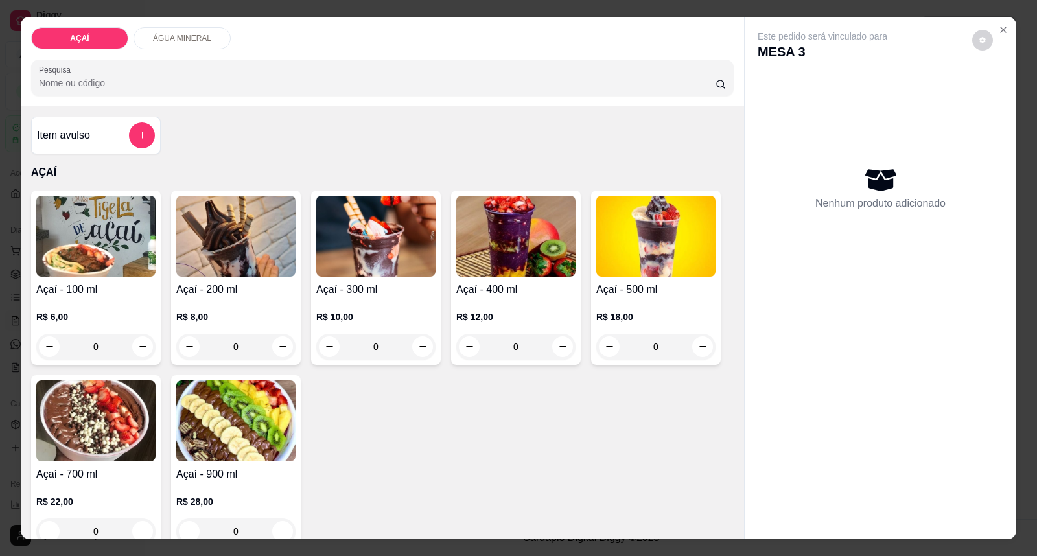
click at [105, 288] on h4 "Açaí - 100 ml" at bounding box center [95, 290] width 119 height 16
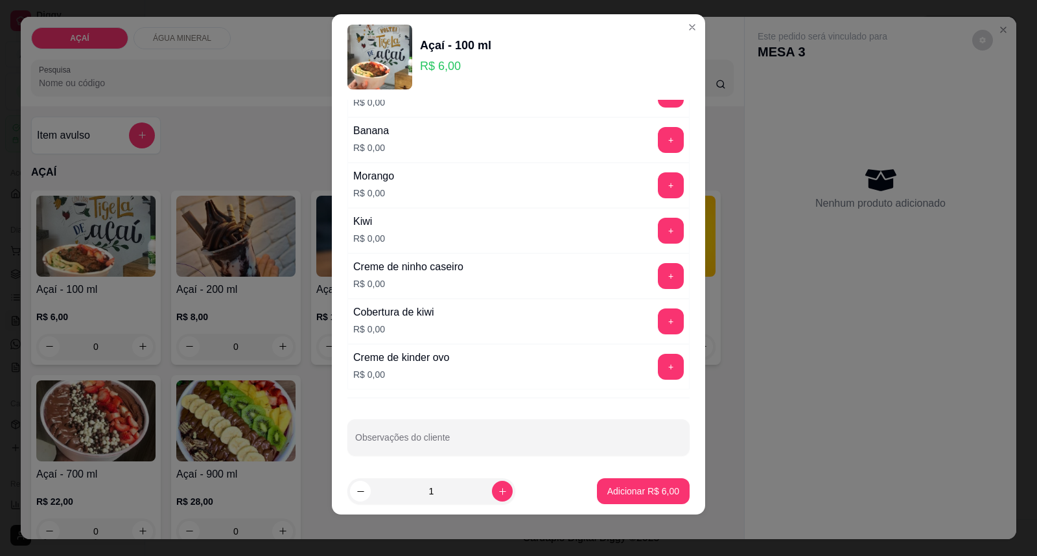
scroll to position [1707, 0]
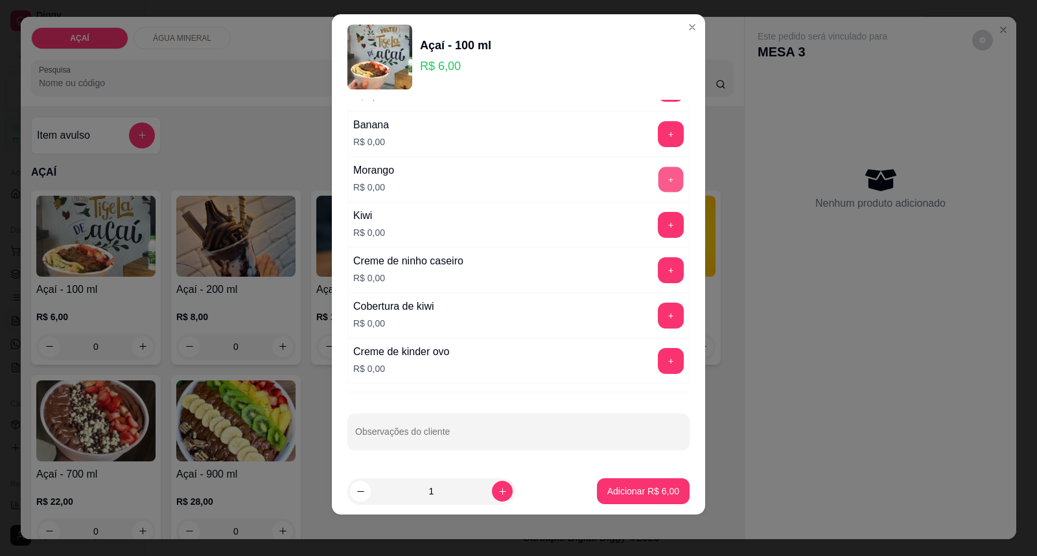
click at [659, 176] on button "+" at bounding box center [671, 179] width 25 height 25
click at [659, 263] on button "+" at bounding box center [671, 270] width 25 height 25
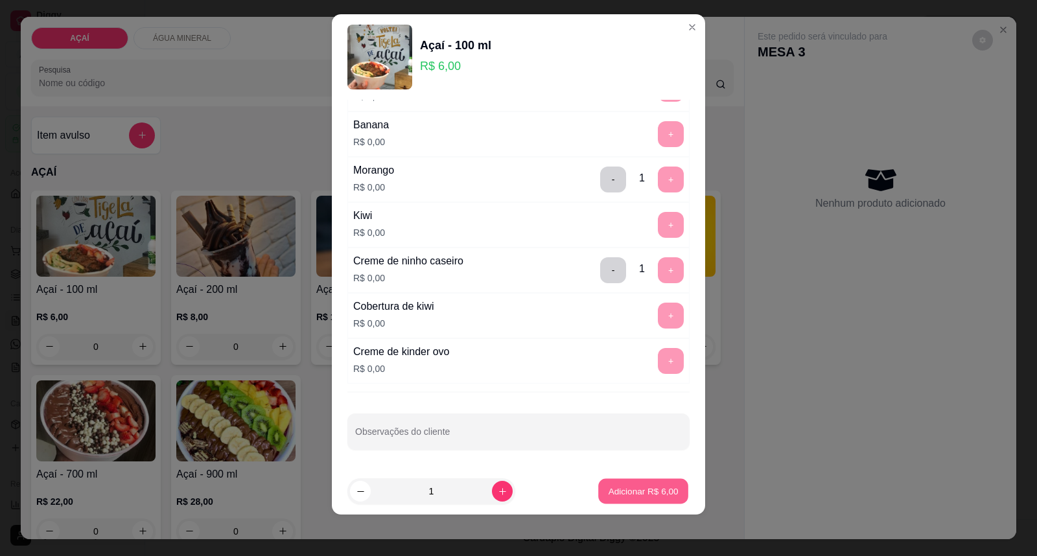
click at [626, 491] on p "Adicionar R$ 6,00" at bounding box center [643, 491] width 70 height 12
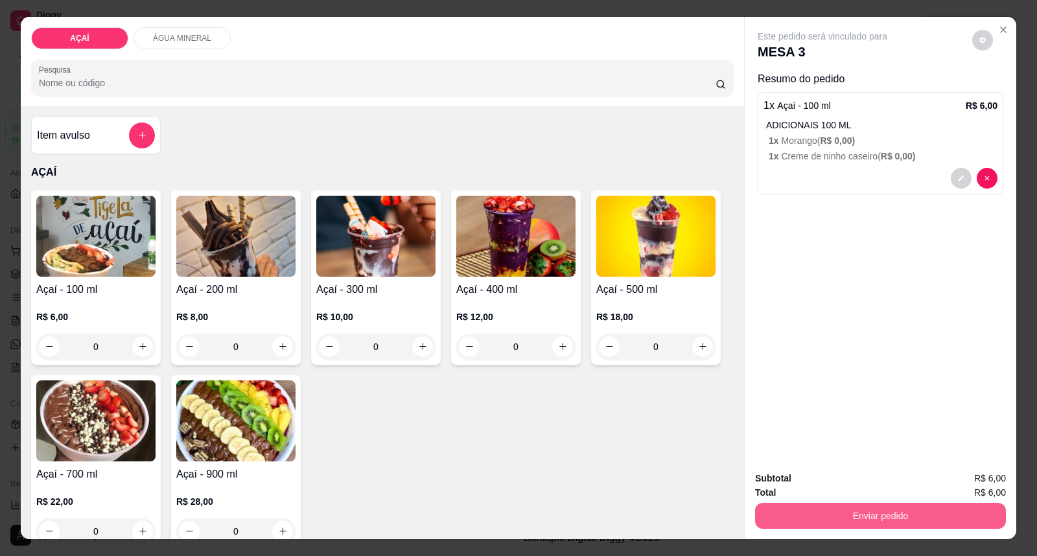
click at [857, 513] on button "Enviar pedido" at bounding box center [880, 516] width 251 height 26
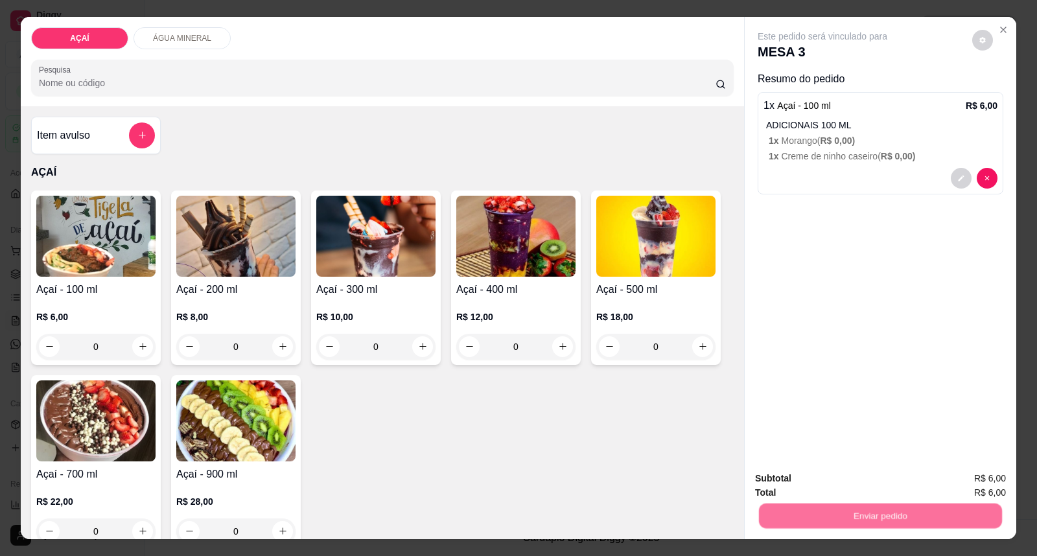
click at [949, 490] on button "Enviar pedido" at bounding box center [971, 485] width 73 height 25
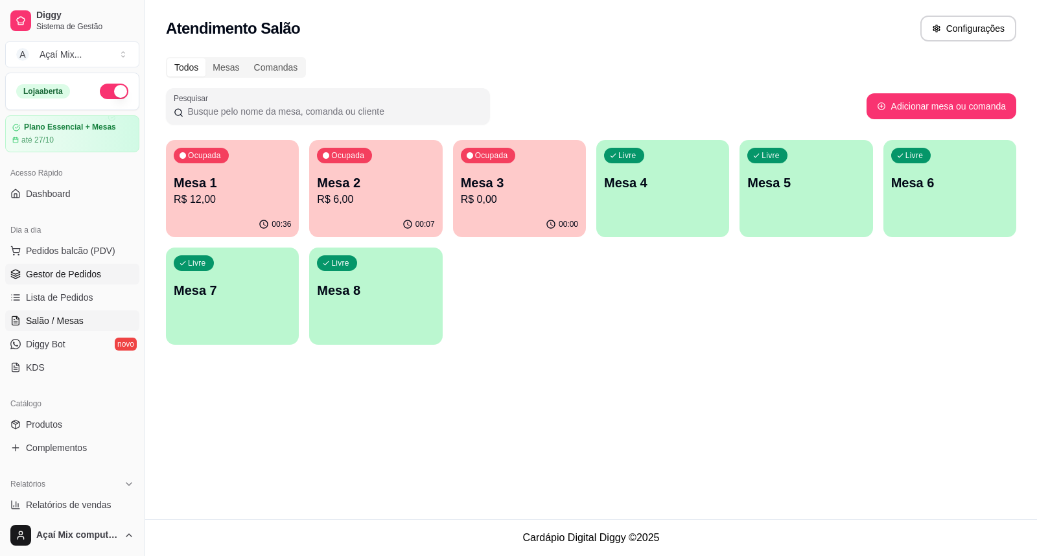
click at [82, 274] on span "Gestor de Pedidos" at bounding box center [63, 274] width 75 height 13
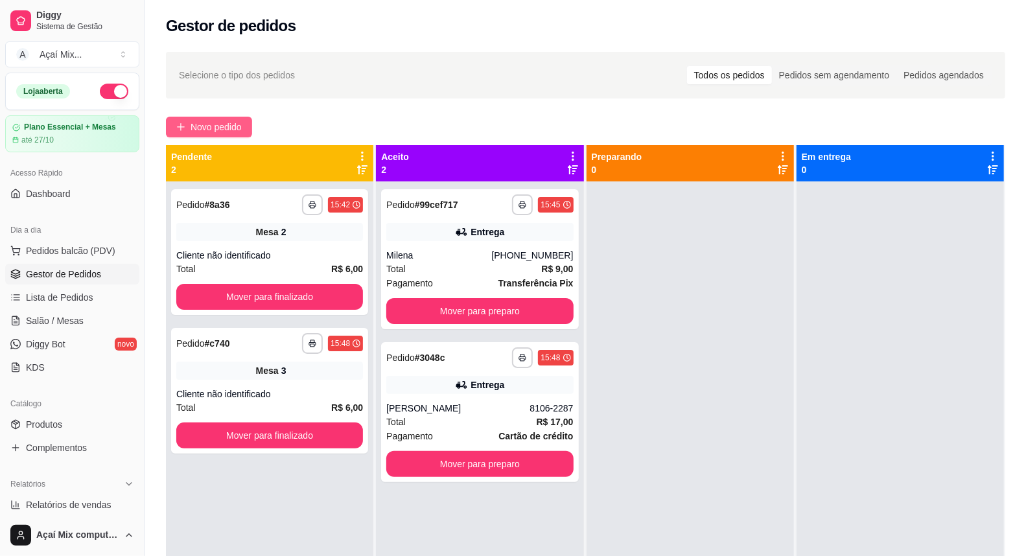
click at [224, 124] on span "Novo pedido" at bounding box center [216, 127] width 51 height 14
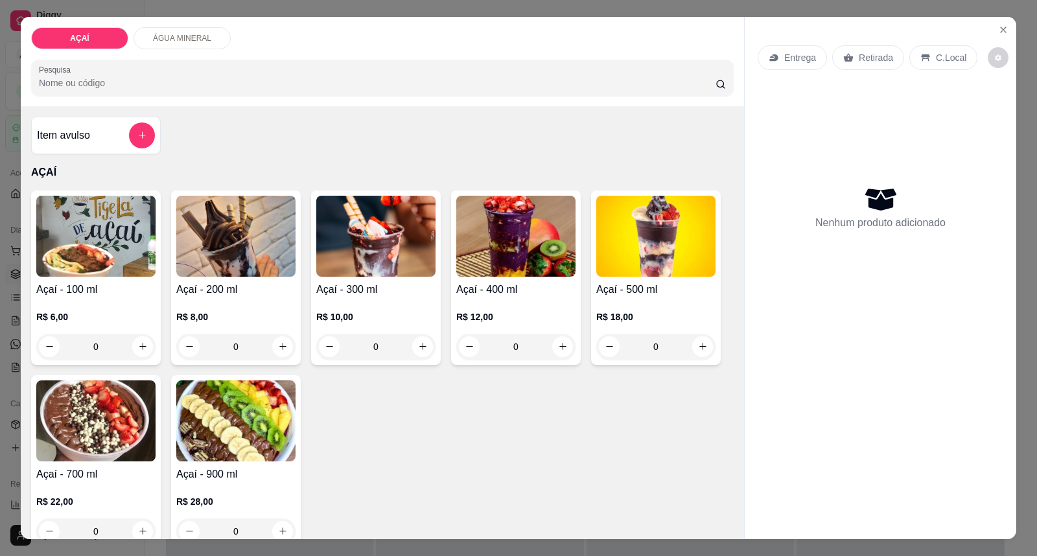
click at [360, 244] on img at bounding box center [375, 236] width 119 height 81
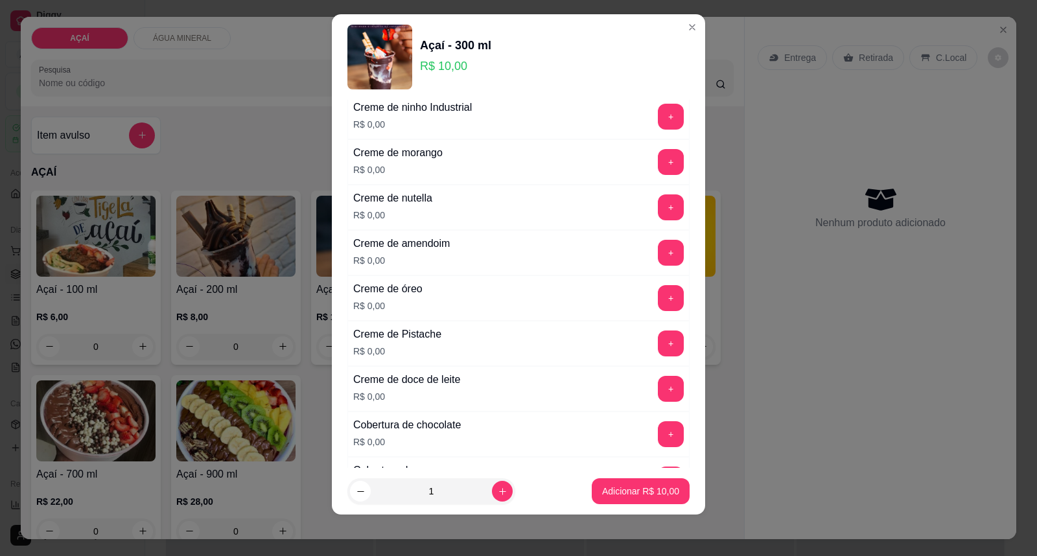
scroll to position [360, 0]
click at [658, 167] on button "+" at bounding box center [671, 161] width 26 height 26
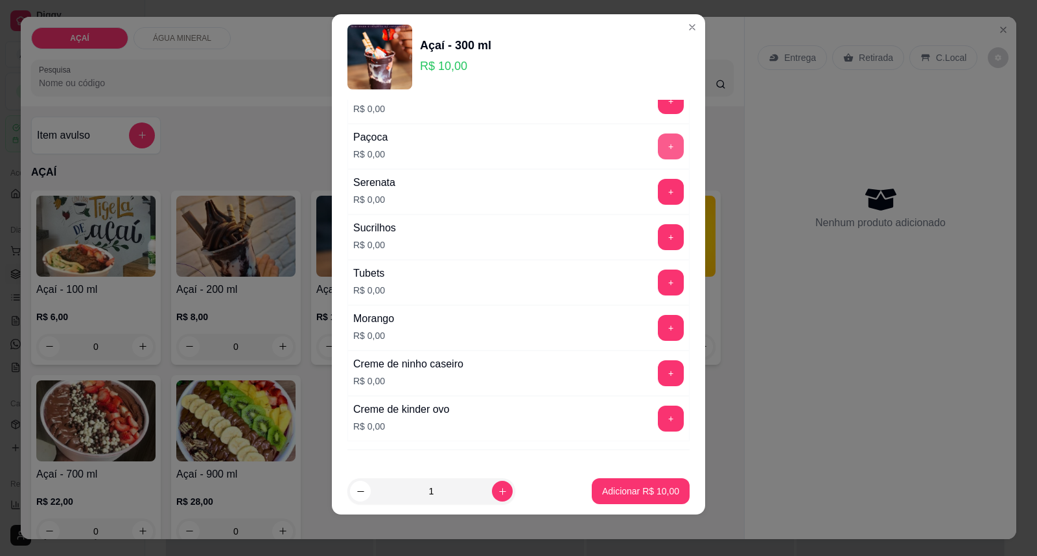
scroll to position [1584, 0]
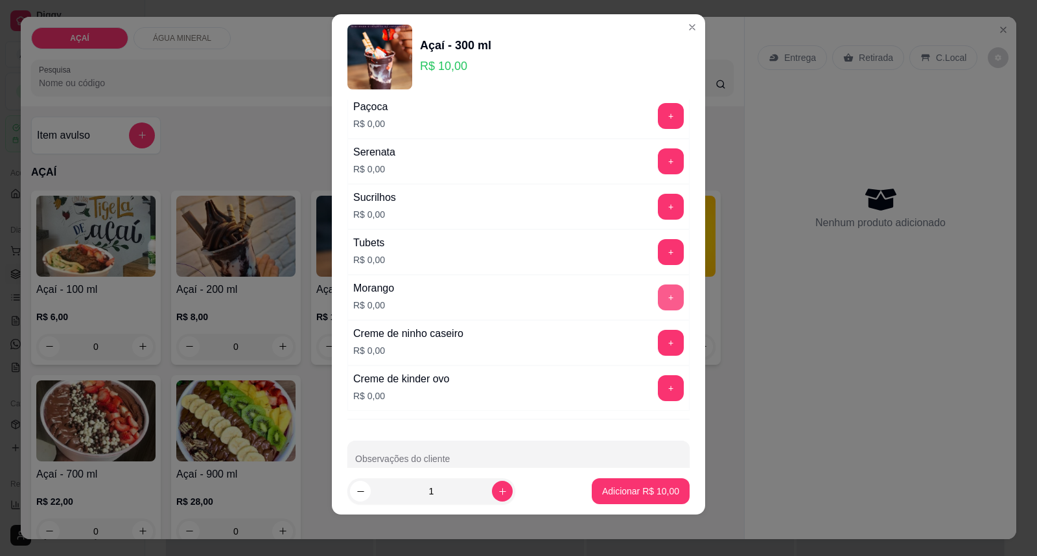
click at [658, 299] on button "+" at bounding box center [671, 298] width 26 height 26
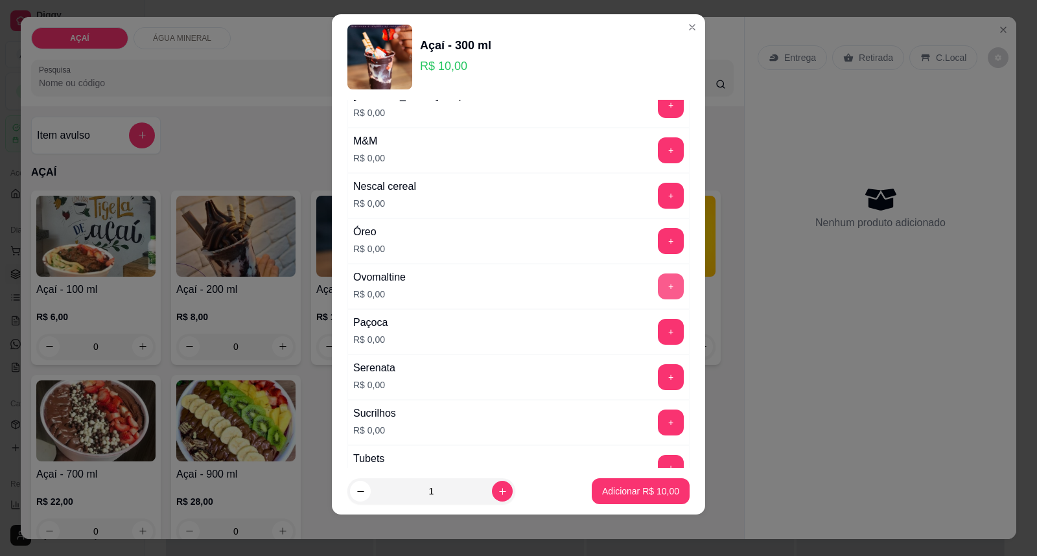
click at [658, 282] on button "+" at bounding box center [671, 287] width 26 height 26
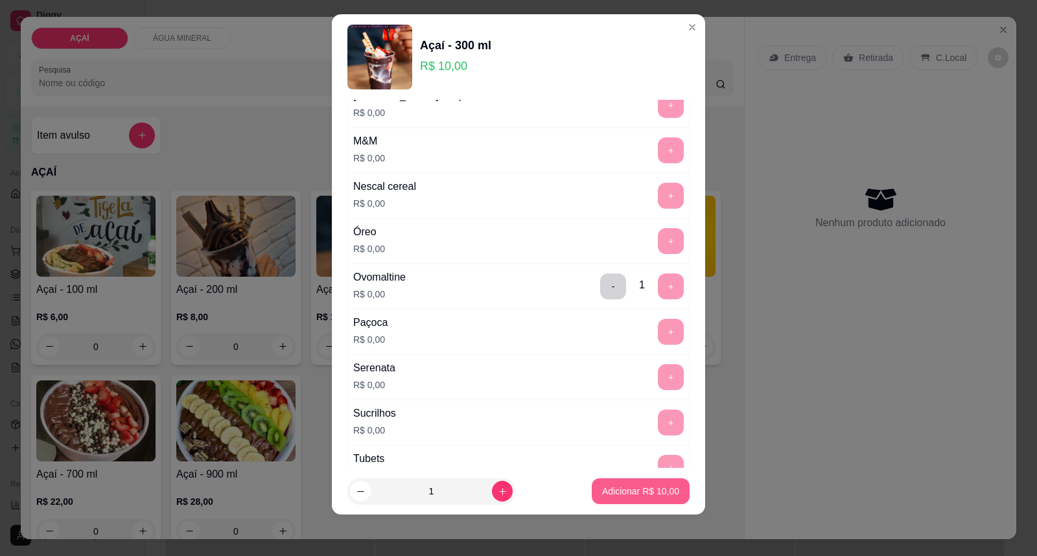
click at [651, 502] on button "Adicionar R$ 10,00" at bounding box center [641, 491] width 98 height 26
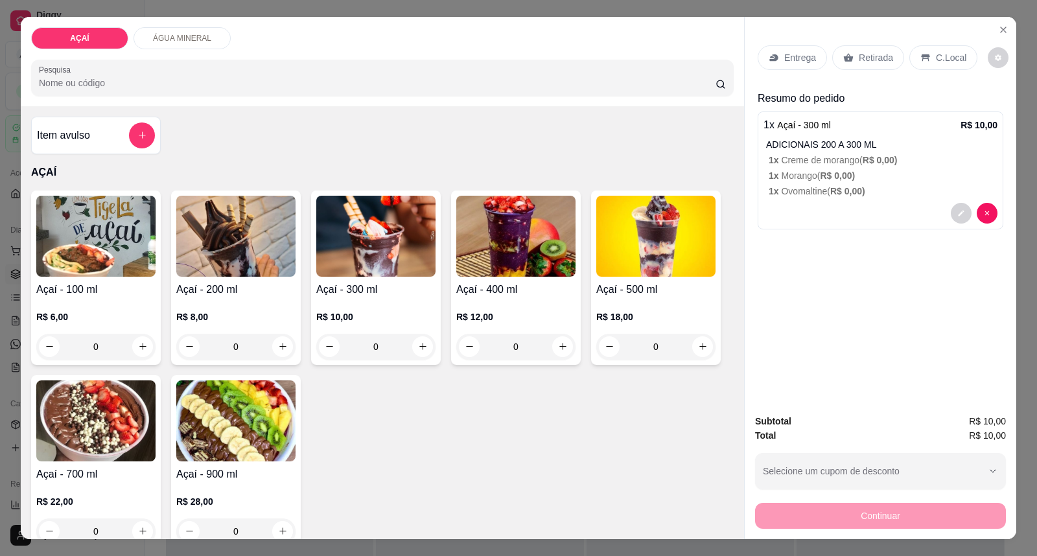
click at [784, 63] on p "Entrega" at bounding box center [800, 57] width 32 height 13
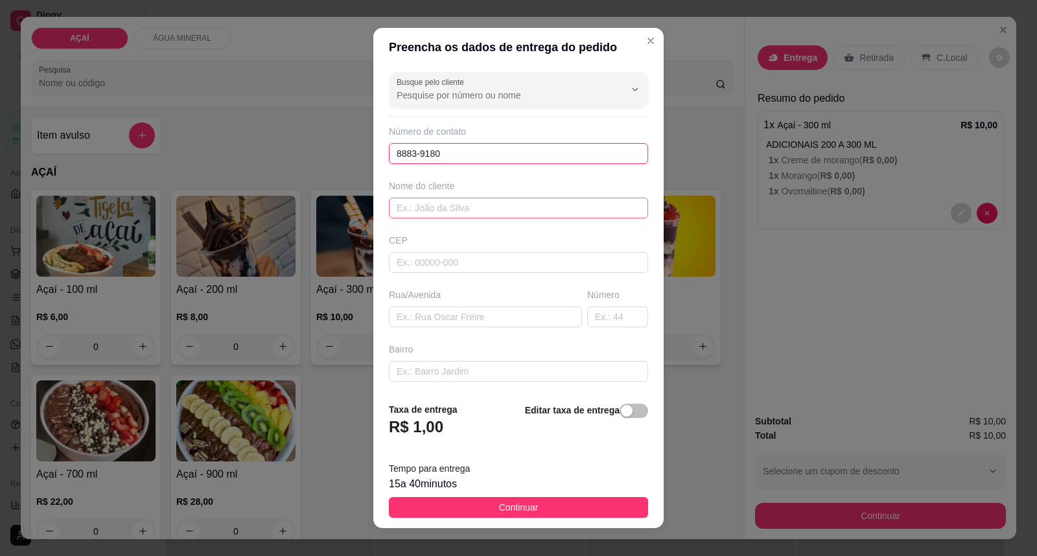
type input "8883-9180"
click at [516, 209] on input "text" at bounding box center [518, 208] width 259 height 21
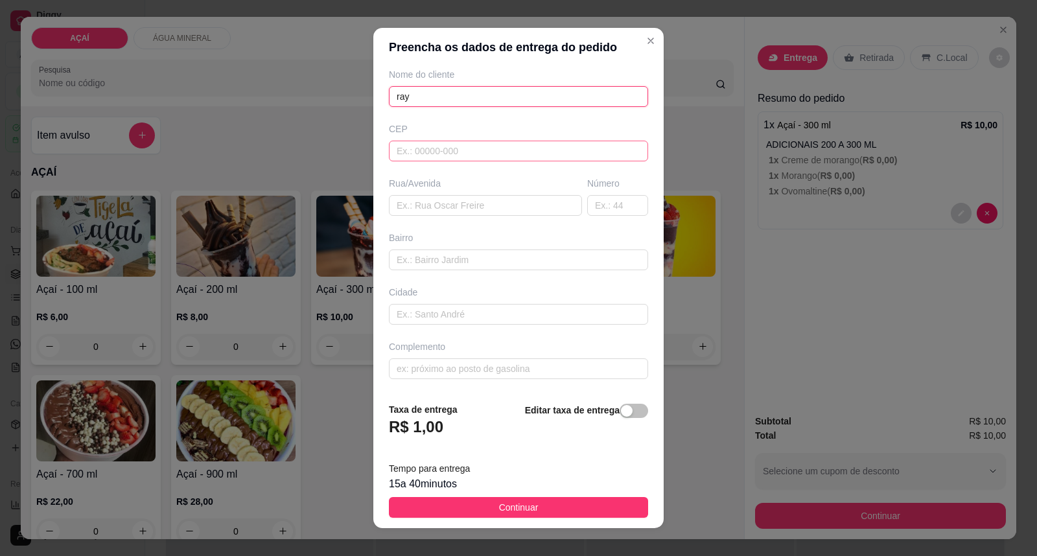
type input "ray"
drag, startPoint x: 495, startPoint y: 147, endPoint x: 500, endPoint y: 167, distance: 20.3
click at [500, 165] on div "Busque pelo cliente Número de contato 8883-9180 Nome do cliente ray CEP Rua/Ave…" at bounding box center [518, 229] width 290 height 325
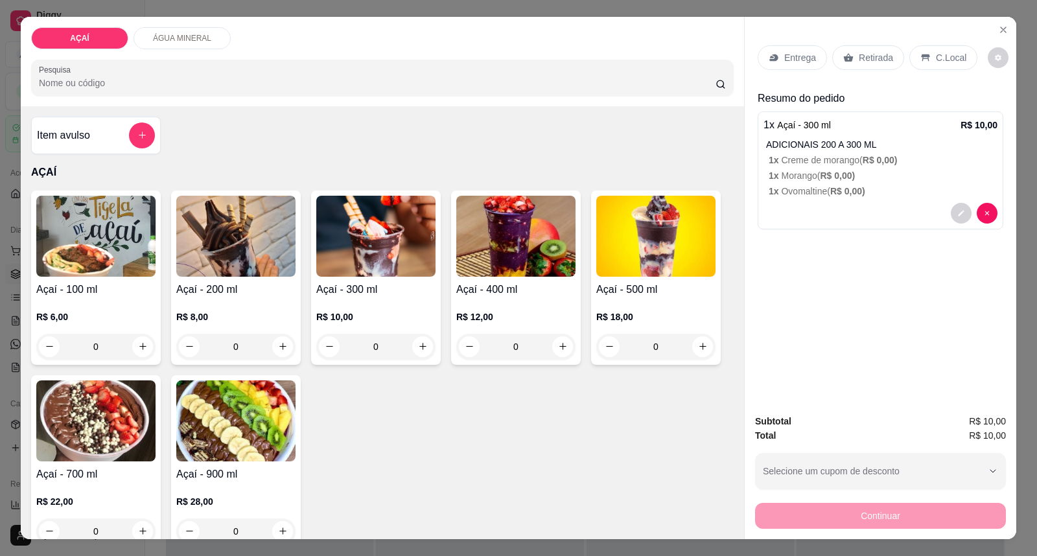
click at [791, 59] on p "Entrega" at bounding box center [800, 57] width 32 height 13
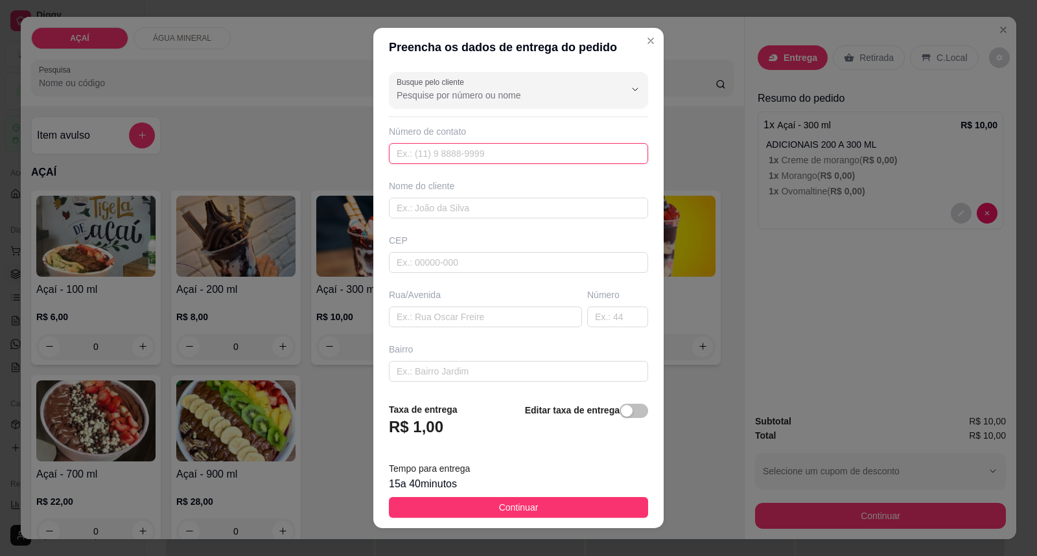
click at [445, 154] on input "text" at bounding box center [518, 153] width 259 height 21
click at [465, 206] on input "text" at bounding box center [518, 208] width 259 height 21
type input "ray"
click at [521, 261] on input "text" at bounding box center [518, 262] width 259 height 21
type input "57520000"
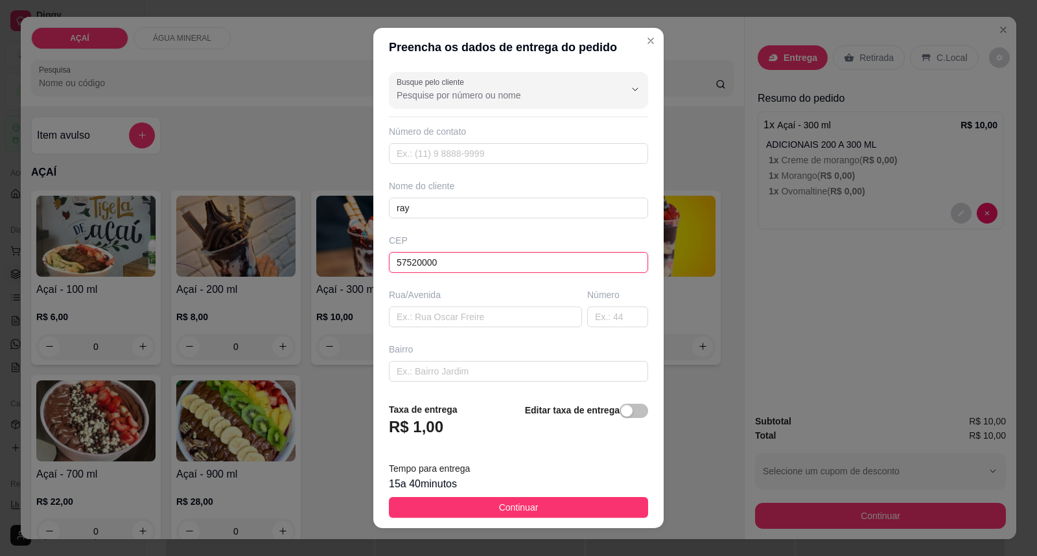
type input "Maravilha"
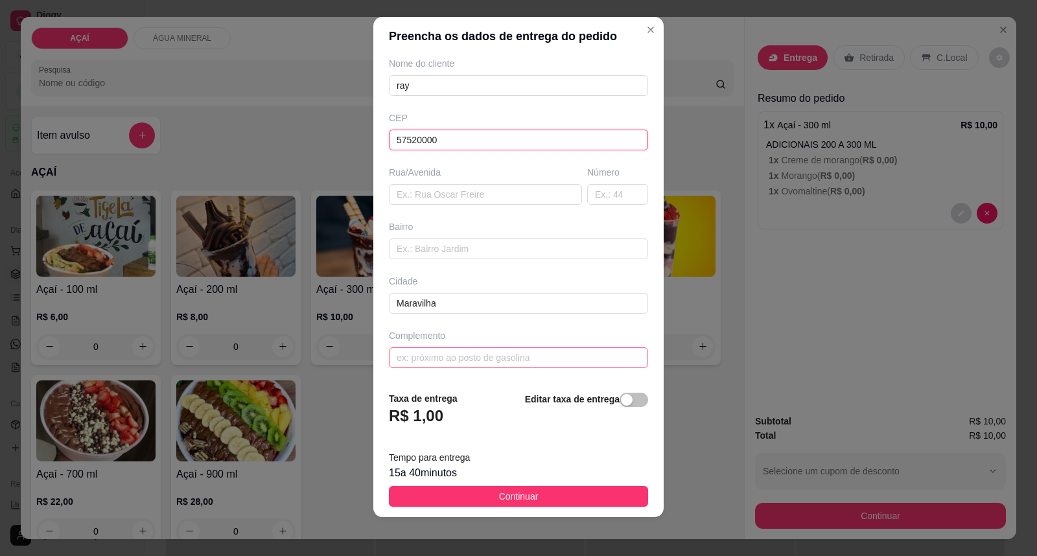
scroll to position [14, 0]
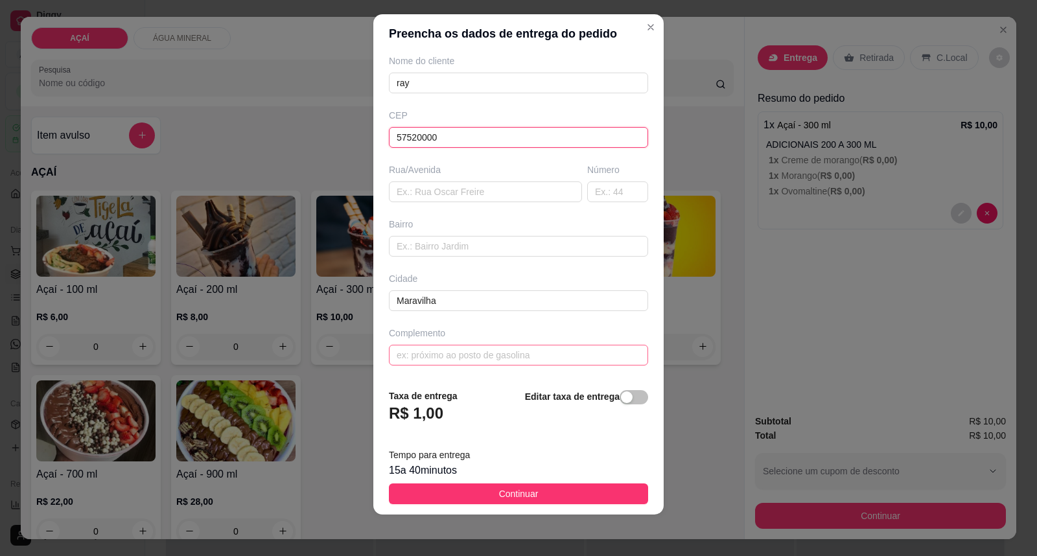
type input "57520000"
click at [498, 360] on input "text" at bounding box center [518, 355] width 259 height 21
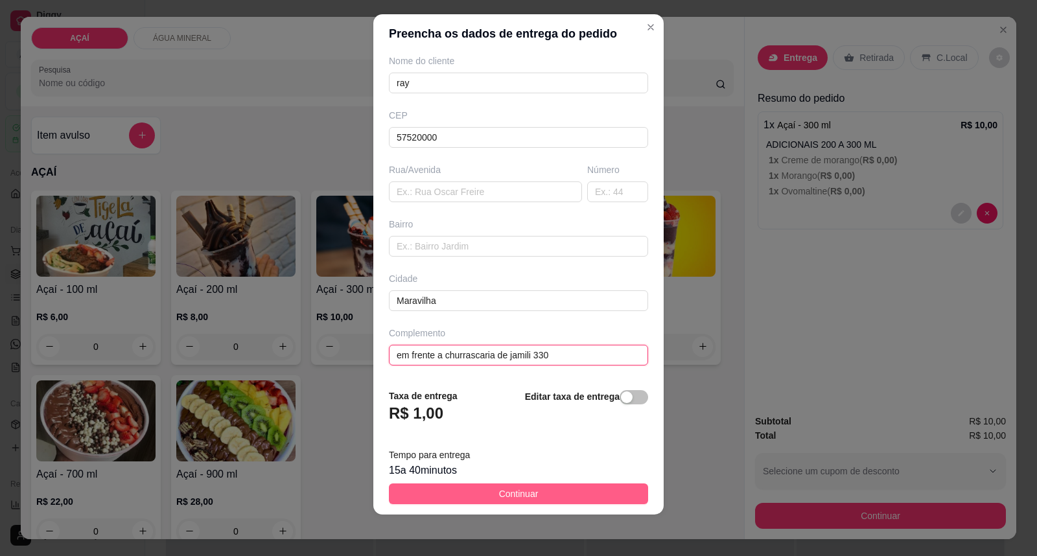
type input "em frente a churrascaria de jamili 330"
click at [613, 490] on button "Continuar" at bounding box center [518, 494] width 259 height 21
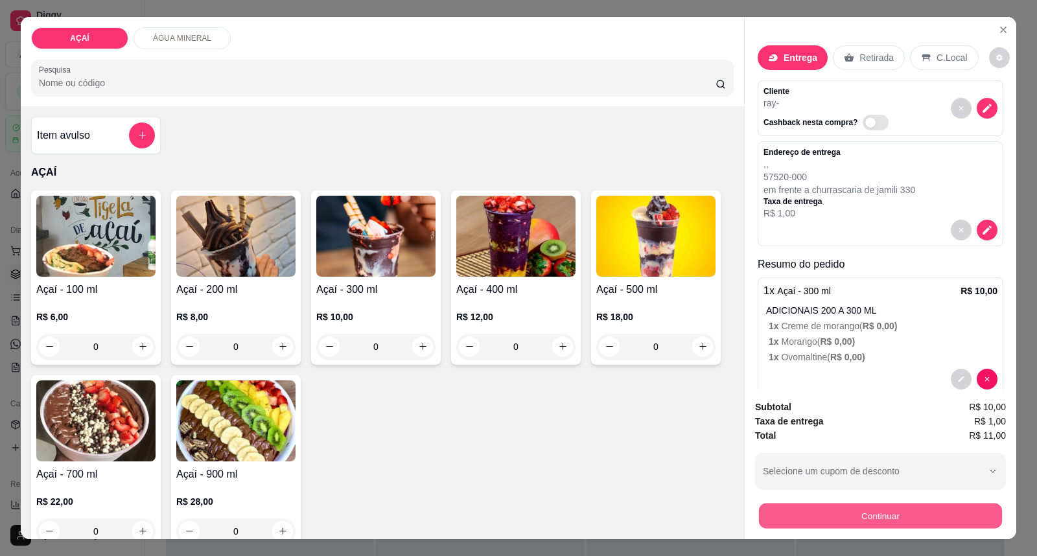
click at [857, 521] on button "Continuar" at bounding box center [880, 516] width 243 height 25
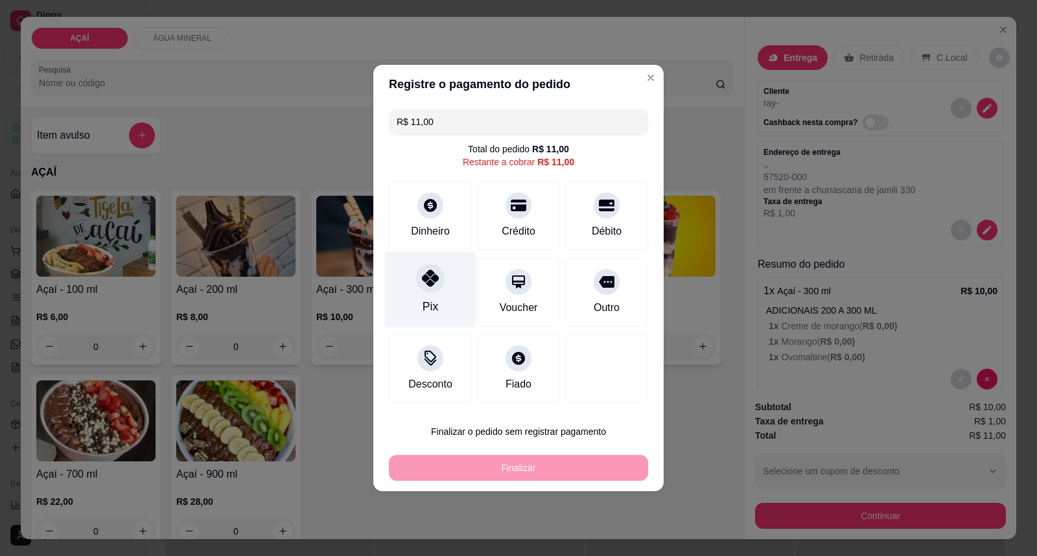
click at [426, 307] on div "Pix" at bounding box center [431, 306] width 16 height 17
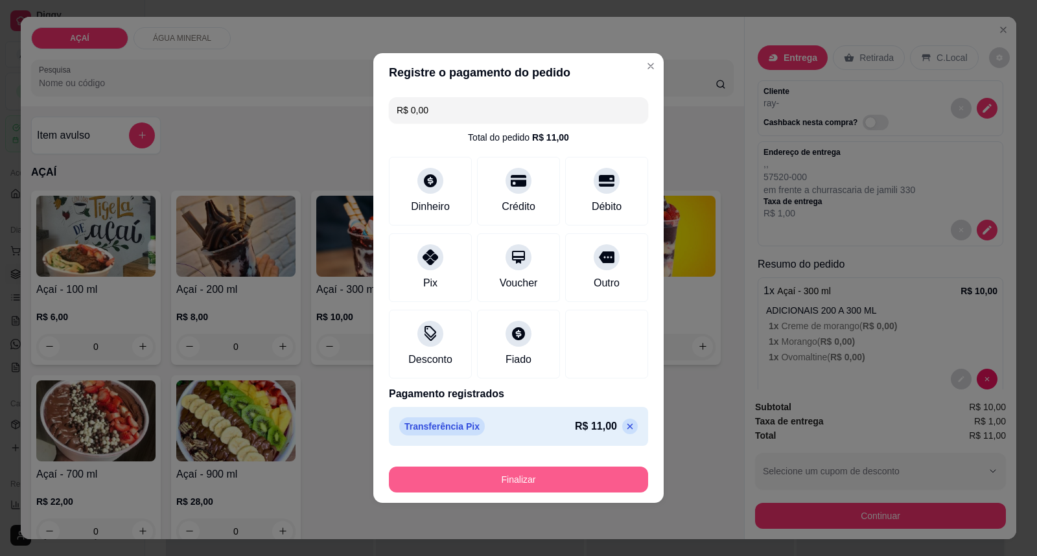
click at [536, 467] on button "Finalizar" at bounding box center [518, 480] width 259 height 26
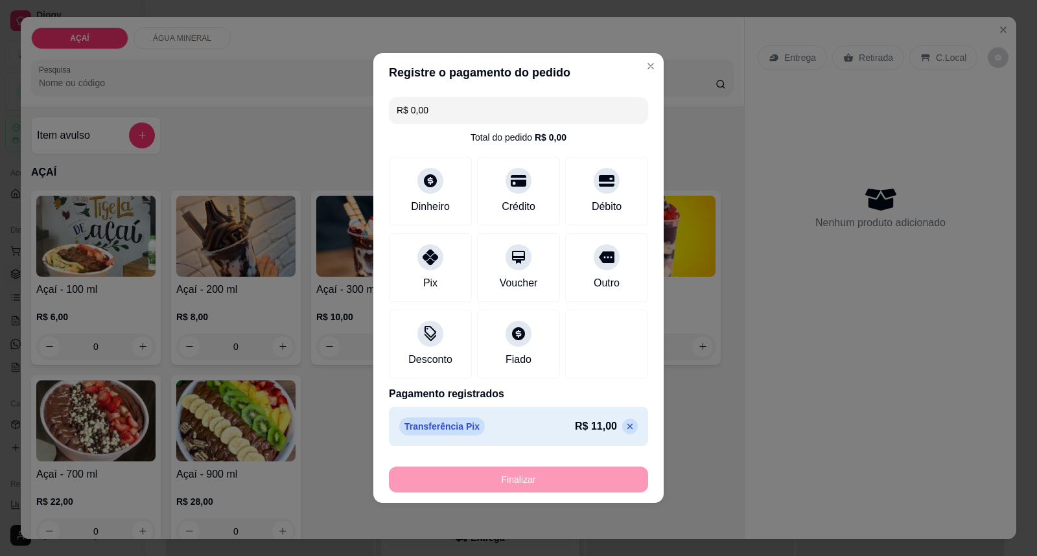
type input "-R$ 11,00"
